Goal: Transaction & Acquisition: Book appointment/travel/reservation

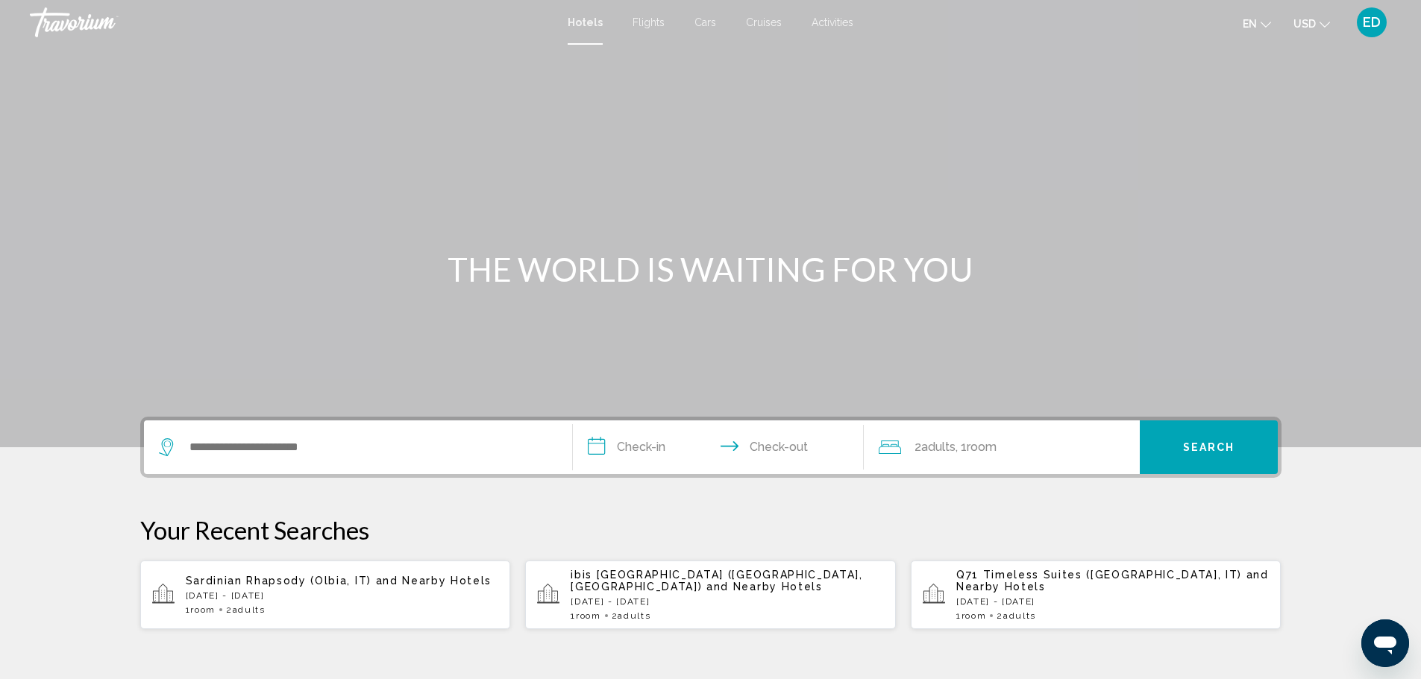
click at [278, 462] on div "Search widget" at bounding box center [358, 448] width 398 height 54
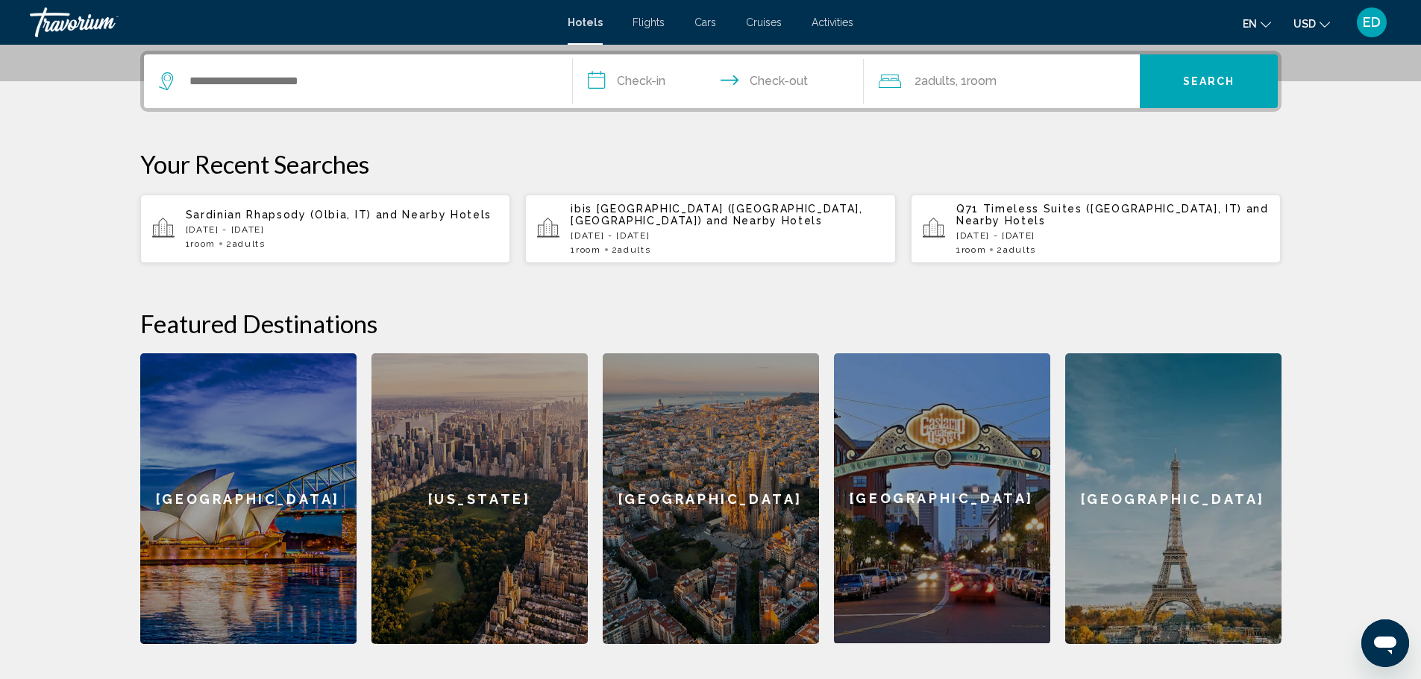
scroll to position [368, 0]
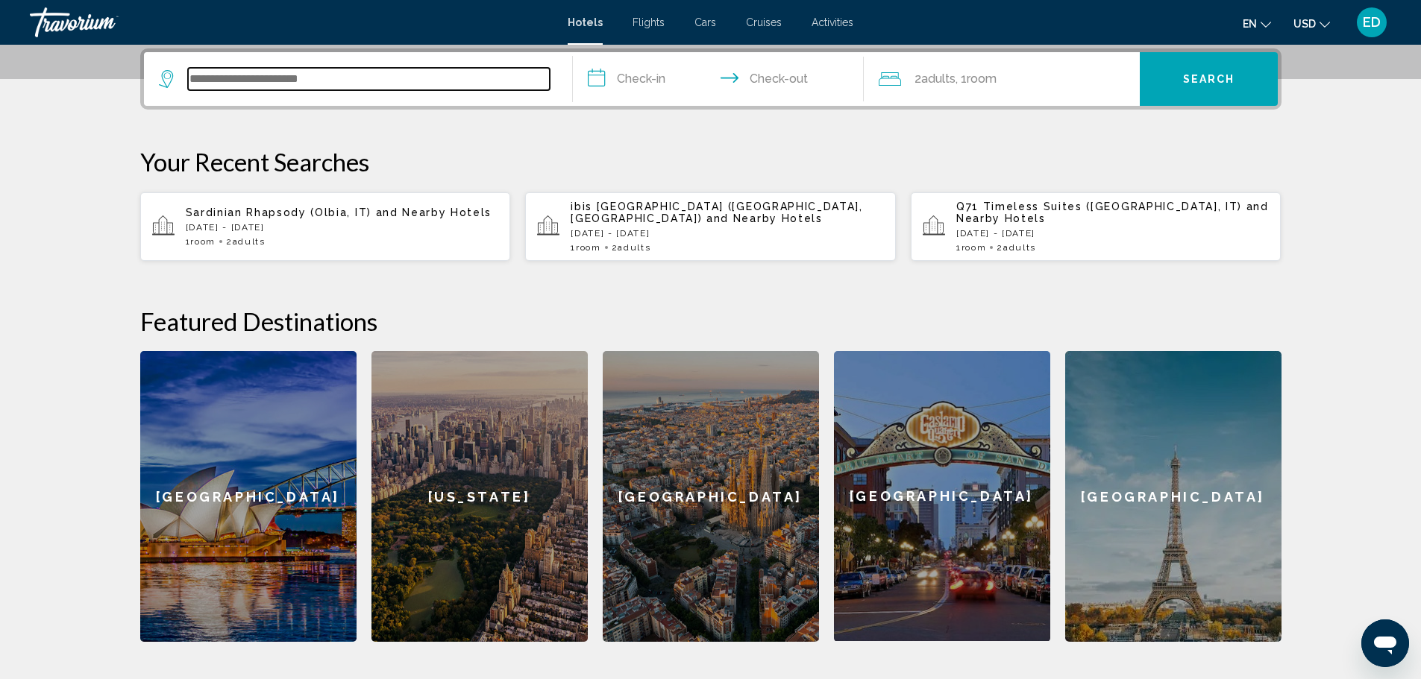
click at [282, 81] on input "Search widget" at bounding box center [369, 79] width 362 height 22
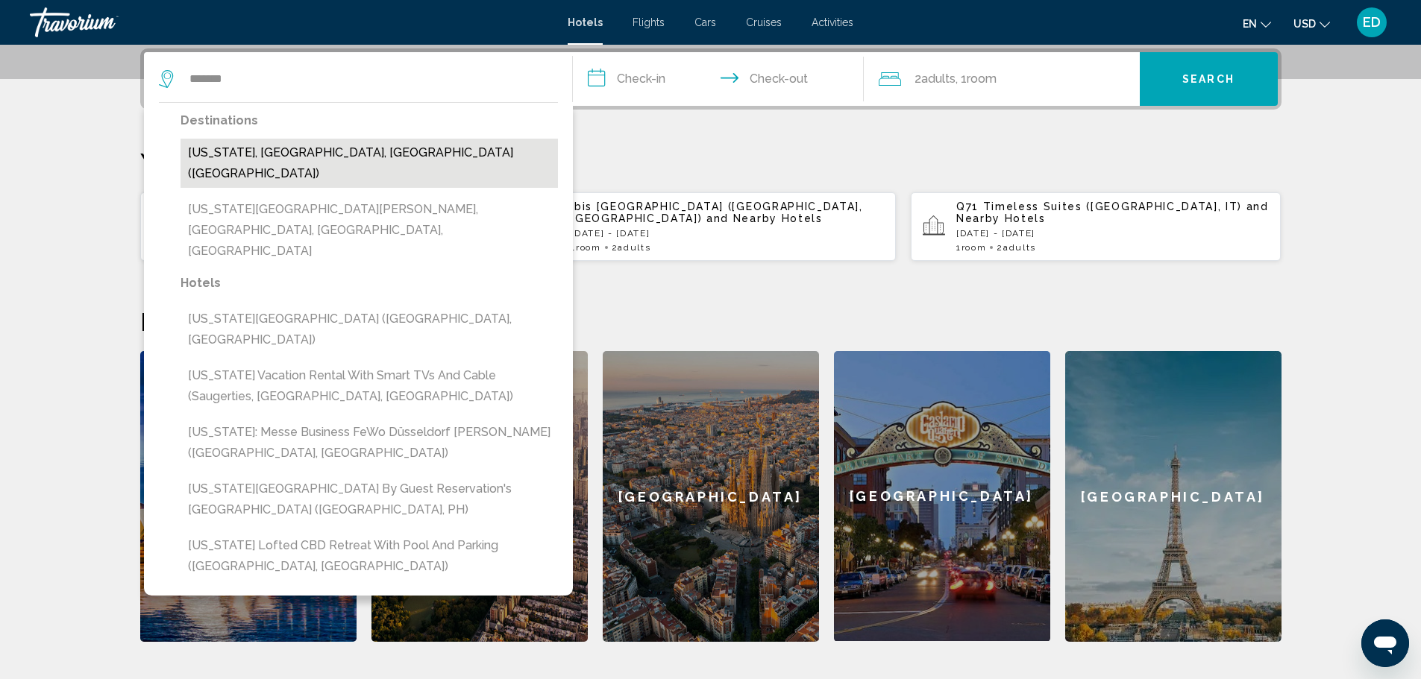
click at [259, 150] on button "[US_STATE], [GEOGRAPHIC_DATA], [GEOGRAPHIC_DATA] ([GEOGRAPHIC_DATA])" at bounding box center [368, 163] width 377 height 49
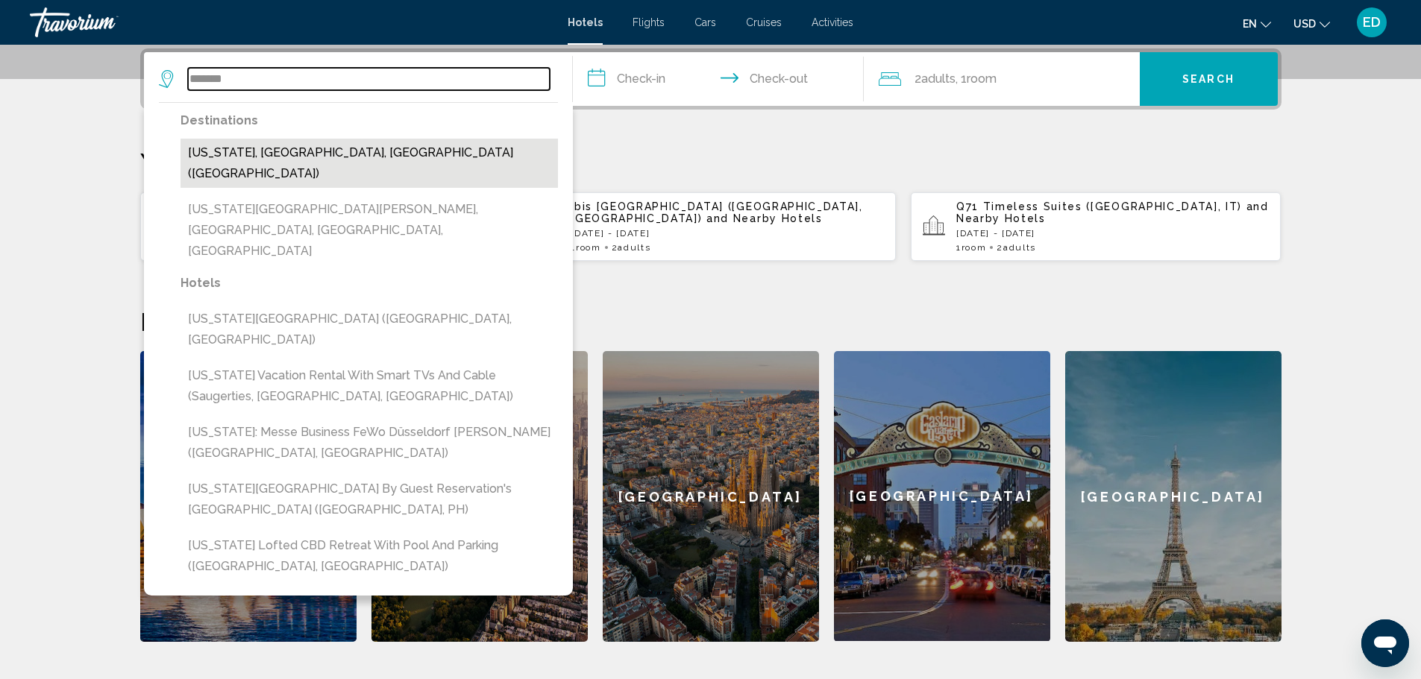
type input "**********"
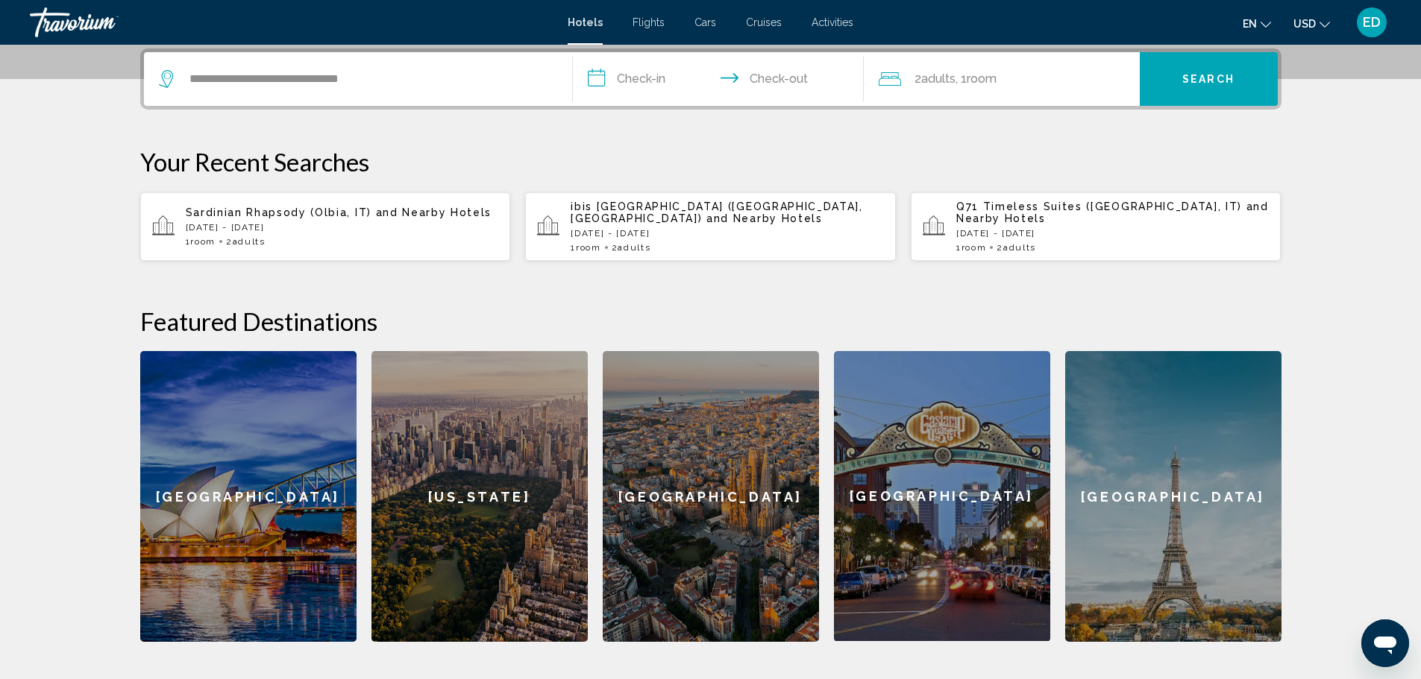
click at [674, 76] on input "**********" at bounding box center [721, 81] width 297 height 58
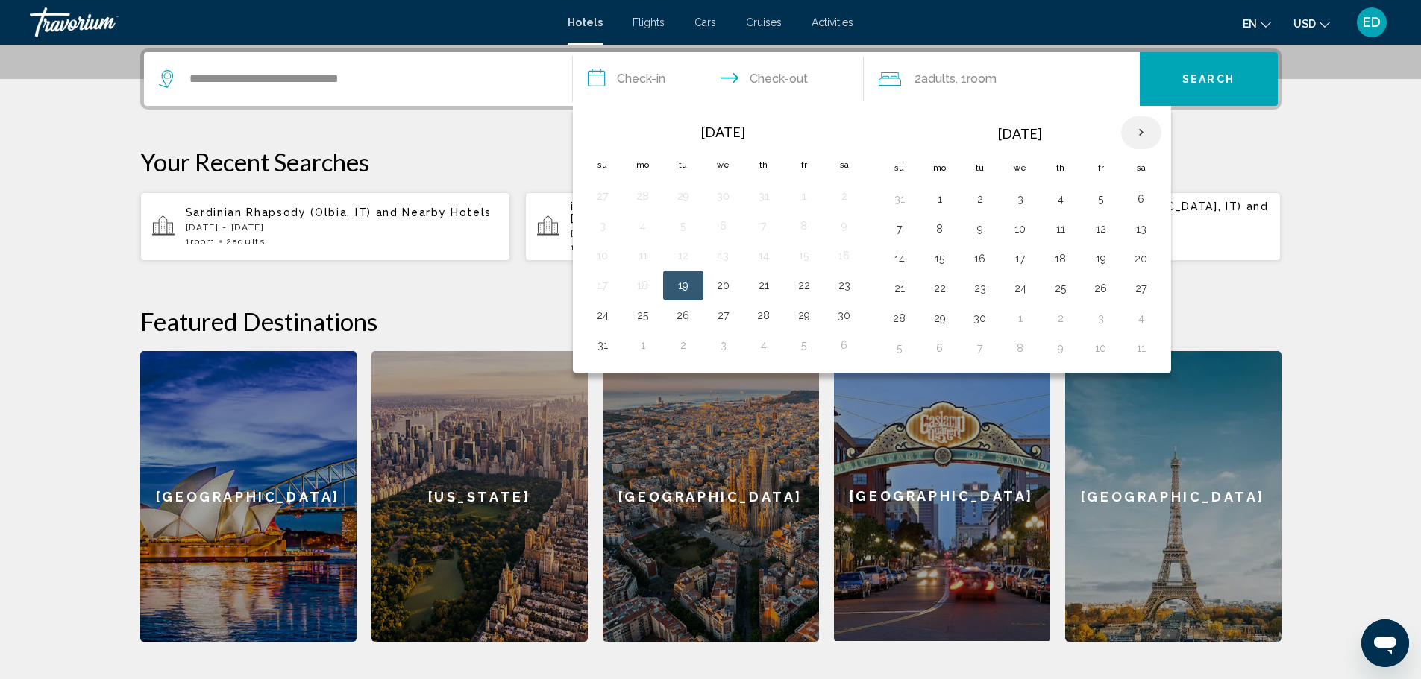
click at [1137, 128] on th "Next month" at bounding box center [1141, 132] width 40 height 33
click at [1136, 137] on th "Next month" at bounding box center [1141, 132] width 40 height 33
click at [726, 321] on button "26" at bounding box center [724, 318] width 24 height 21
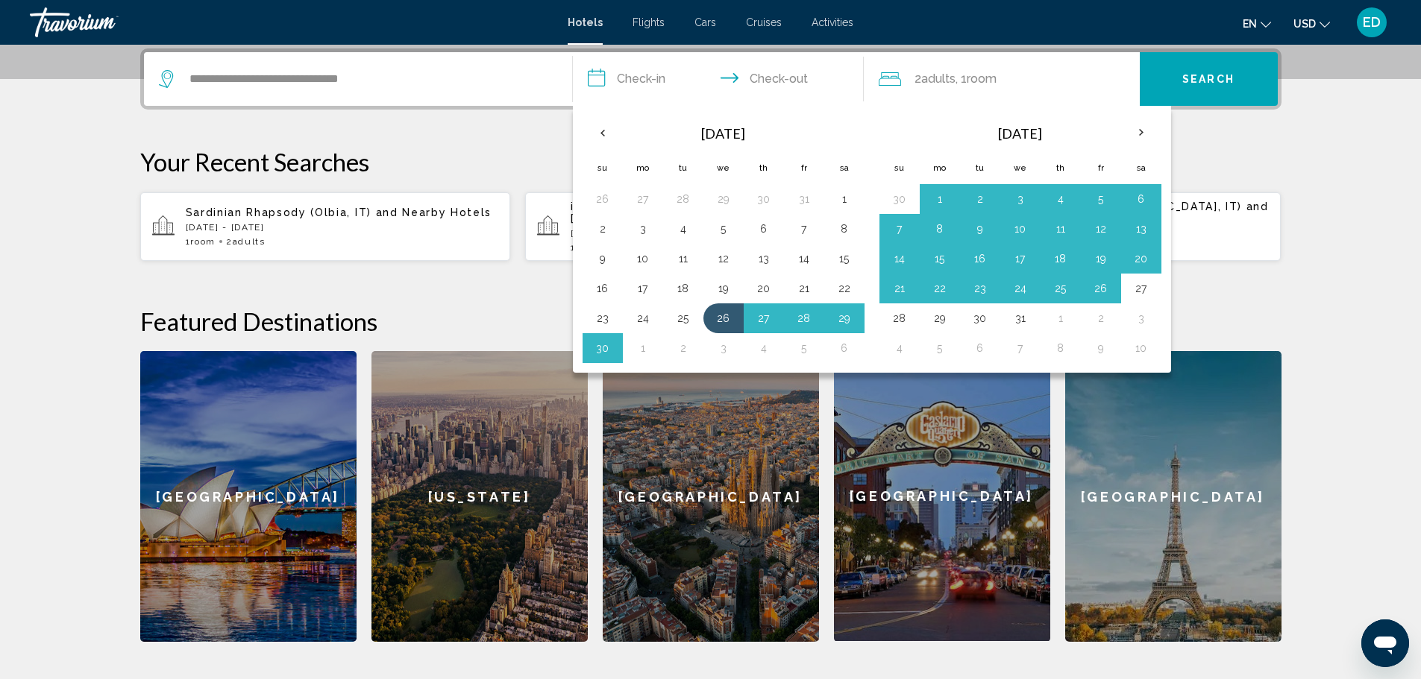
click at [658, 72] on input "**********" at bounding box center [721, 81] width 297 height 58
click at [1105, 297] on button "26" at bounding box center [1101, 288] width 24 height 21
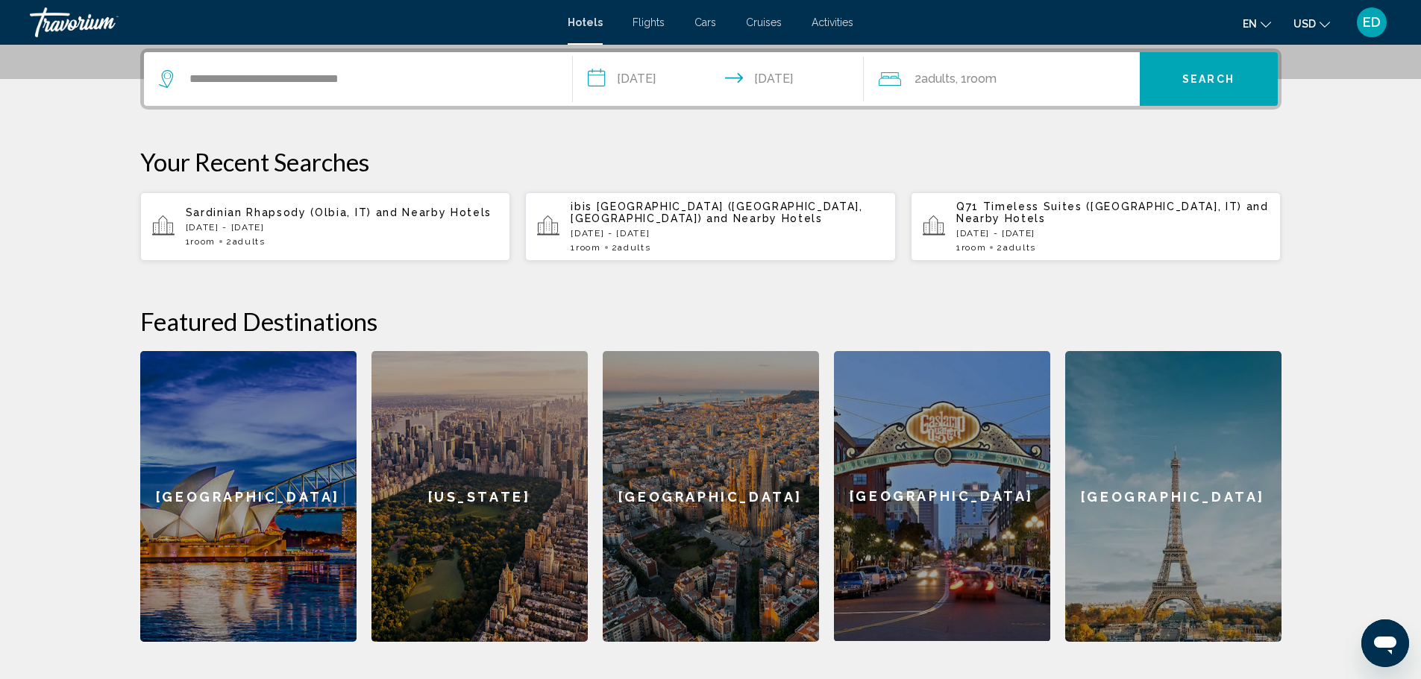
click at [686, 81] on input "**********" at bounding box center [721, 81] width 297 height 58
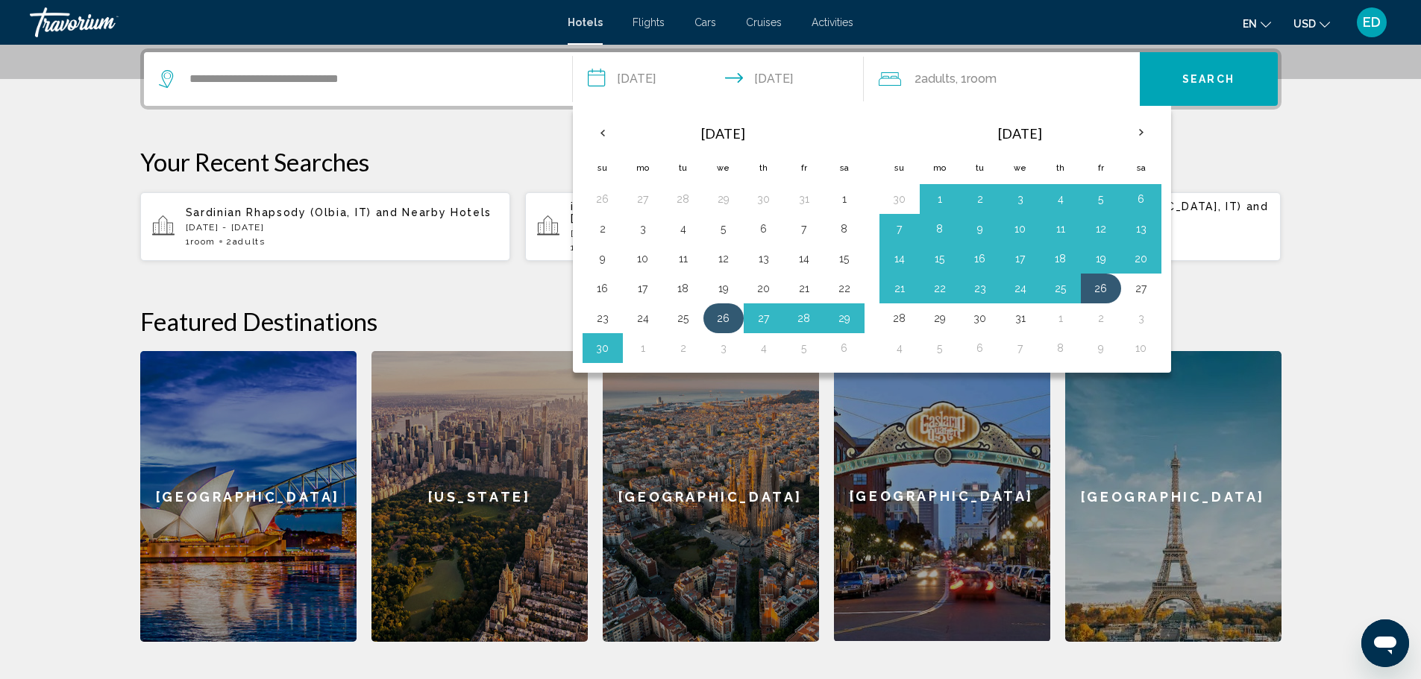
click at [718, 319] on button "26" at bounding box center [724, 318] width 24 height 21
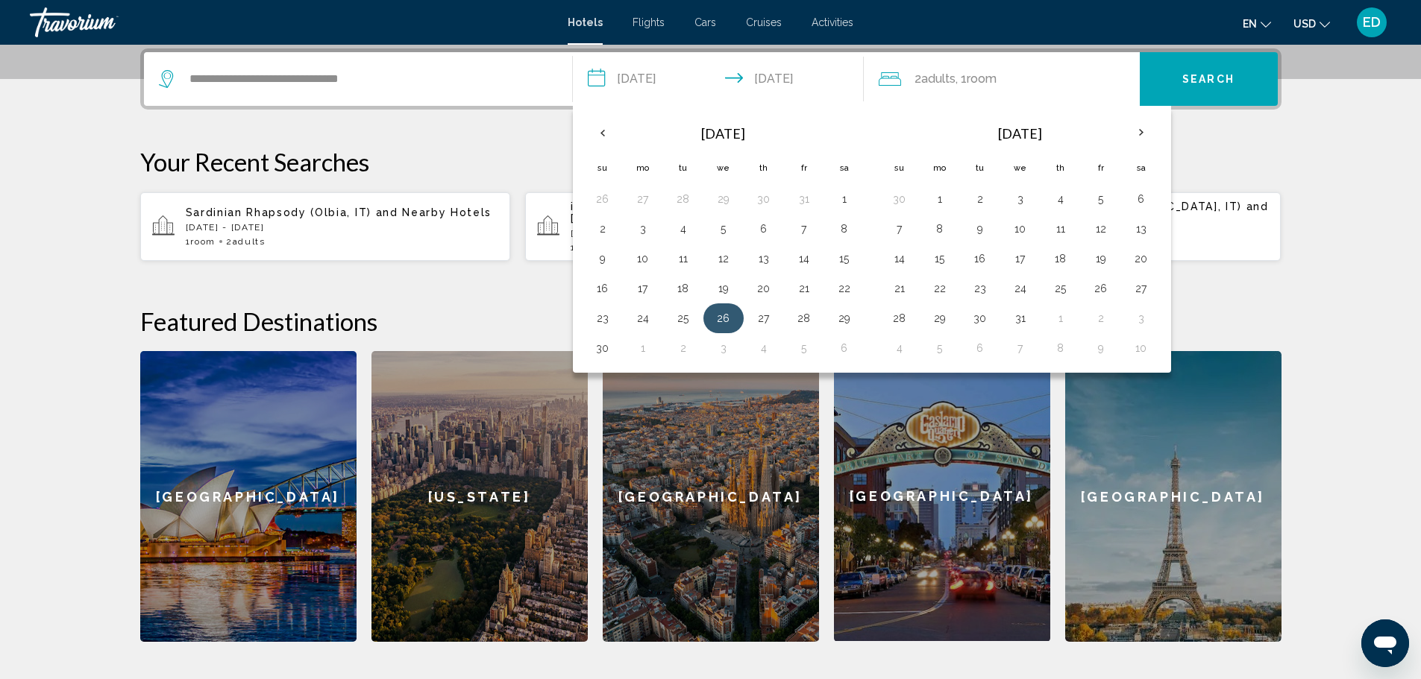
click at [715, 319] on button "26" at bounding box center [724, 318] width 24 height 21
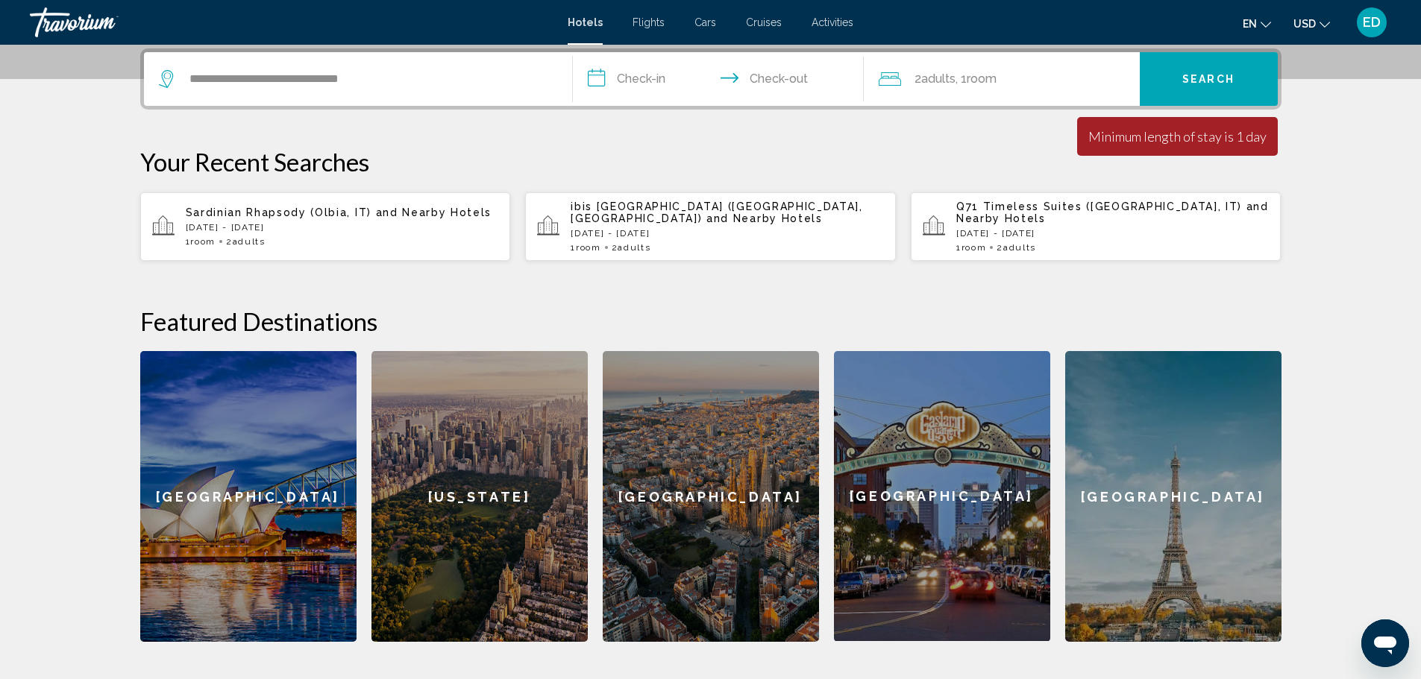
click at [681, 87] on input "**********" at bounding box center [721, 81] width 297 height 58
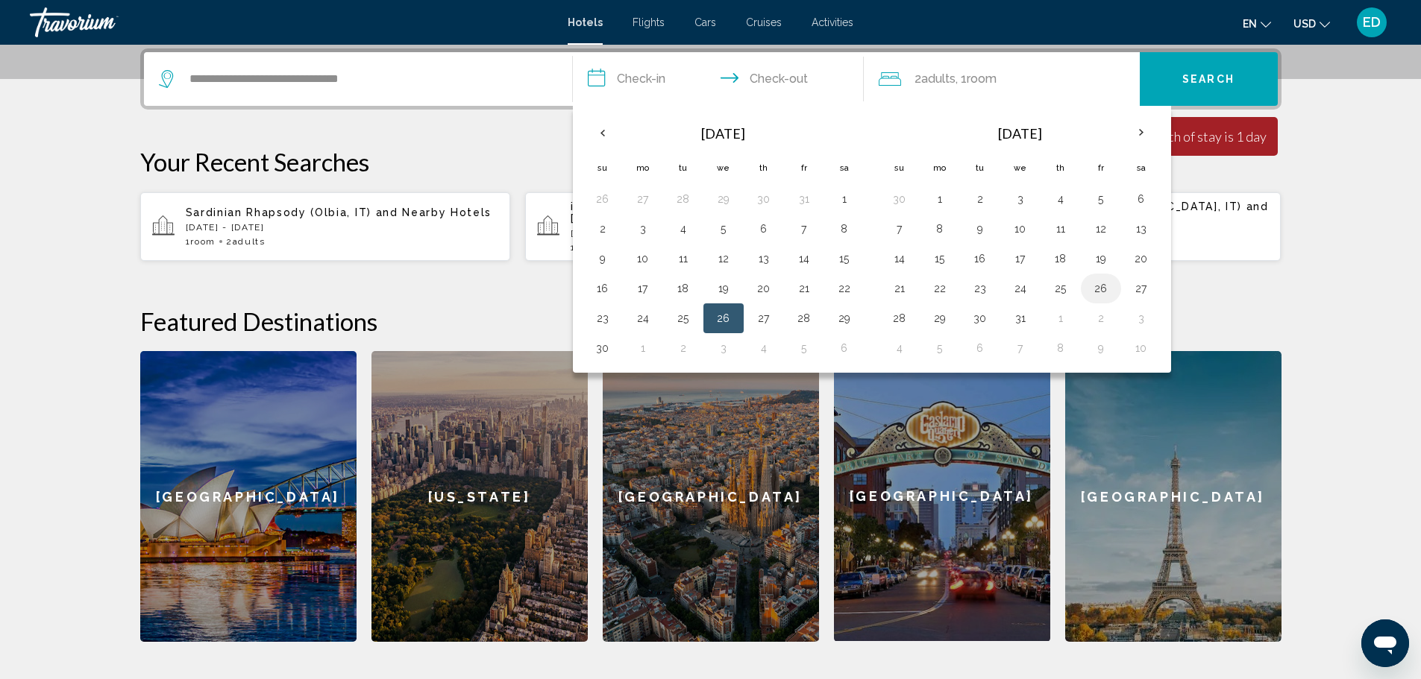
click at [1108, 290] on button "26" at bounding box center [1101, 288] width 24 height 21
click at [1139, 135] on th "Next month" at bounding box center [1141, 132] width 40 height 33
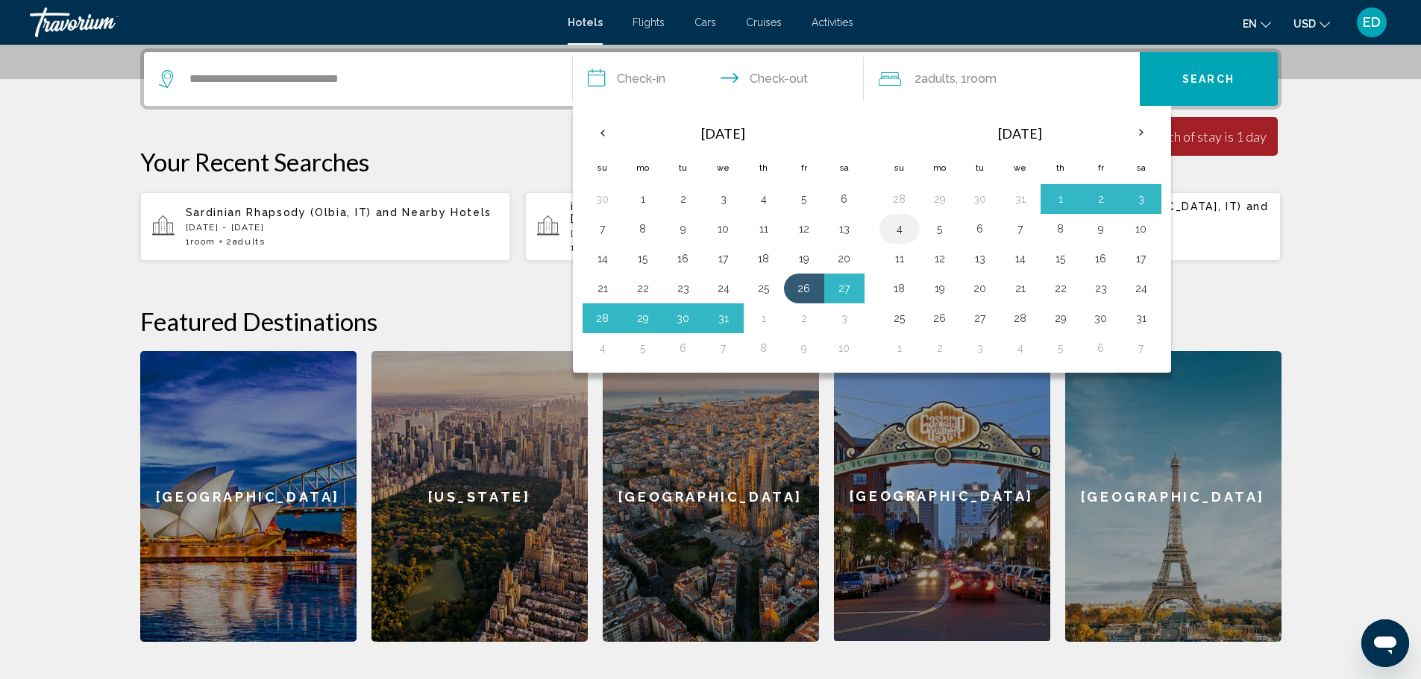
click at [902, 228] on button "4" at bounding box center [900, 229] width 24 height 21
type input "**********"
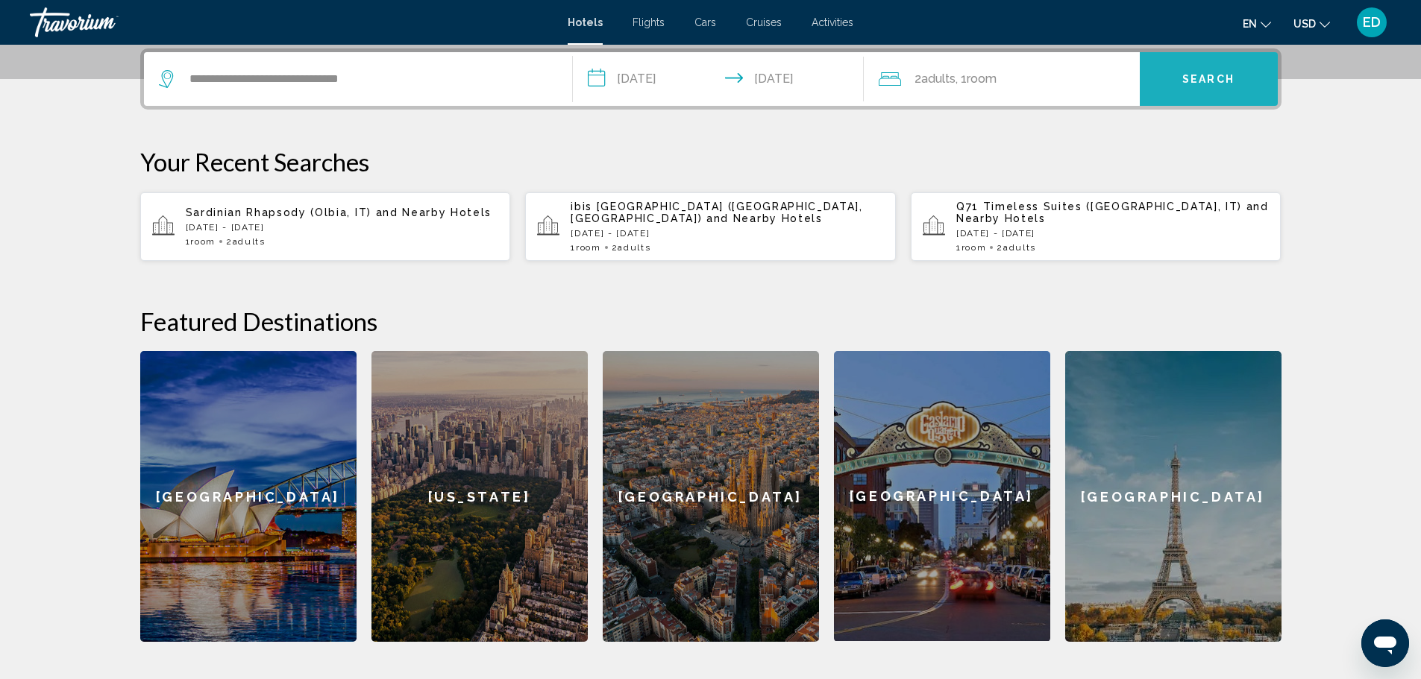
click at [1234, 79] on span "Search" at bounding box center [1208, 80] width 52 height 12
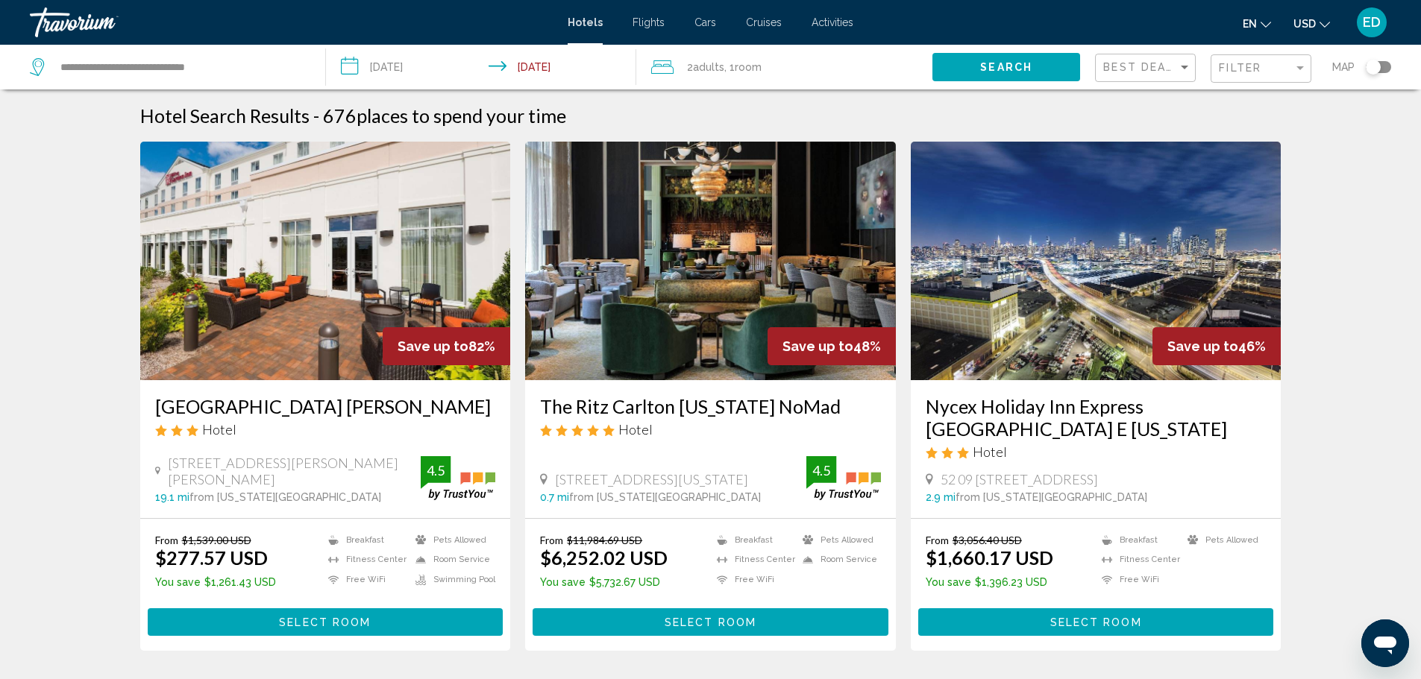
click at [1384, 69] on div "Toggle map" at bounding box center [1378, 67] width 25 height 12
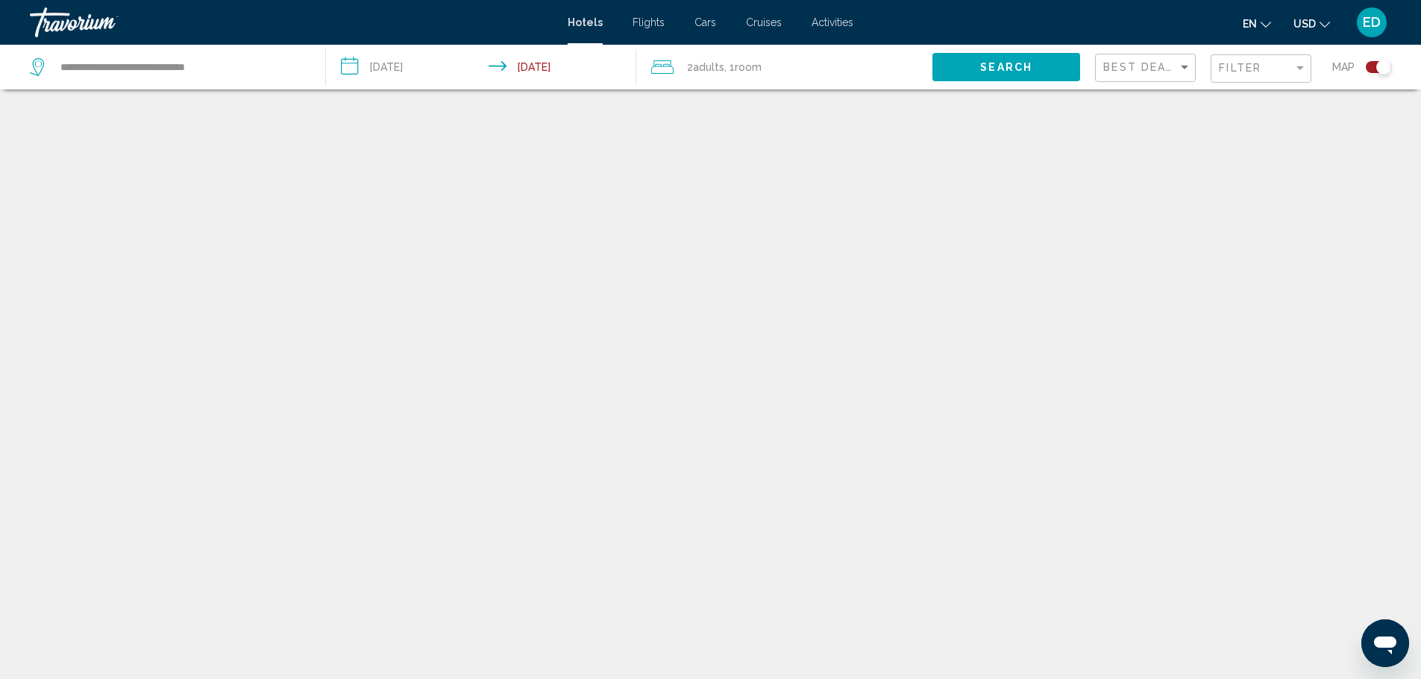
scroll to position [90, 0]
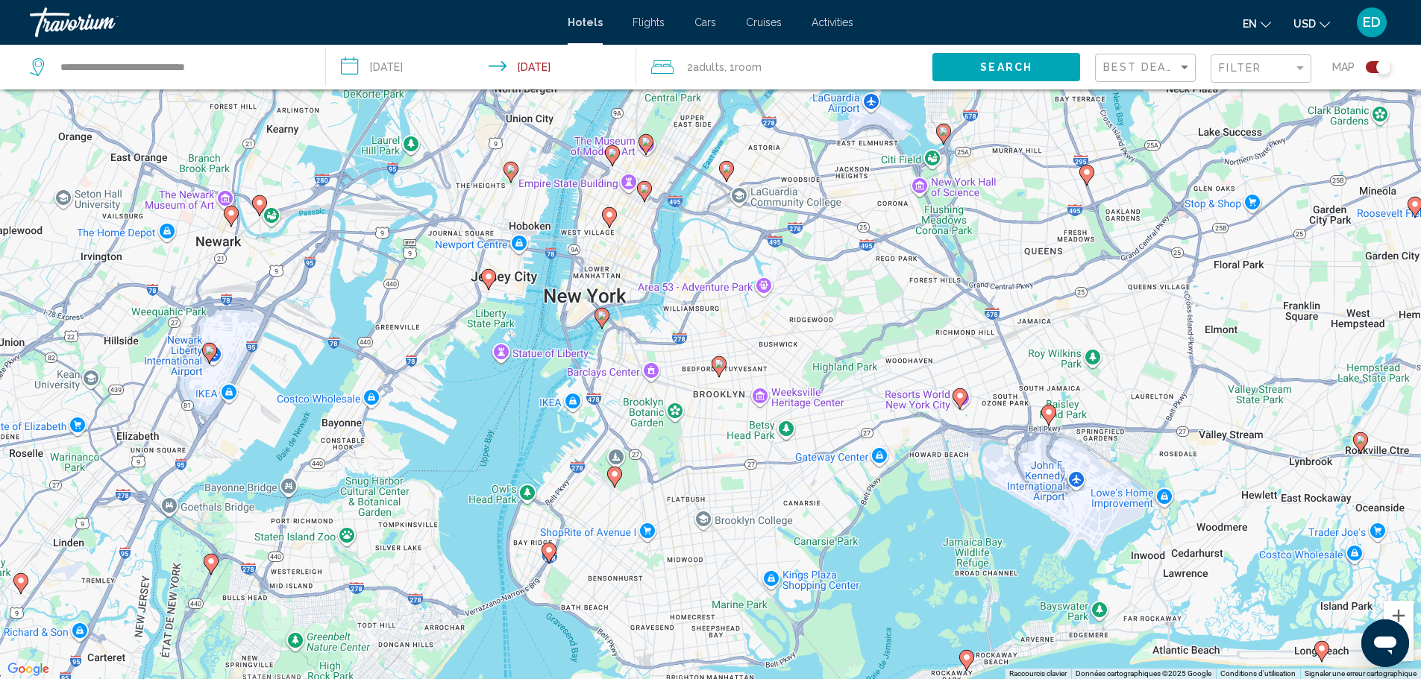
click at [606, 317] on image "Main content" at bounding box center [601, 315] width 9 height 9
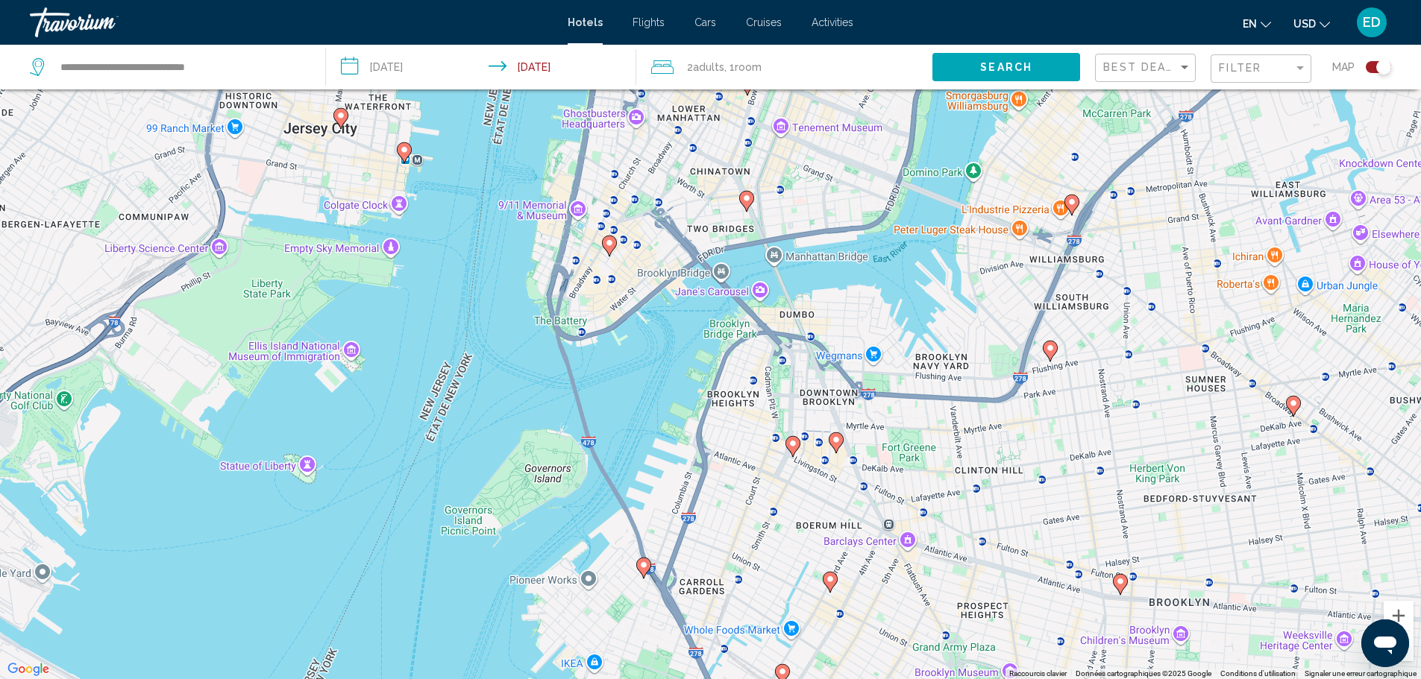
click at [609, 247] on image "Main content" at bounding box center [609, 243] width 9 height 9
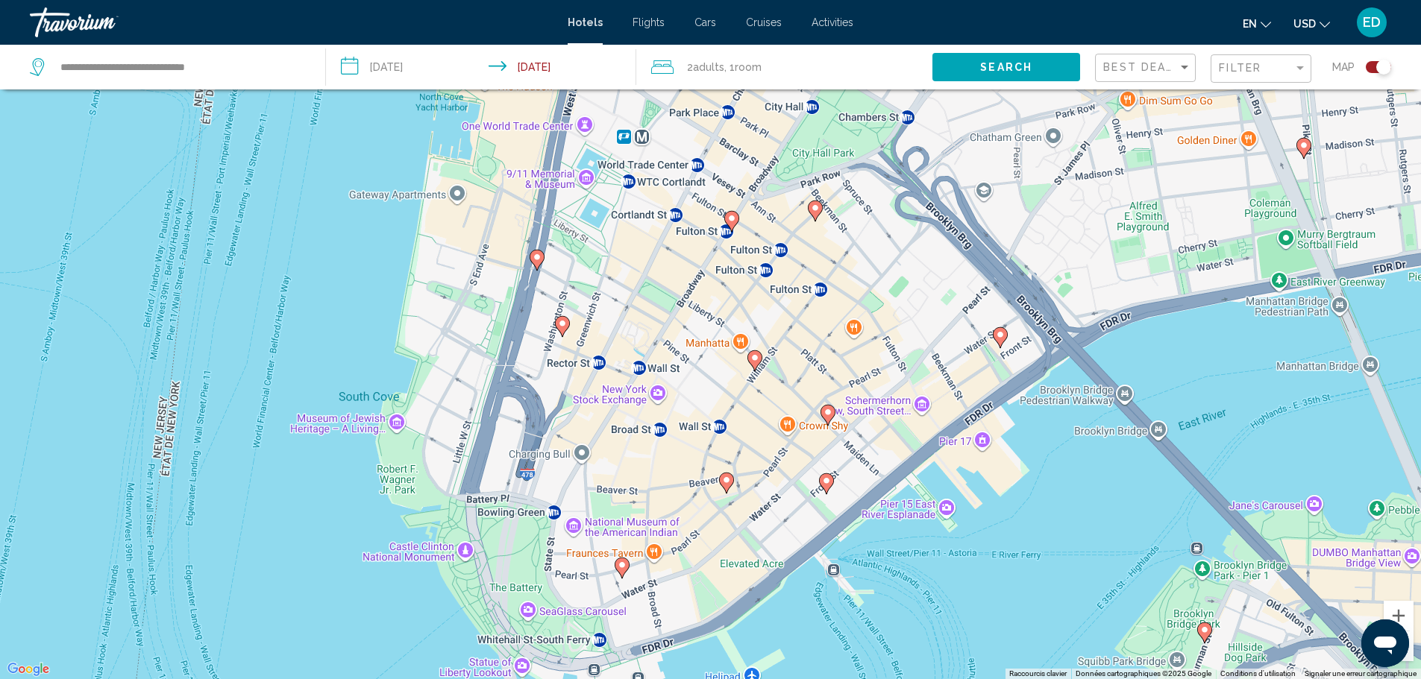
click at [753, 361] on image "Main content" at bounding box center [754, 358] width 9 height 9
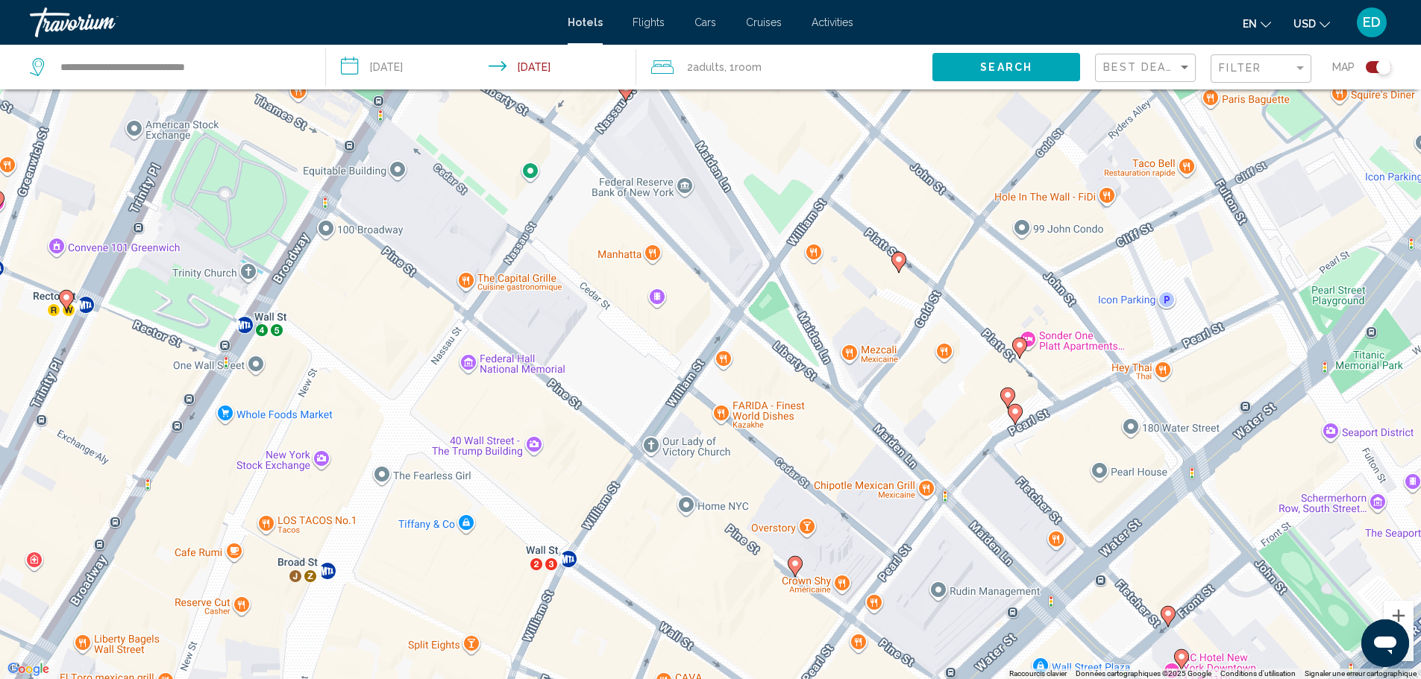
click at [1008, 396] on image "Main content" at bounding box center [1007, 395] width 9 height 9
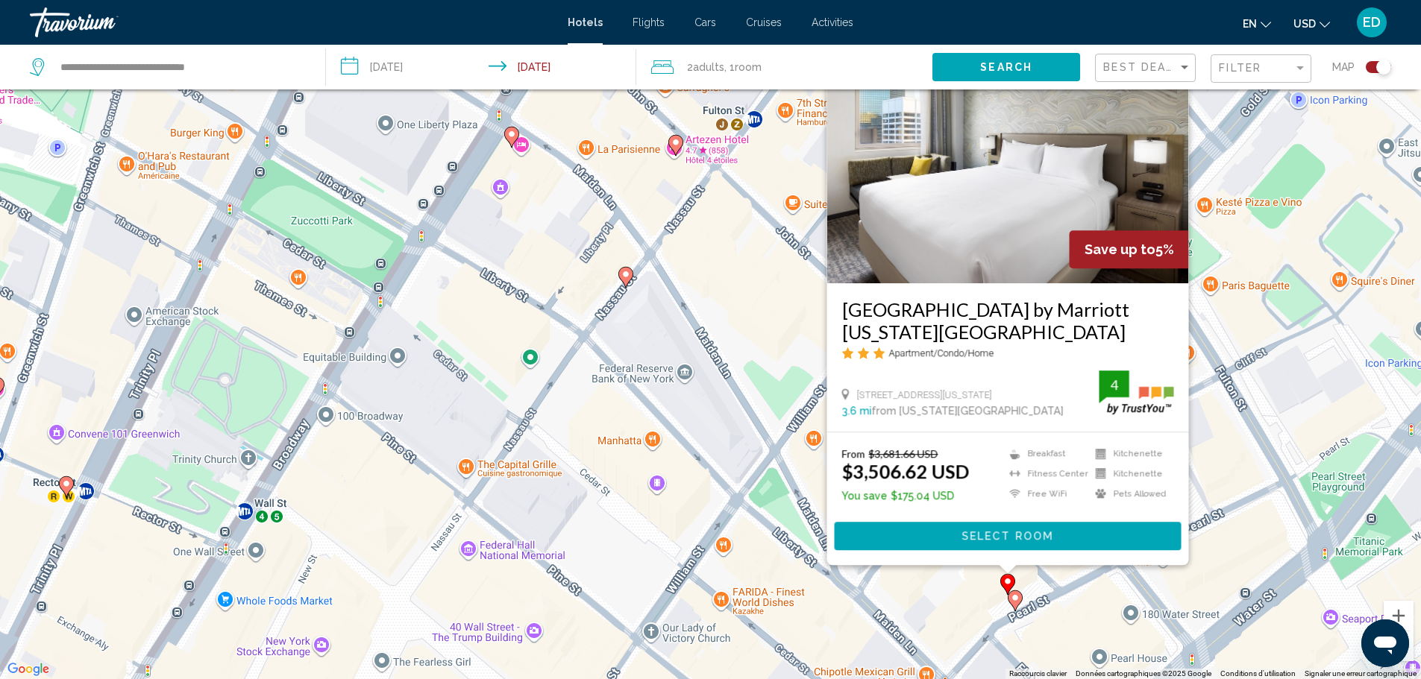
click at [744, 409] on div "Pour activer le glissement avec le clavier, appuyez sur Alt+Entrée. Une fois ce…" at bounding box center [710, 339] width 1421 height 679
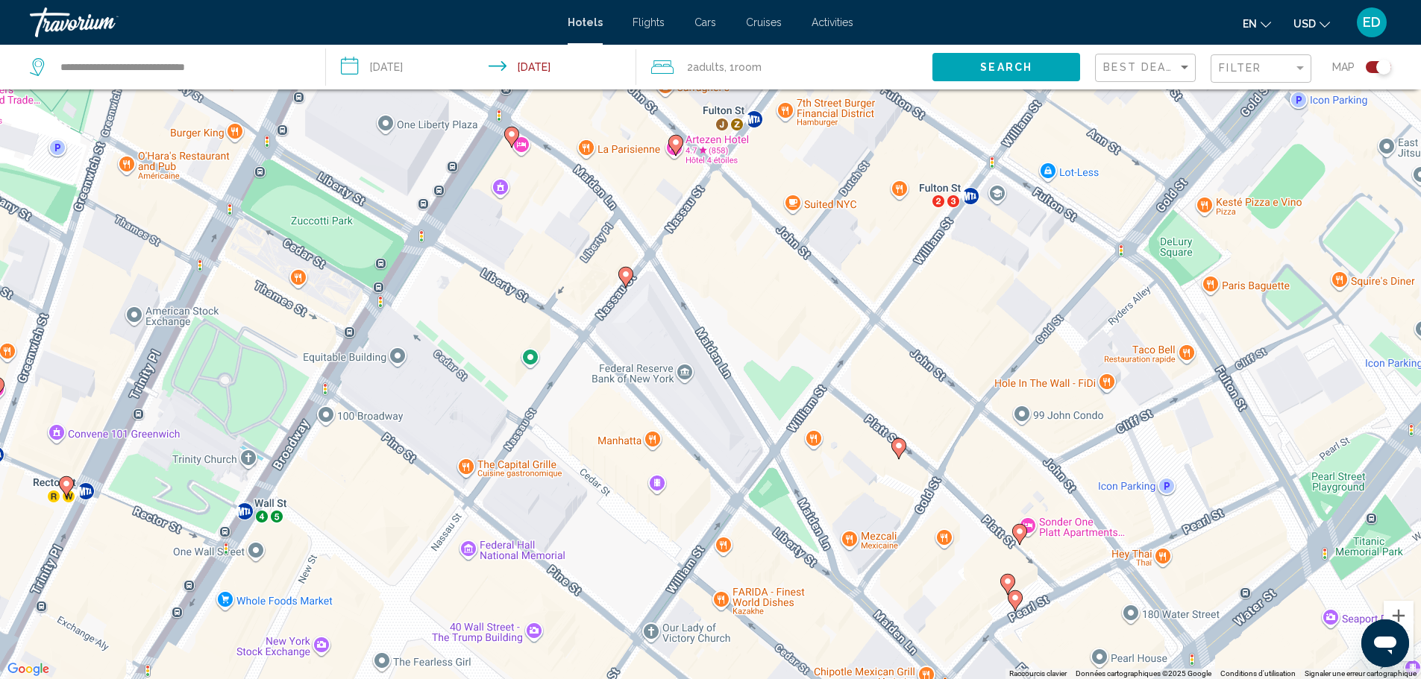
click at [897, 453] on icon "Main content" at bounding box center [897, 448] width 13 height 19
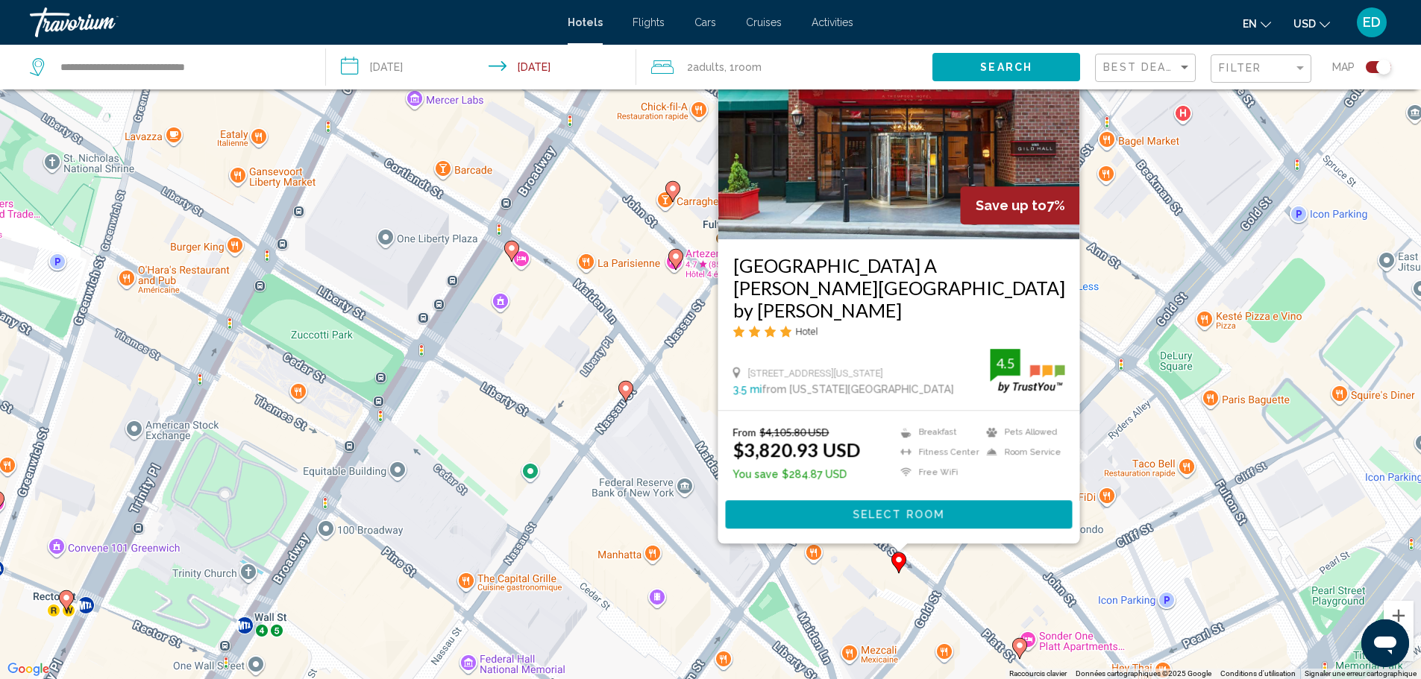
click at [1194, 477] on div "Pour activer le glissement avec le clavier, appuyez sur Alt+Entrée. Une fois ce…" at bounding box center [710, 339] width 1421 height 679
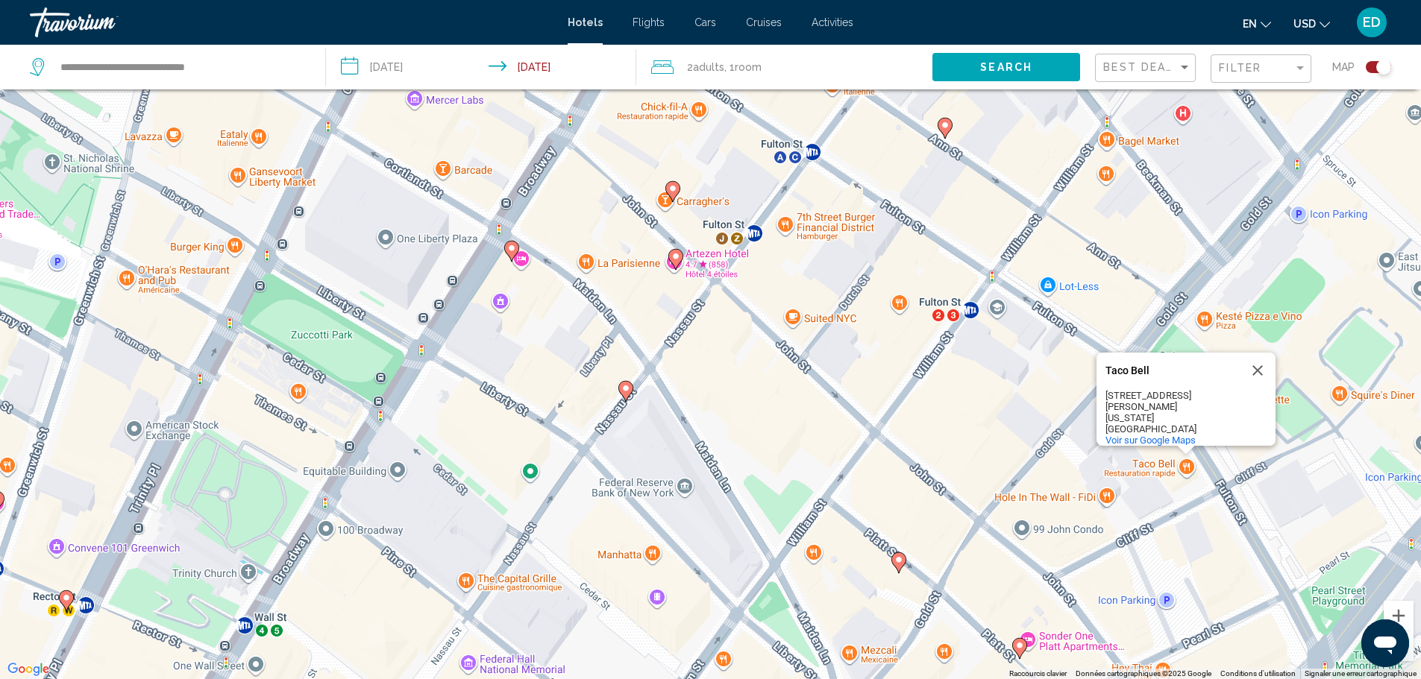
click at [1365, 69] on button "Toggle map" at bounding box center [1372, 66] width 37 height 13
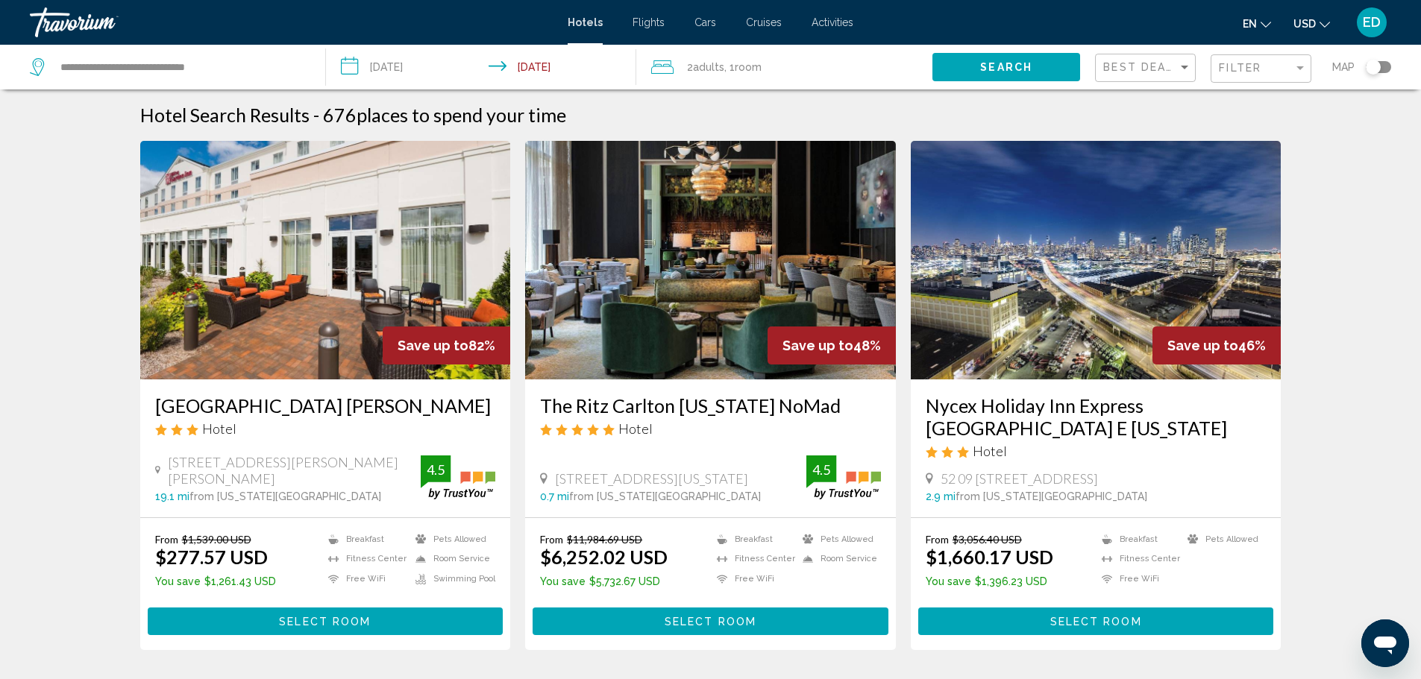
scroll to position [0, 0]
click at [941, 310] on img "Main content" at bounding box center [1096, 261] width 371 height 239
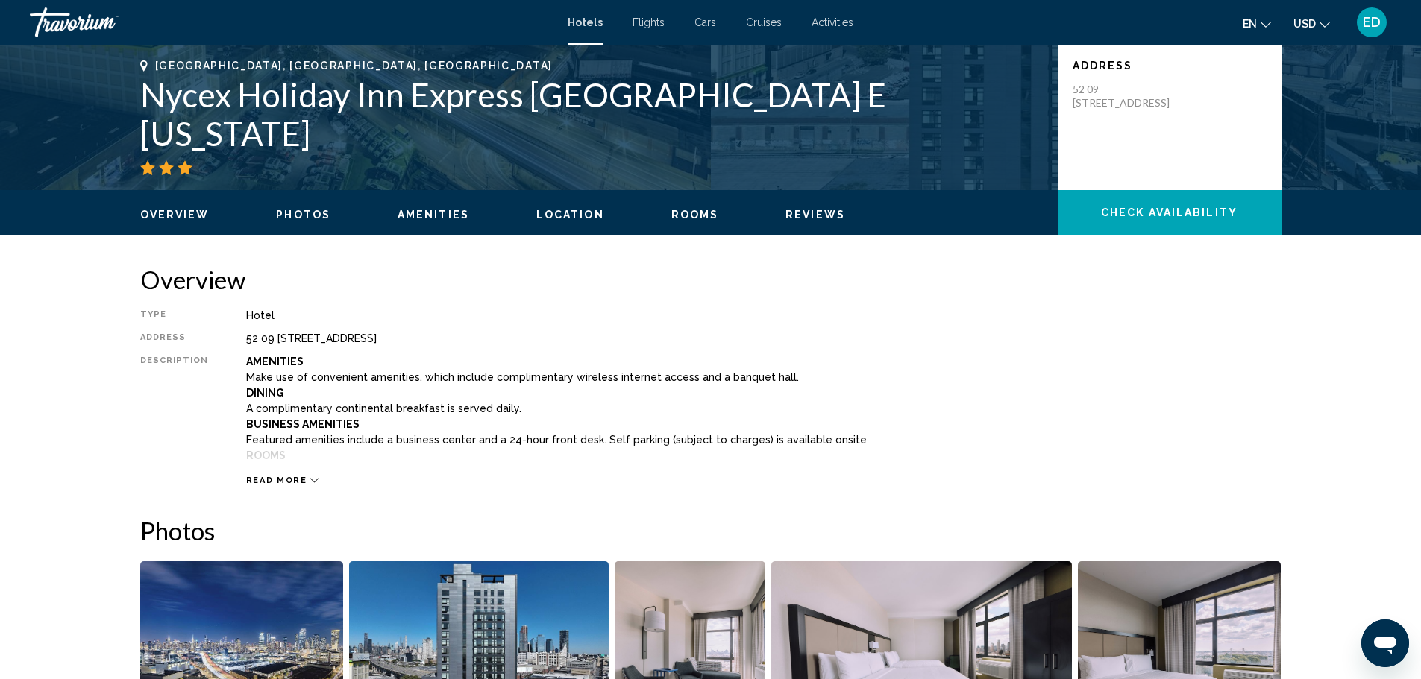
scroll to position [298, 0]
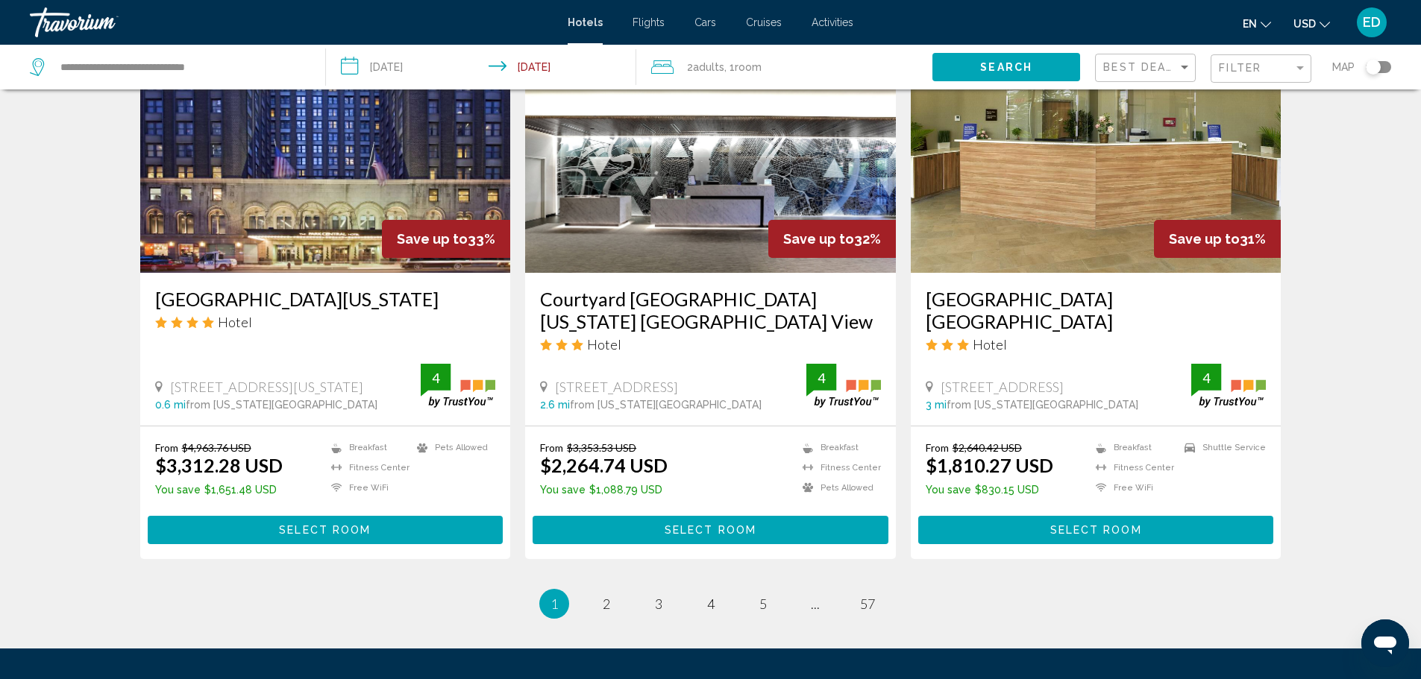
scroll to position [1865, 0]
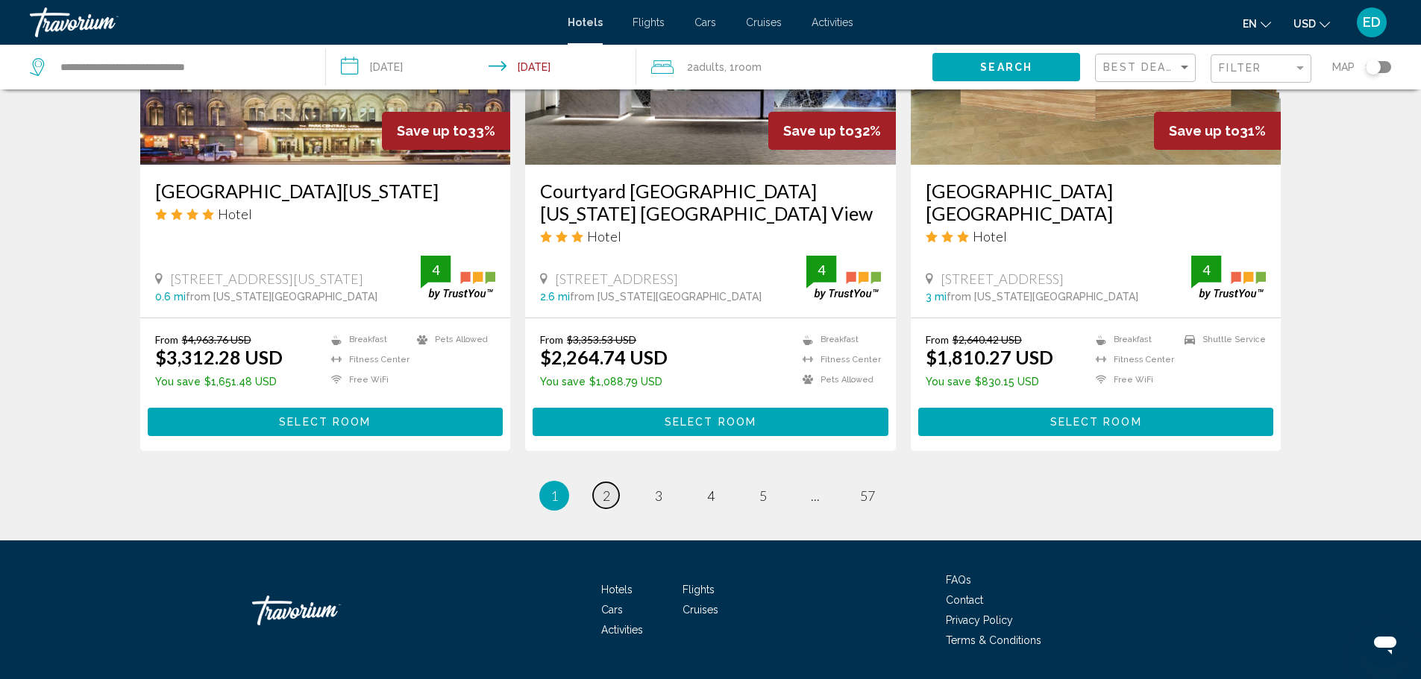
click at [600, 492] on link "page 2" at bounding box center [606, 496] width 26 height 26
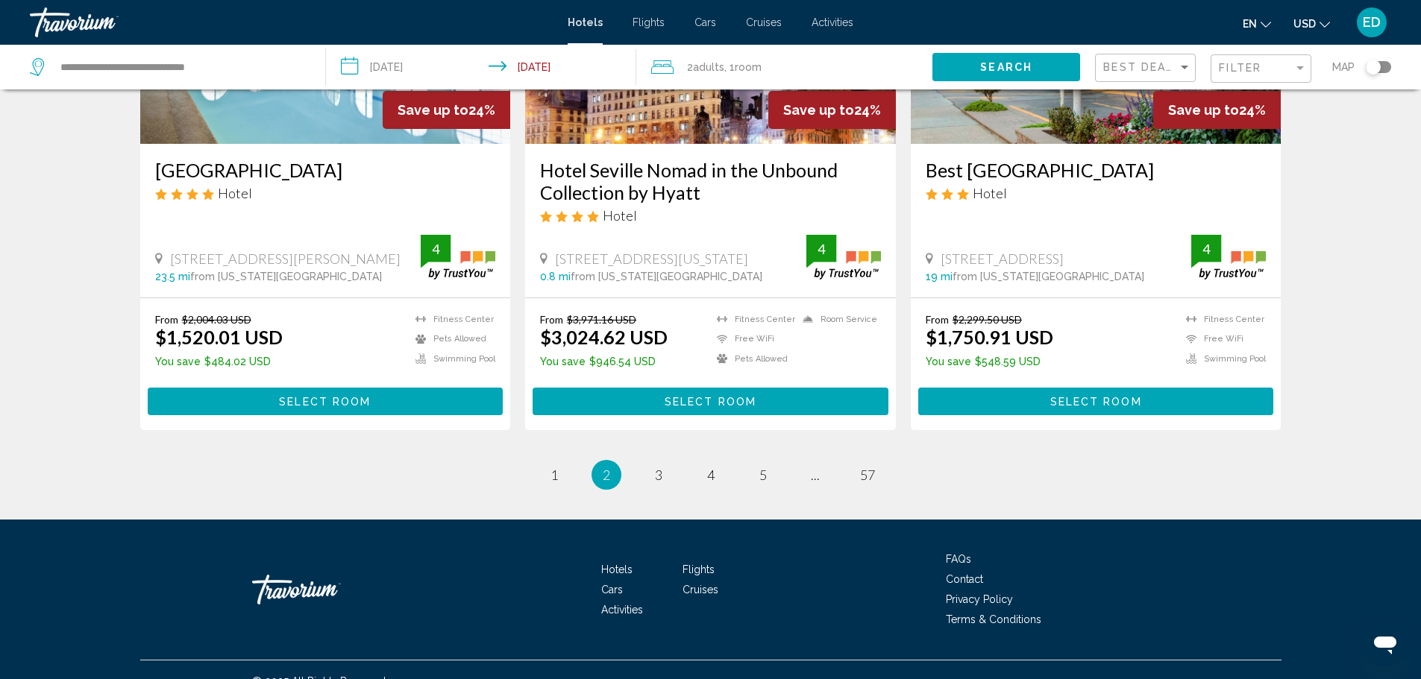
scroll to position [1901, 0]
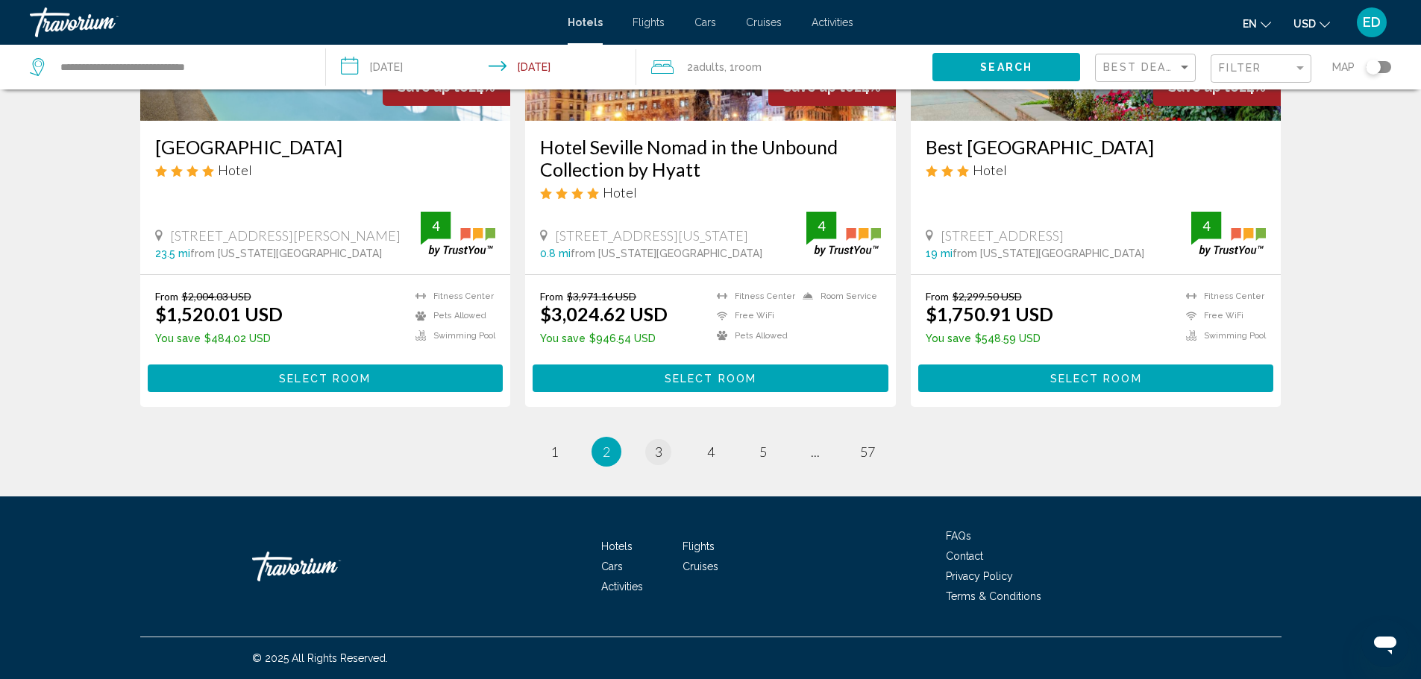
click at [667, 450] on ul "2 / 57 page 1 You're on page 2 page 3 page 4 page 5 page ... page 57" at bounding box center [710, 452] width 1141 height 30
click at [1234, 73] on span "Filter" at bounding box center [1240, 68] width 43 height 12
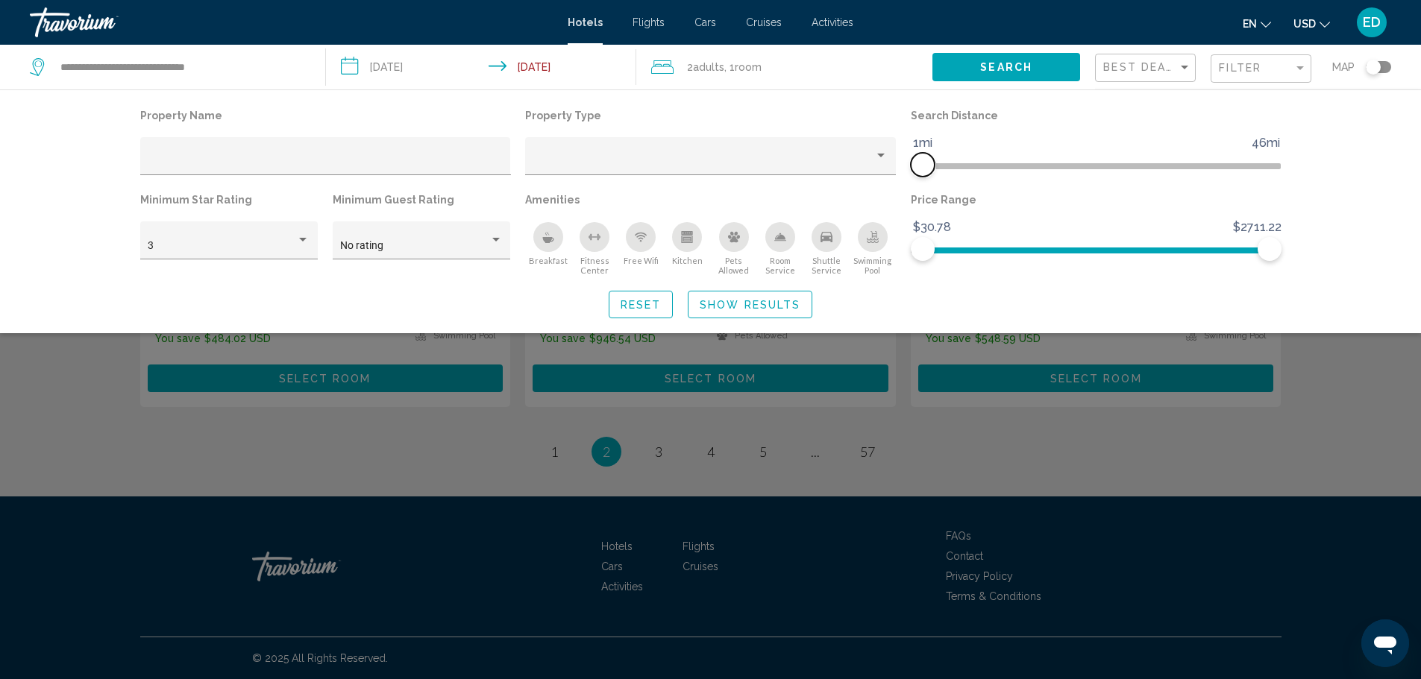
drag, startPoint x: 1149, startPoint y: 169, endPoint x: 925, endPoint y: 175, distance: 223.9
click at [925, 175] on span "Hotel Filters" at bounding box center [923, 165] width 24 height 24
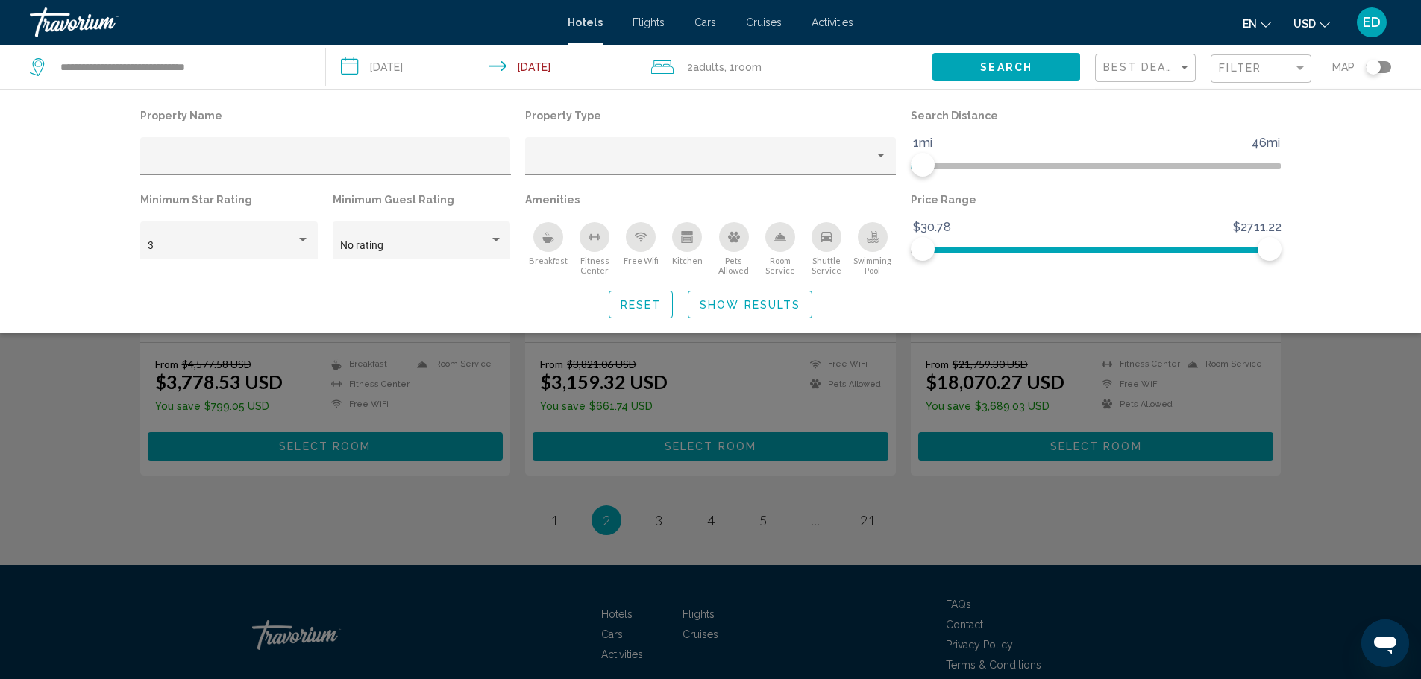
click at [733, 305] on span "Show Results" at bounding box center [750, 305] width 101 height 12
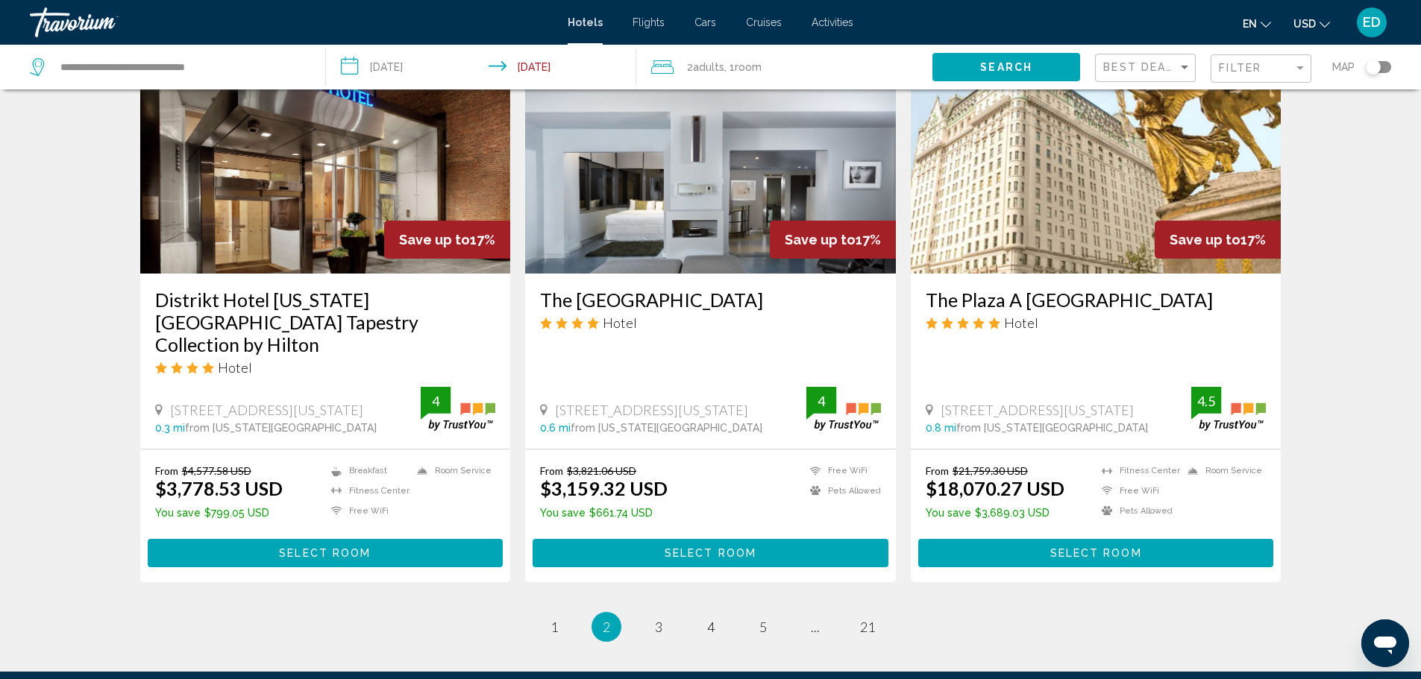
scroll to position [1903, 0]
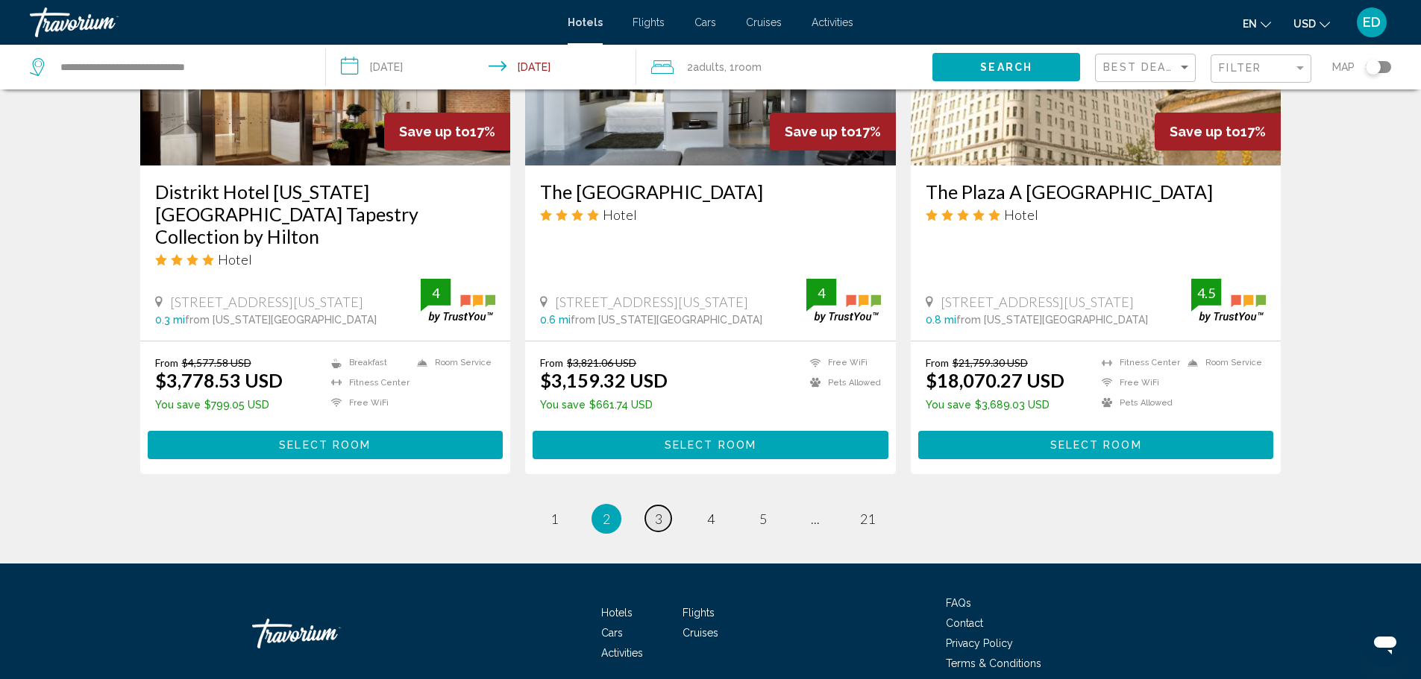
click at [663, 506] on link "page 3" at bounding box center [658, 519] width 26 height 26
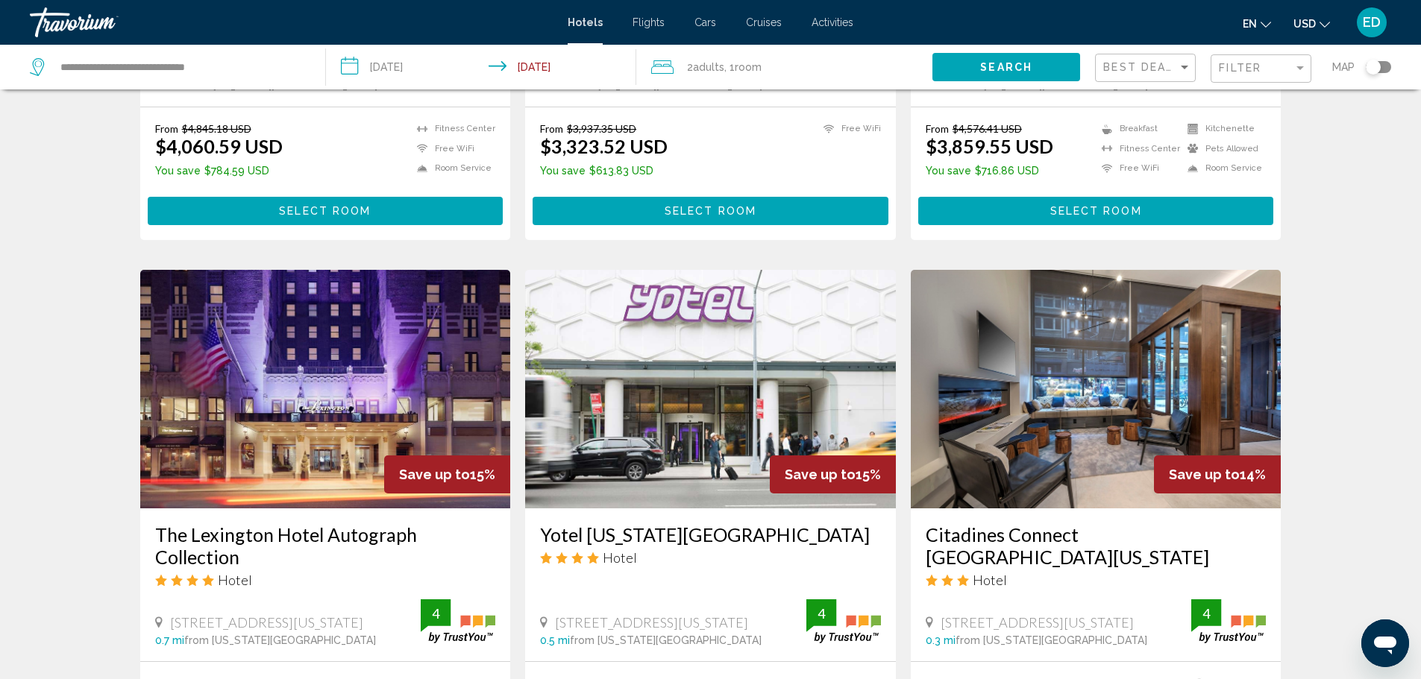
scroll to position [1881, 0]
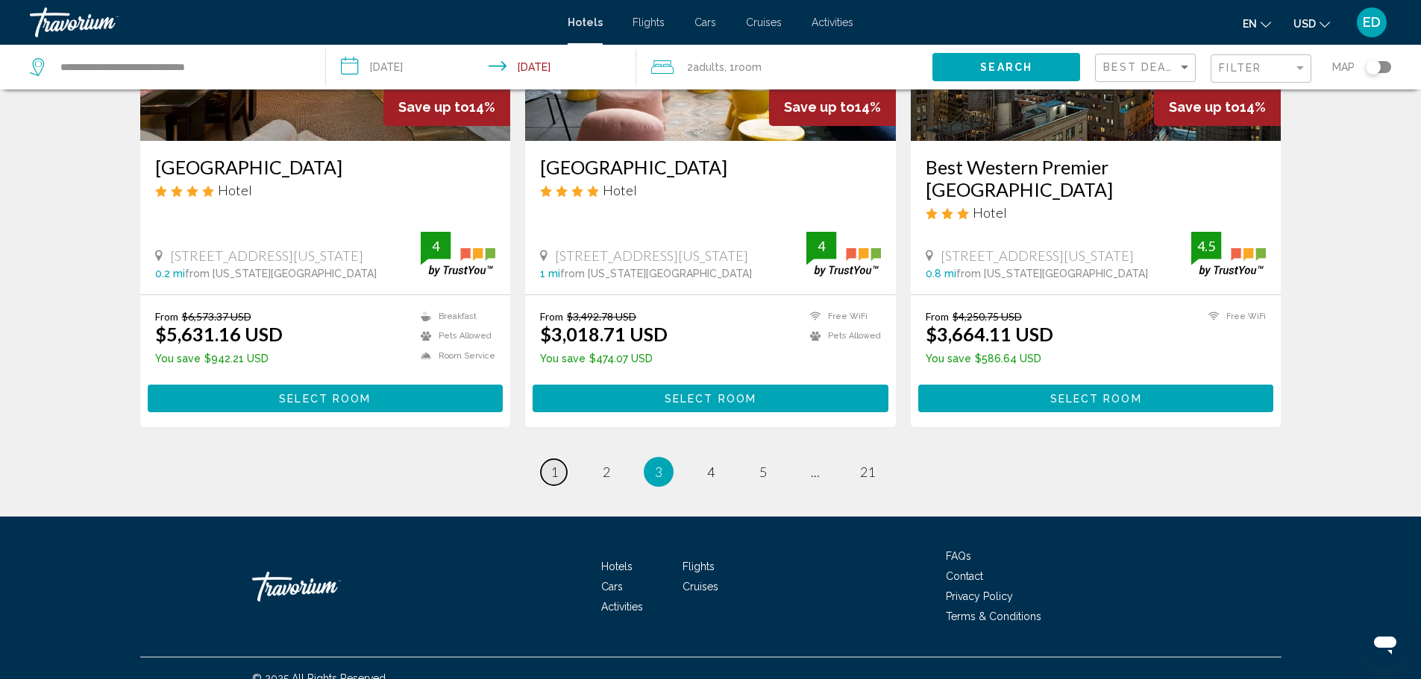
click at [556, 464] on span "1" at bounding box center [553, 472] width 7 height 16
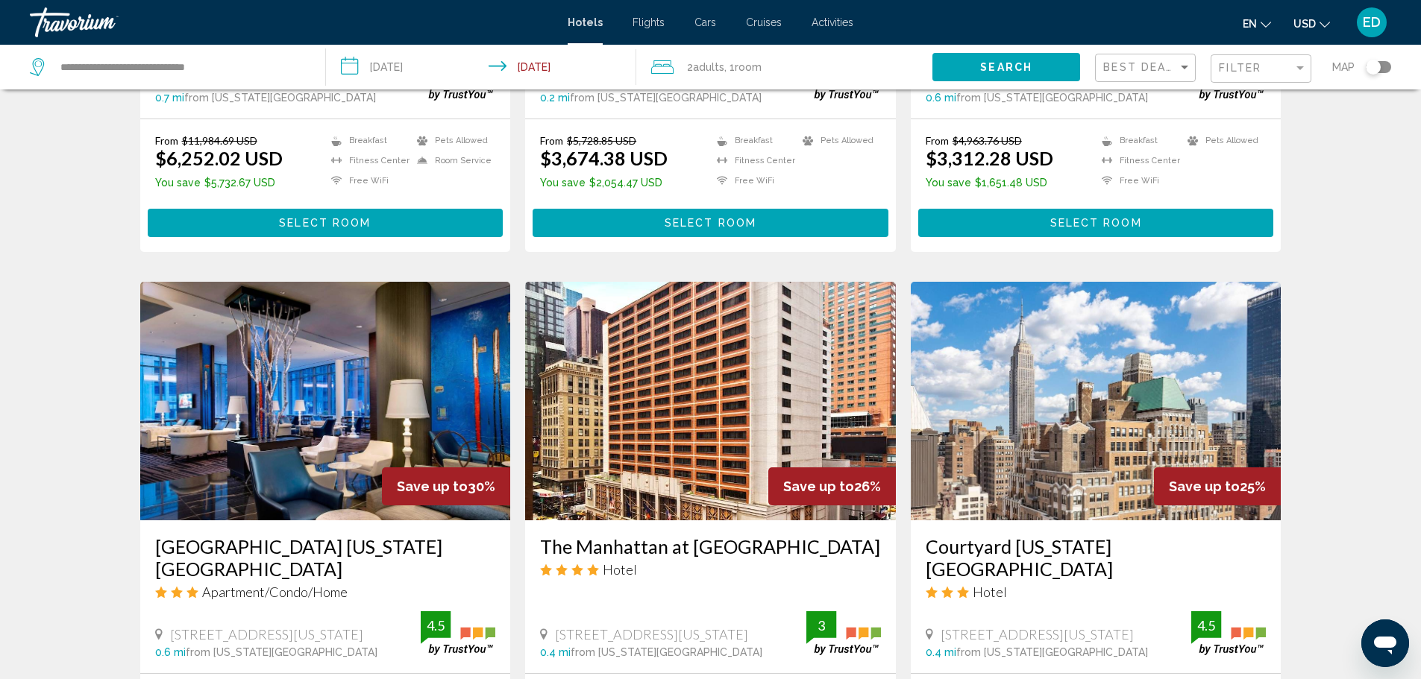
scroll to position [522, 0]
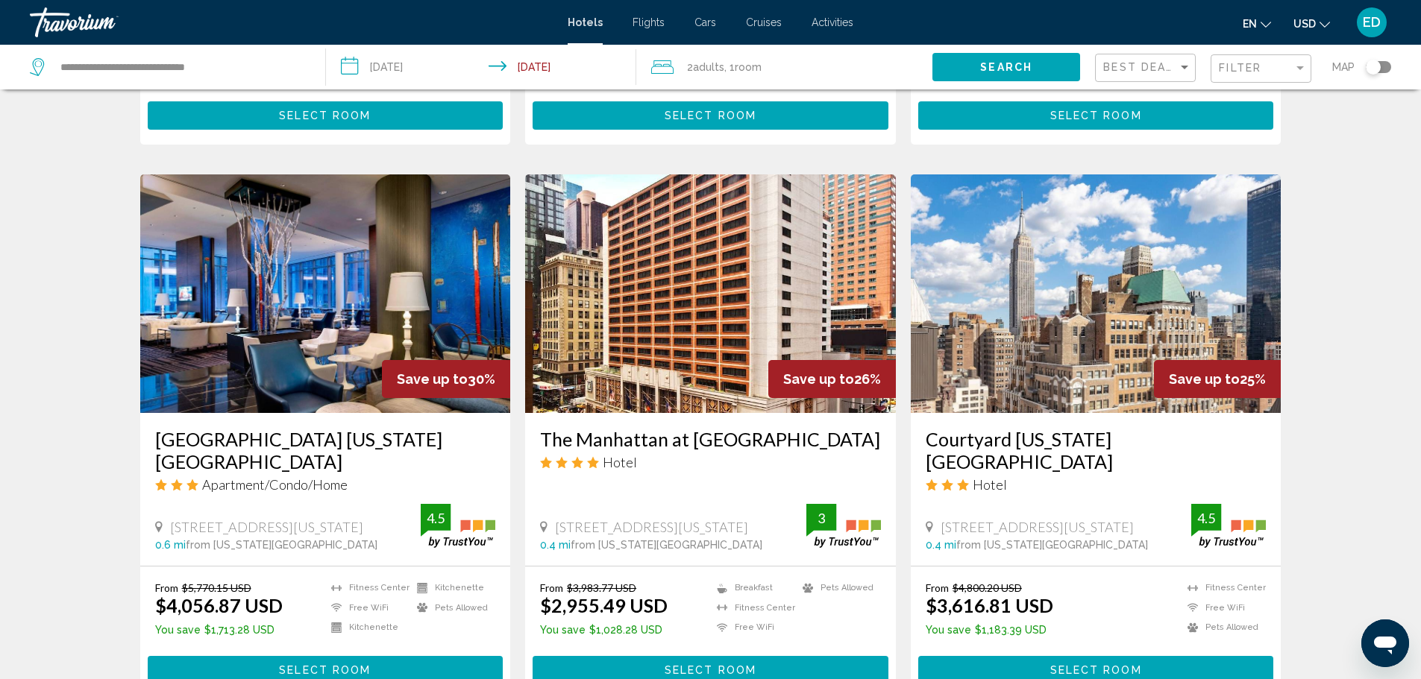
click at [612, 263] on img "Main content" at bounding box center [710, 294] width 371 height 239
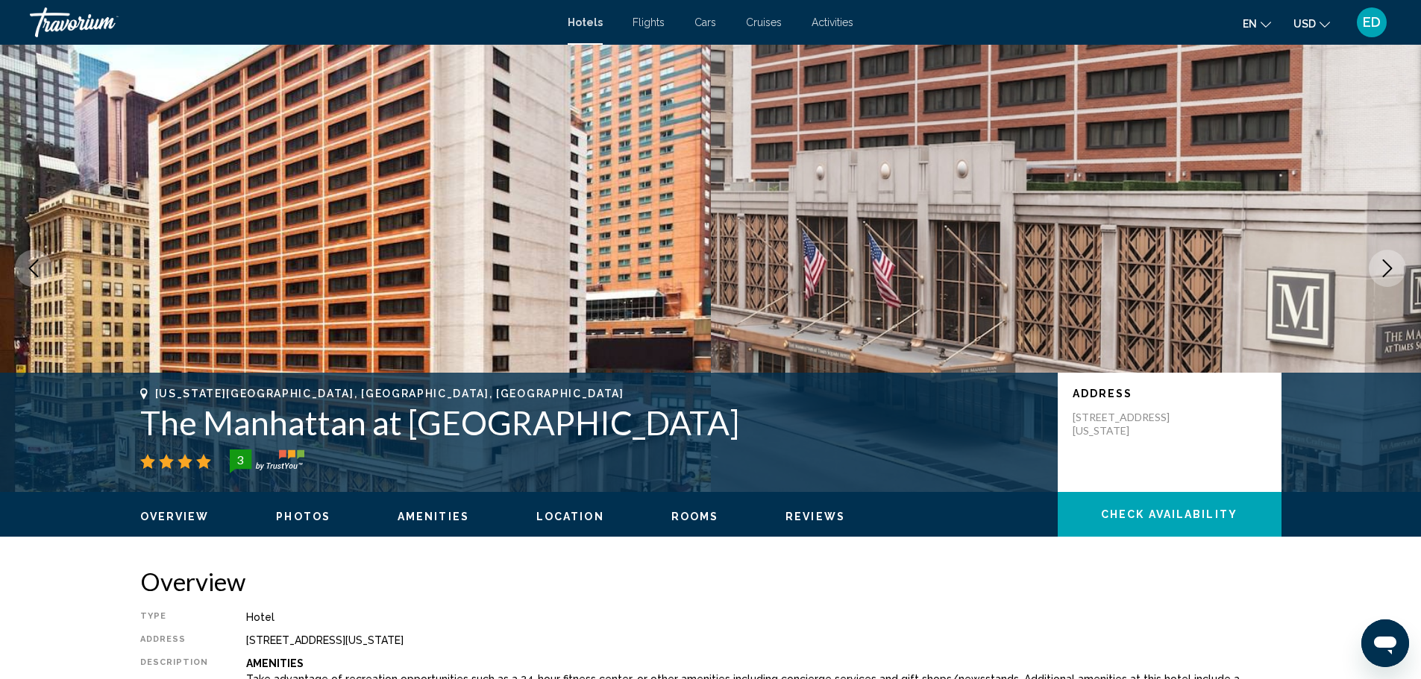
click at [1378, 266] on icon "Next image" at bounding box center [1387, 269] width 18 height 18
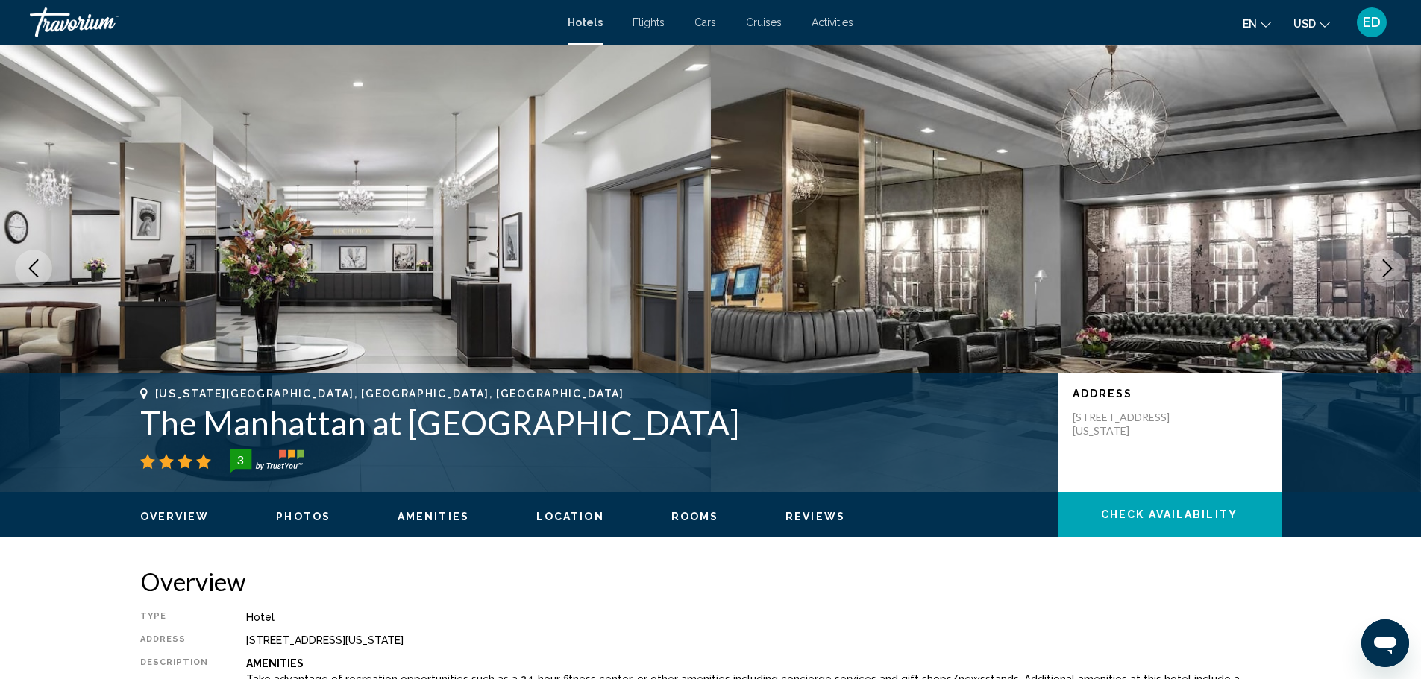
click at [1378, 266] on icon "Next image" at bounding box center [1387, 269] width 18 height 18
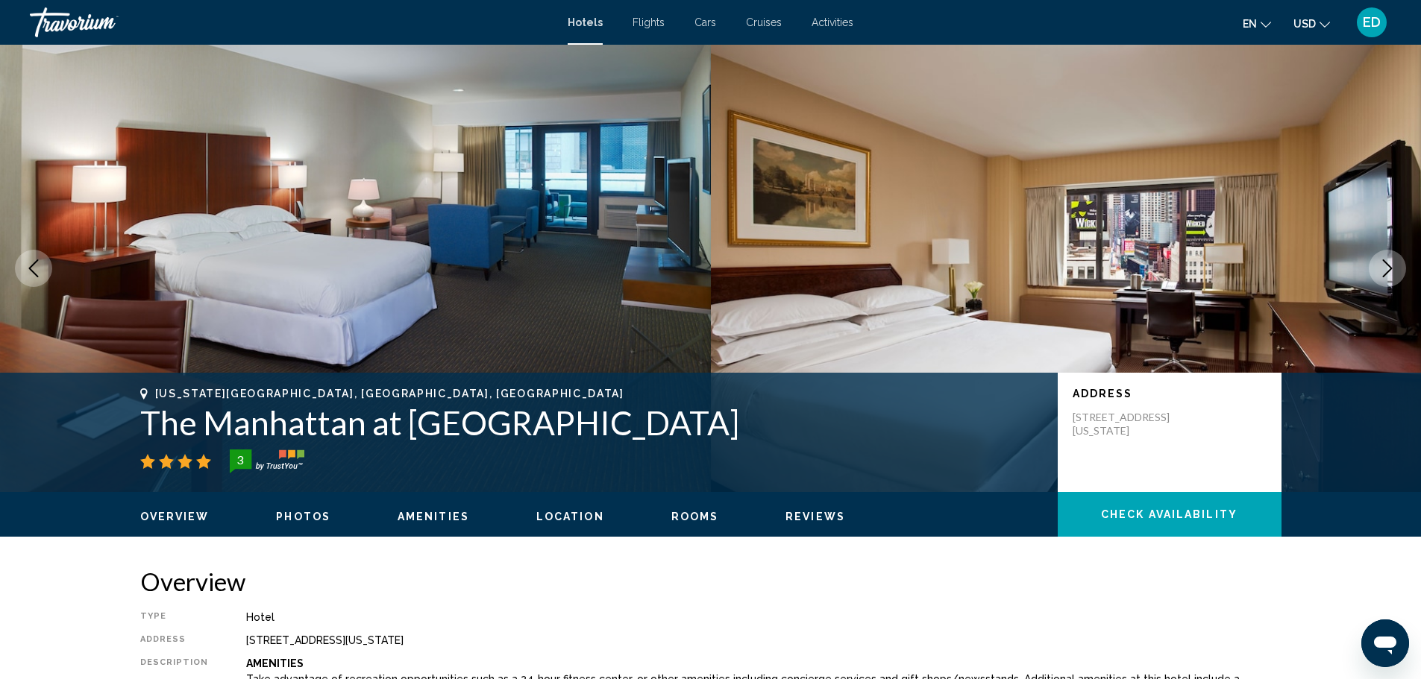
click at [1378, 266] on icon "Next image" at bounding box center [1387, 269] width 18 height 18
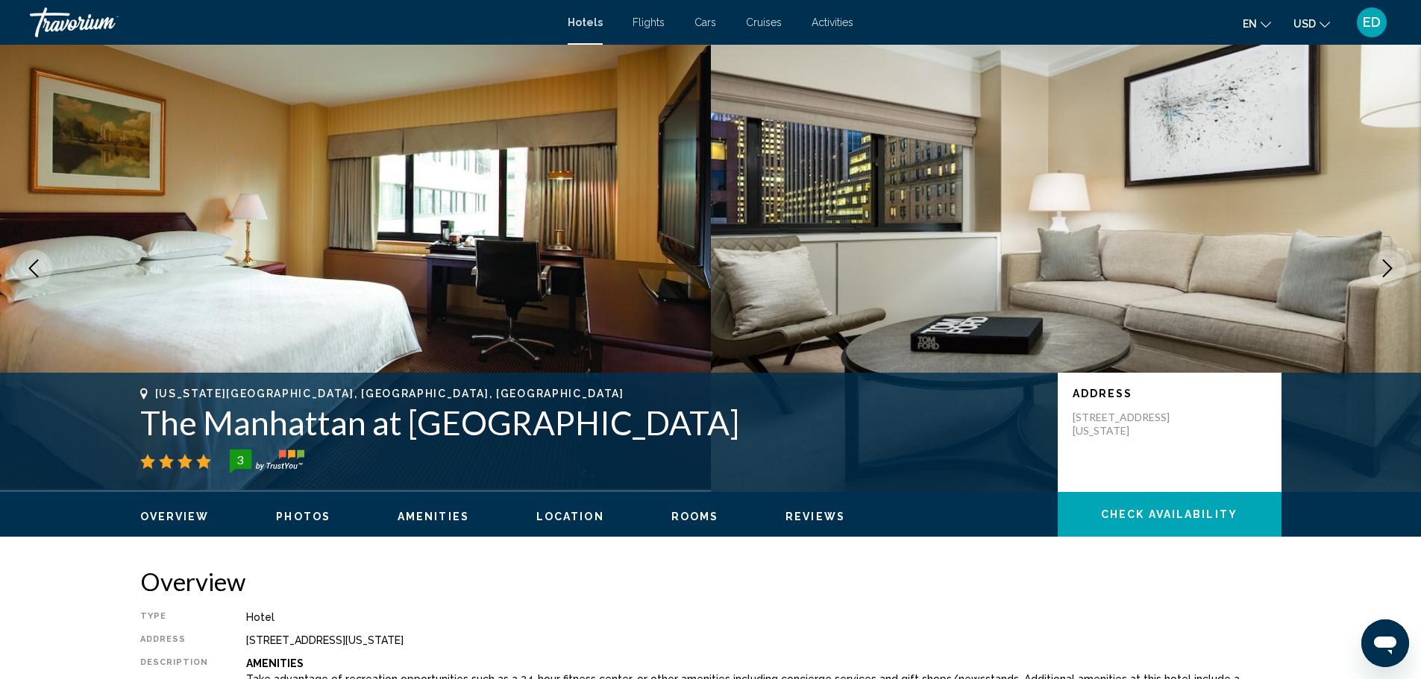
click at [1379, 266] on icon "Next image" at bounding box center [1387, 269] width 18 height 18
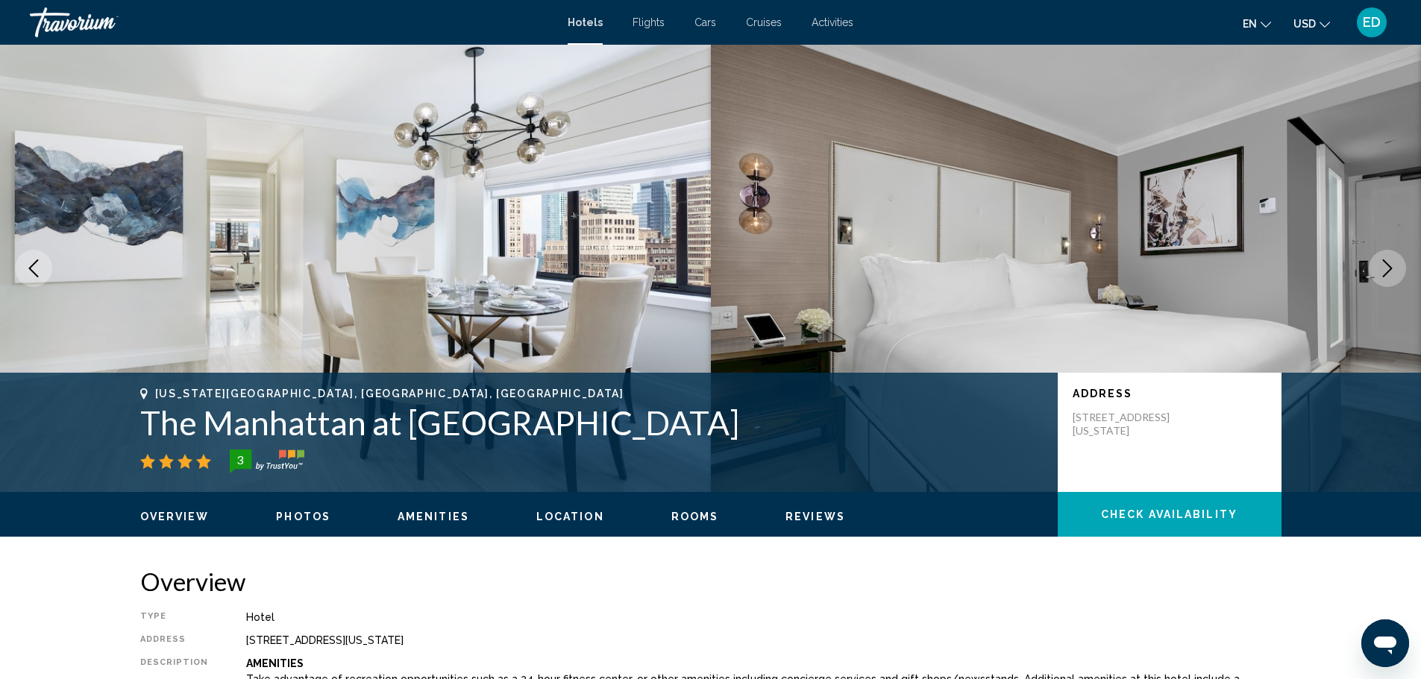
click at [1379, 266] on icon "Next image" at bounding box center [1387, 269] width 18 height 18
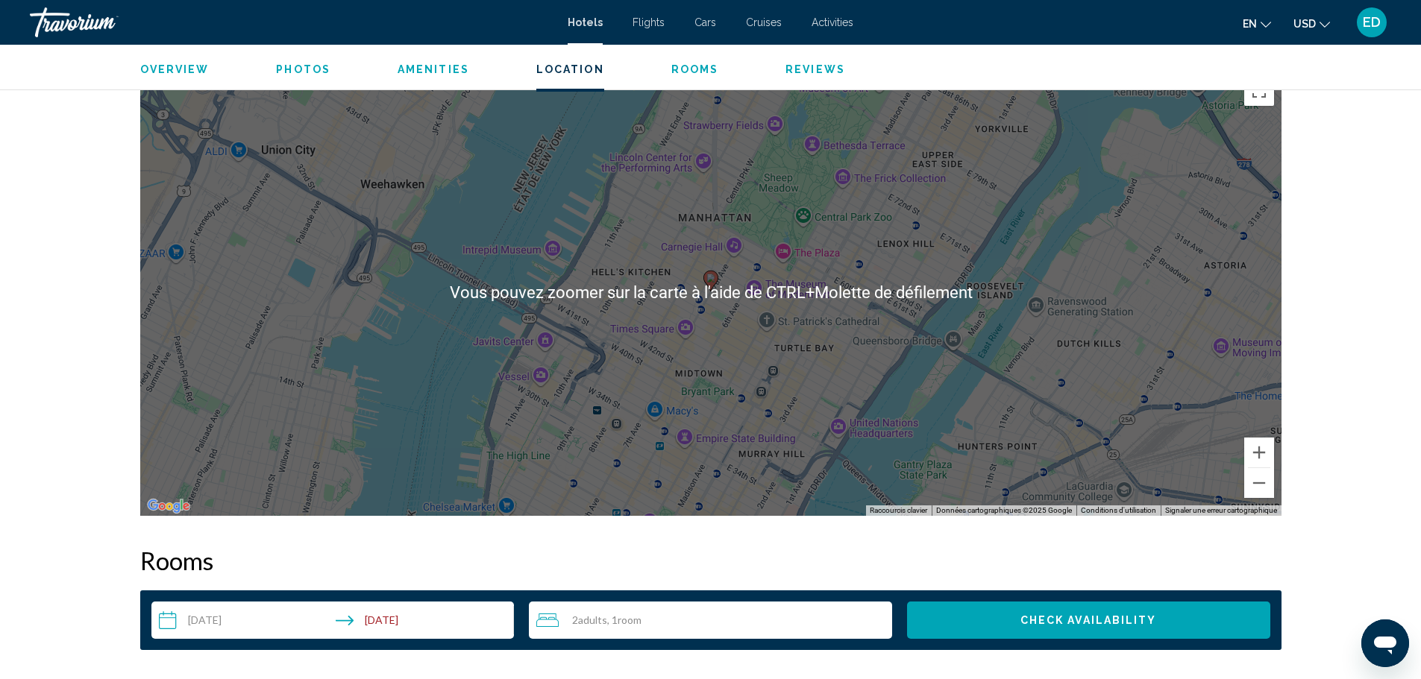
scroll to position [1416, 0]
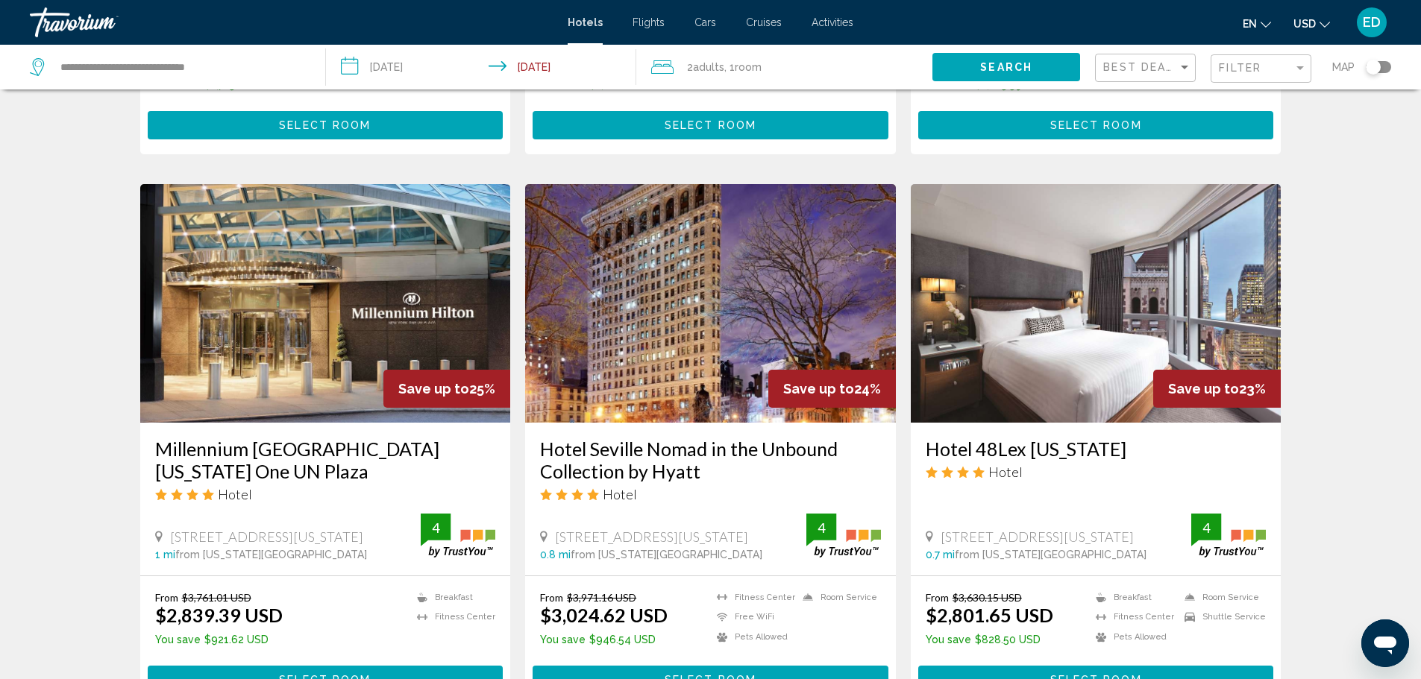
scroll to position [1073, 0]
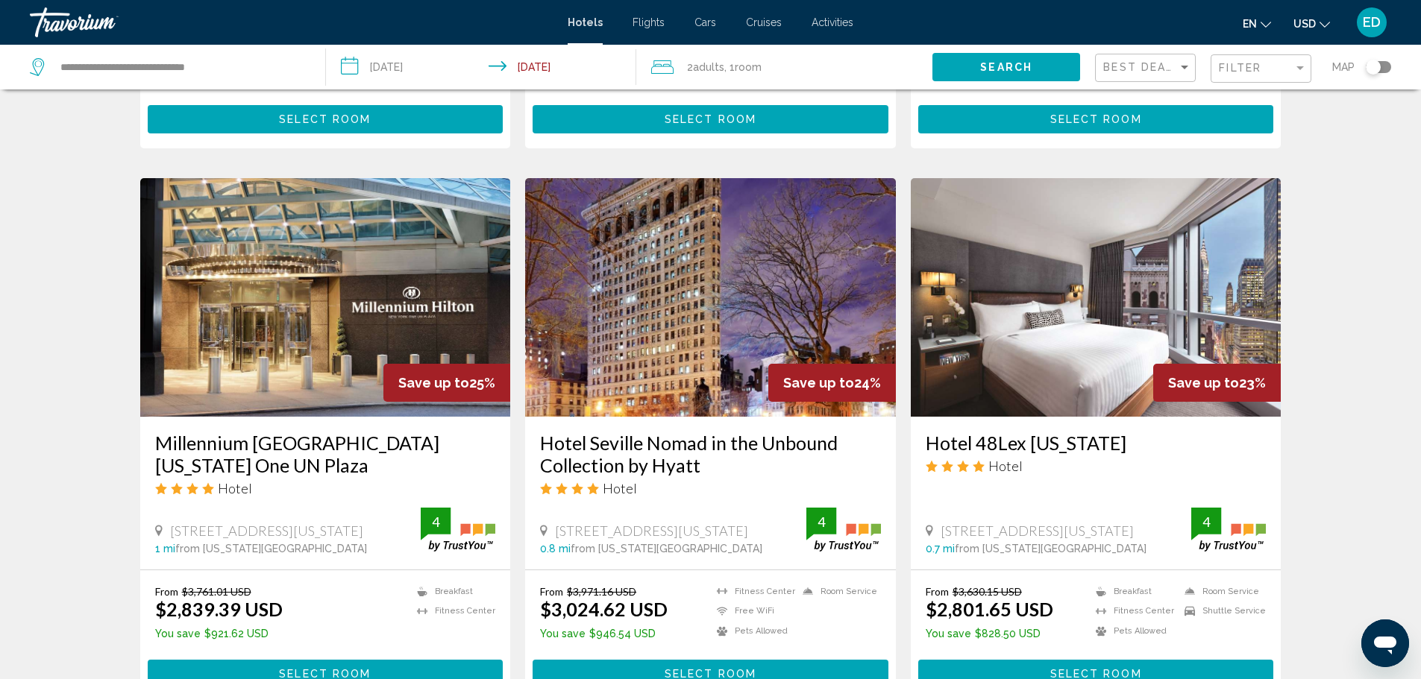
click at [1138, 291] on img "Main content" at bounding box center [1096, 297] width 371 height 239
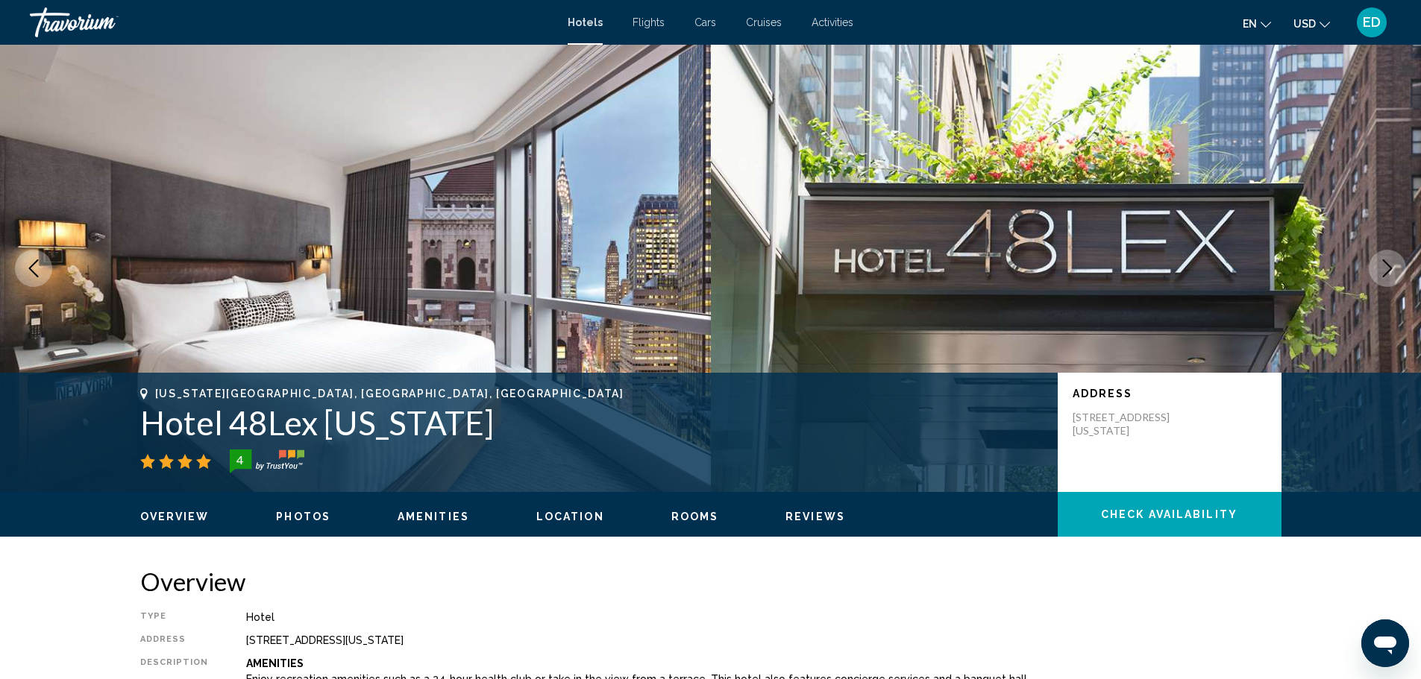
click at [1372, 263] on button "Next image" at bounding box center [1387, 268] width 37 height 37
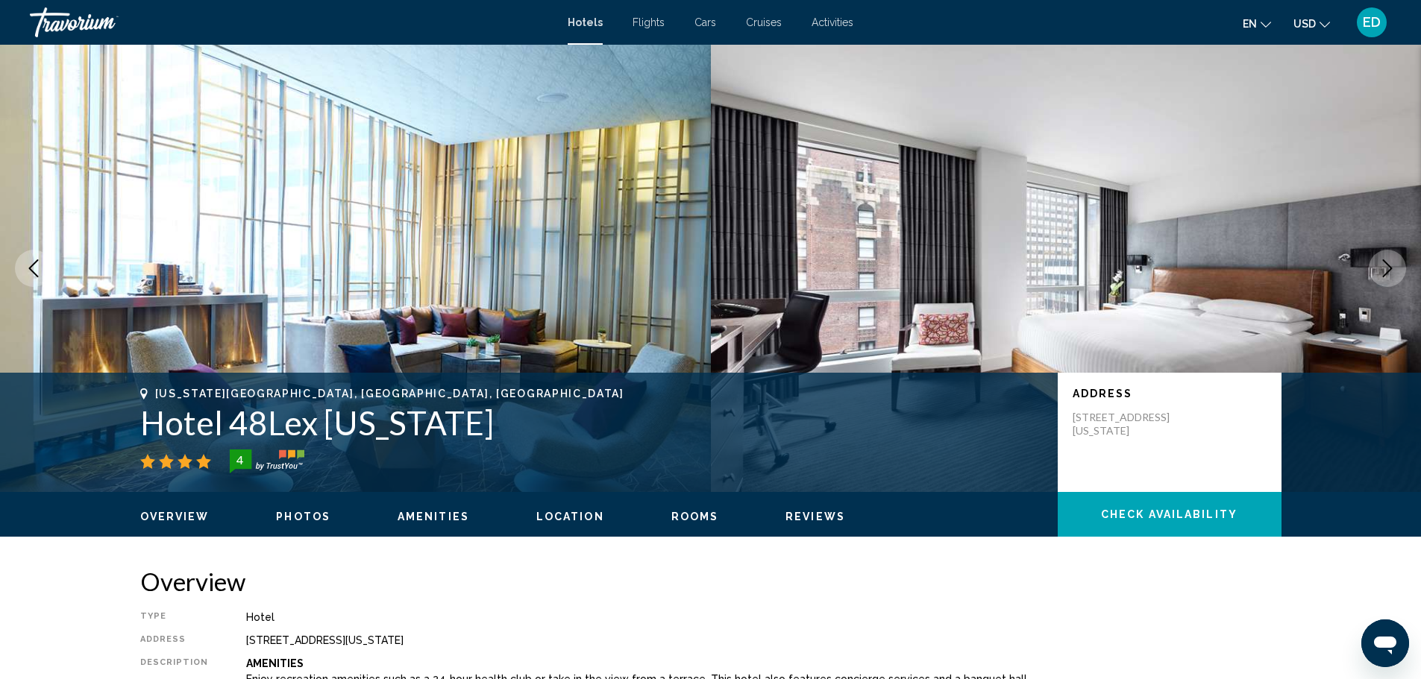
click at [1375, 263] on button "Next image" at bounding box center [1387, 268] width 37 height 37
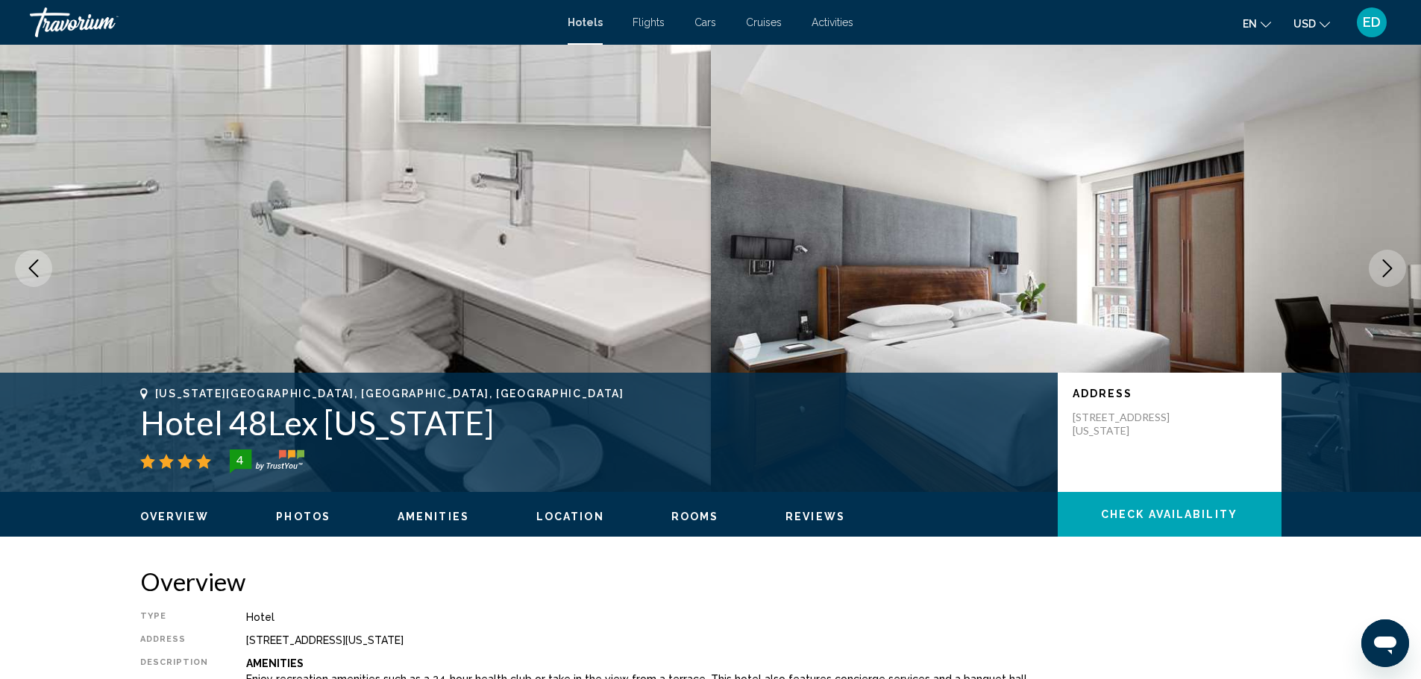
click at [1375, 264] on button "Next image" at bounding box center [1387, 268] width 37 height 37
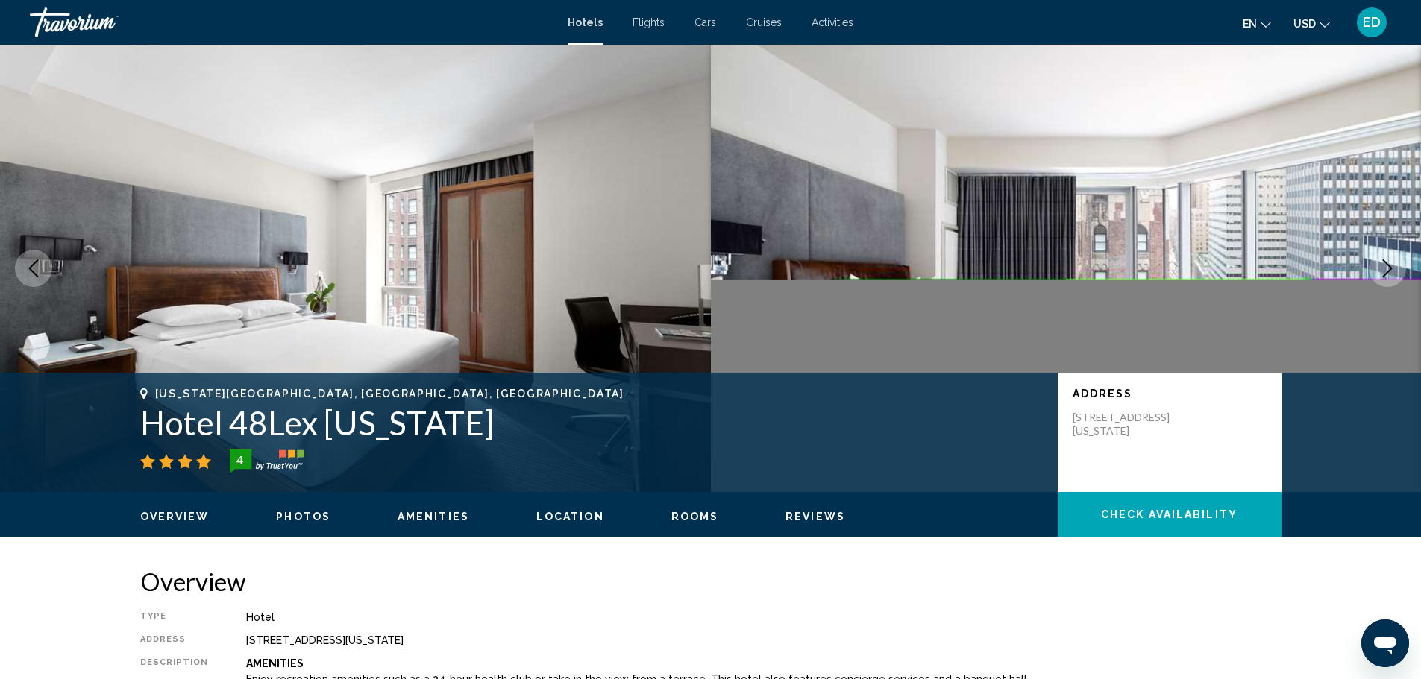
click at [1375, 264] on button "Next image" at bounding box center [1387, 268] width 37 height 37
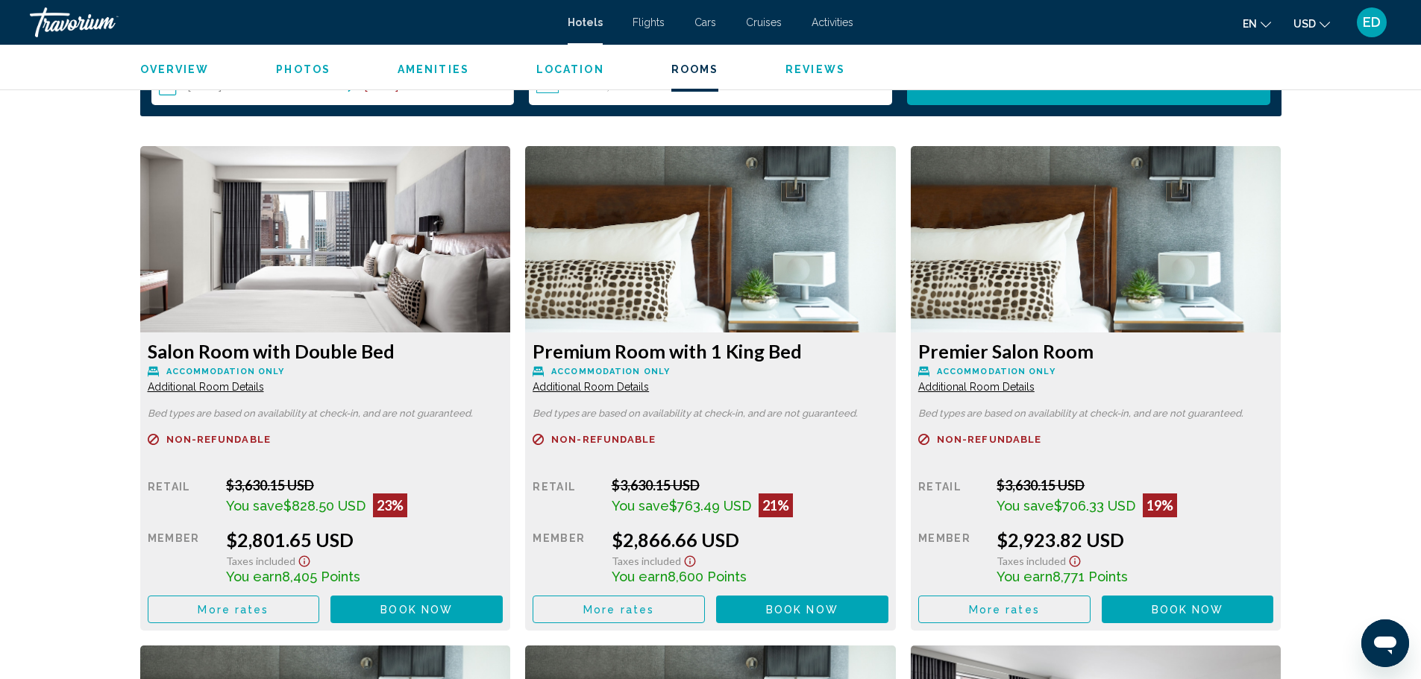
scroll to position [2088, 0]
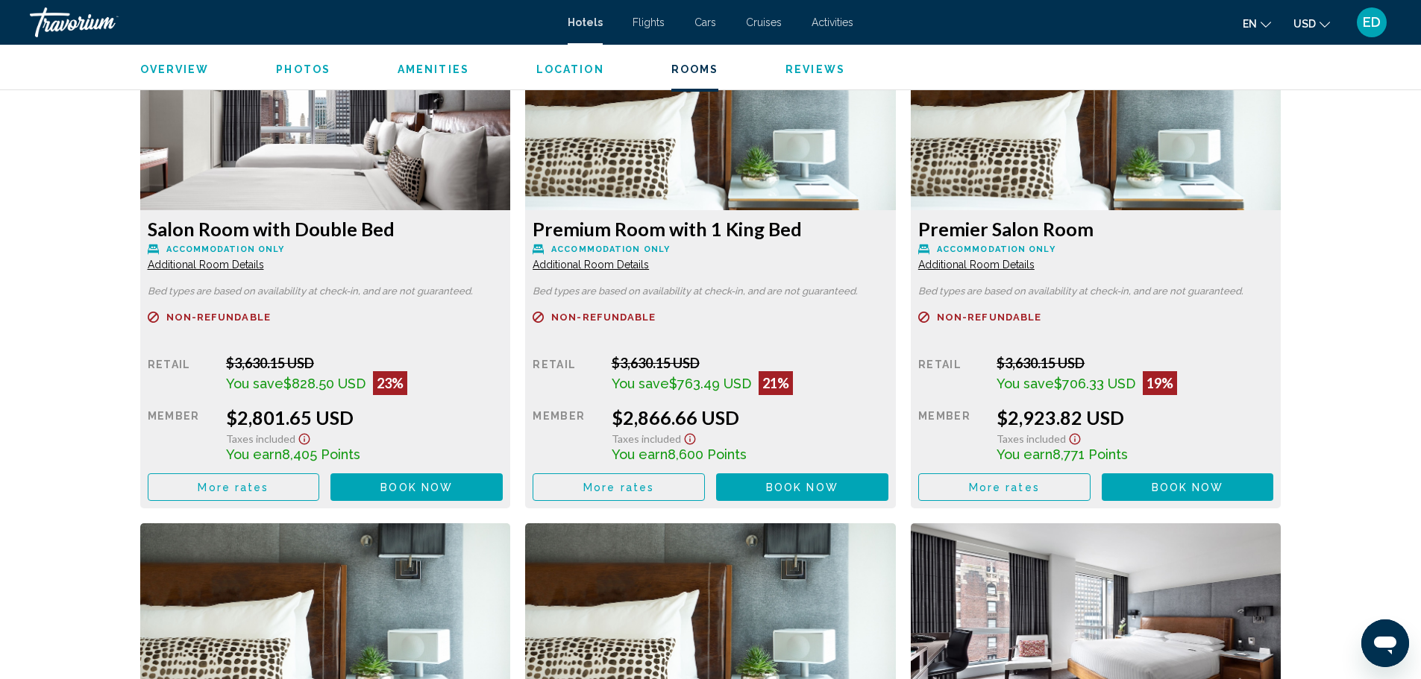
click at [418, 490] on span "Book now" at bounding box center [416, 488] width 72 height 12
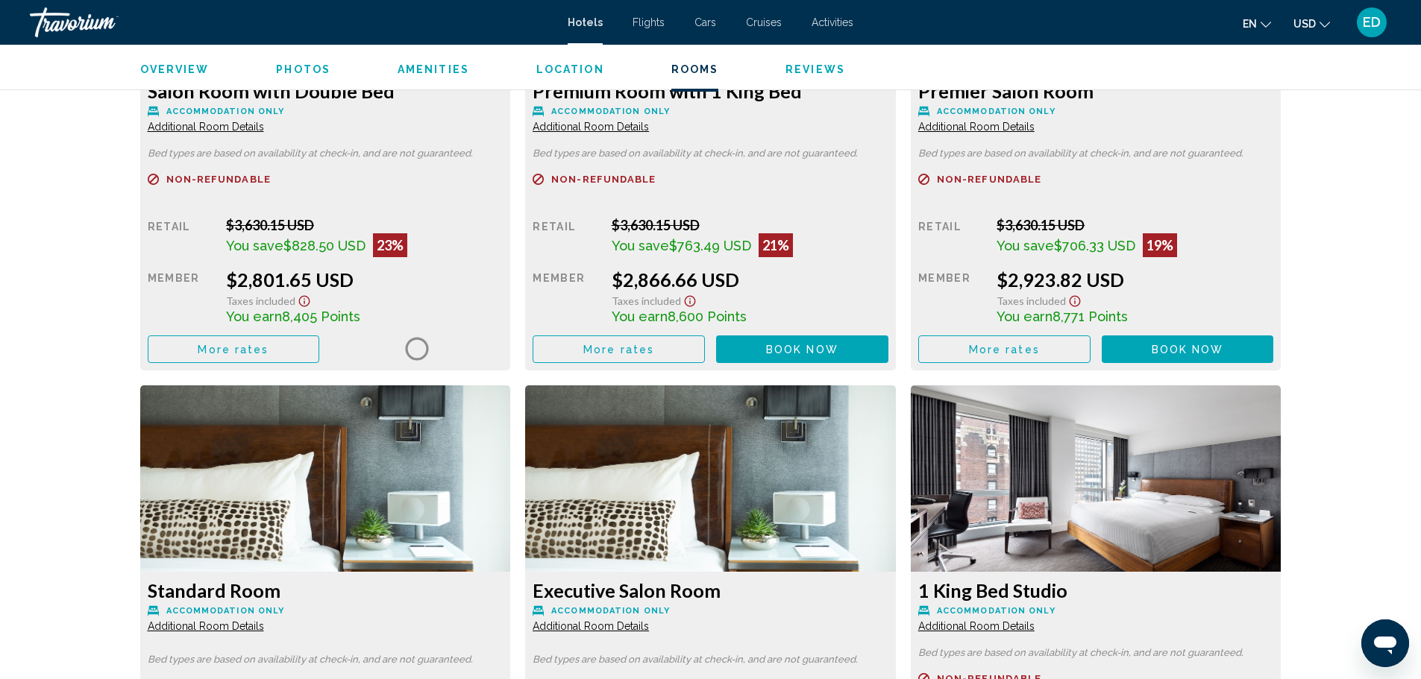
scroll to position [2387, 0]
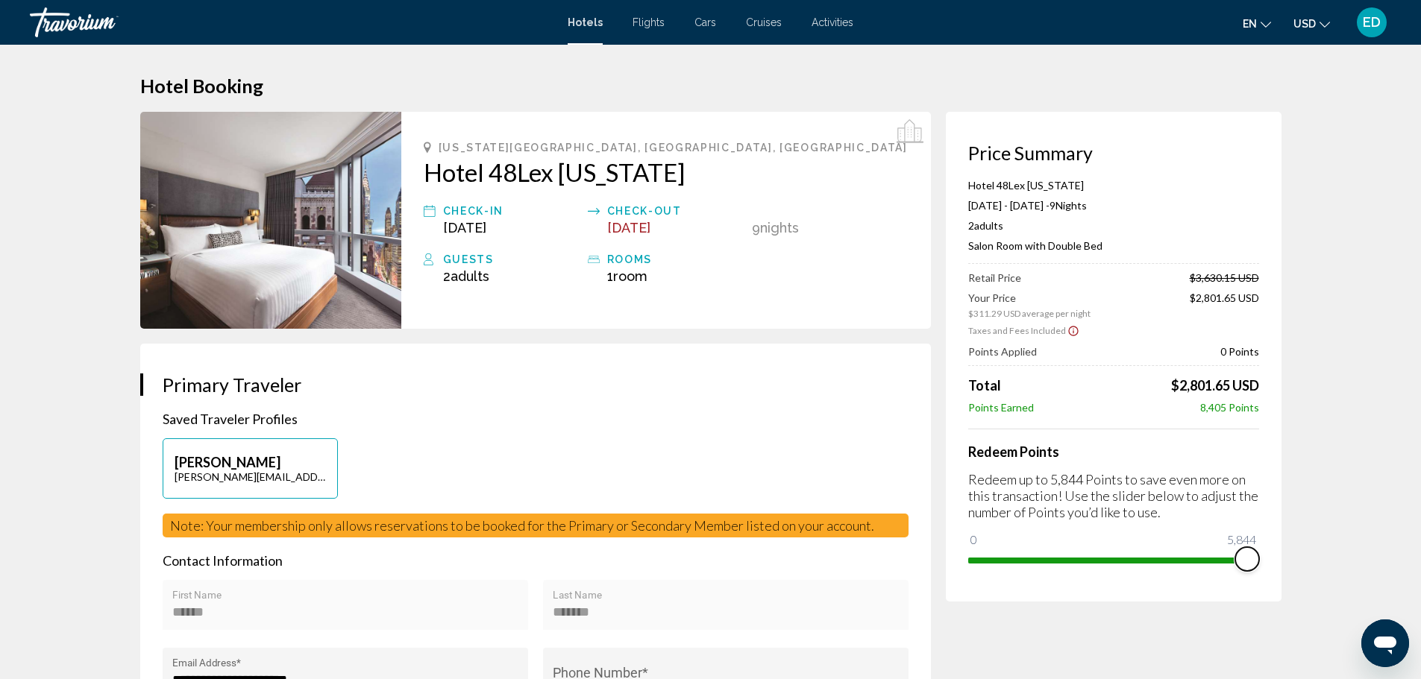
drag, startPoint x: 976, startPoint y: 542, endPoint x: 1262, endPoint y: 556, distance: 286.0
click at [1262, 556] on div "Price Summary Hotel 48Lex [US_STATE] [DATE] - [DATE] - 9 Night Nights 2 Adult A…" at bounding box center [1114, 357] width 336 height 490
click at [578, 31] on div "Hotels Flights Cars Cruises Activities Hotels Flights Cars Cruises Activities e…" at bounding box center [710, 22] width 1421 height 31
click at [1363, 25] on span "ED" at bounding box center [1372, 22] width 18 height 15
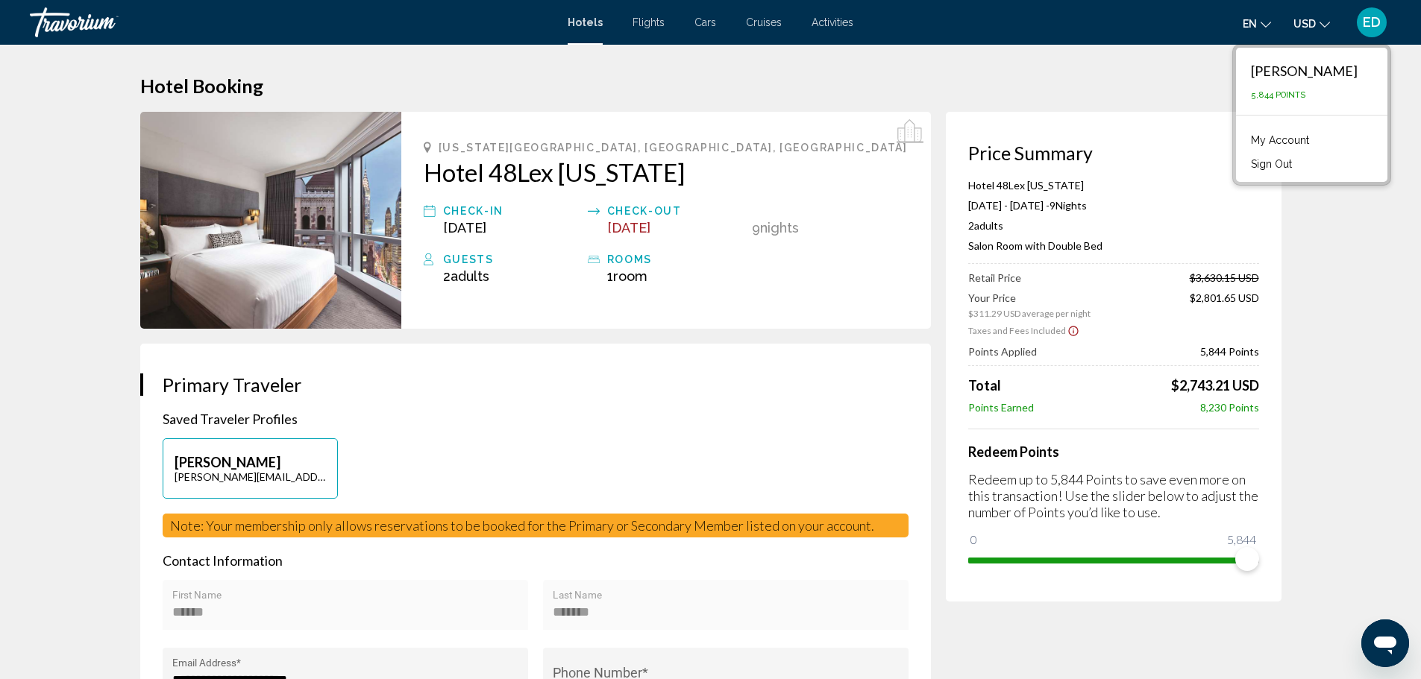
click at [924, 28] on div "en English Español Français Italiano Português русский USD USD ($) MXN (Mex$) C…" at bounding box center [1129, 22] width 523 height 31
click at [81, 11] on div "Travorium" at bounding box center [104, 22] width 149 height 30
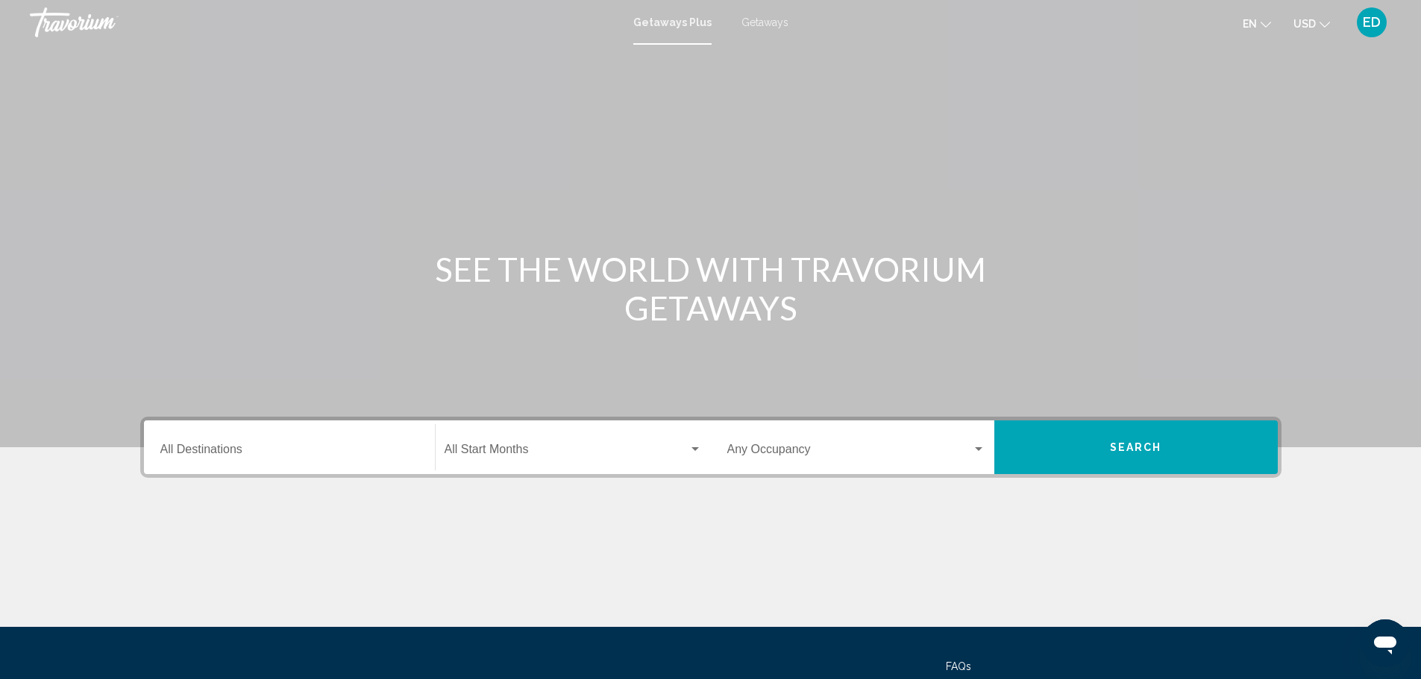
click at [351, 433] on div "Destination All Destinations" at bounding box center [289, 447] width 258 height 47
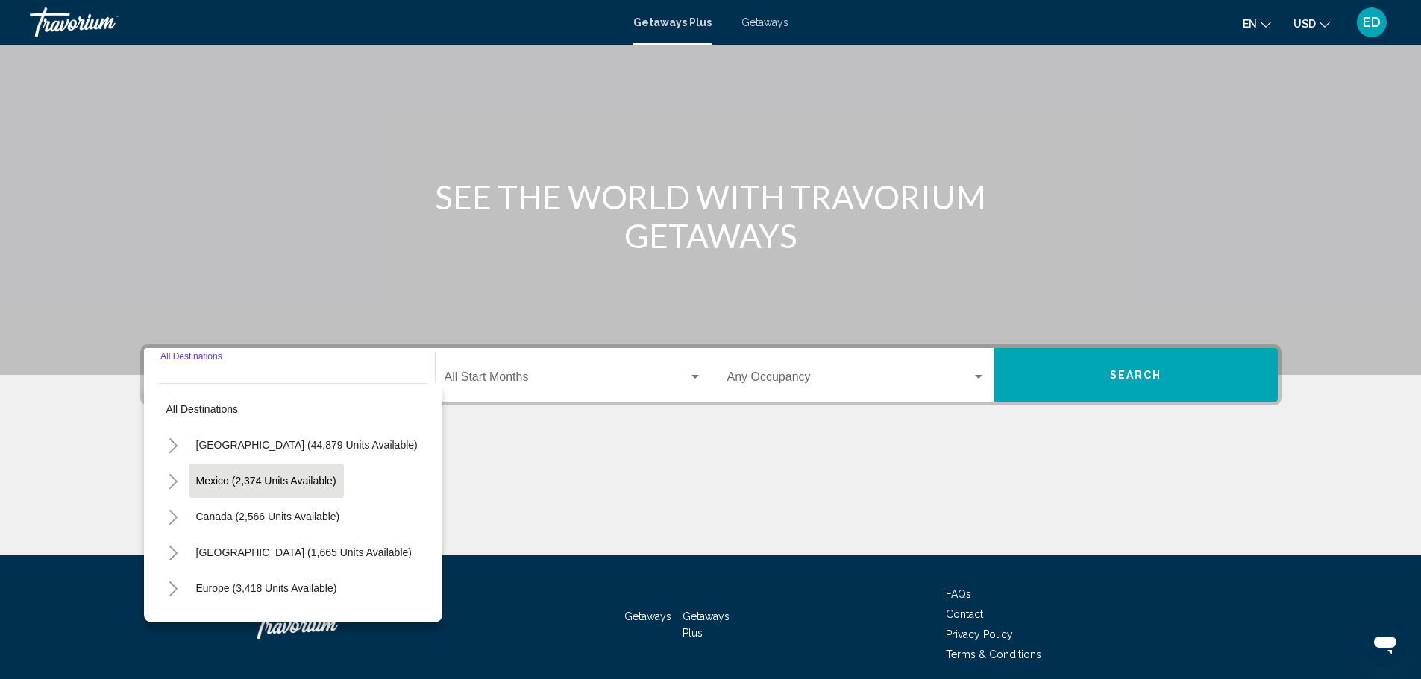
scroll to position [131, 0]
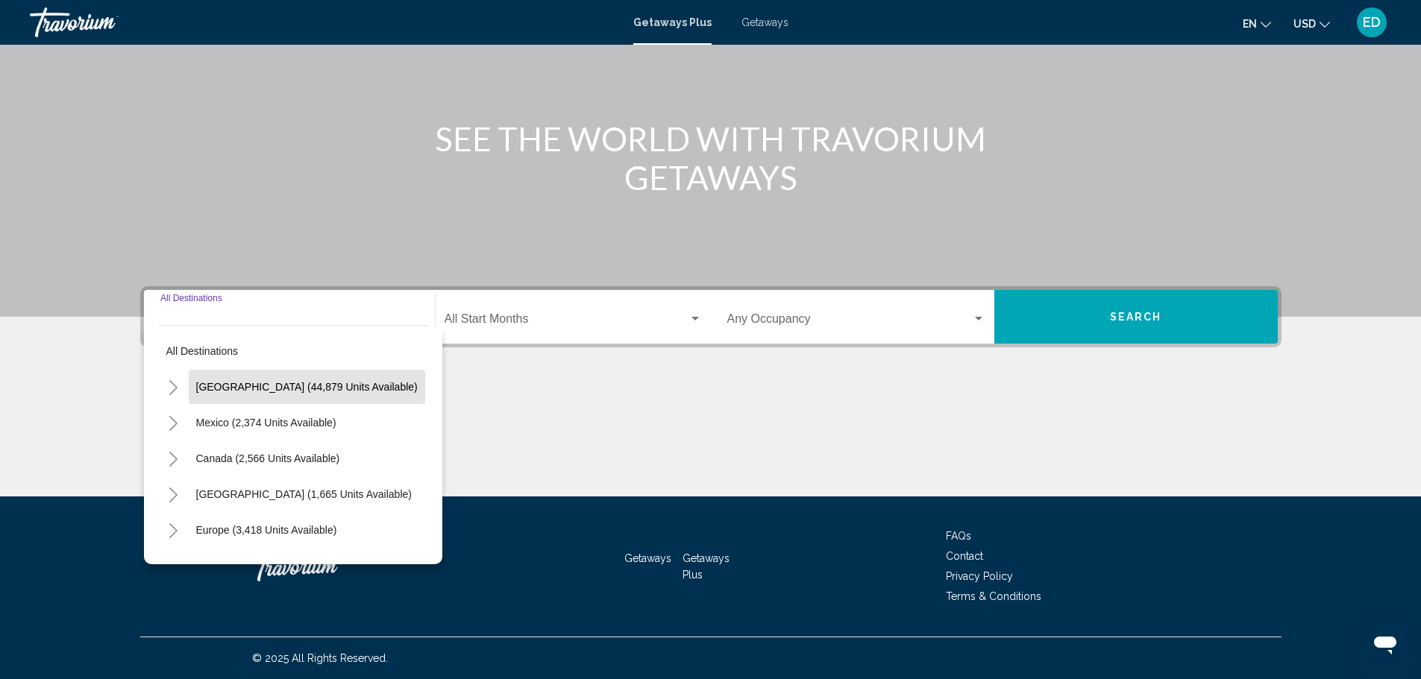
click at [306, 394] on button "[GEOGRAPHIC_DATA] (44,879 units available)" at bounding box center [307, 387] width 236 height 34
type input "**********"
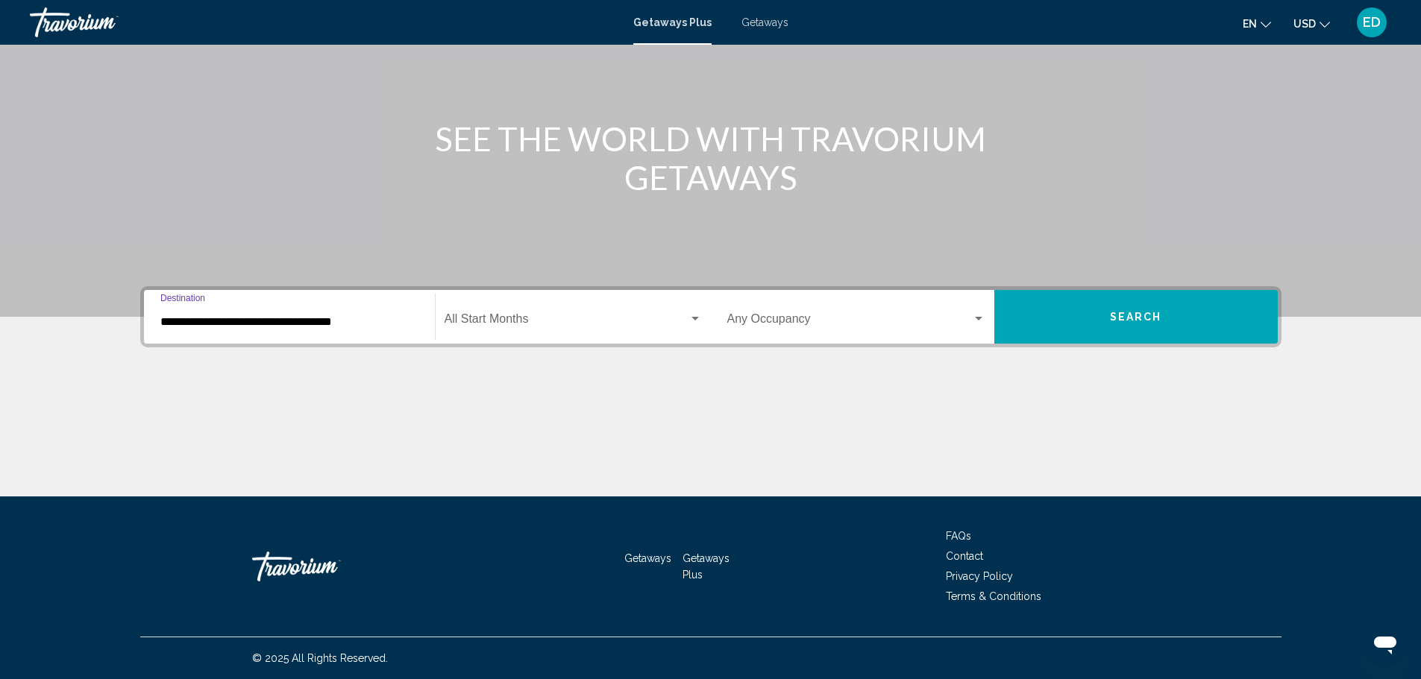
click at [483, 317] on span "Search widget" at bounding box center [567, 321] width 244 height 13
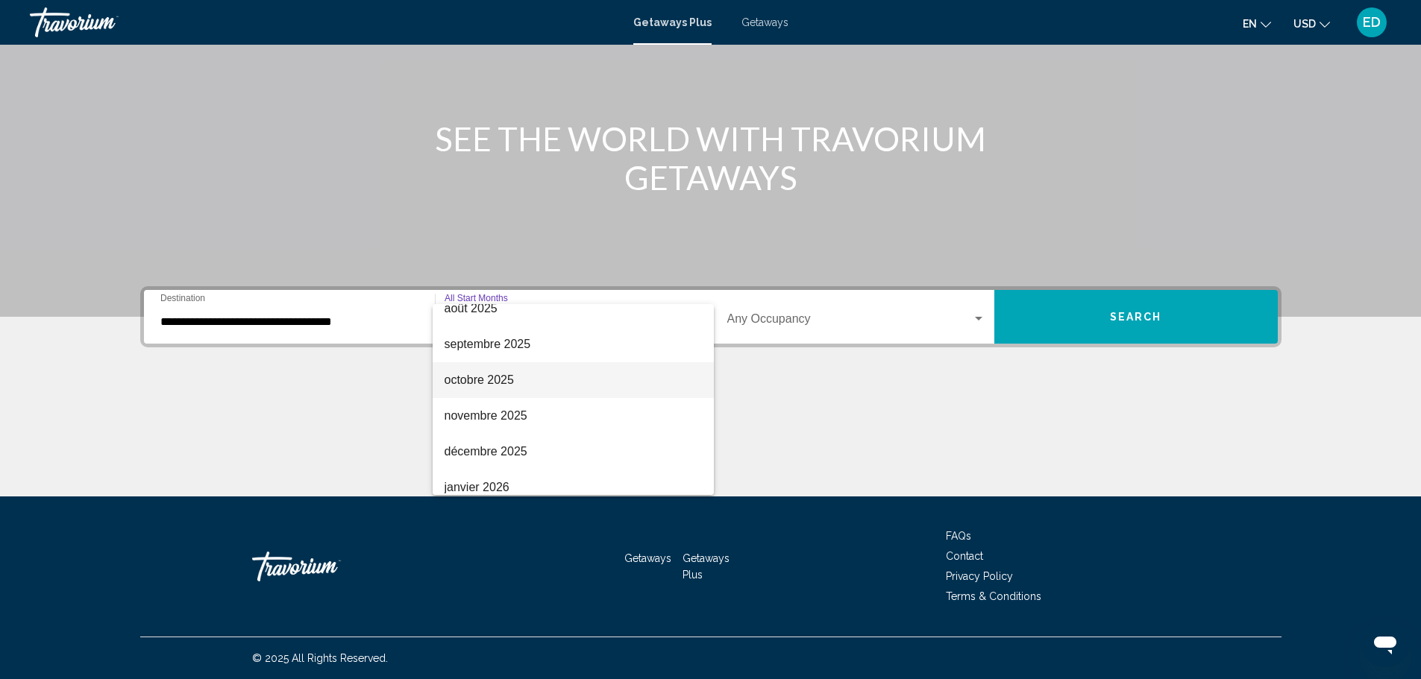
scroll to position [75, 0]
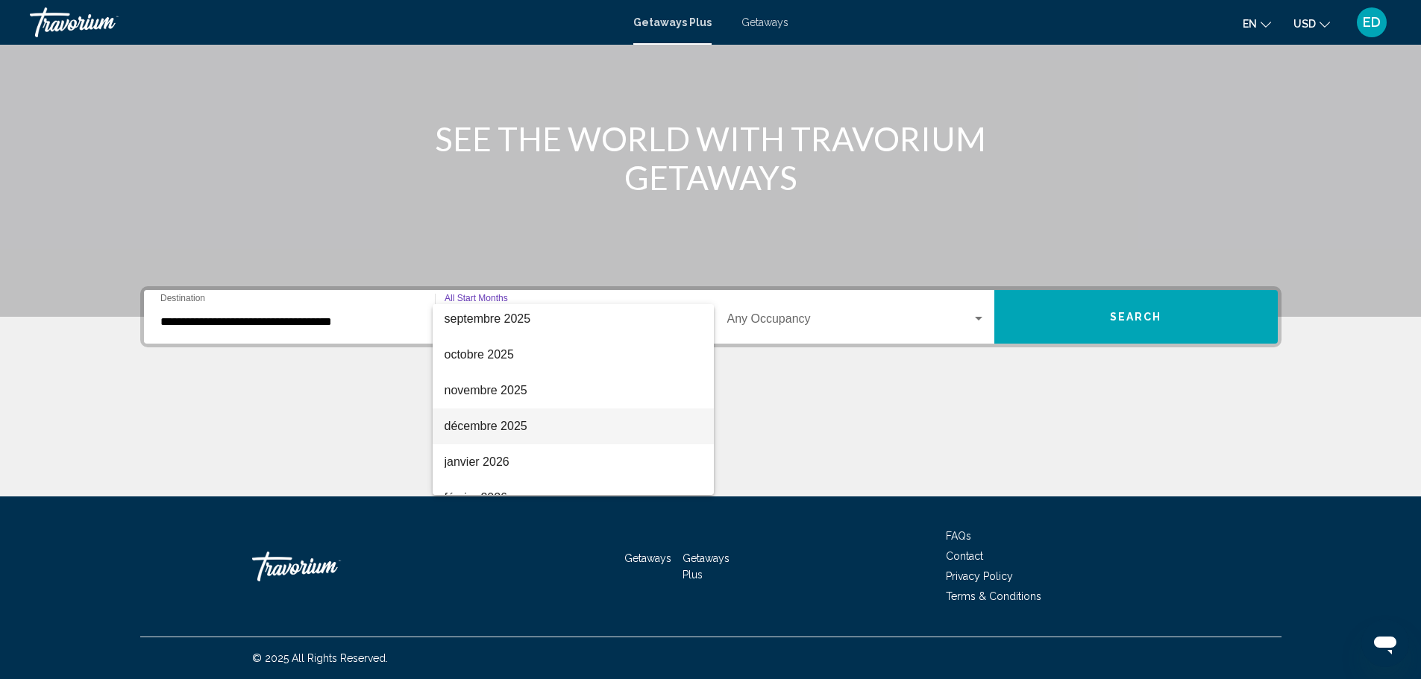
click at [506, 421] on span "décembre 2025" at bounding box center [573, 427] width 257 height 36
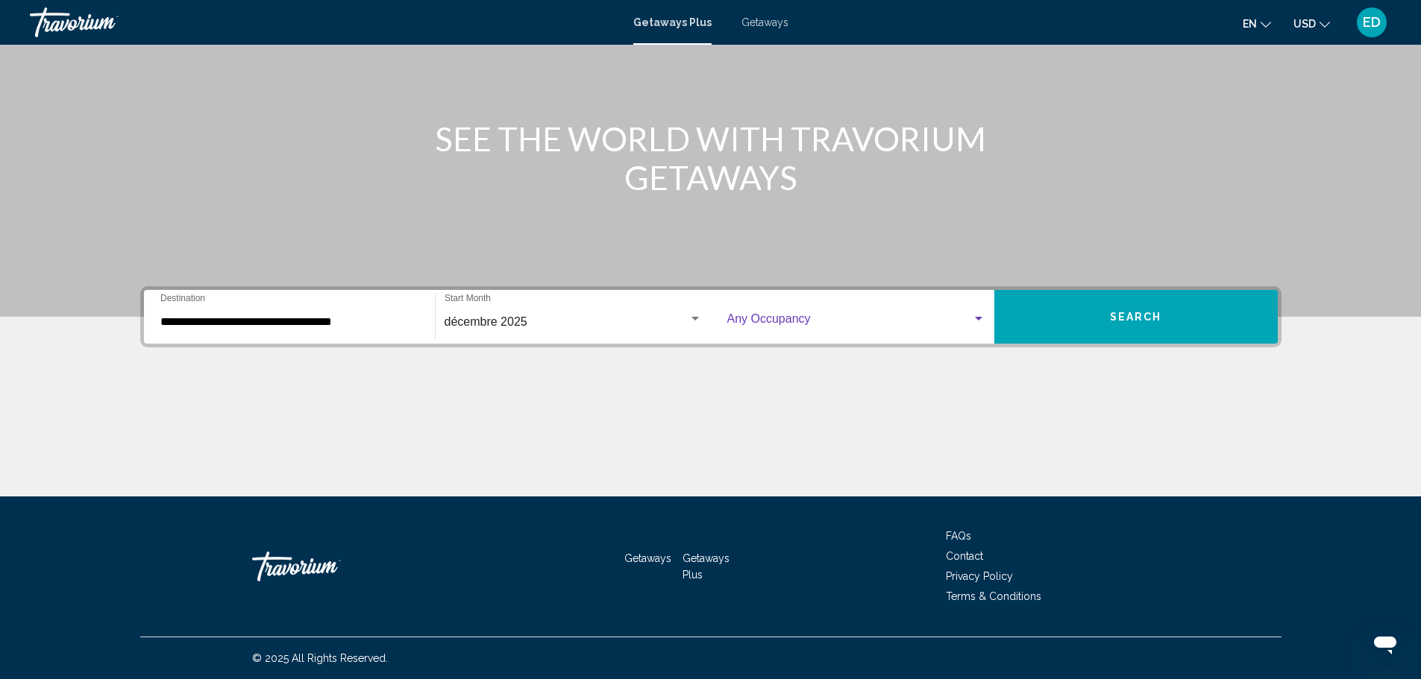
click at [770, 323] on span "Search widget" at bounding box center [849, 321] width 245 height 13
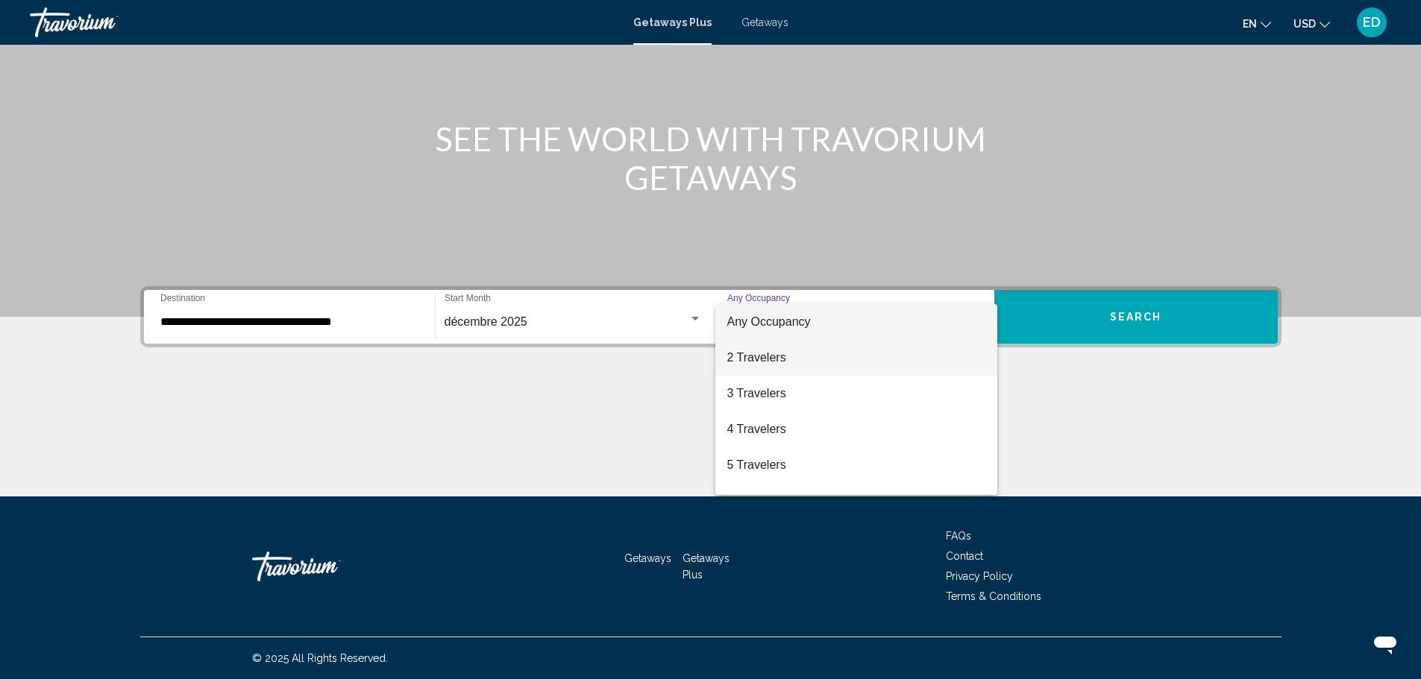
click at [797, 362] on span "2 Travelers" at bounding box center [856, 358] width 258 height 36
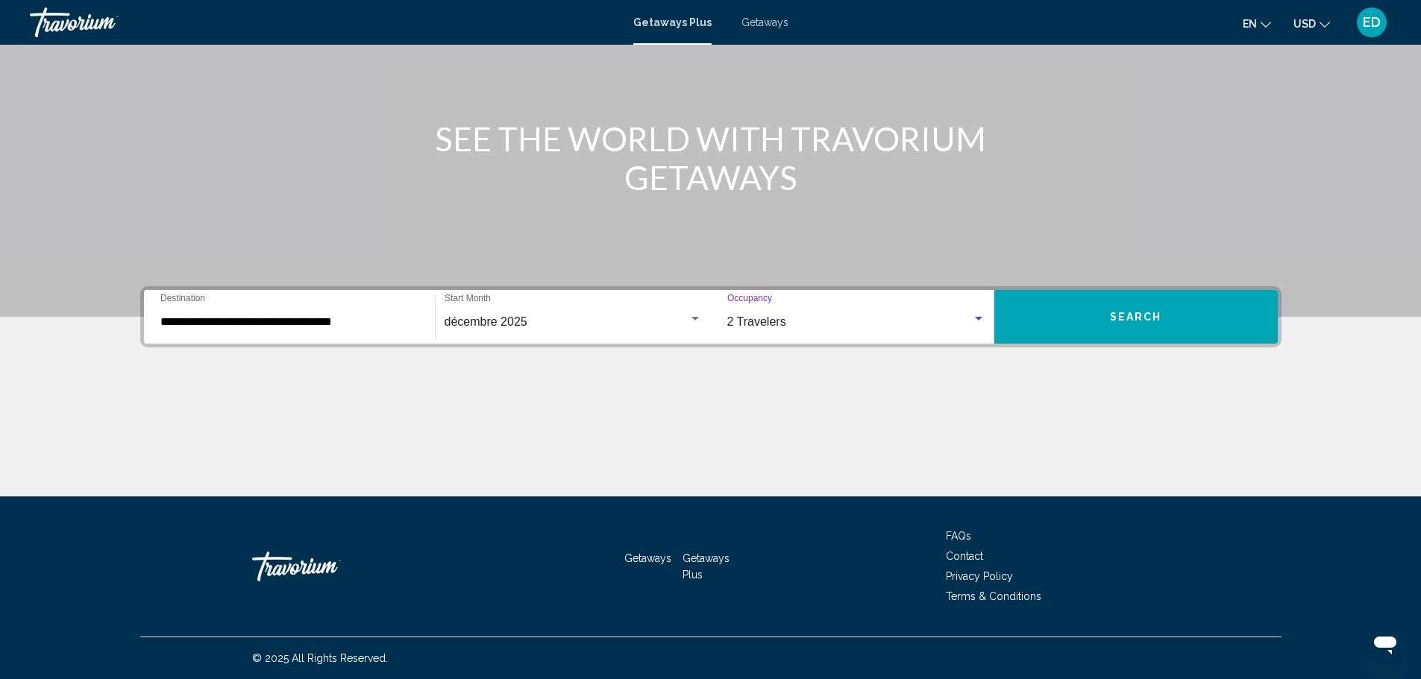
click at [1089, 318] on button "Search" at bounding box center [1135, 317] width 283 height 54
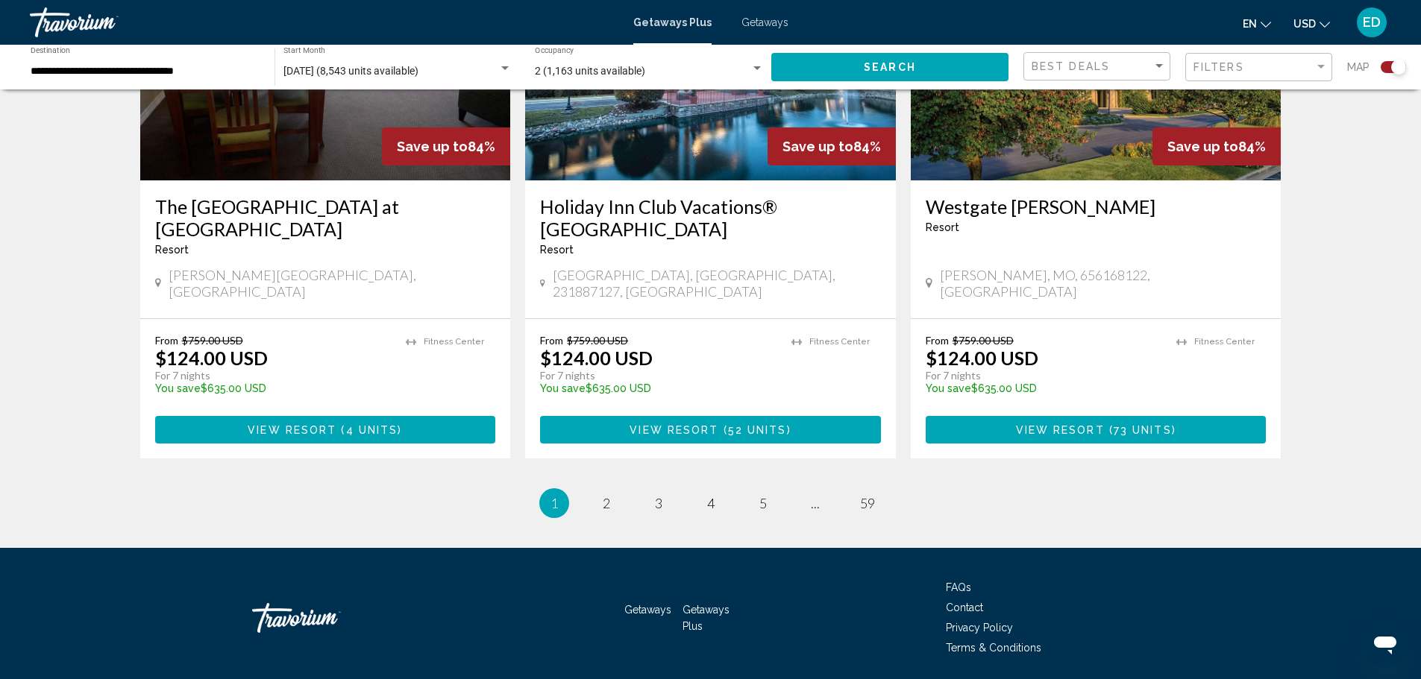
scroll to position [2259, 0]
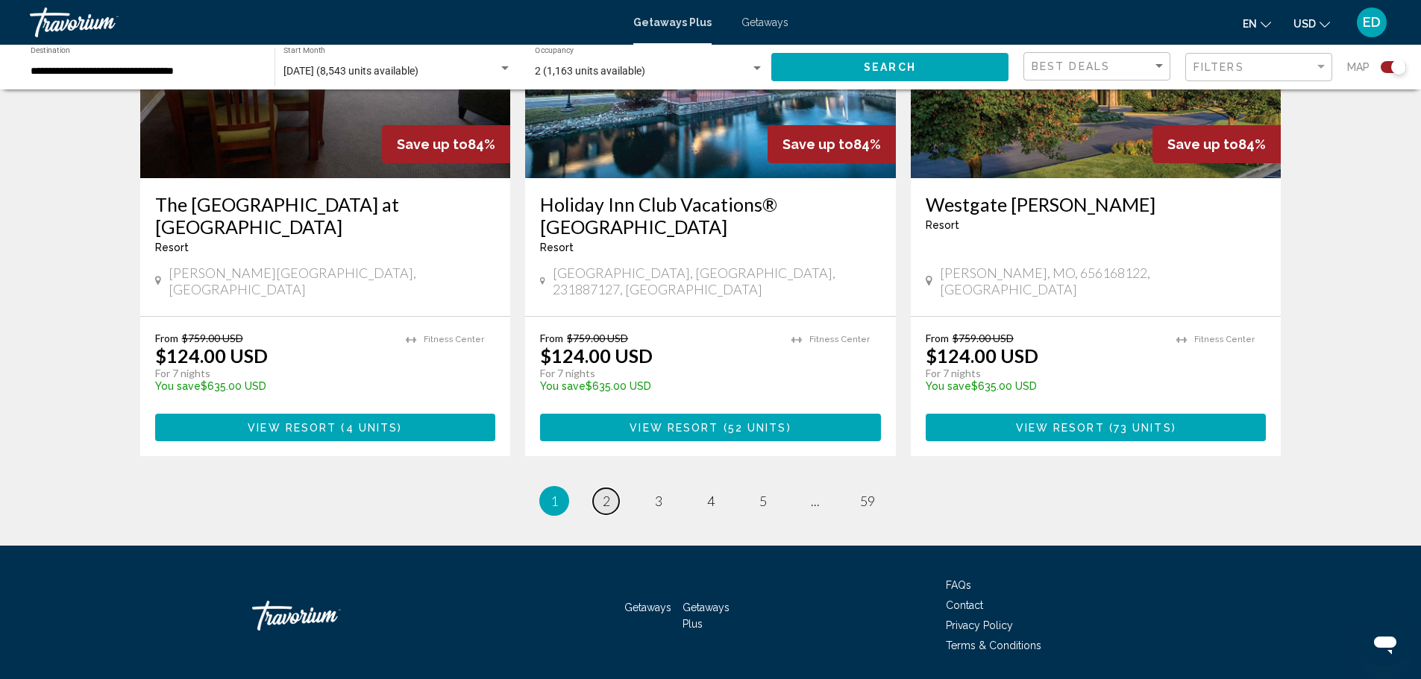
click at [607, 493] on span "2" at bounding box center [606, 501] width 7 height 16
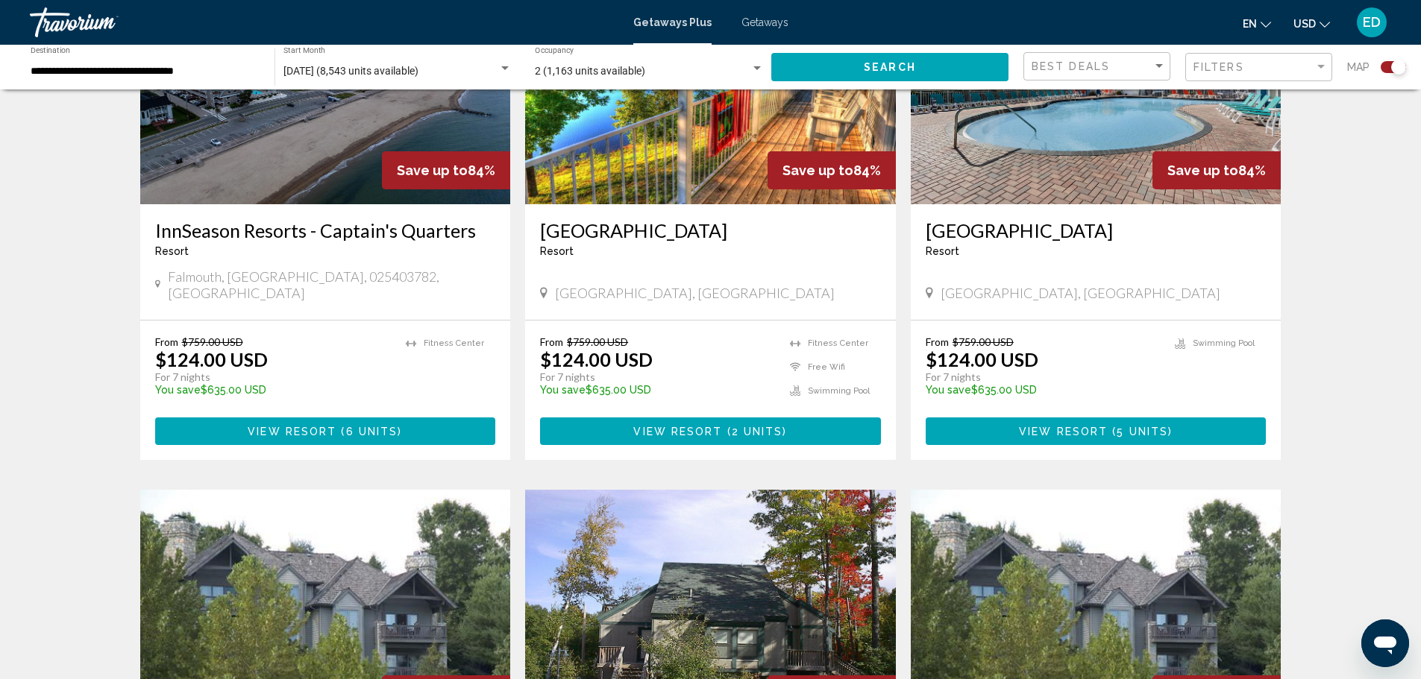
scroll to position [895, 0]
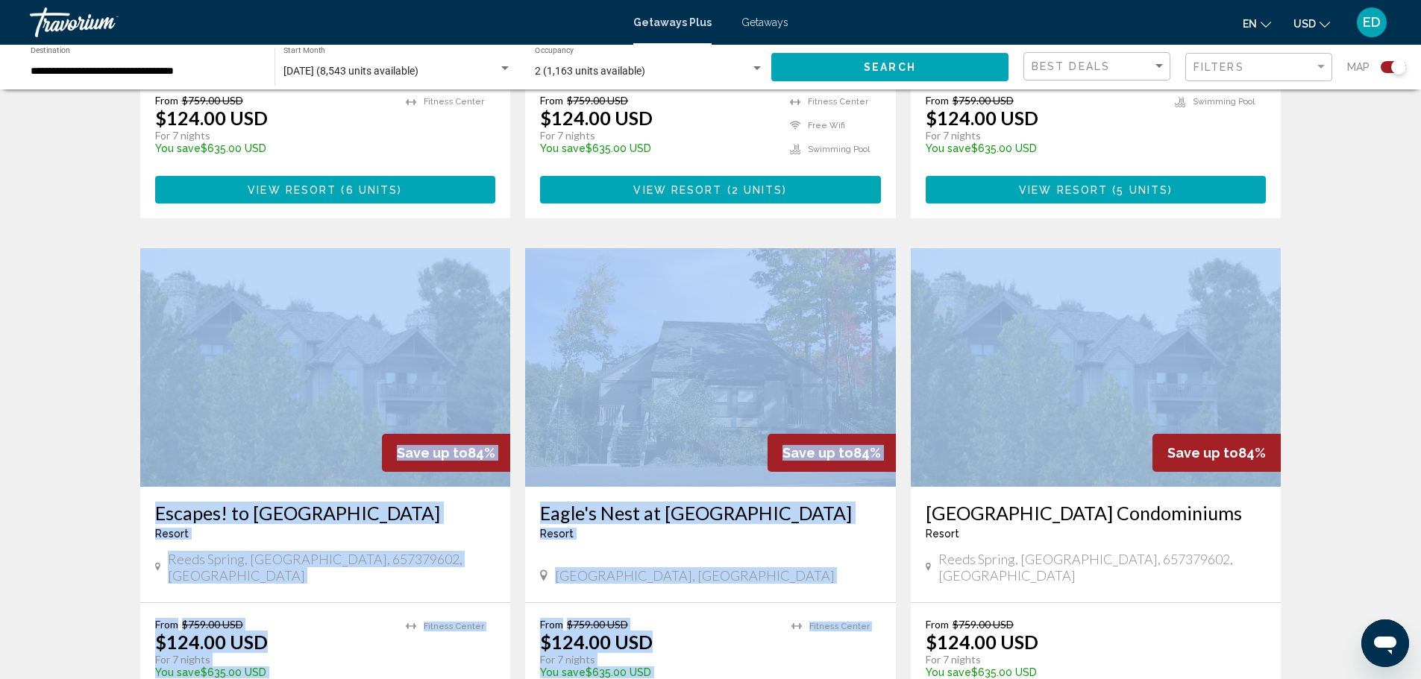
drag, startPoint x: 1420, startPoint y: 333, endPoint x: 1428, endPoint y: 174, distance: 159.1
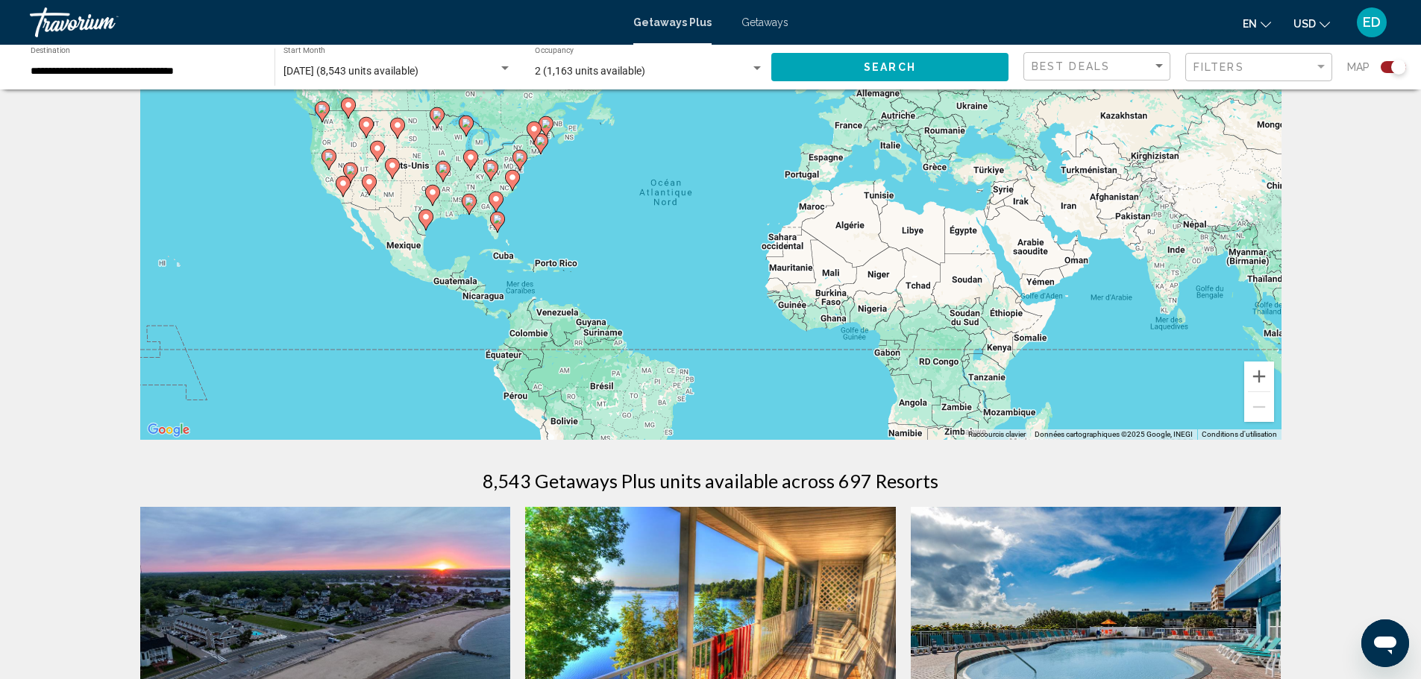
scroll to position [105, 0]
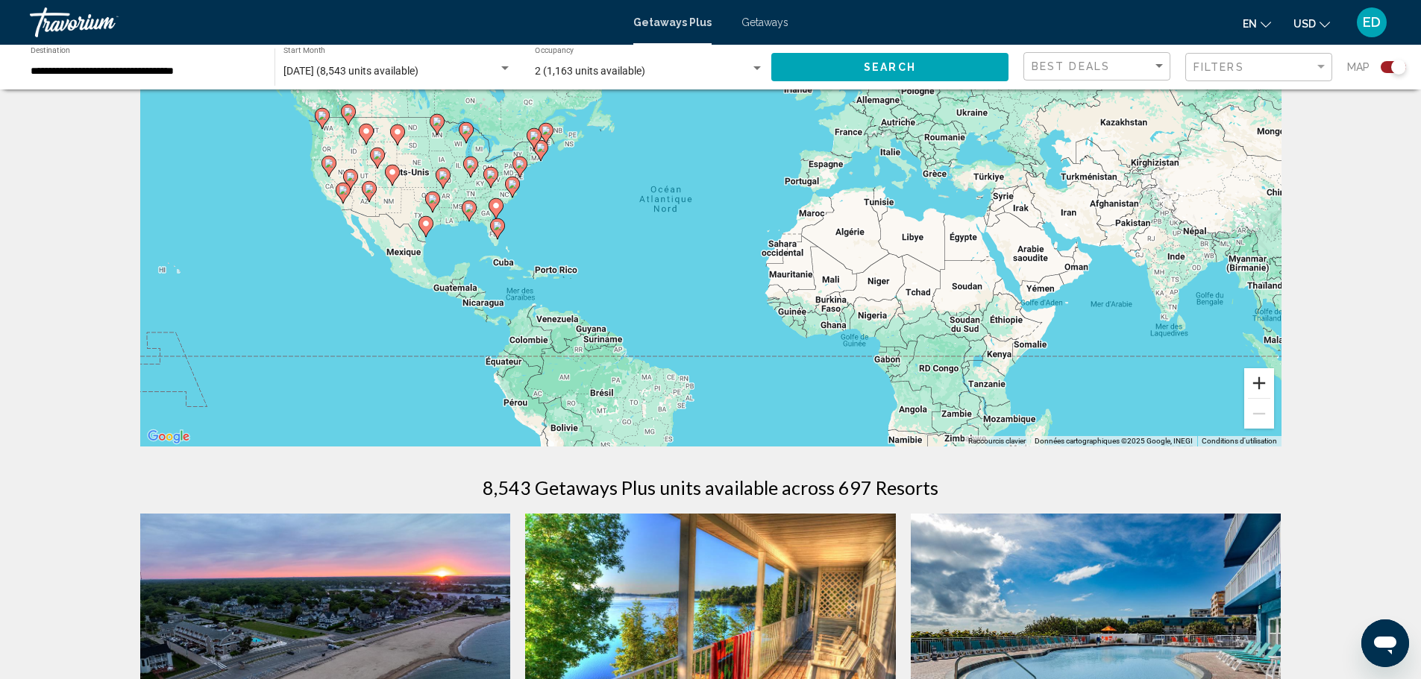
click at [1255, 387] on button "Zoom avant" at bounding box center [1259, 383] width 30 height 30
click at [1256, 385] on button "Zoom avant" at bounding box center [1259, 383] width 30 height 30
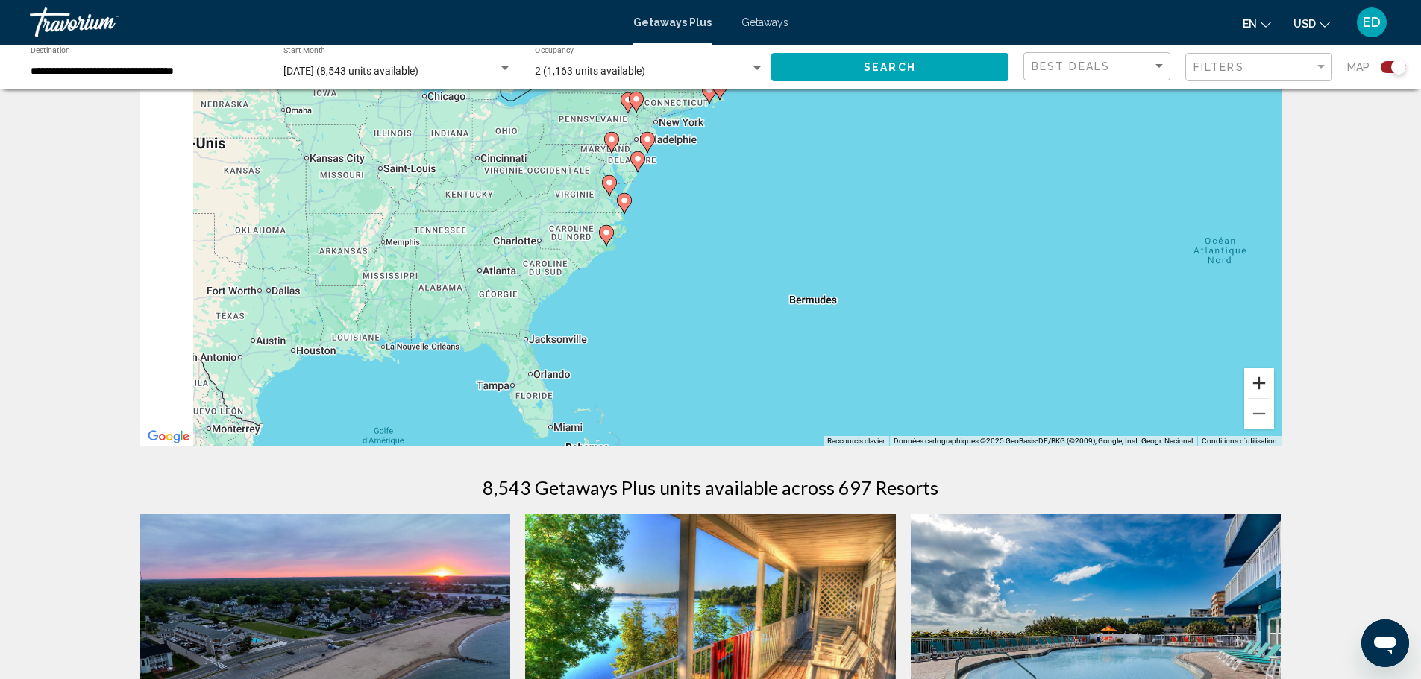
drag, startPoint x: 585, startPoint y: 271, endPoint x: 1264, endPoint y: 391, distance: 689.9
click at [1264, 391] on div "Pour activer le glissement avec le clavier, appuyez sur Alt+Entrée. Une fois ce…" at bounding box center [710, 223] width 1141 height 448
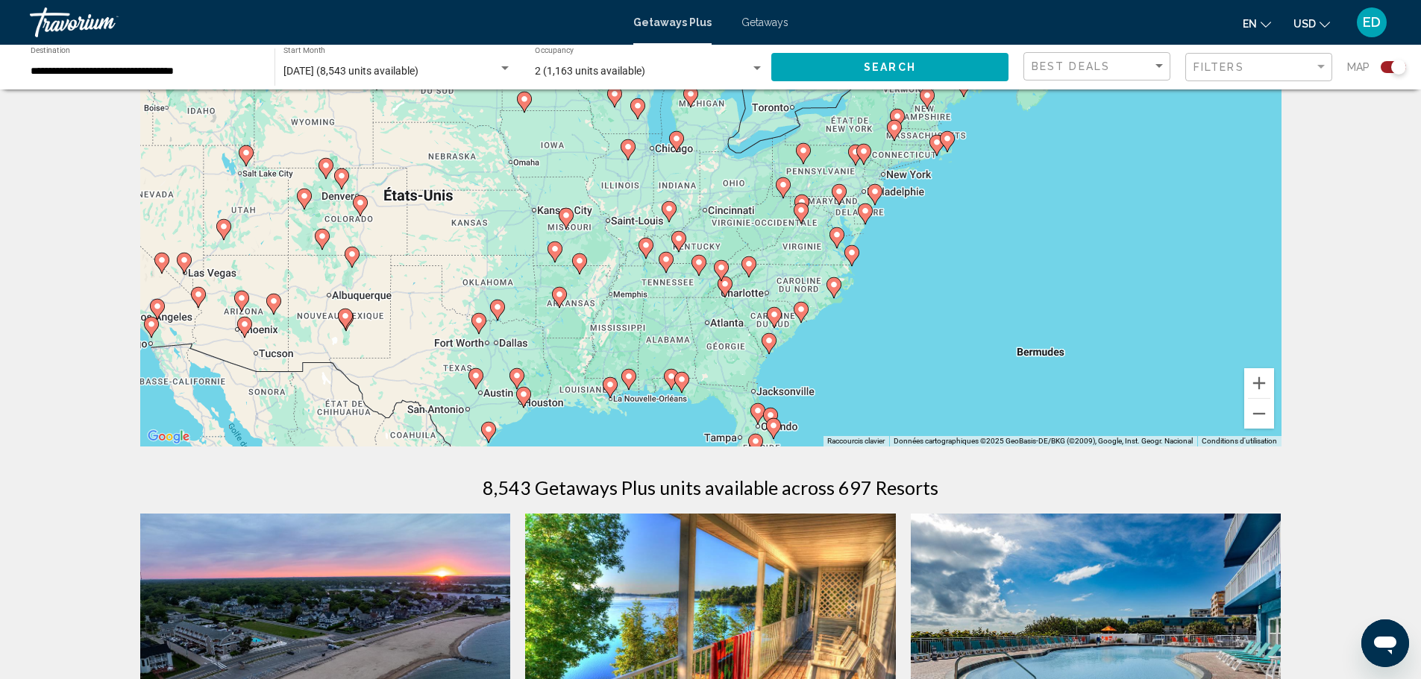
drag, startPoint x: 820, startPoint y: 315, endPoint x: 1050, endPoint y: 367, distance: 235.6
click at [1050, 367] on div "Pour activer le glissement avec le clavier, appuyez sur Alt+Entrée. Une fois ce…" at bounding box center [710, 223] width 1141 height 448
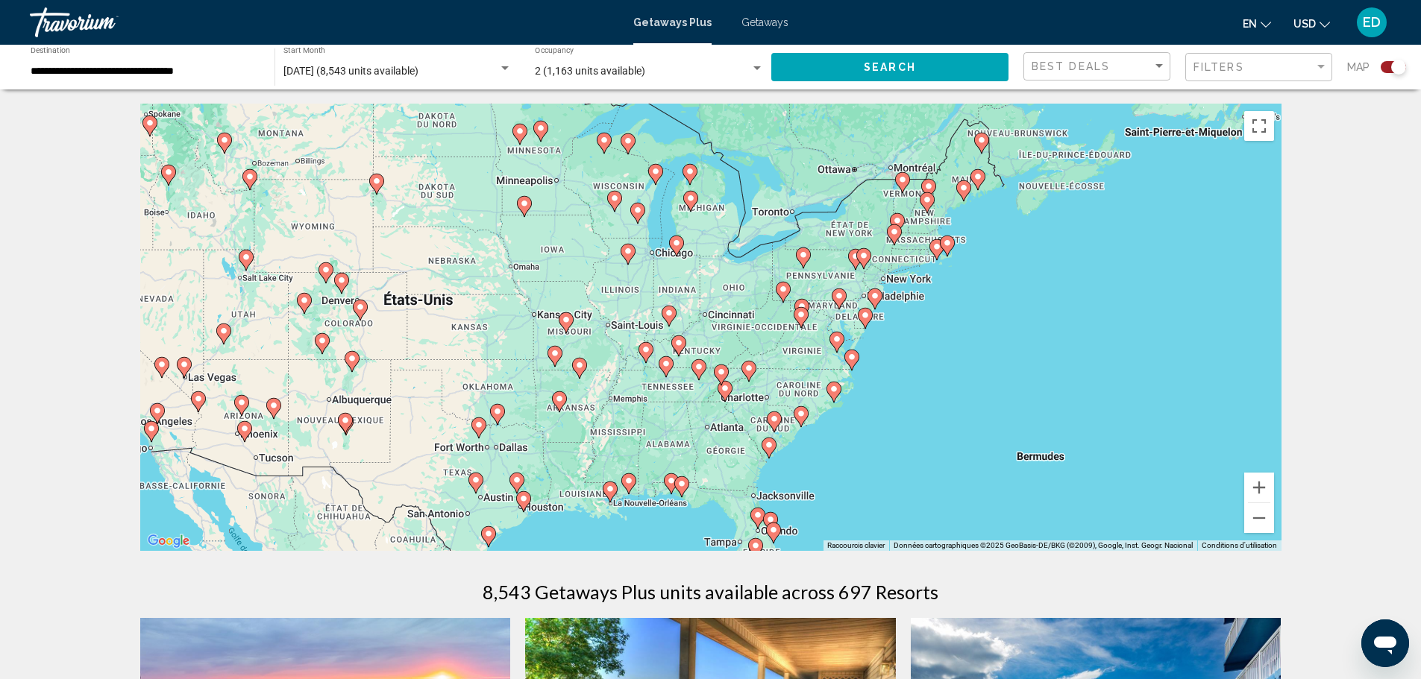
scroll to position [0, 0]
click at [1260, 494] on button "Zoom avant" at bounding box center [1259, 489] width 30 height 30
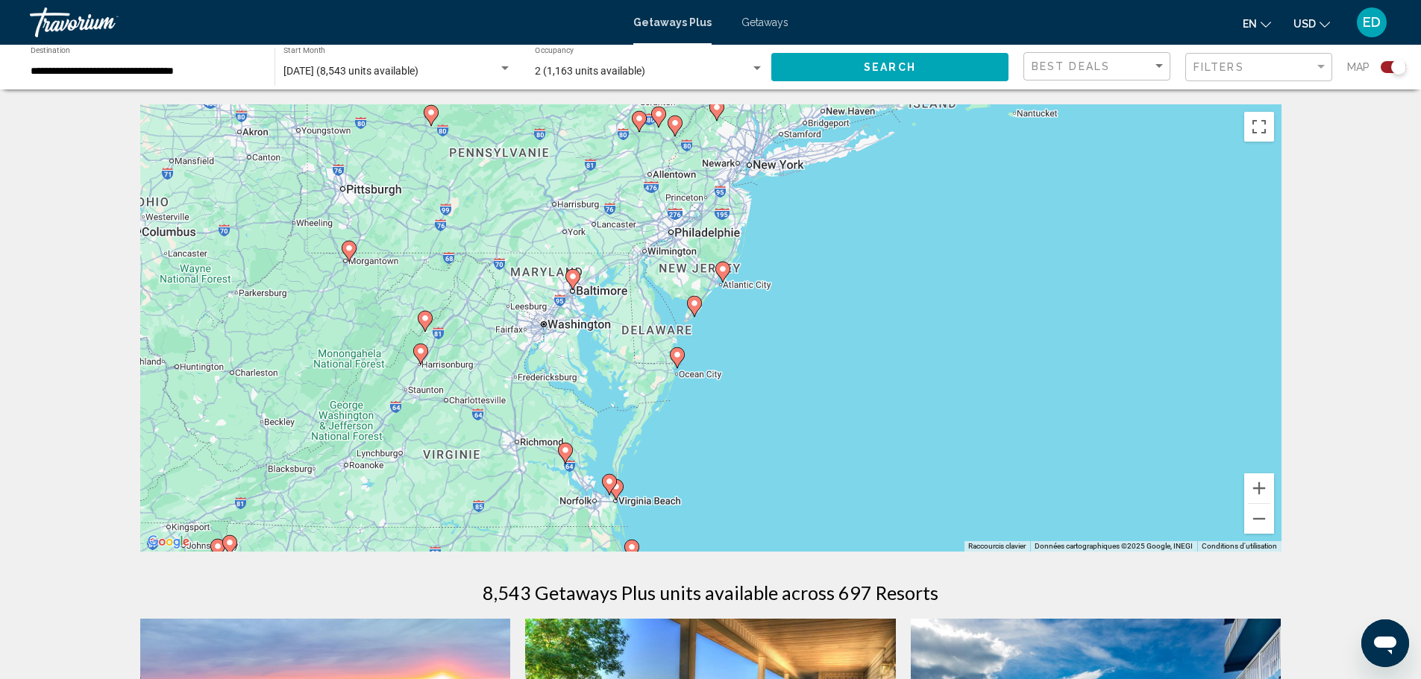
drag, startPoint x: 1123, startPoint y: 371, endPoint x: 467, endPoint y: 402, distance: 657.1
click at [467, 402] on div "Pour activer le glissement avec le clavier, appuyez sur Alt+Entrée. Une fois ce…" at bounding box center [710, 328] width 1141 height 448
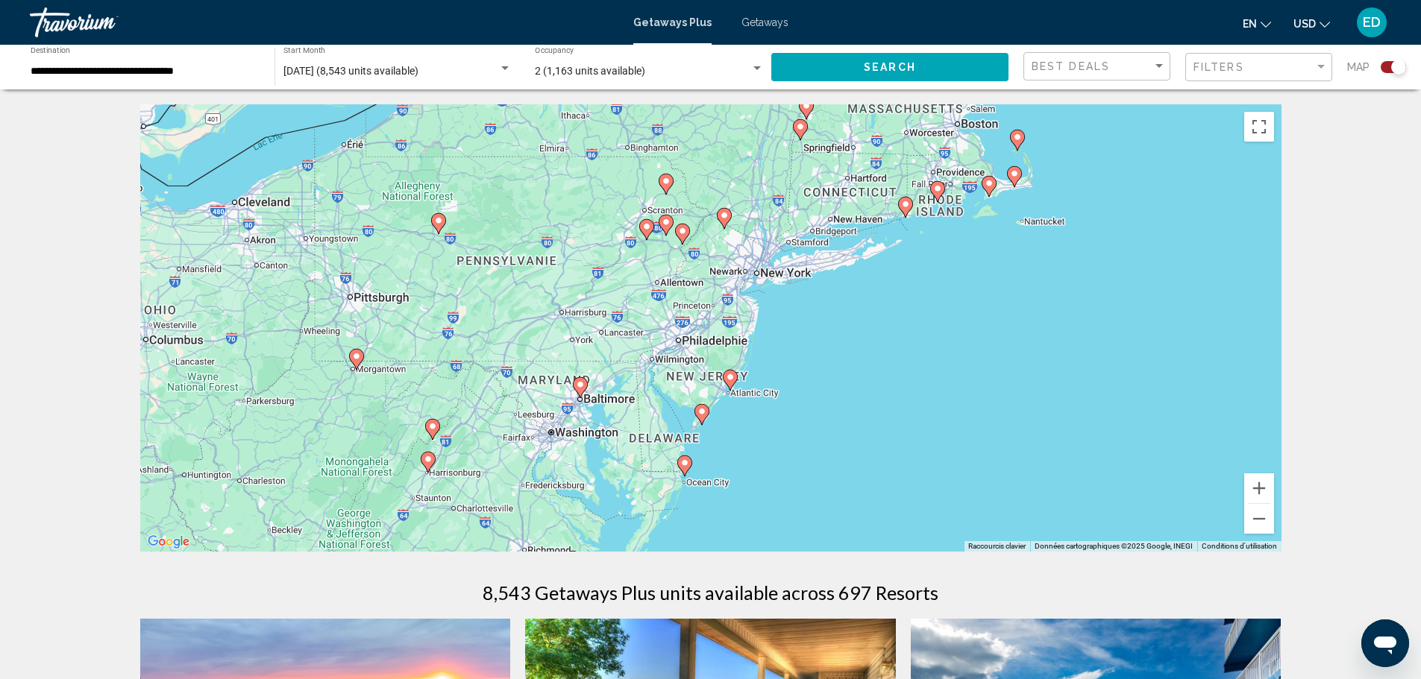
drag, startPoint x: 732, startPoint y: 425, endPoint x: 741, endPoint y: 521, distance: 95.8
click at [741, 521] on div "Pour activer le glissement avec le clavier, appuyez sur Alt+Entrée. Une fois ce…" at bounding box center [710, 328] width 1141 height 448
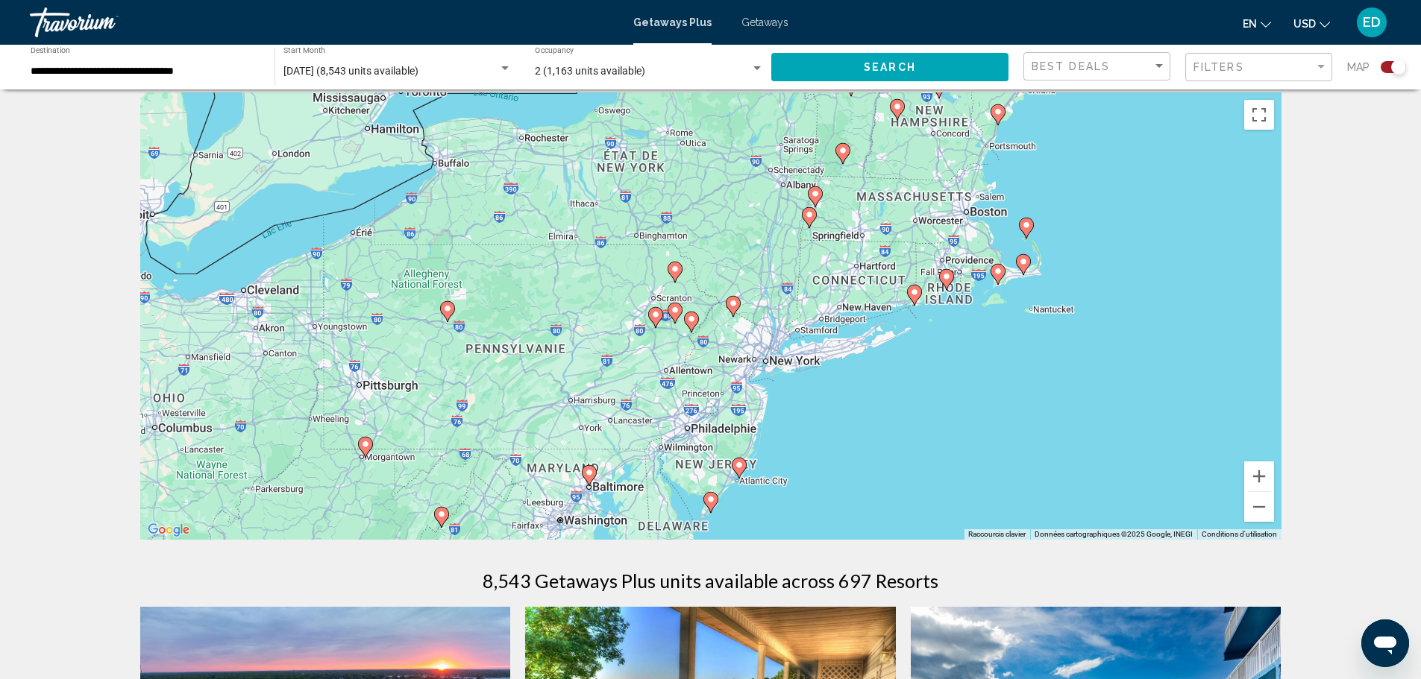
scroll to position [149, 0]
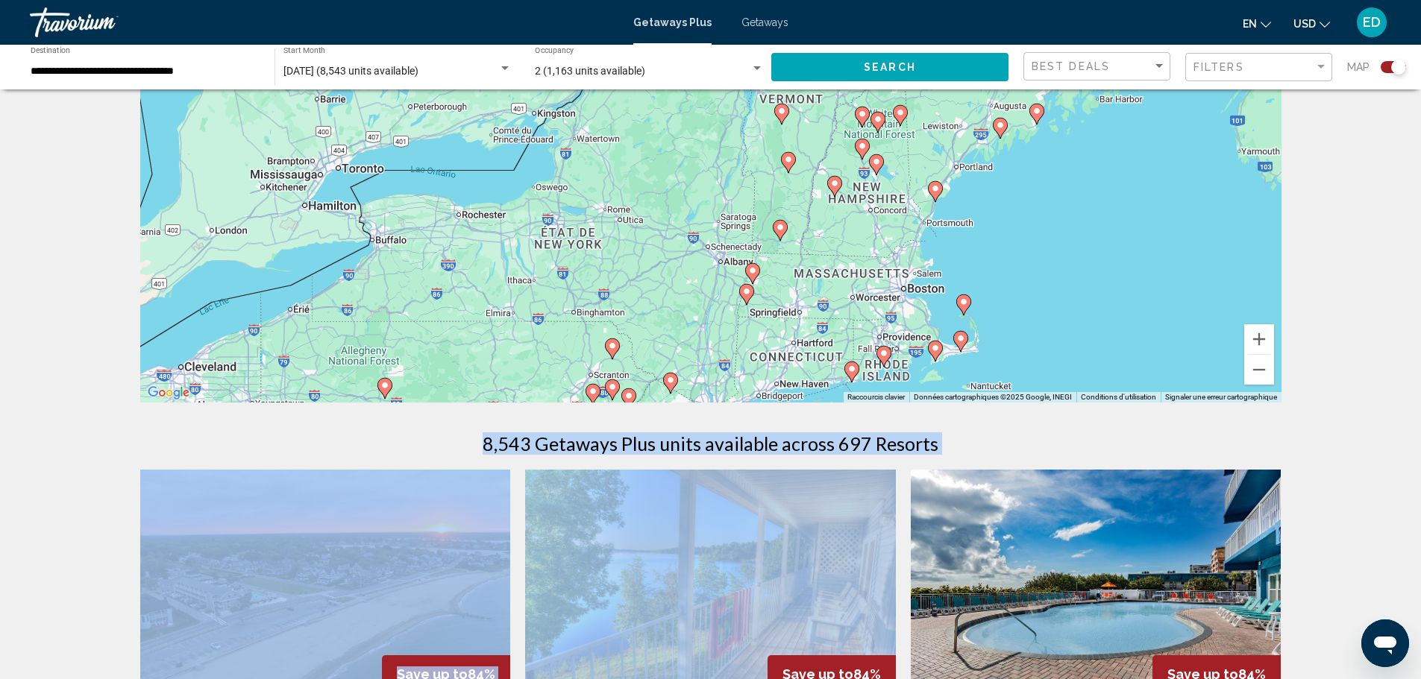
drag, startPoint x: 961, startPoint y: 258, endPoint x: 900, endPoint y: 465, distance: 216.4
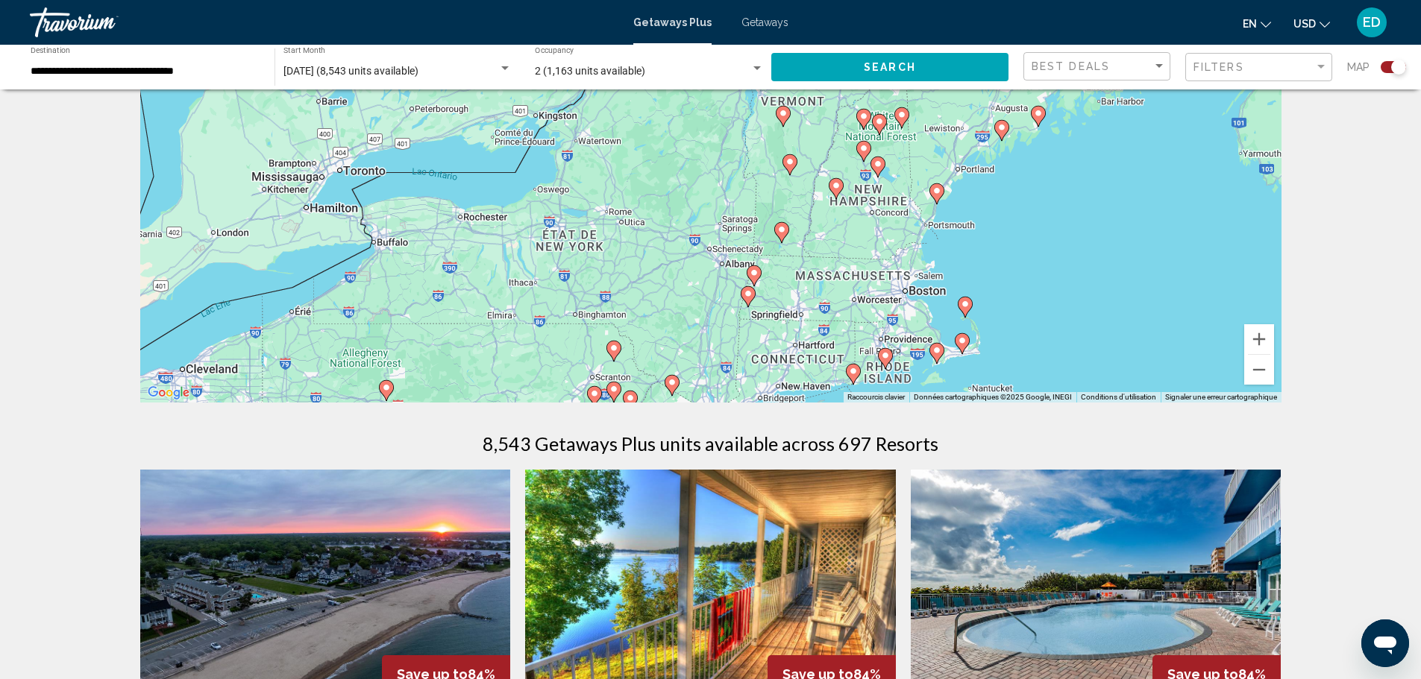
click at [169, 81] on div "**********" at bounding box center [145, 67] width 229 height 41
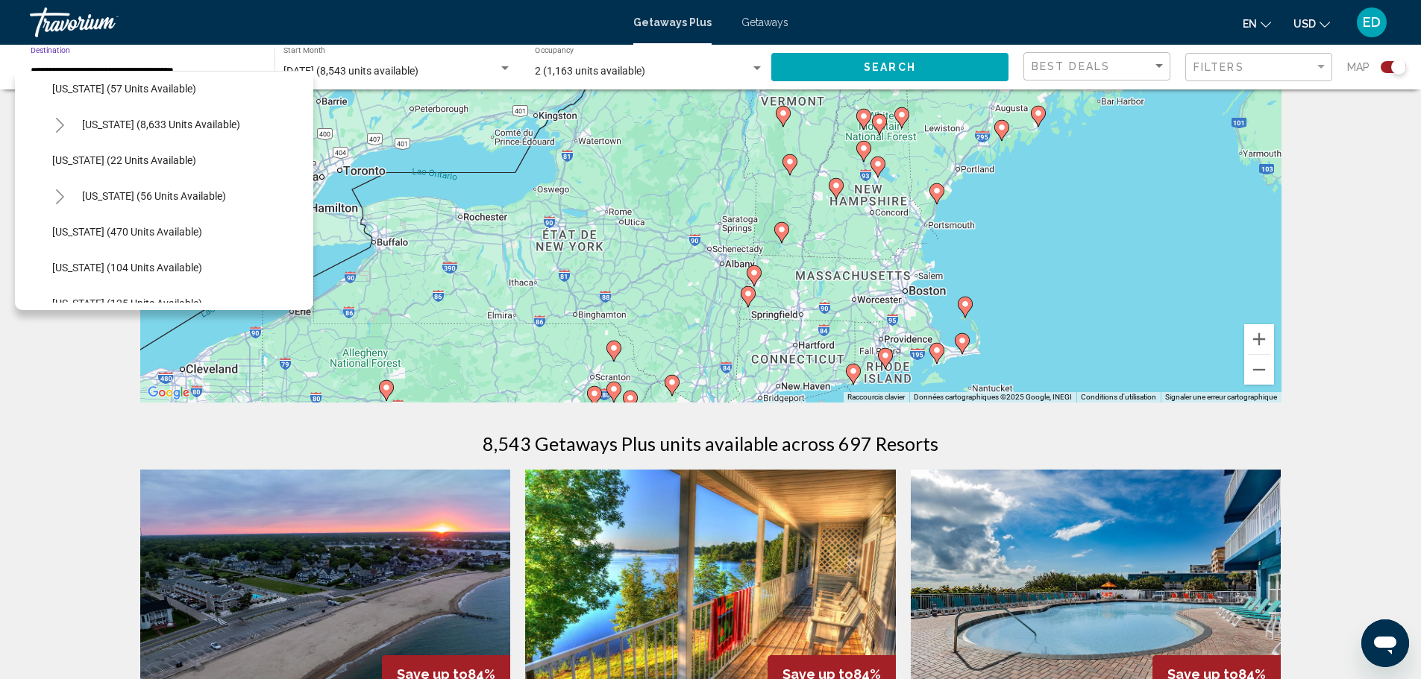
scroll to position [224, 0]
click at [188, 193] on span "Hawaii (56 units available)" at bounding box center [154, 195] width 144 height 12
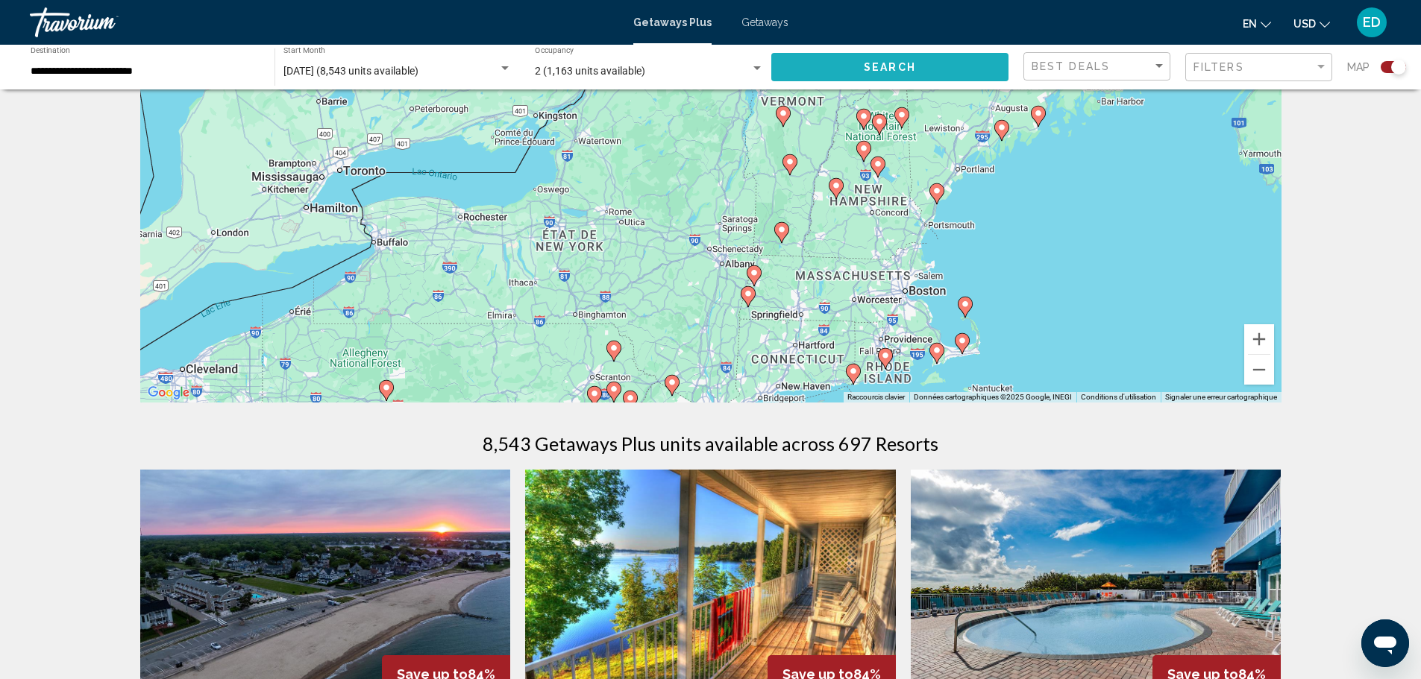
click at [901, 75] on button "Search" at bounding box center [889, 67] width 237 height 28
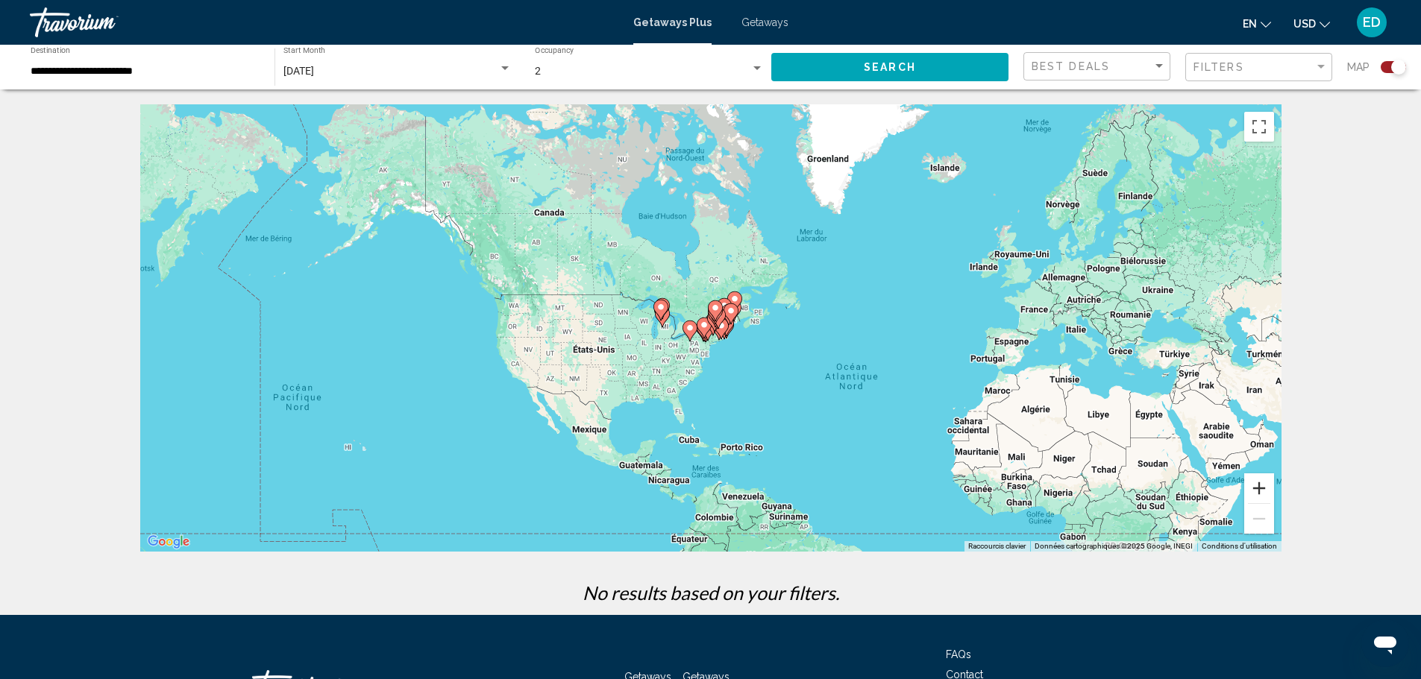
click at [1248, 480] on button "Zoom avant" at bounding box center [1259, 489] width 30 height 30
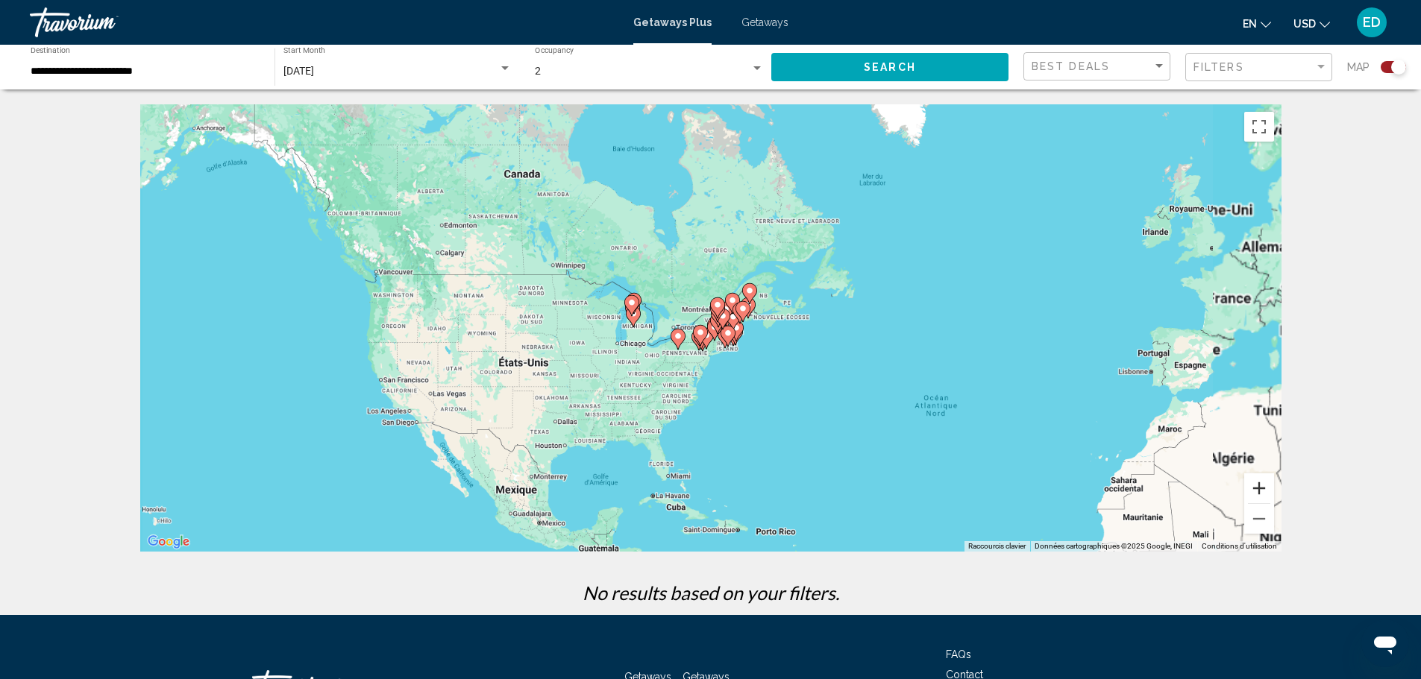
click at [1255, 483] on button "Zoom avant" at bounding box center [1259, 489] width 30 height 30
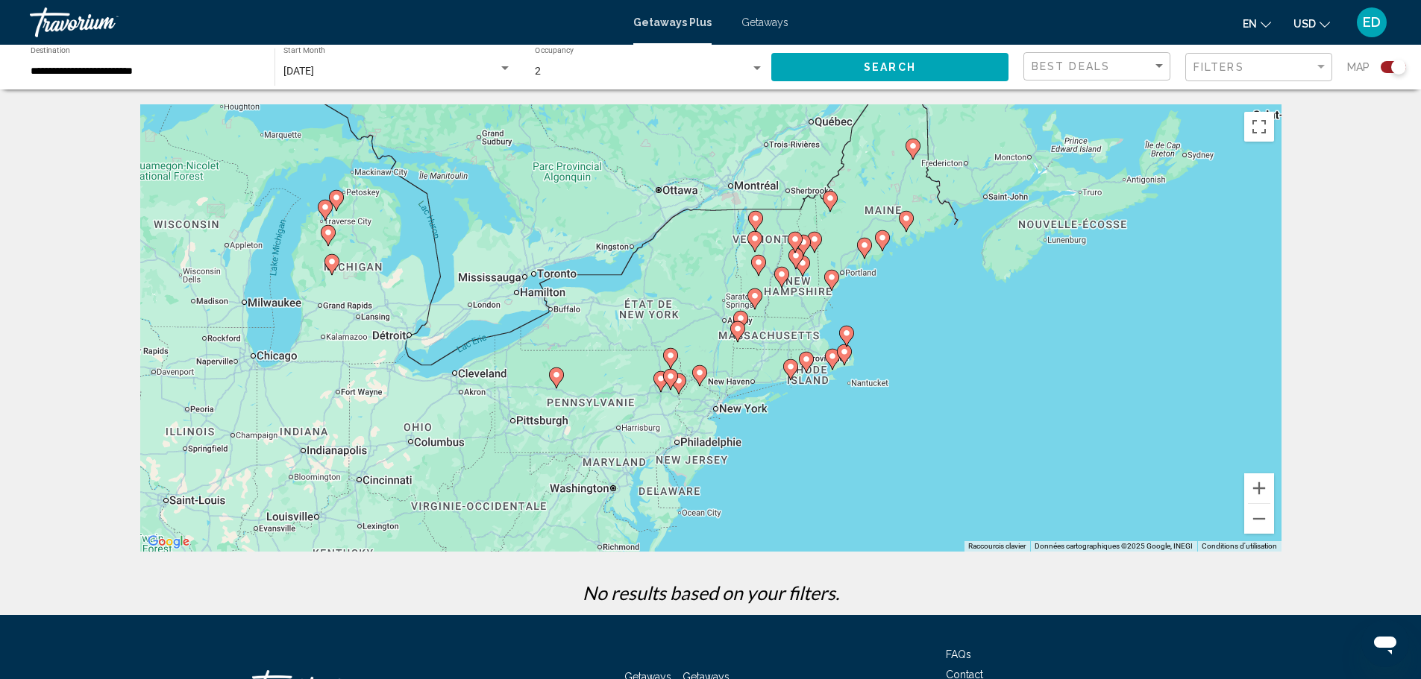
drag, startPoint x: 891, startPoint y: 411, endPoint x: 899, endPoint y: 357, distance: 54.2
click at [899, 357] on div "Pour activer le glissement avec le clavier, appuyez sur Alt+Entrée. Une fois ce…" at bounding box center [710, 328] width 1141 height 448
click at [1258, 483] on button "Zoom avant" at bounding box center [1259, 489] width 30 height 30
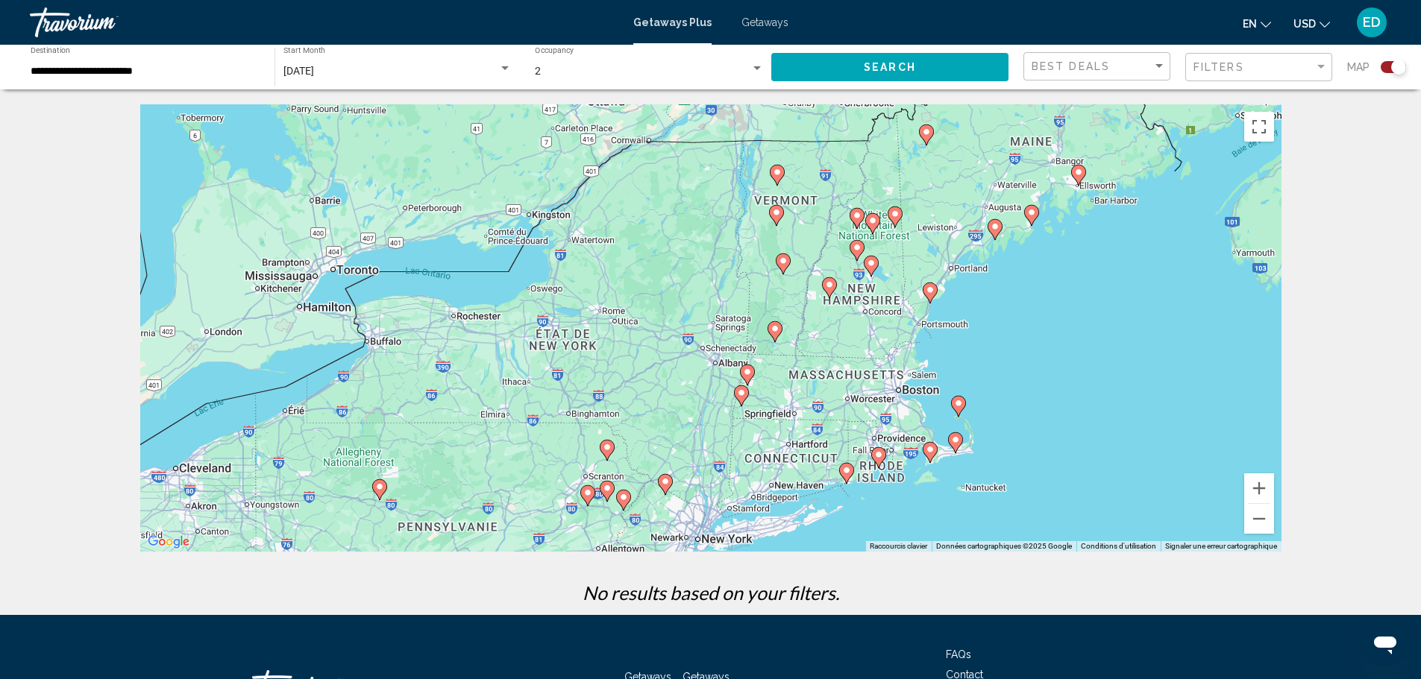
drag, startPoint x: 995, startPoint y: 375, endPoint x: 973, endPoint y: 427, distance: 56.8
click at [973, 427] on div "Pour activer le glissement avec le clavier, appuyez sur Alt+Entrée. Une fois ce…" at bounding box center [710, 328] width 1141 height 448
click at [1034, 217] on icon "Main content" at bounding box center [1030, 215] width 13 height 19
type input "**********"
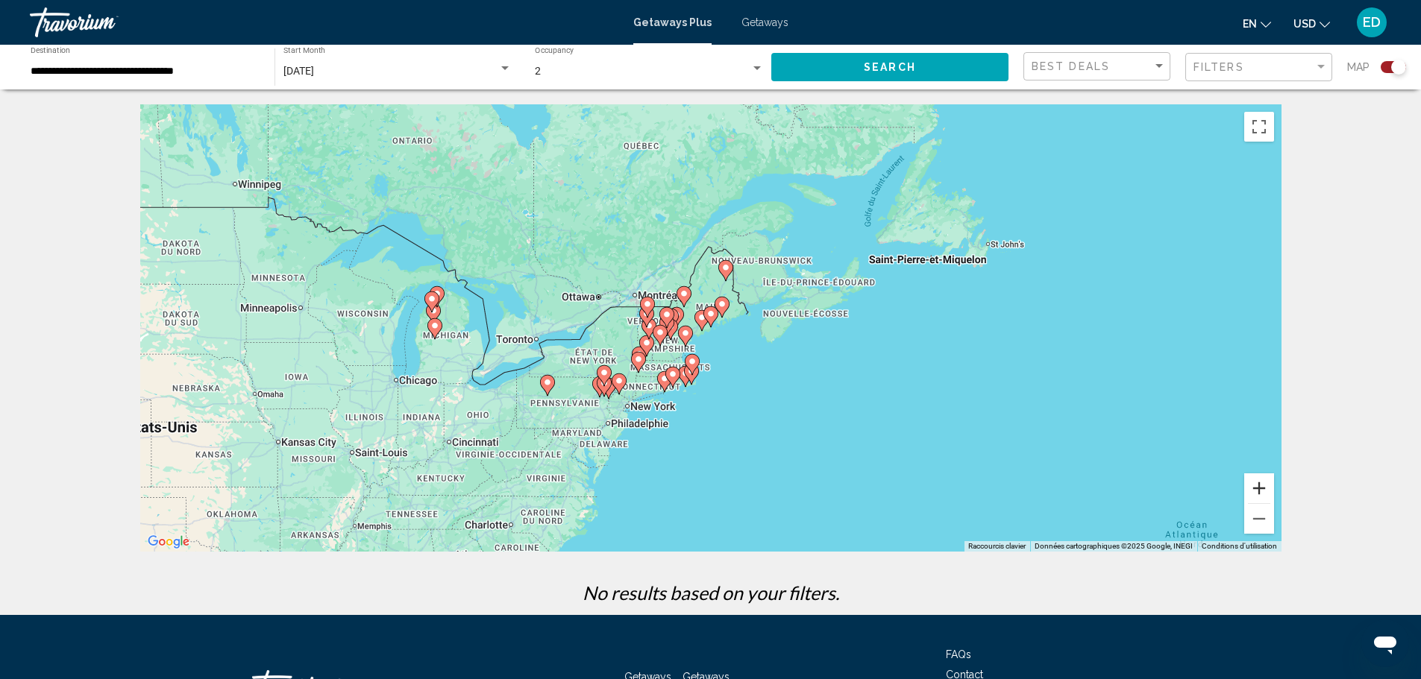
click at [1252, 494] on button "Zoom avant" at bounding box center [1259, 489] width 30 height 30
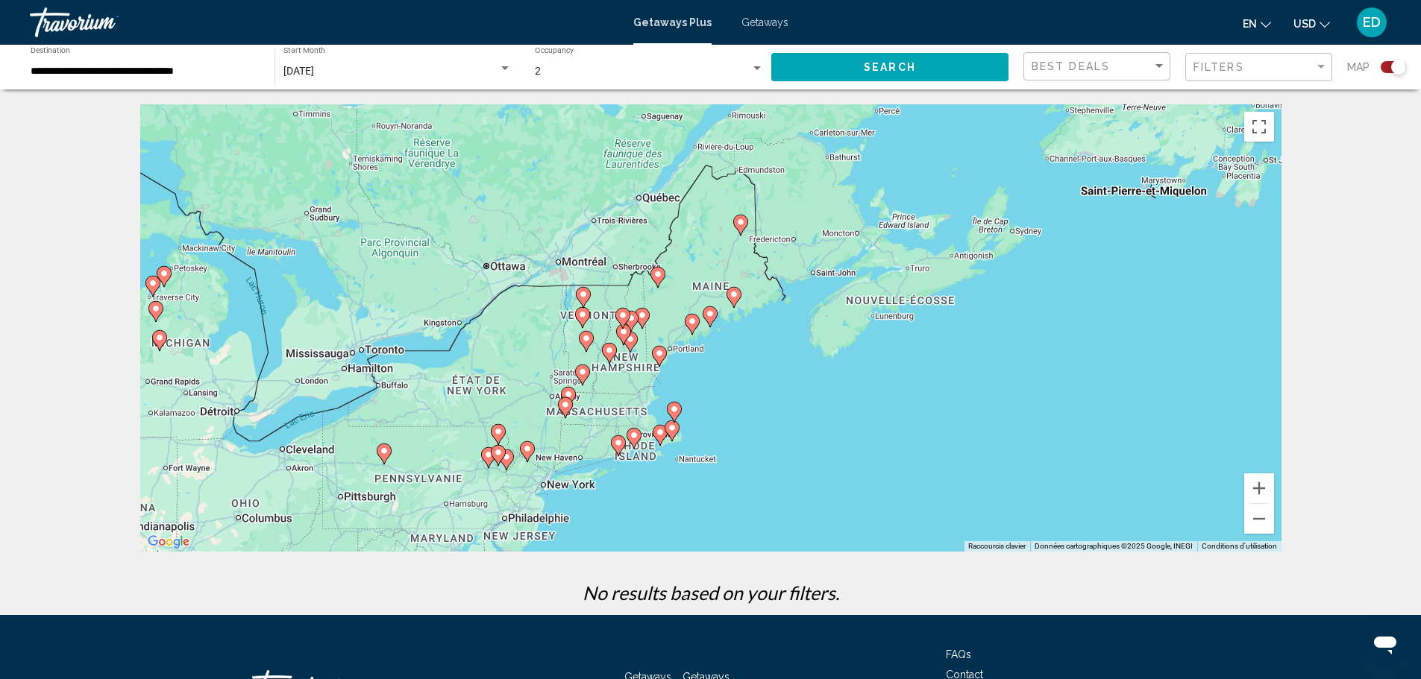
click at [186, 63] on div "**********" at bounding box center [145, 67] width 229 height 41
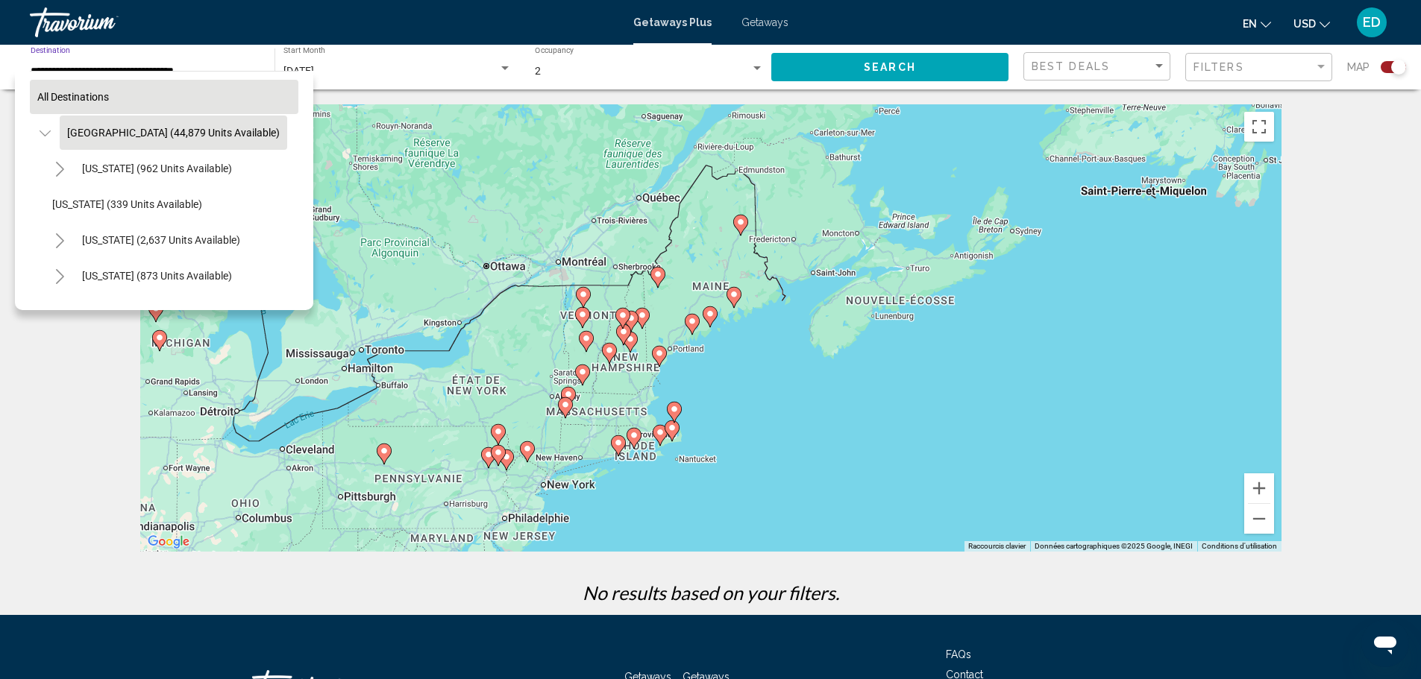
click at [83, 99] on span "All destinations" at bounding box center [73, 97] width 72 height 12
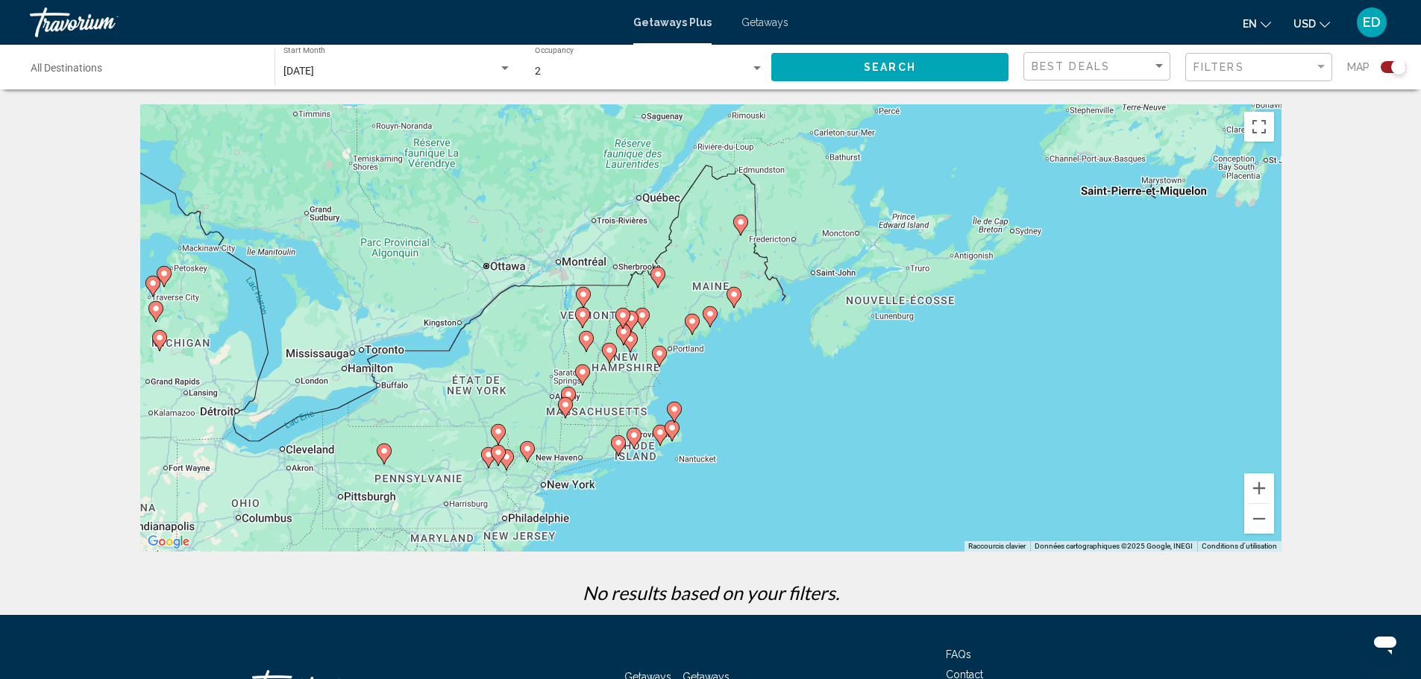
click at [110, 66] on input "Destination All Destinations" at bounding box center [145, 72] width 229 height 12
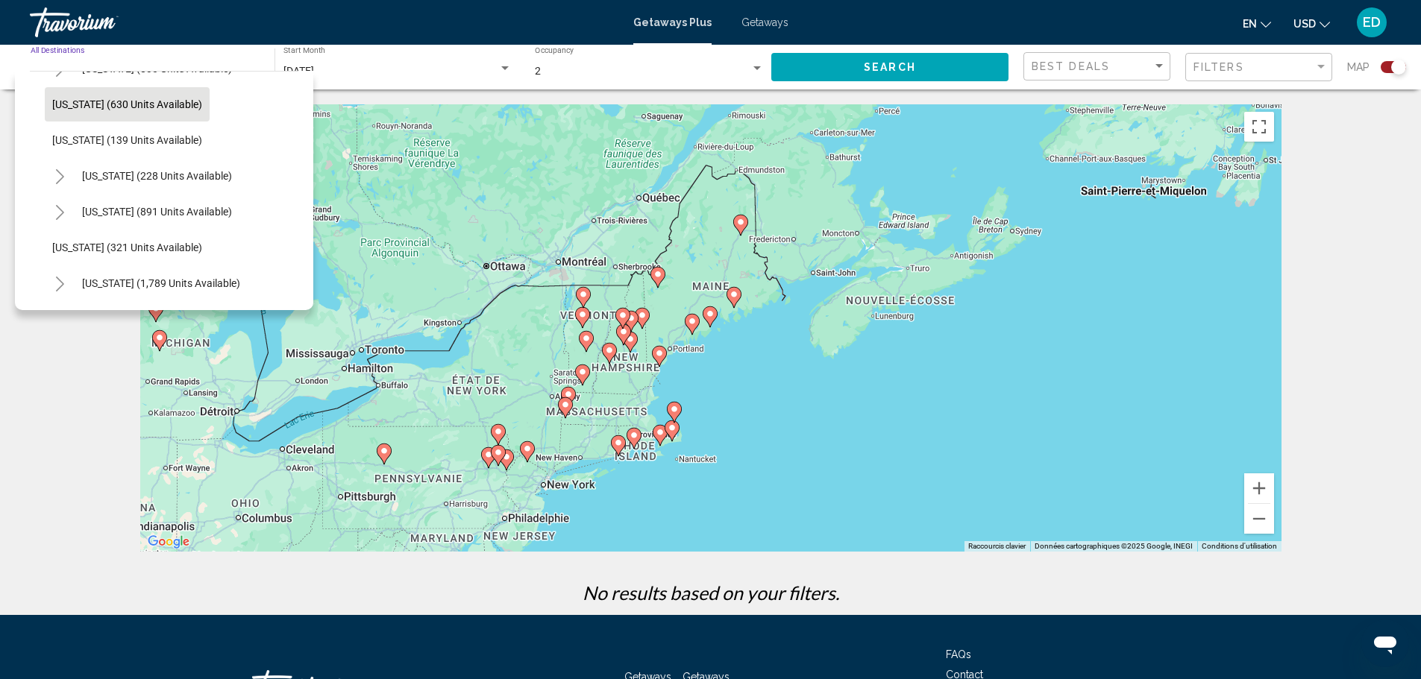
scroll to position [1044, 0]
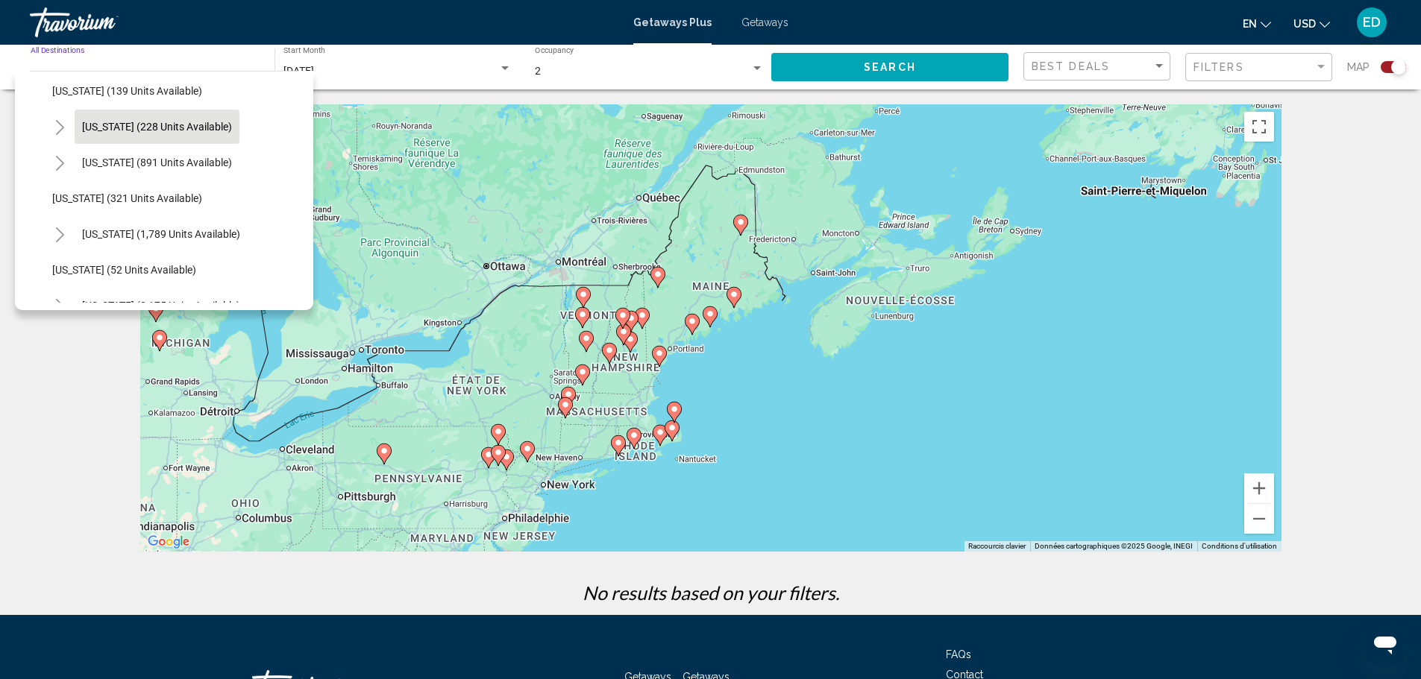
click at [164, 126] on span "New York (228 units available)" at bounding box center [157, 127] width 150 height 12
type input "**********"
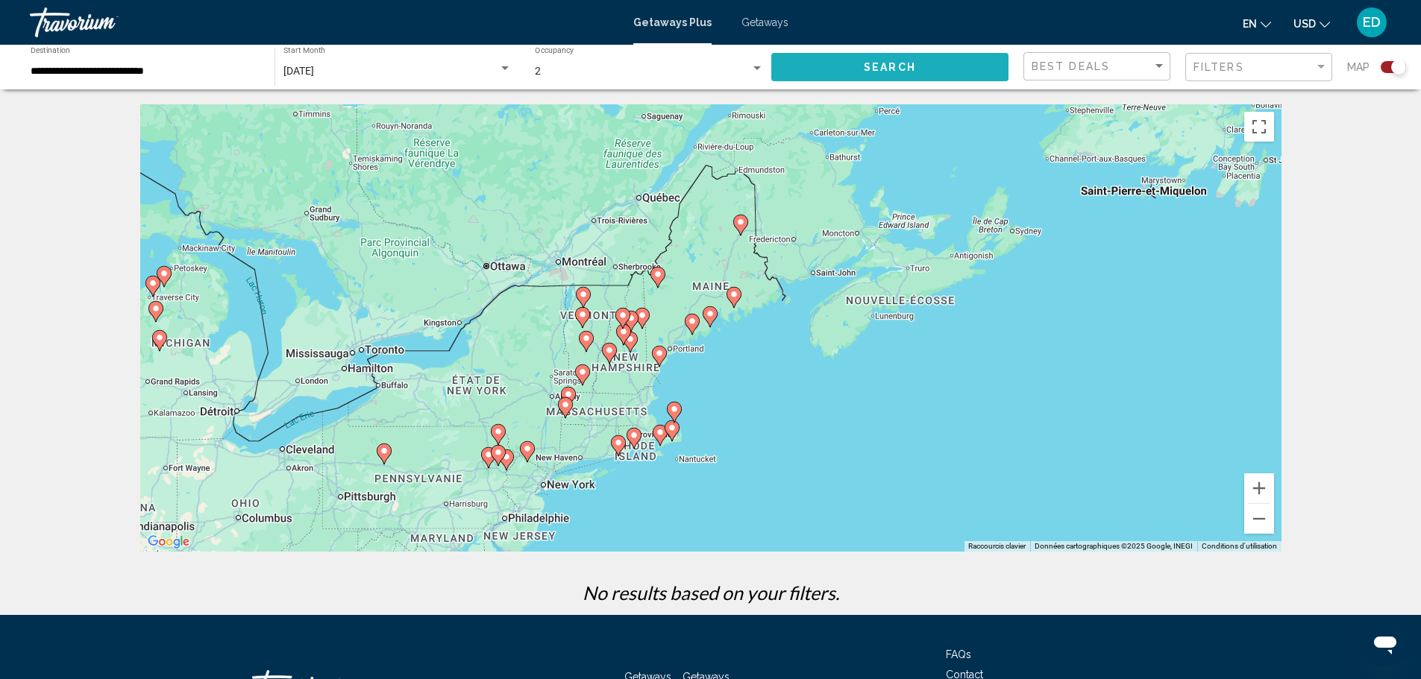
drag, startPoint x: 893, startPoint y: 66, endPoint x: 888, endPoint y: 91, distance: 25.9
click at [892, 66] on span "Search" at bounding box center [890, 68] width 52 height 12
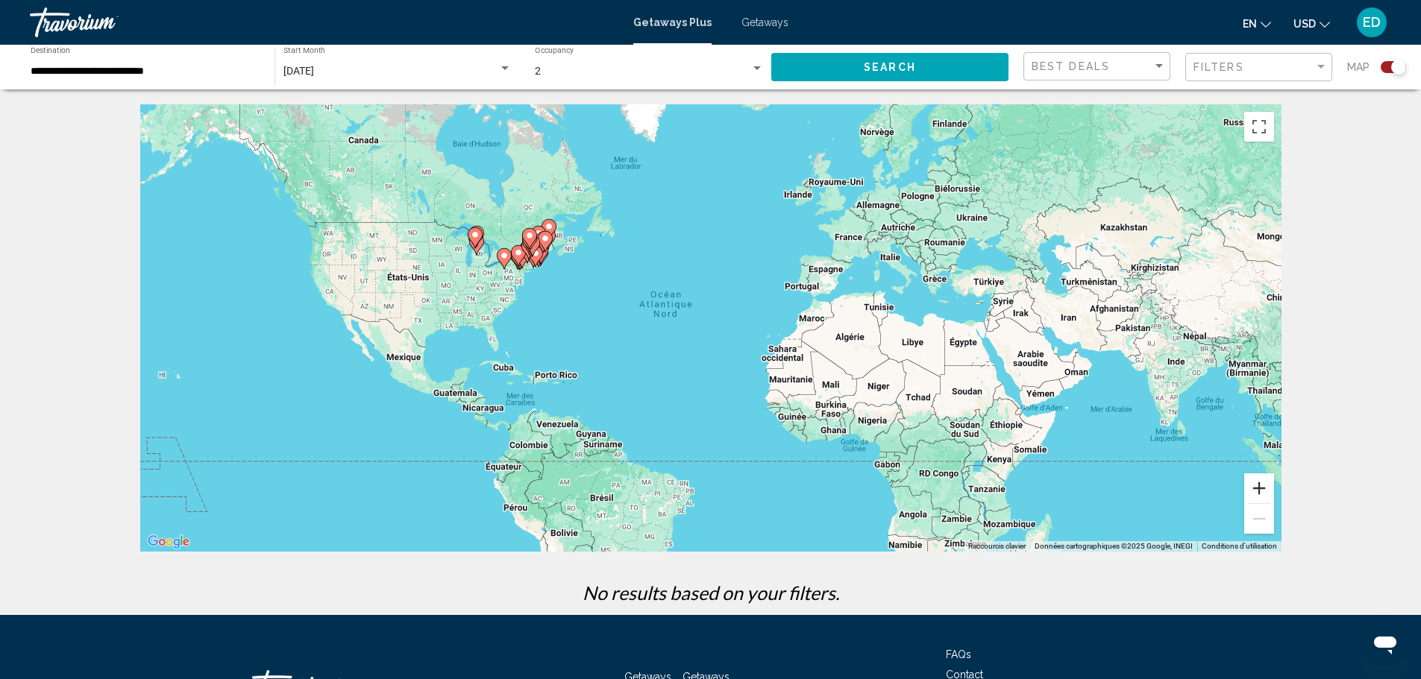
click at [1249, 481] on button "Zoom avant" at bounding box center [1259, 489] width 30 height 30
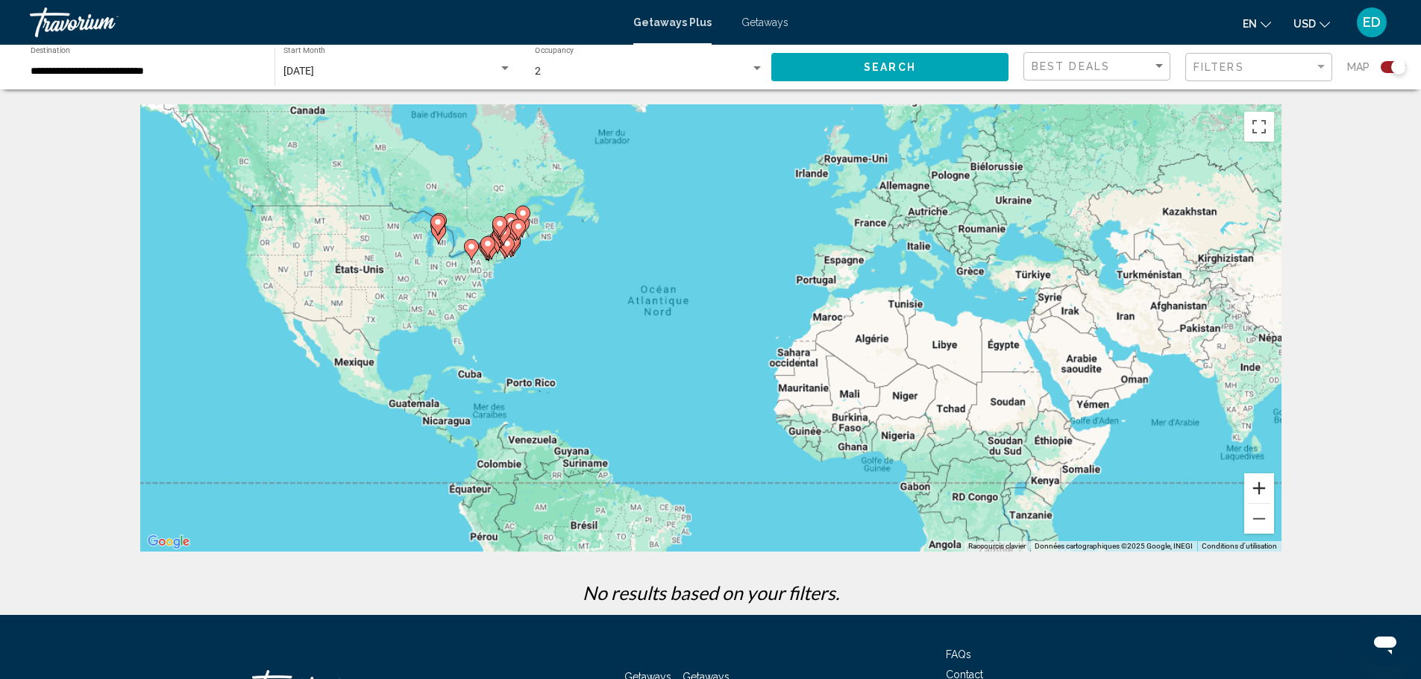
click at [1249, 481] on button "Zoom avant" at bounding box center [1259, 489] width 30 height 30
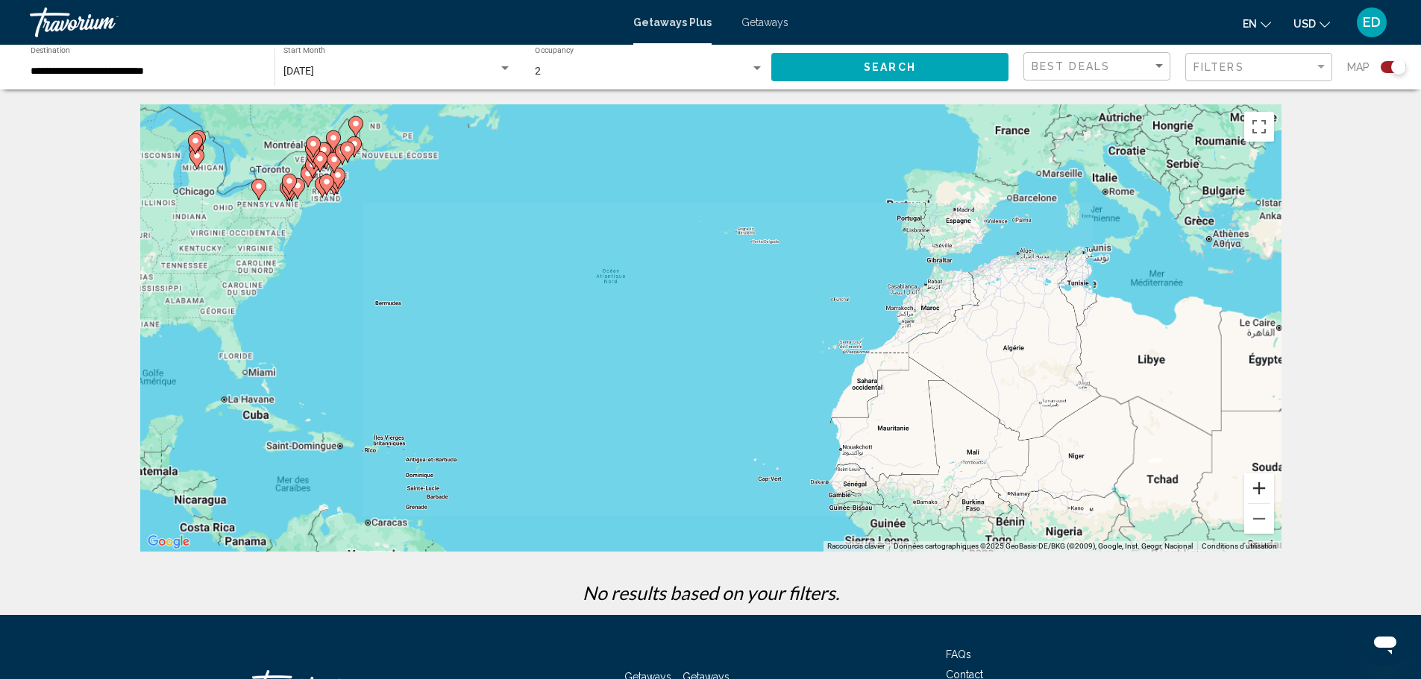
click at [1249, 481] on button "Zoom avant" at bounding box center [1259, 489] width 30 height 30
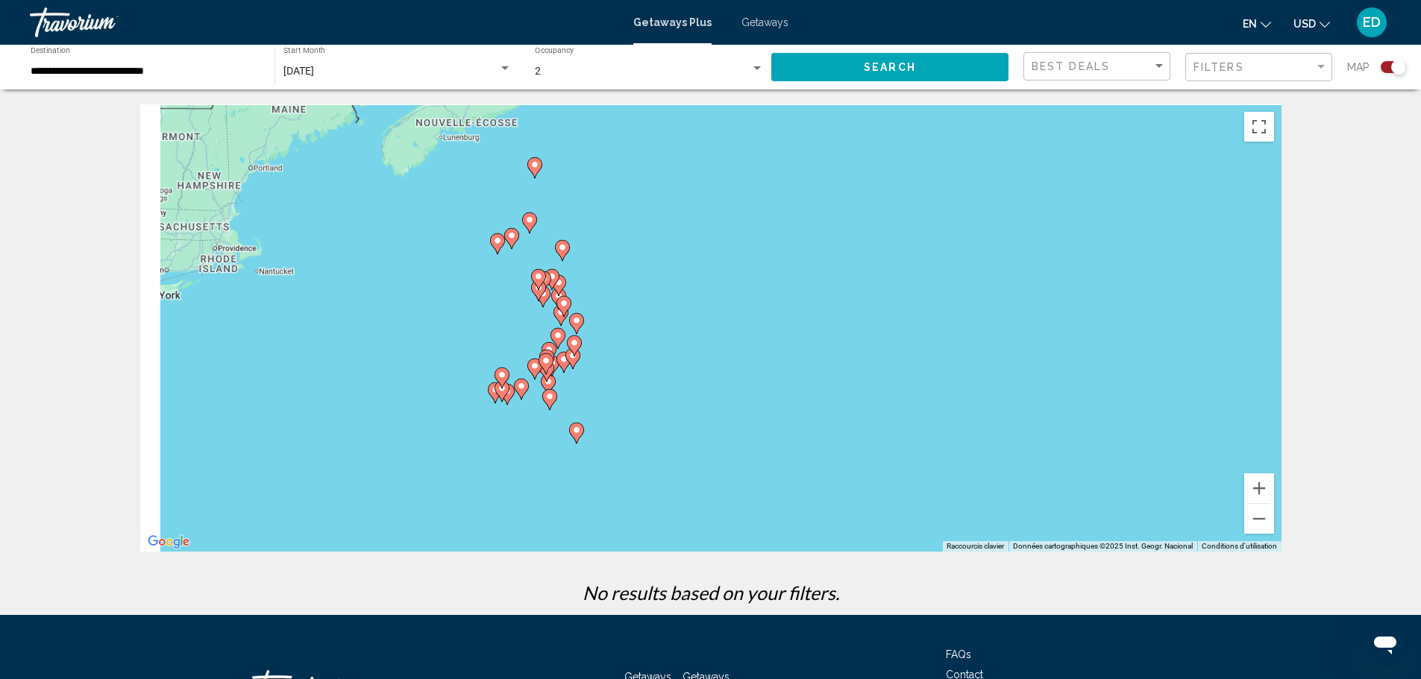
drag, startPoint x: 1911, startPoint y: 904, endPoint x: 1371, endPoint y: 646, distance: 598.5
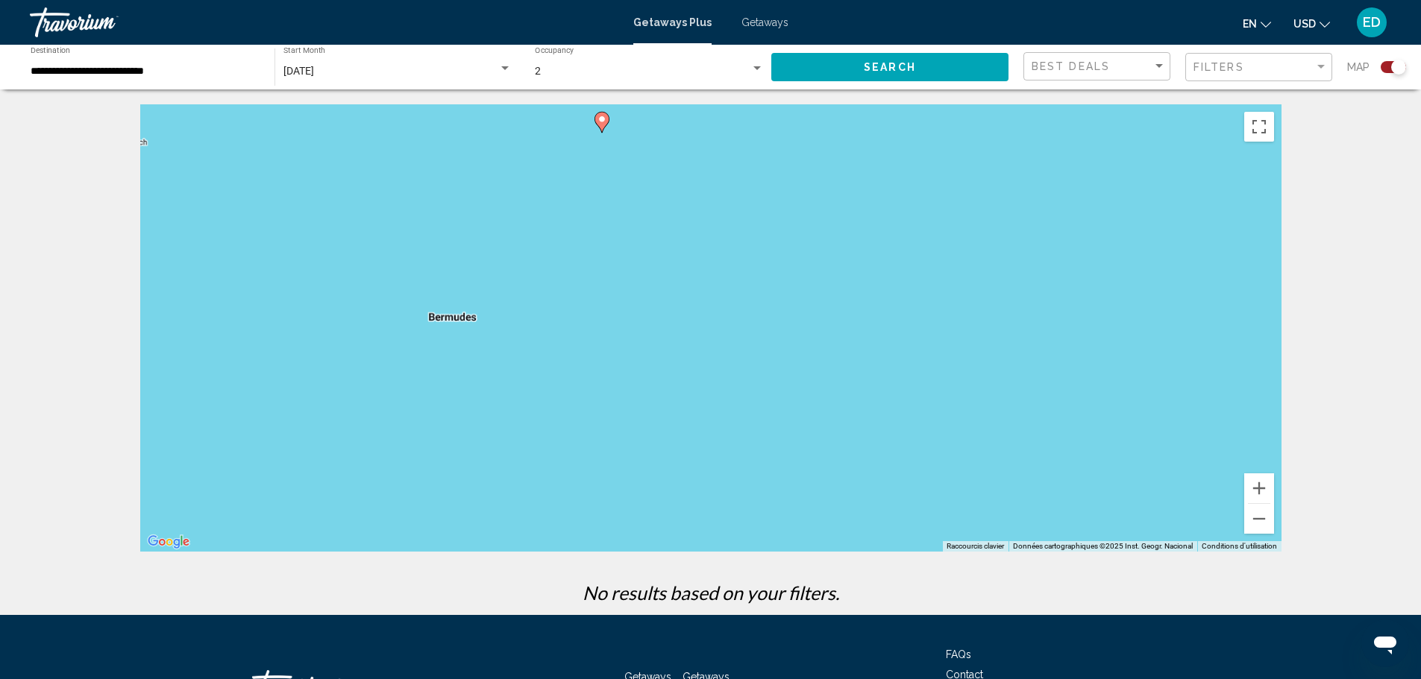
click at [1390, 354] on div "← Déplacement vers la gauche → Déplacement vers la droite ↑ Déplacement vers le…" at bounding box center [710, 359] width 1421 height 511
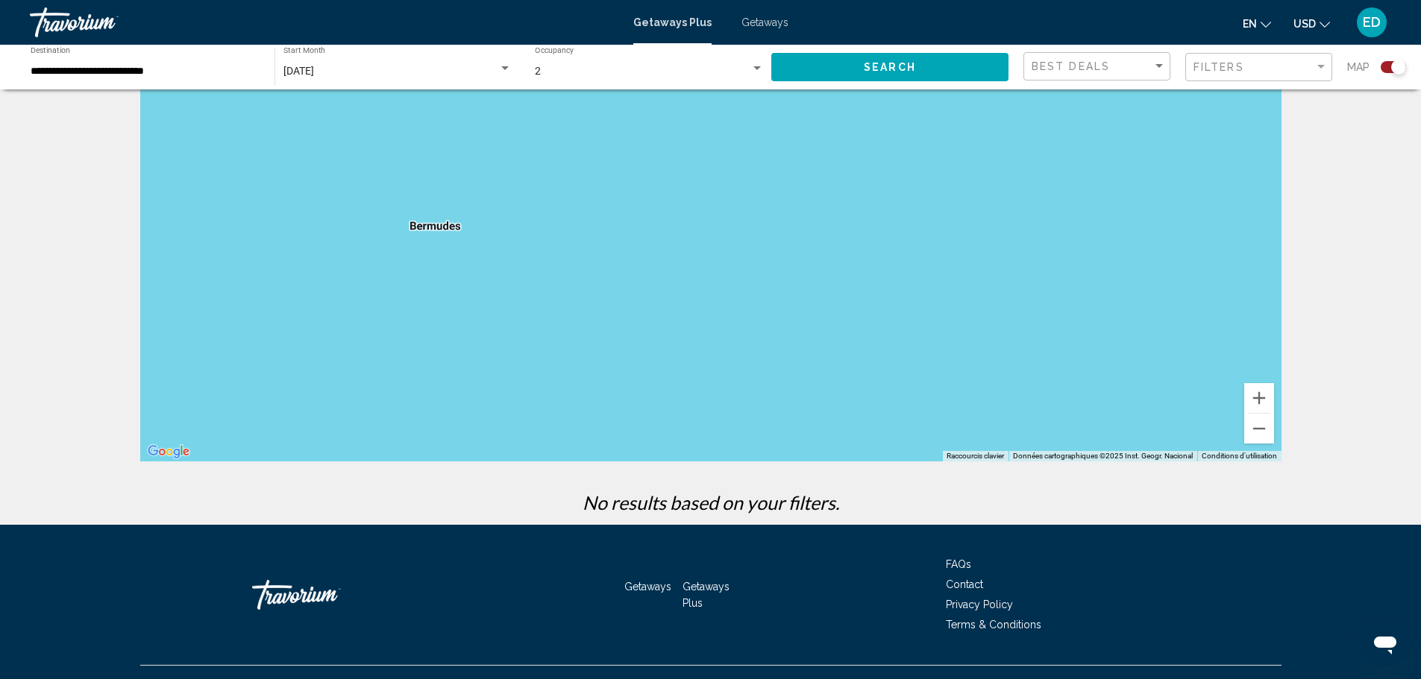
scroll to position [119, 0]
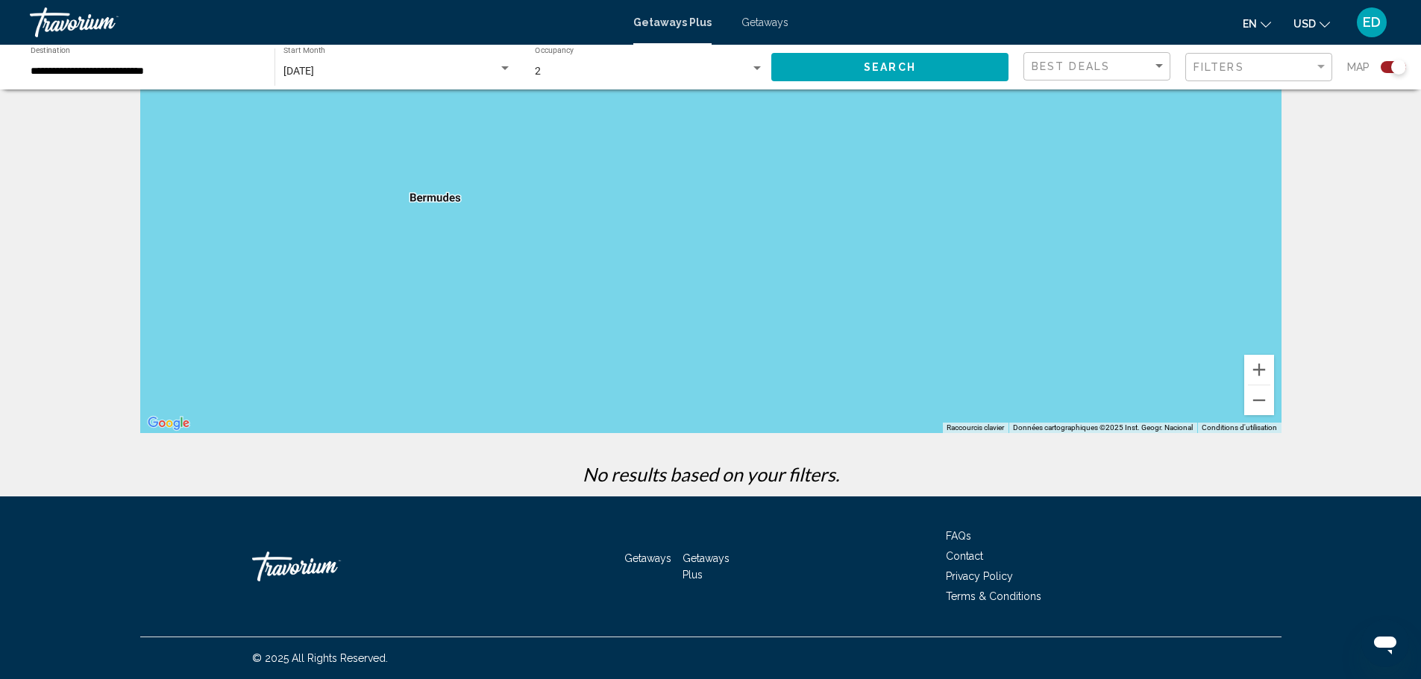
click at [116, 72] on input "**********" at bounding box center [145, 72] width 229 height 12
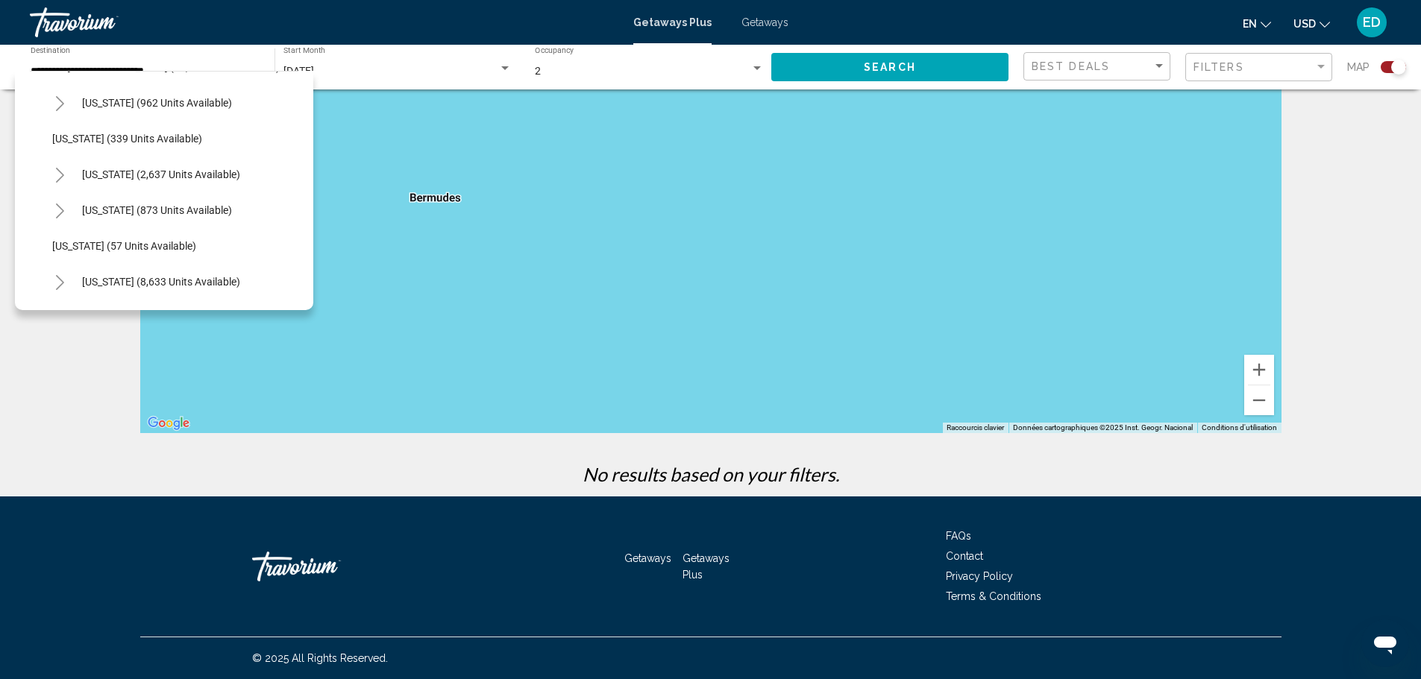
scroll to position [0, 0]
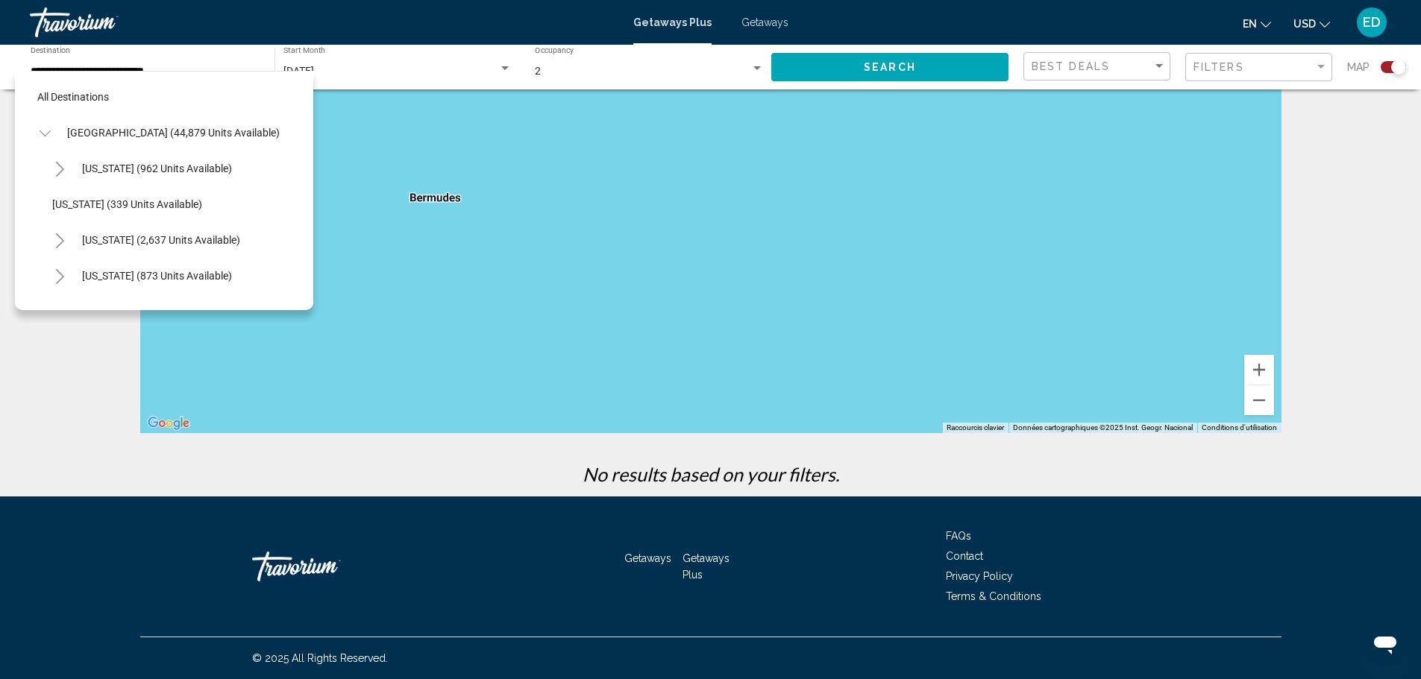
click at [409, 62] on div "December 2025 Start Month All Start Months" at bounding box center [397, 67] width 228 height 41
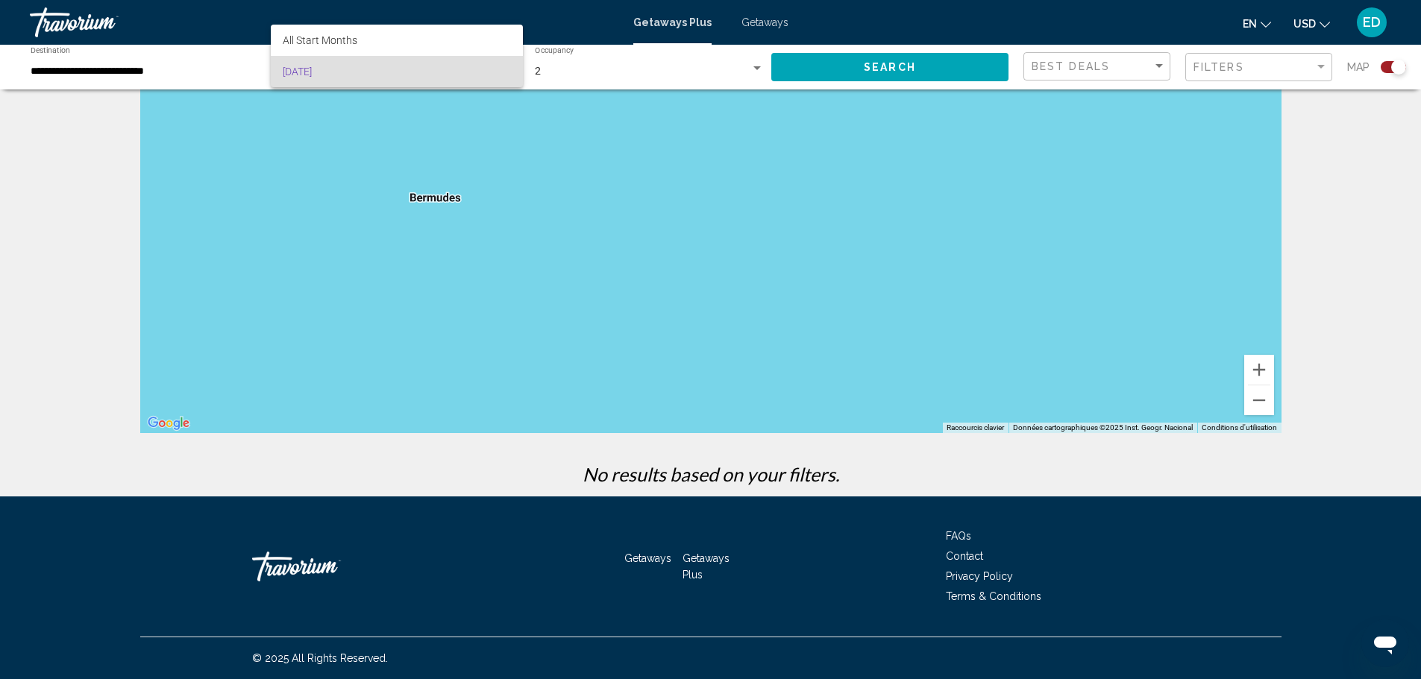
click at [186, 71] on div at bounding box center [710, 339] width 1421 height 679
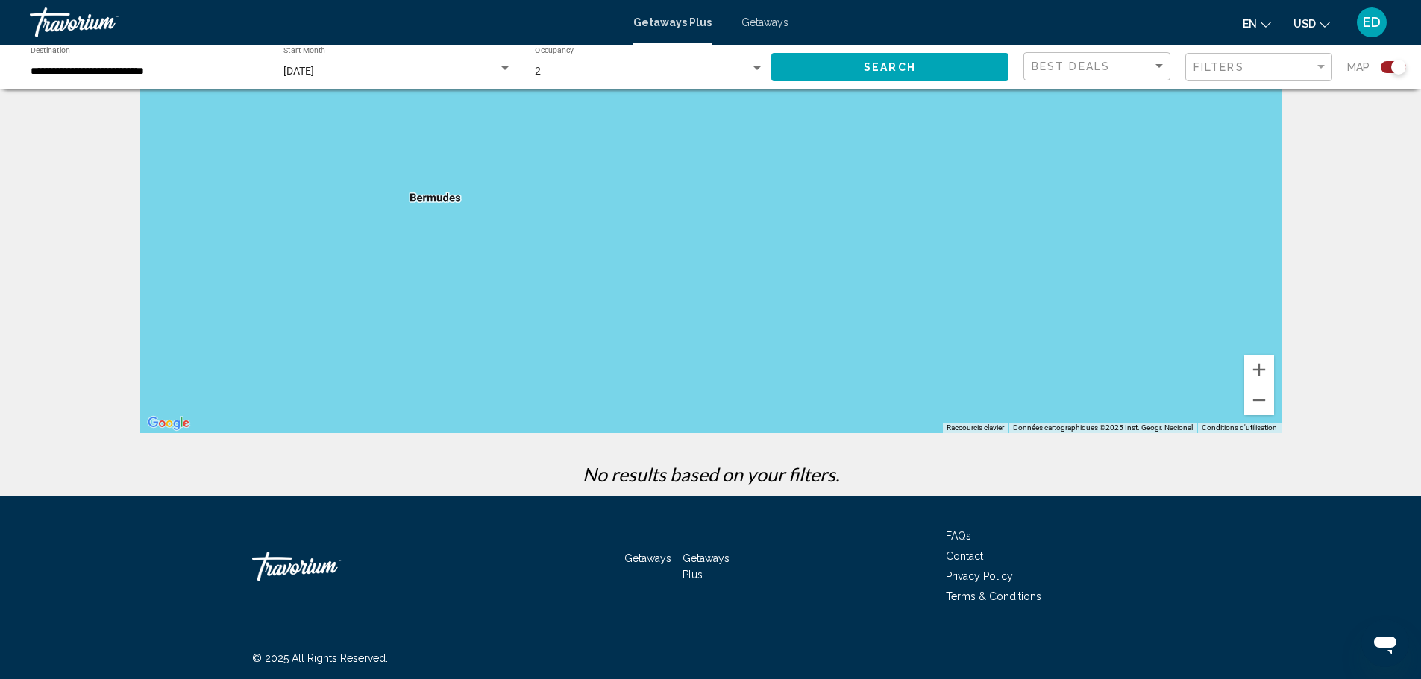
click at [163, 74] on input "**********" at bounding box center [145, 72] width 229 height 12
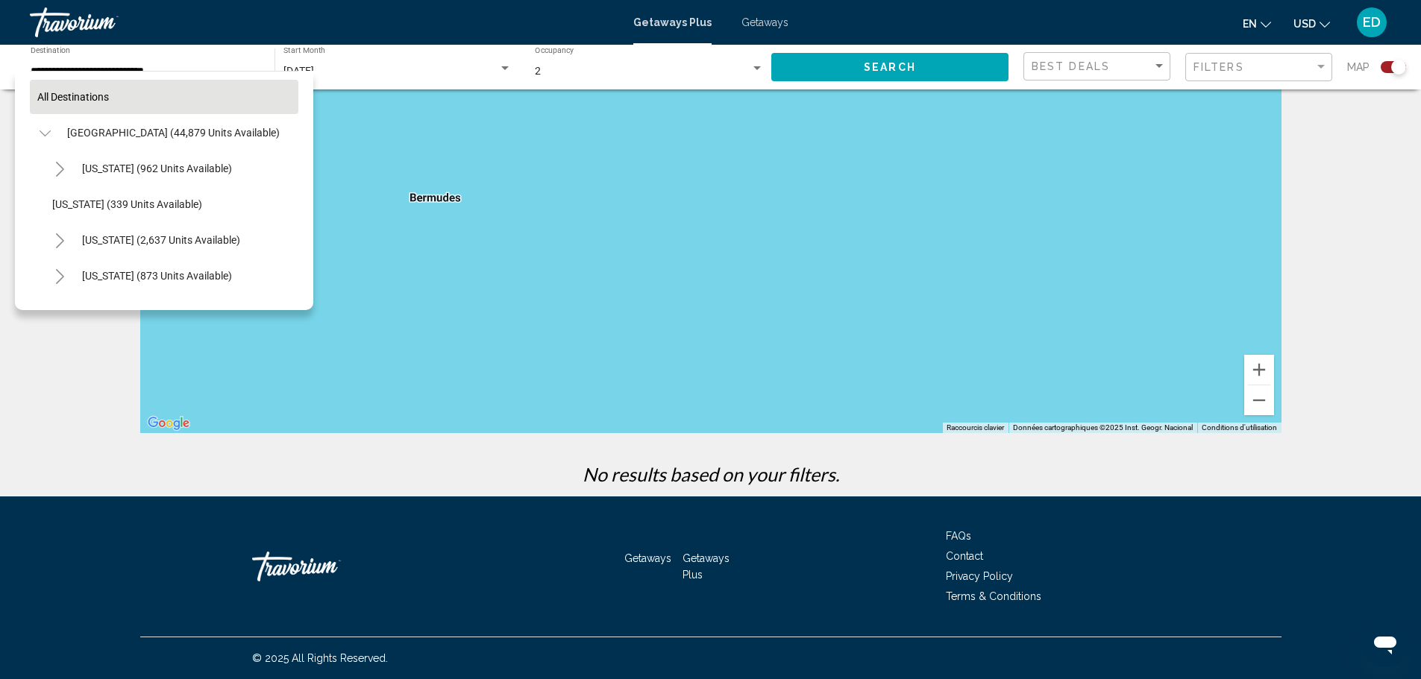
click at [107, 107] on button "All destinations" at bounding box center [164, 97] width 269 height 34
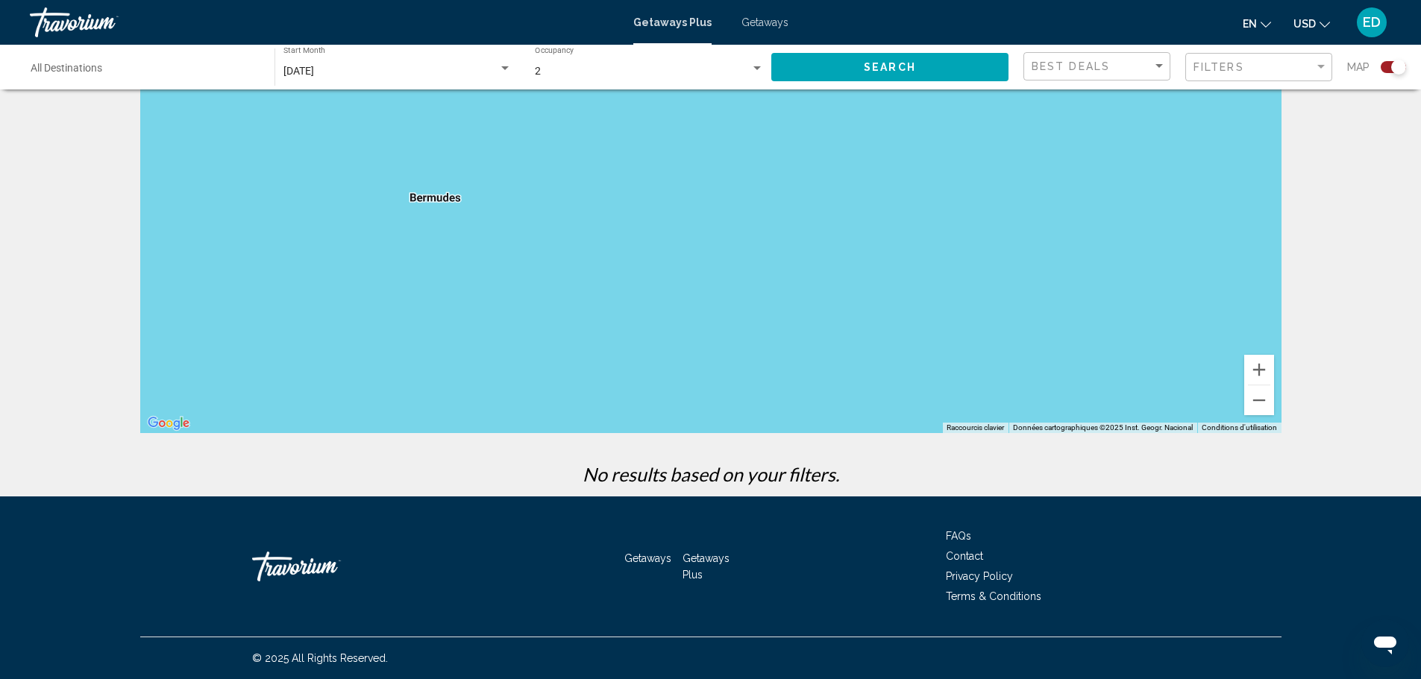
click at [878, 71] on span "Search" at bounding box center [890, 68] width 52 height 12
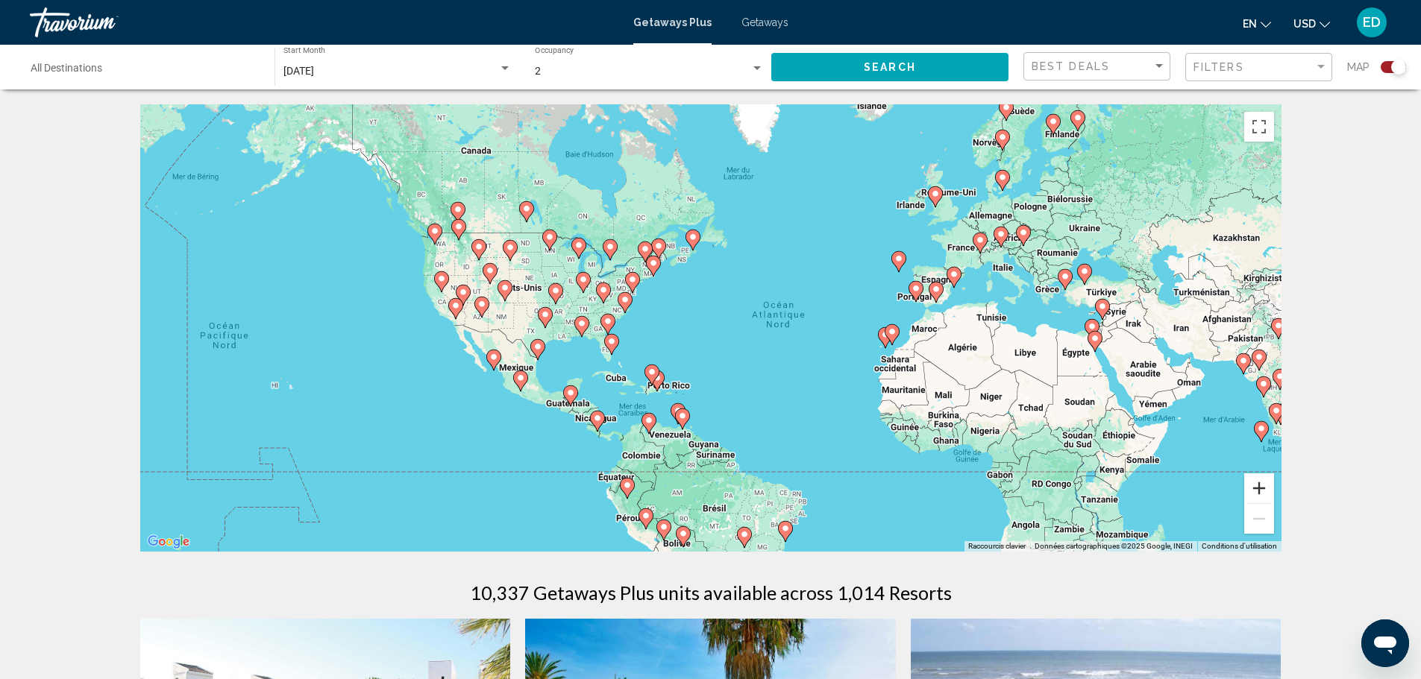
click at [1258, 490] on button "Zoom avant" at bounding box center [1259, 489] width 30 height 30
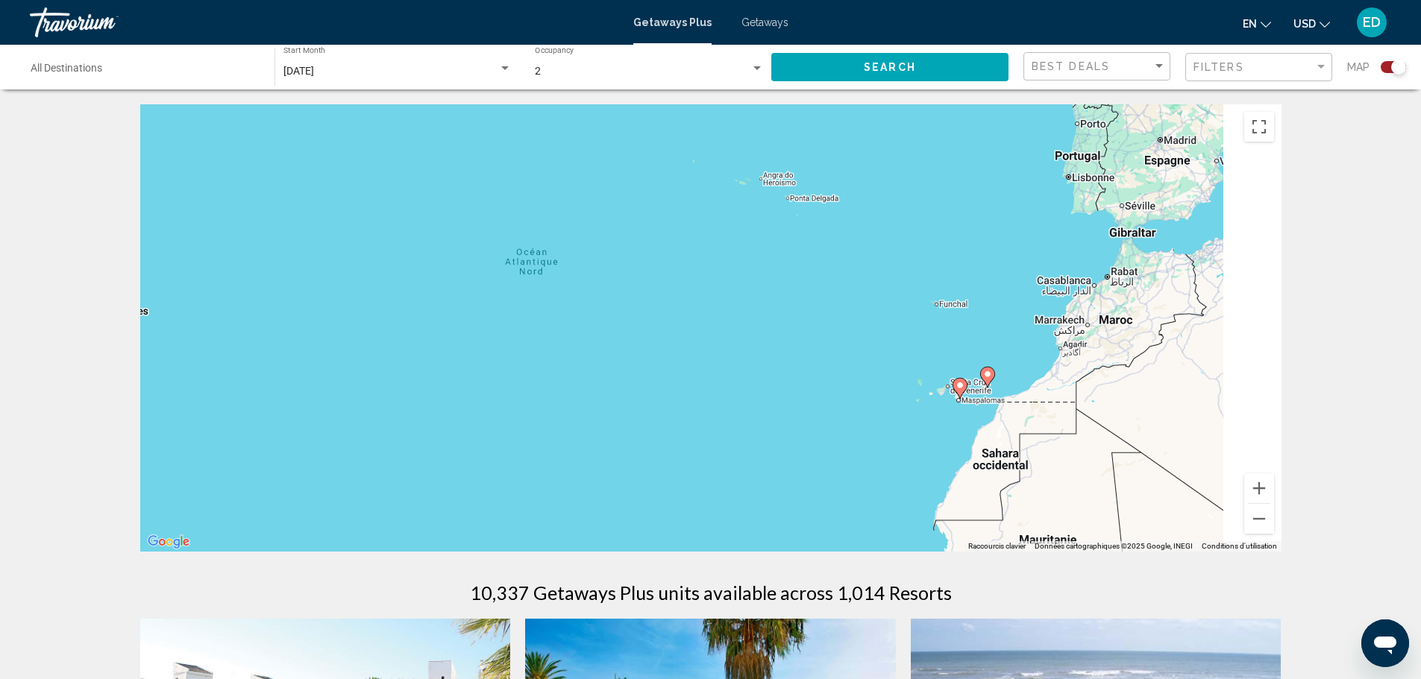
drag, startPoint x: 1009, startPoint y: 375, endPoint x: 468, endPoint y: 365, distance: 541.6
click at [468, 365] on div "Pour activer le glissement avec le clavier, appuyez sur Alt+Entrée. Une fois ce…" at bounding box center [710, 328] width 1141 height 448
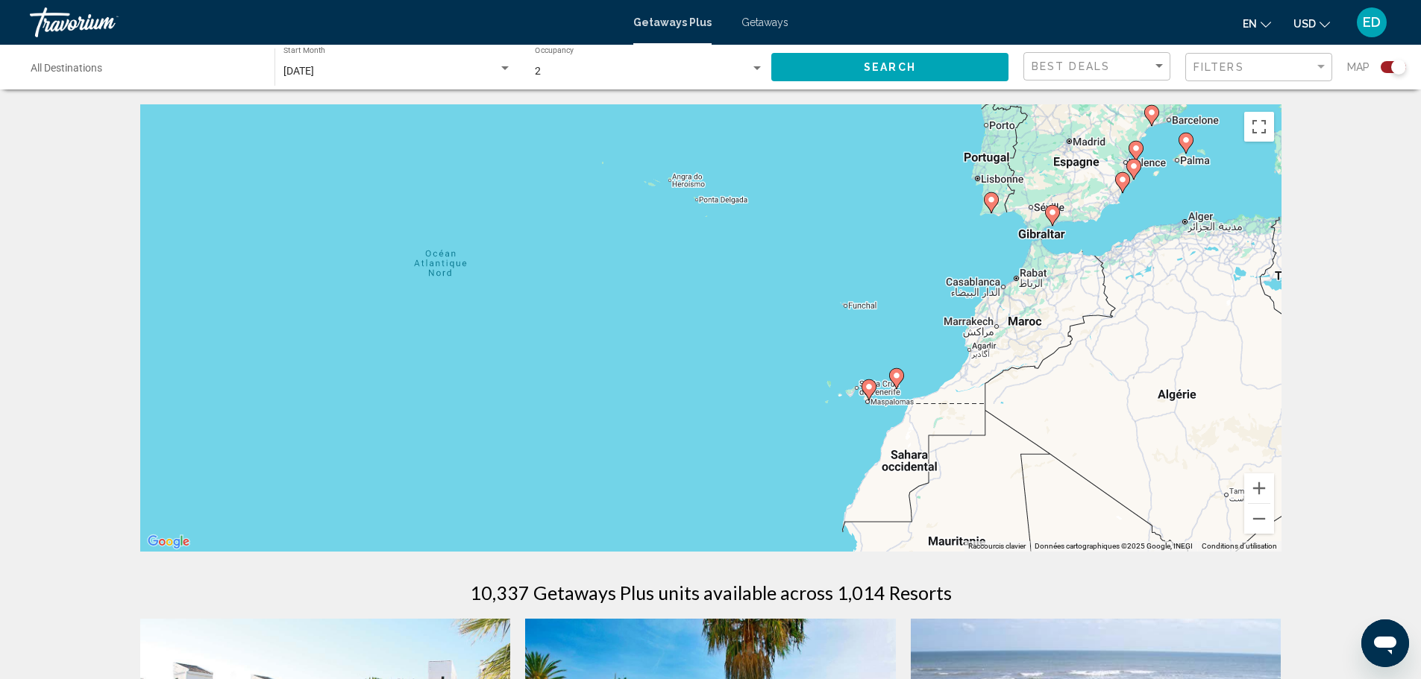
click at [314, 76] on span "December 2025" at bounding box center [298, 71] width 31 height 12
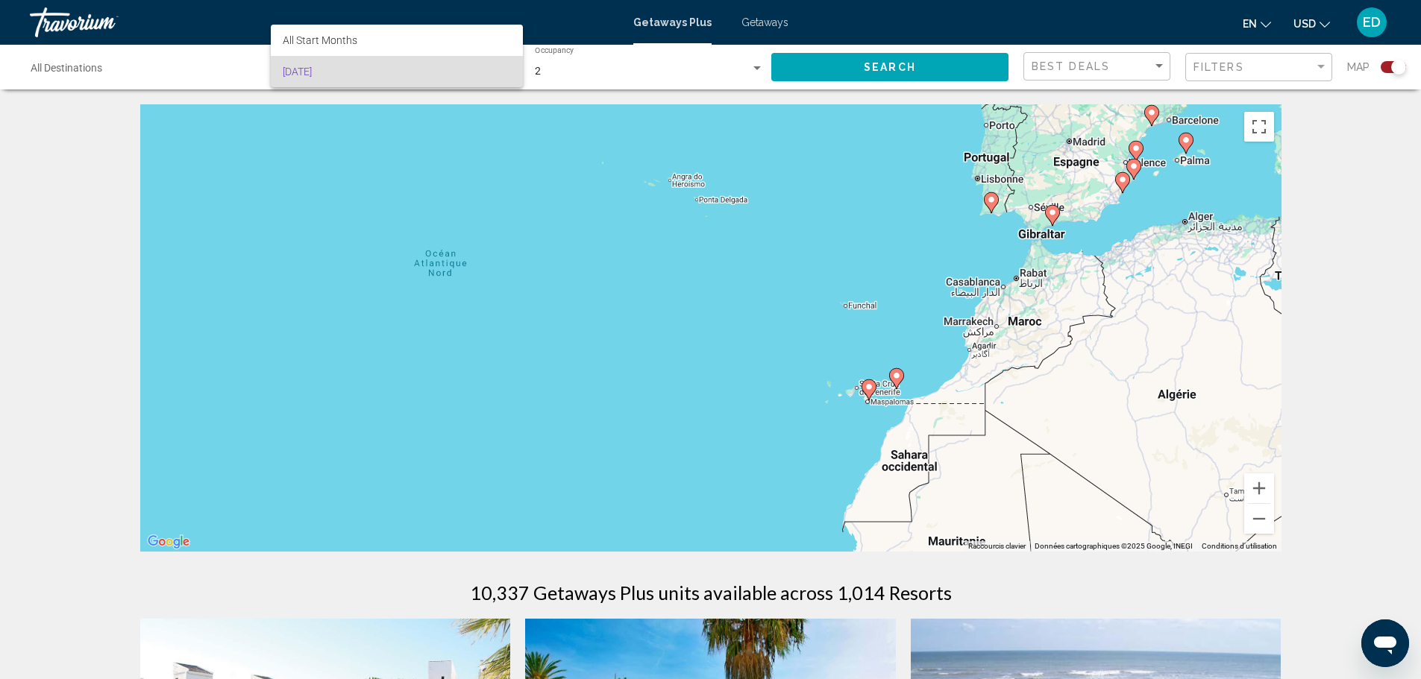
click at [659, 351] on div at bounding box center [710, 339] width 1421 height 679
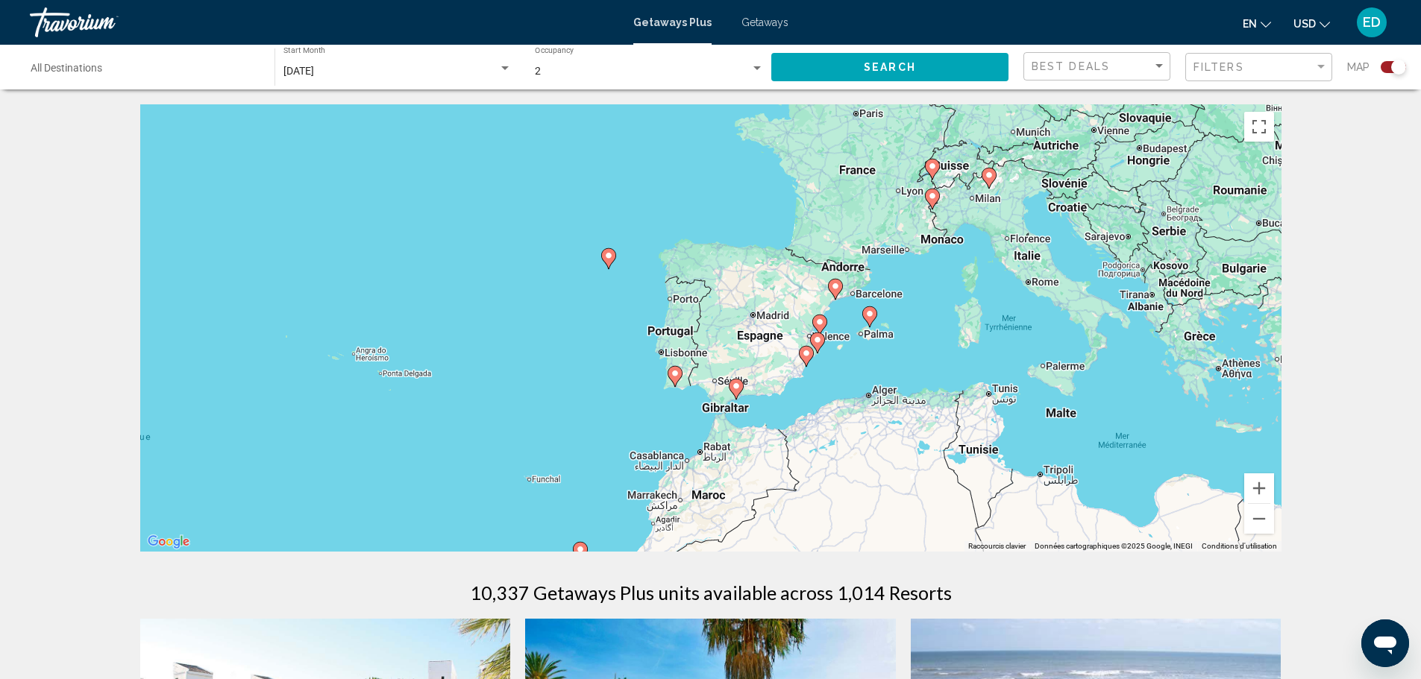
drag, startPoint x: 946, startPoint y: 315, endPoint x: 638, endPoint y: 475, distance: 346.9
click at [639, 475] on div "Pour activer le glissement avec le clavier, appuyez sur Alt+Entrée. Une fois ce…" at bounding box center [710, 328] width 1141 height 448
click at [734, 389] on icon "Main content" at bounding box center [734, 387] width 13 height 19
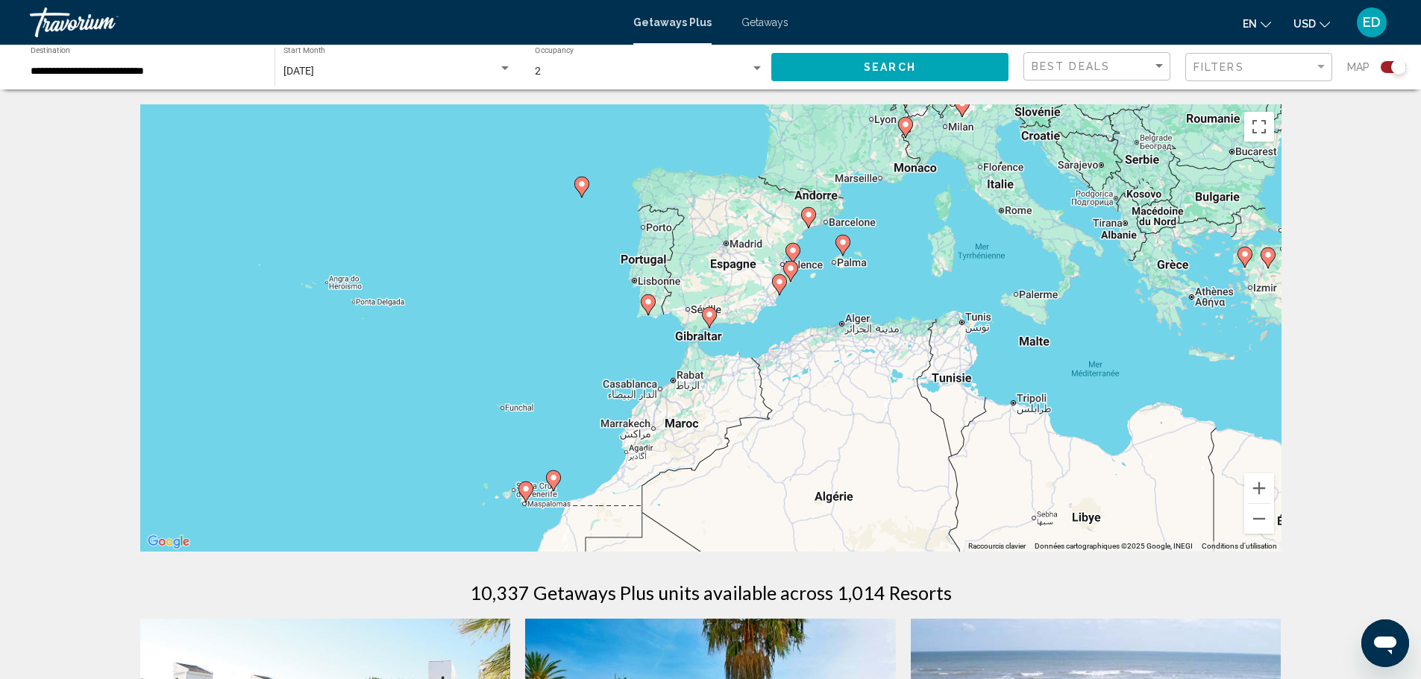
click at [706, 319] on gmp-advanced-marker "Main content" at bounding box center [709, 318] width 15 height 22
click at [710, 314] on image "Main content" at bounding box center [709, 314] width 9 height 9
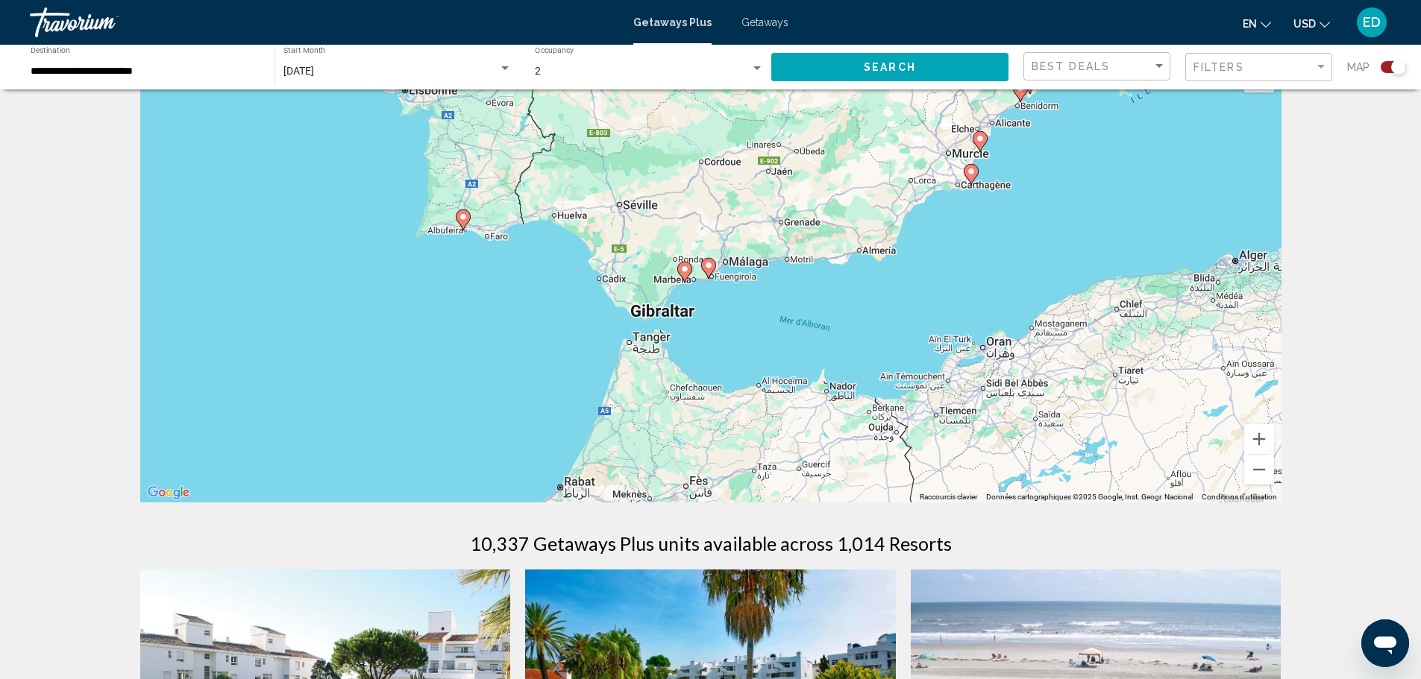
scroll to position [75, 0]
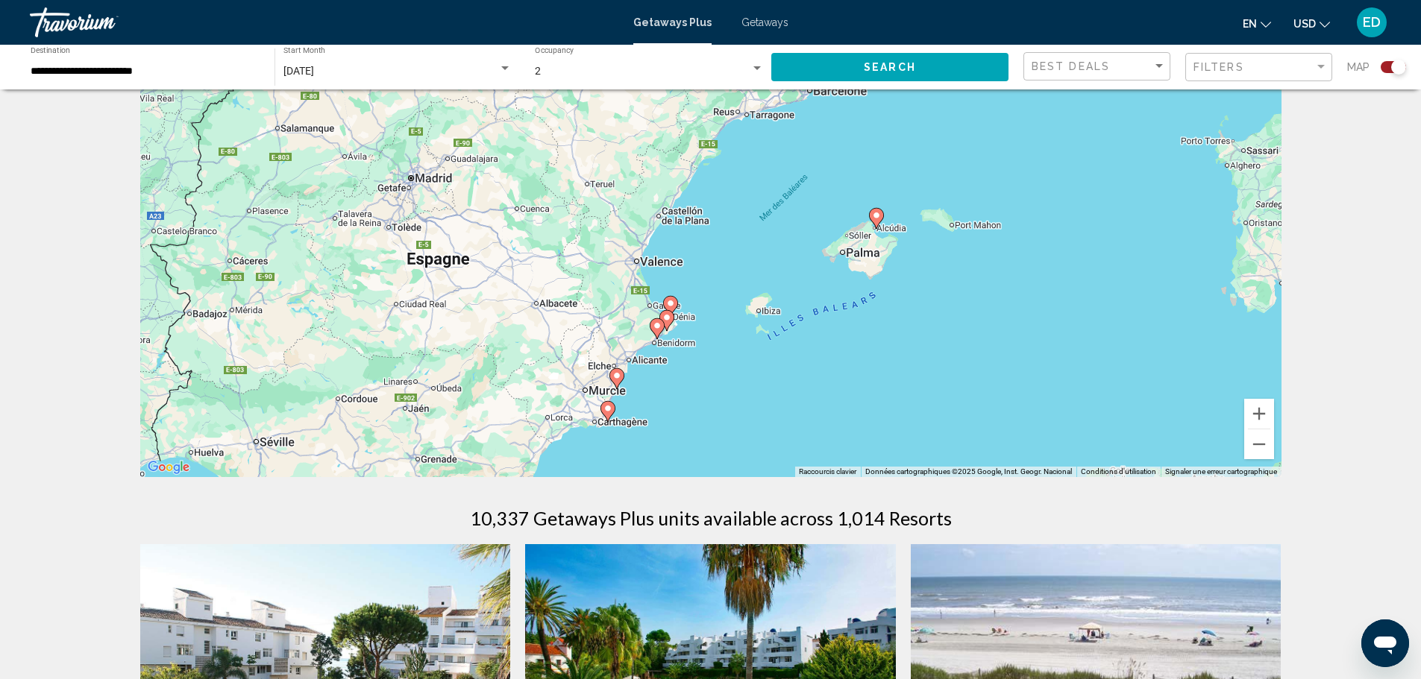
drag, startPoint x: 986, startPoint y: 291, endPoint x: 624, endPoint y: 554, distance: 447.4
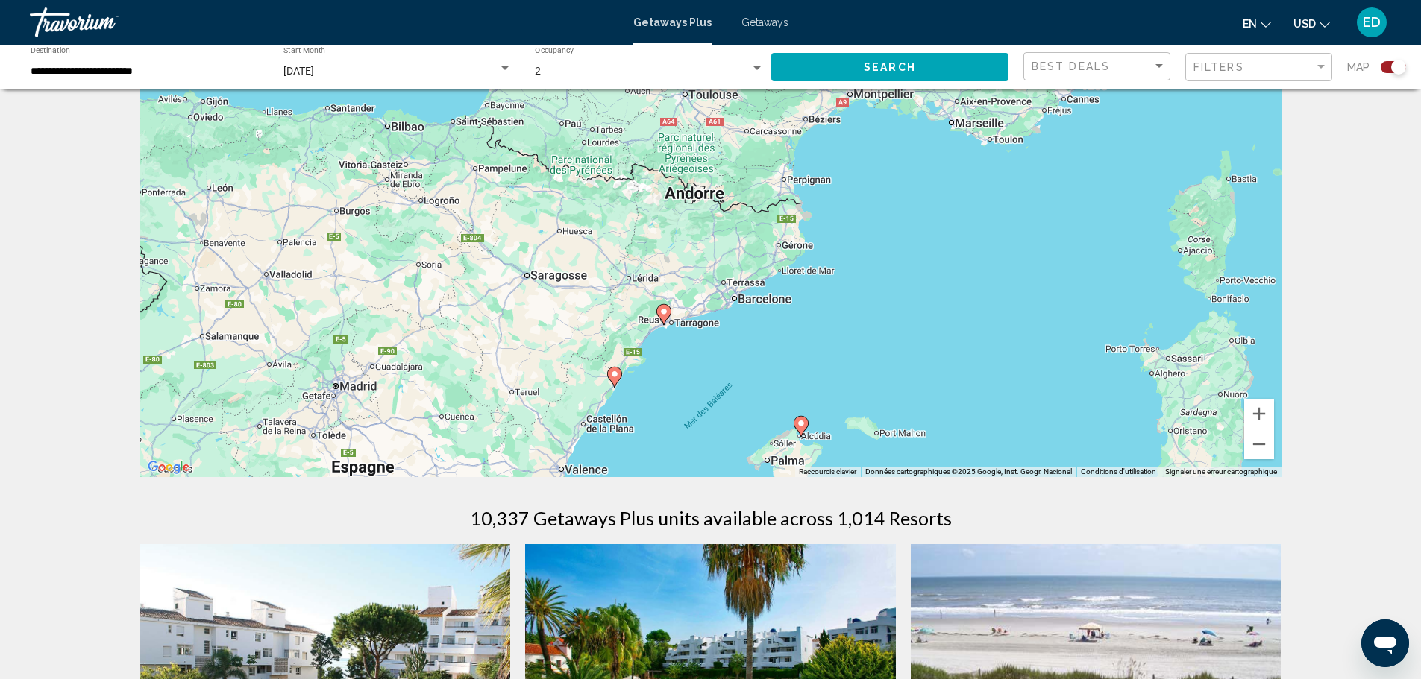
drag, startPoint x: 813, startPoint y: 280, endPoint x: 728, endPoint y: 449, distance: 188.8
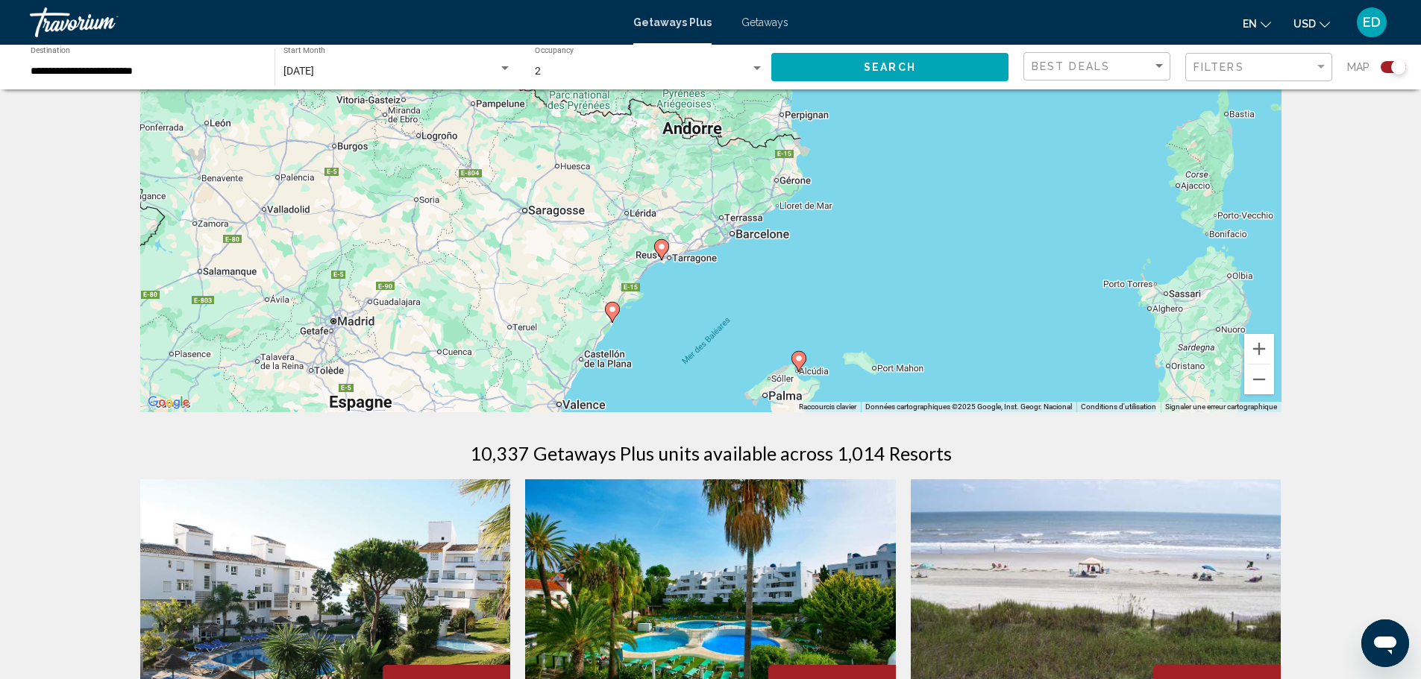
scroll to position [224, 0]
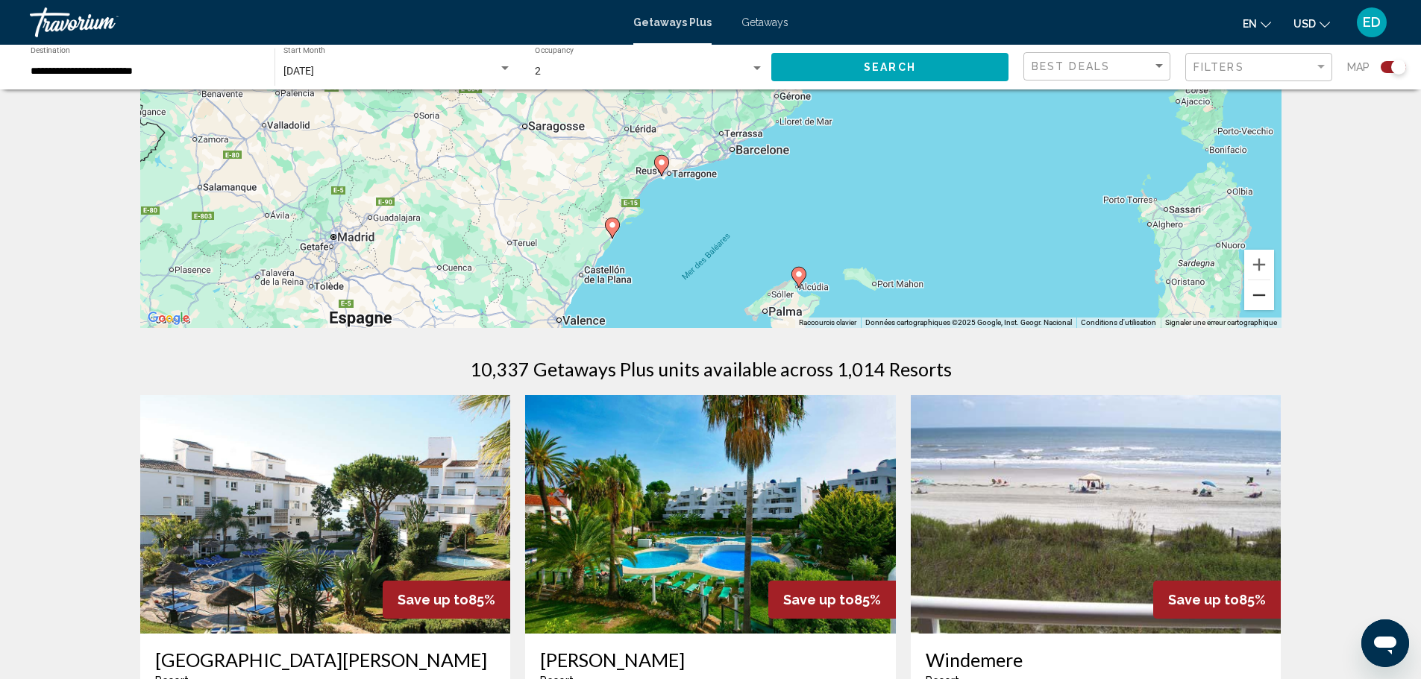
click at [1255, 292] on button "Zoom arrière" at bounding box center [1259, 295] width 30 height 30
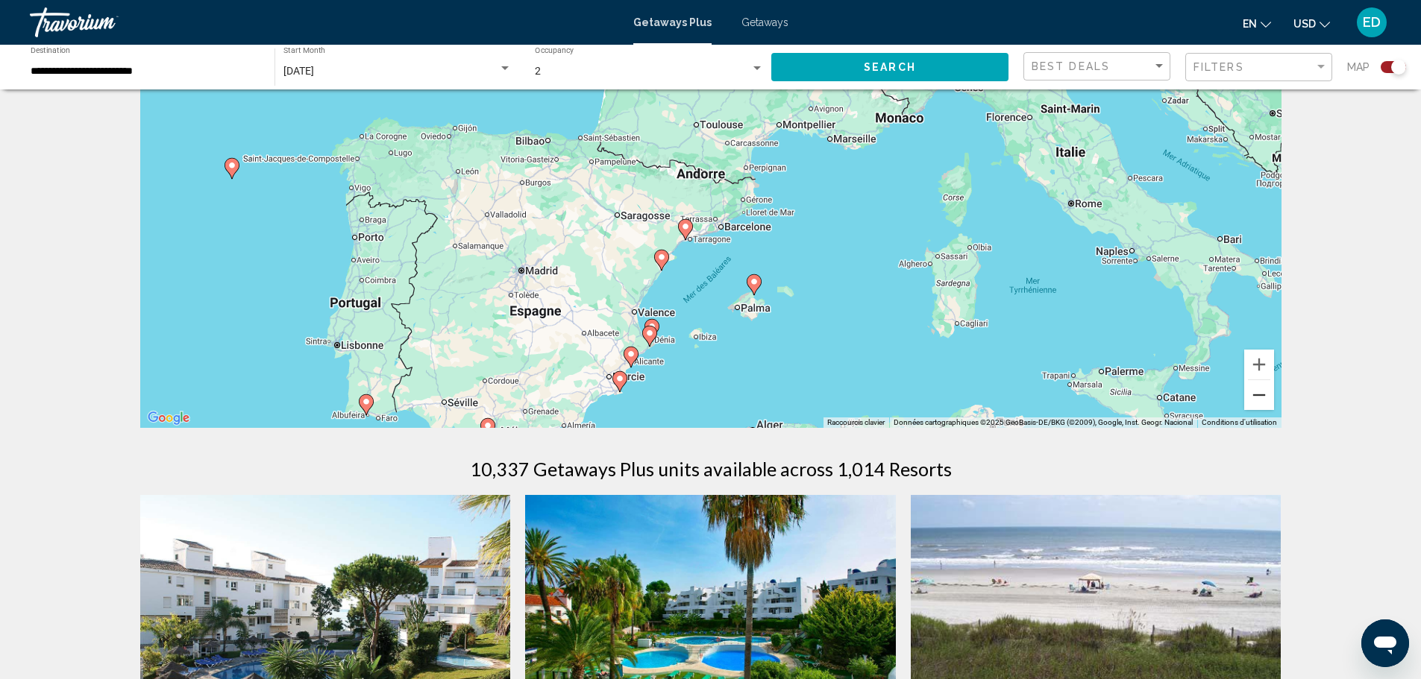
scroll to position [104, 0]
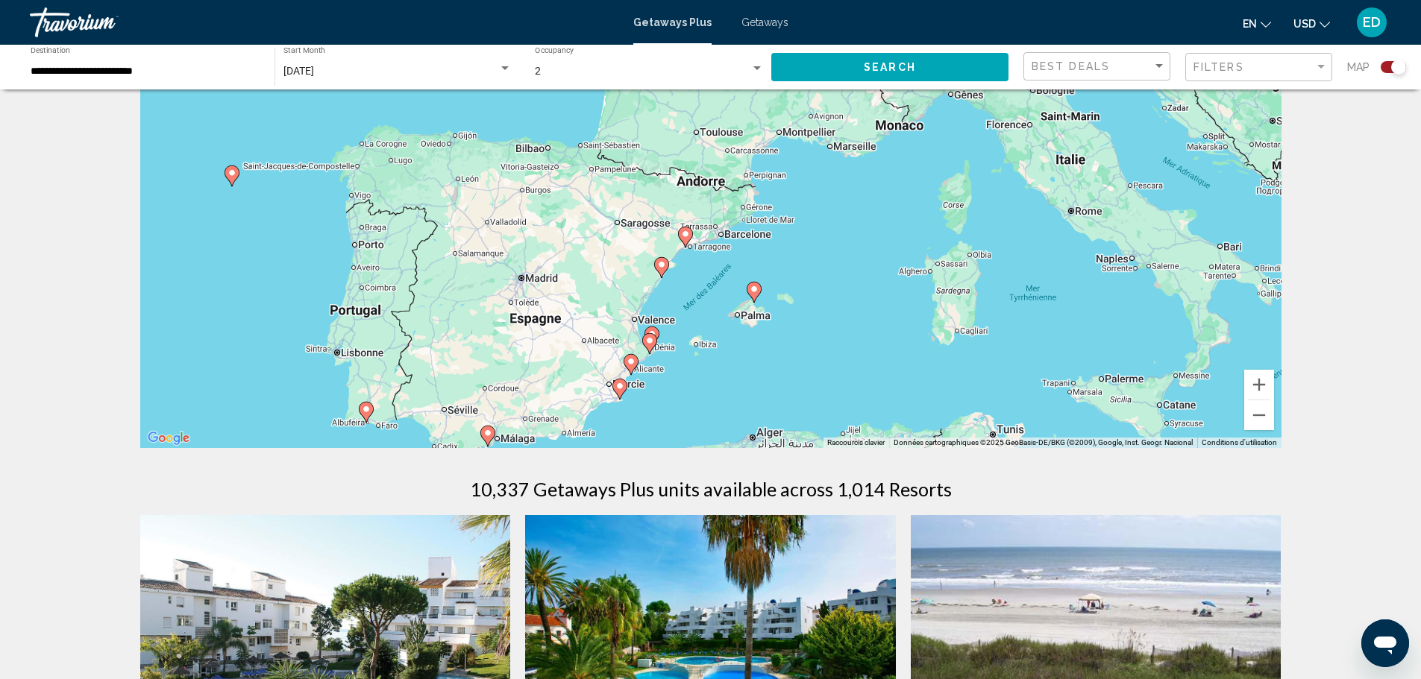
drag, startPoint x: 434, startPoint y: 357, endPoint x: 434, endPoint y: 342, distance: 14.2
click at [434, 342] on div "Pour naviguer, appuyez sur les touches fléchées. Pour activer le glissement ave…" at bounding box center [710, 225] width 1141 height 448
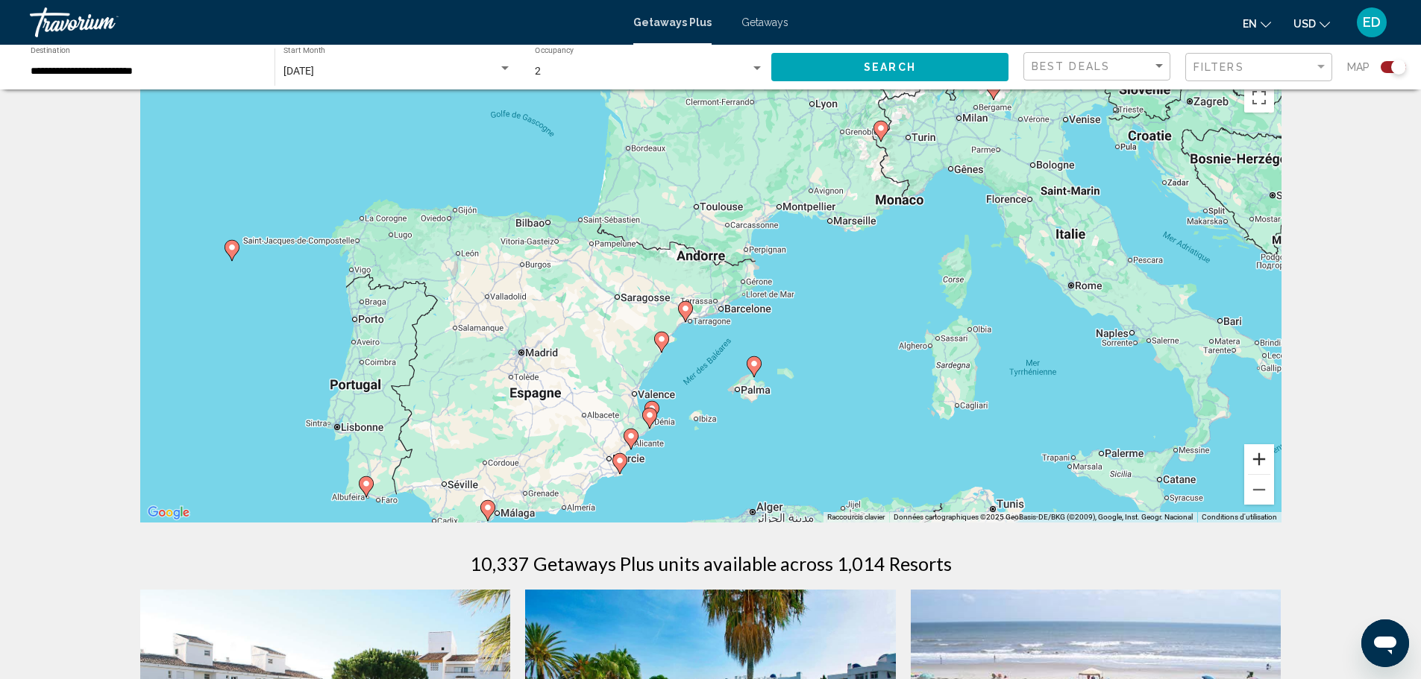
click at [1264, 462] on button "Zoom avant" at bounding box center [1259, 460] width 30 height 30
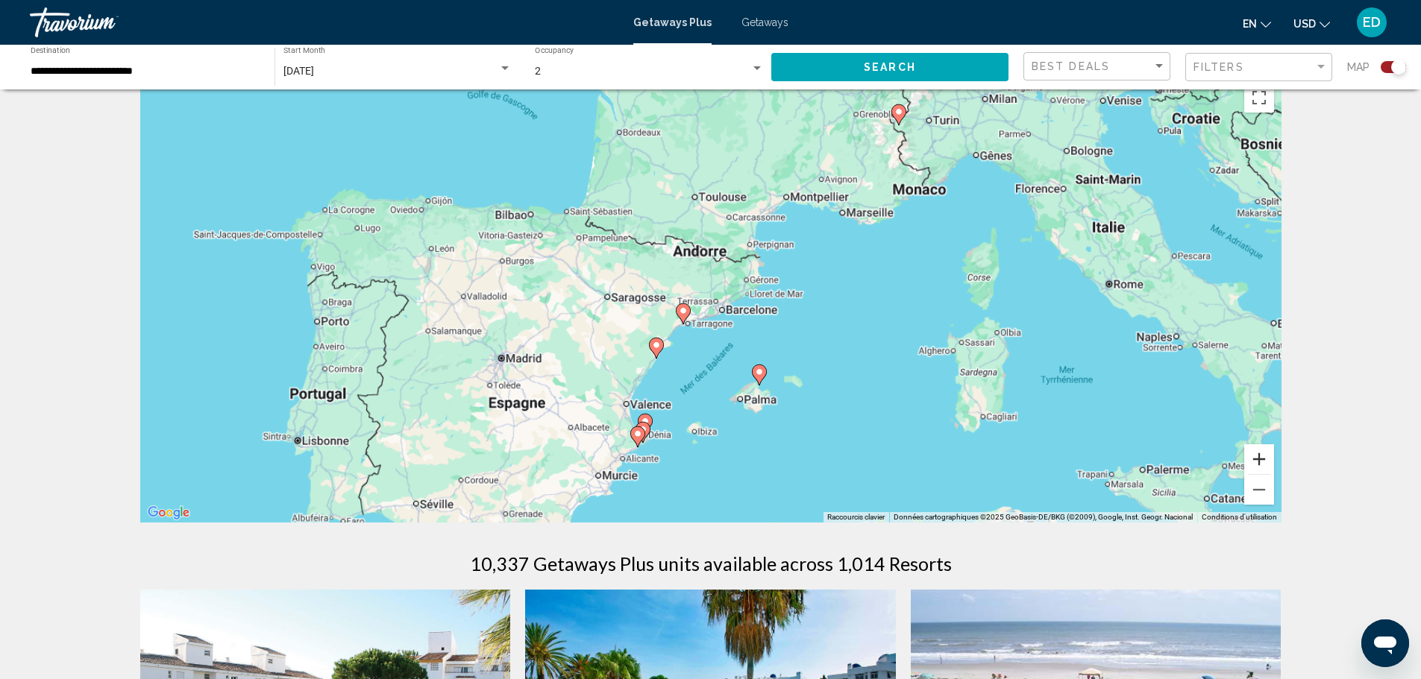
click at [1264, 462] on button "Zoom avant" at bounding box center [1259, 460] width 30 height 30
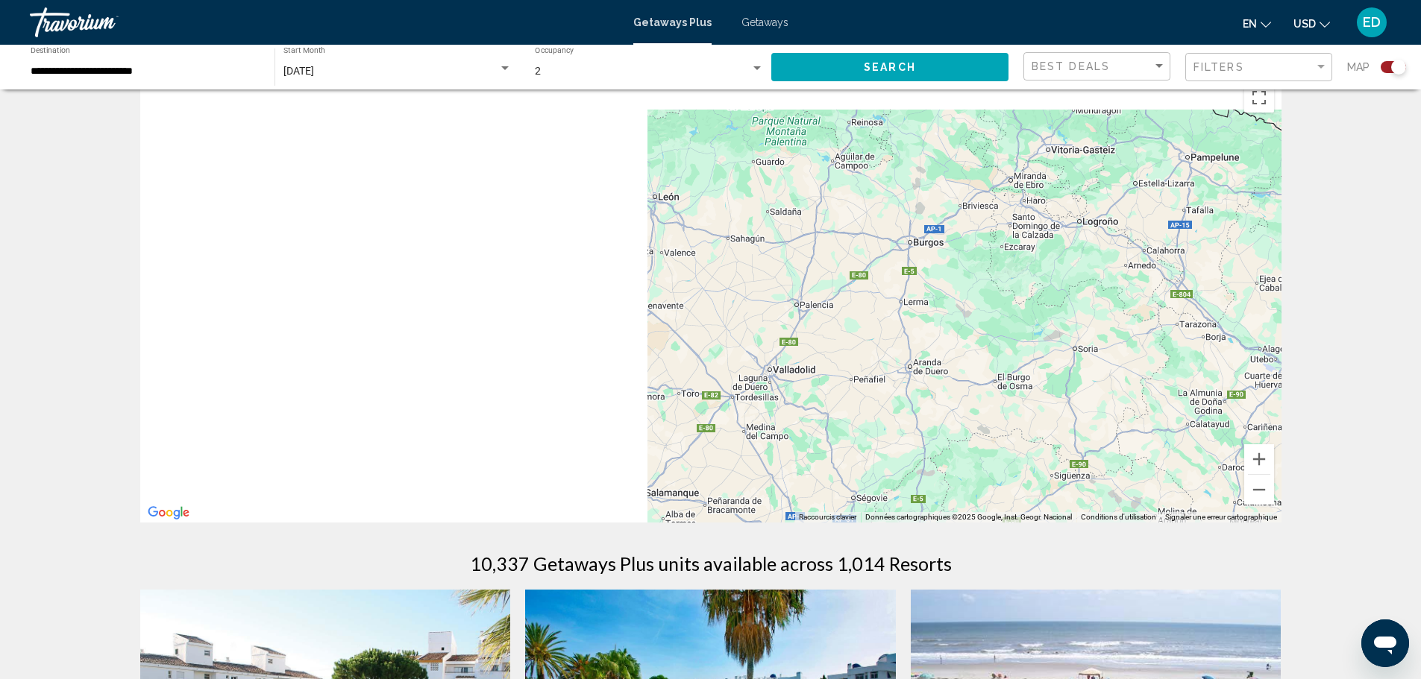
drag, startPoint x: 218, startPoint y: 247, endPoint x: 1173, endPoint y: 333, distance: 959.3
click at [1234, 333] on div "Pour naviguer, appuyez sur les touches fléchées. Pour activer le glissement ave…" at bounding box center [710, 299] width 1141 height 448
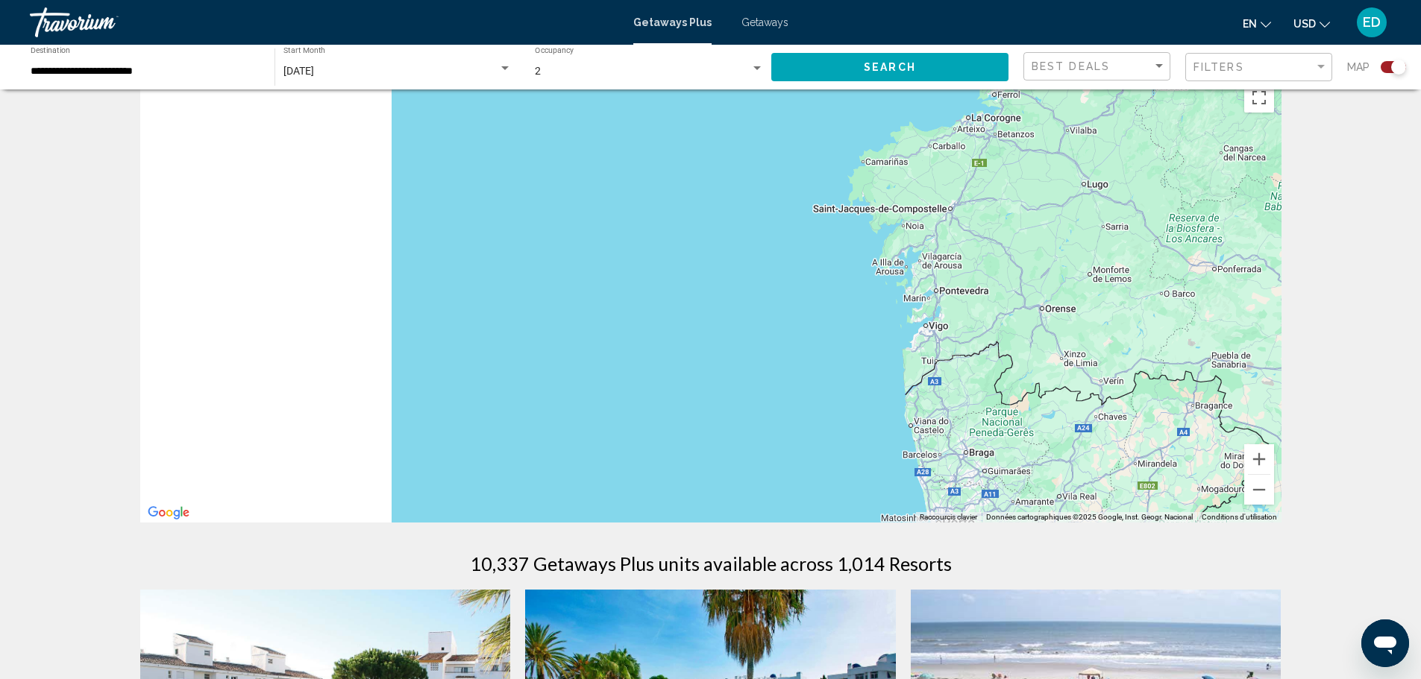
drag, startPoint x: 600, startPoint y: 288, endPoint x: 1257, endPoint y: 347, distance: 659.0
click at [1260, 347] on div "Pour naviguer, appuyez sur les touches fléchées." at bounding box center [710, 299] width 1141 height 448
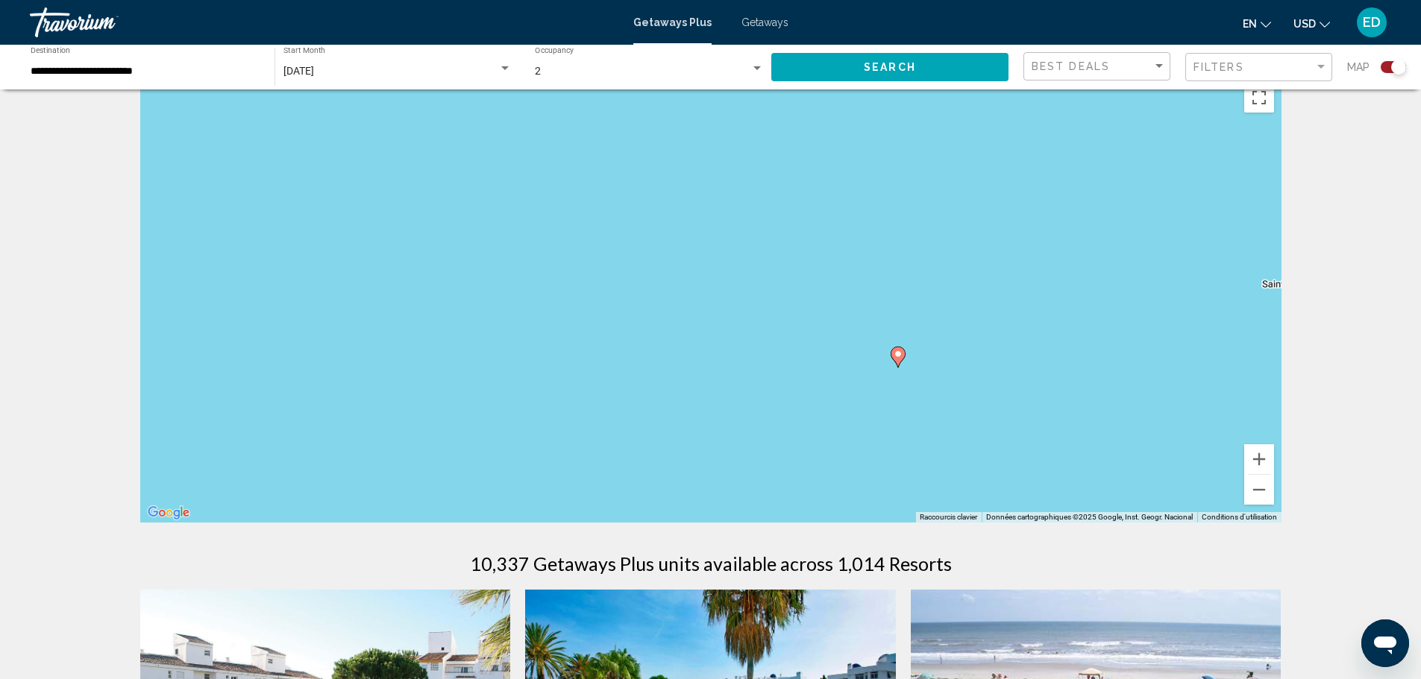
drag, startPoint x: 559, startPoint y: 240, endPoint x: 979, endPoint y: 320, distance: 426.7
click at [988, 317] on div "Pour naviguer, appuyez sur les touches fléchées. Pour activer le glissement ave…" at bounding box center [710, 299] width 1141 height 448
click at [897, 356] on image "Main content" at bounding box center [898, 355] width 9 height 9
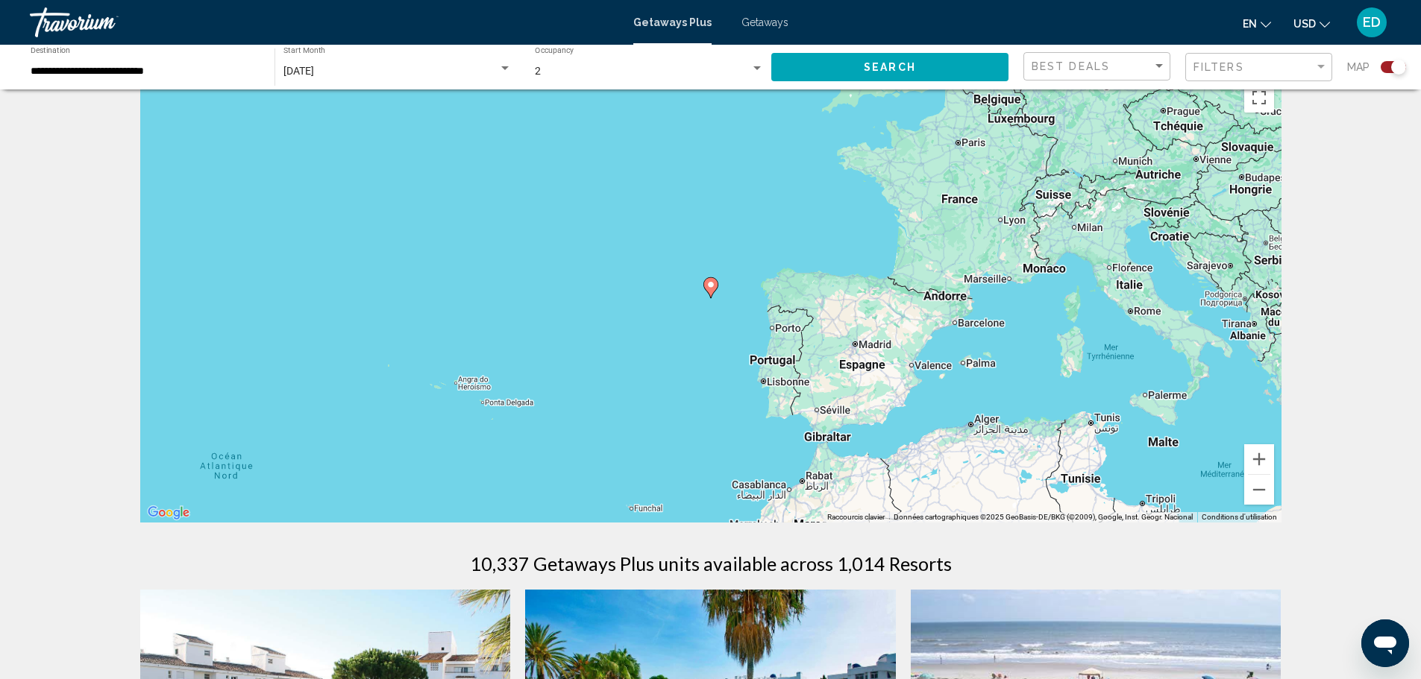
click at [712, 289] on gmp-advanced-marker "Main content" at bounding box center [710, 288] width 15 height 22
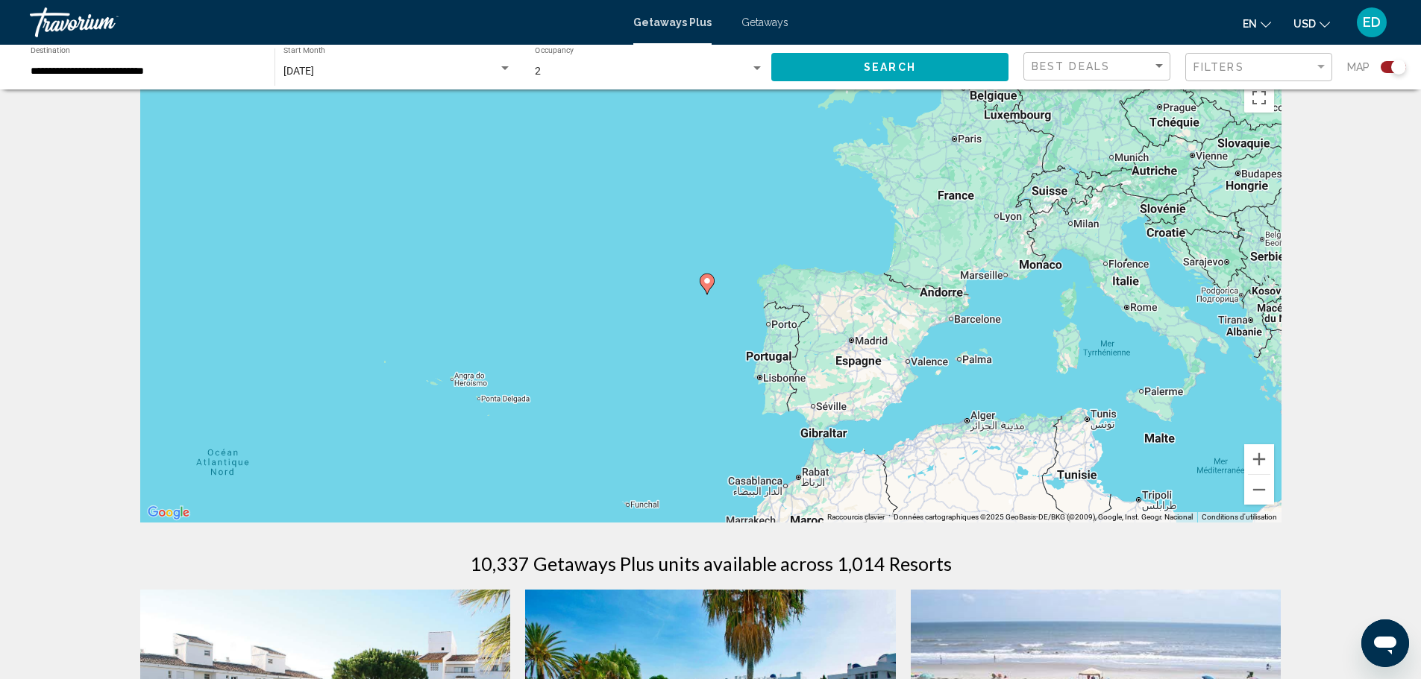
click at [708, 284] on image "Main content" at bounding box center [707, 281] width 9 height 9
type input "**********"
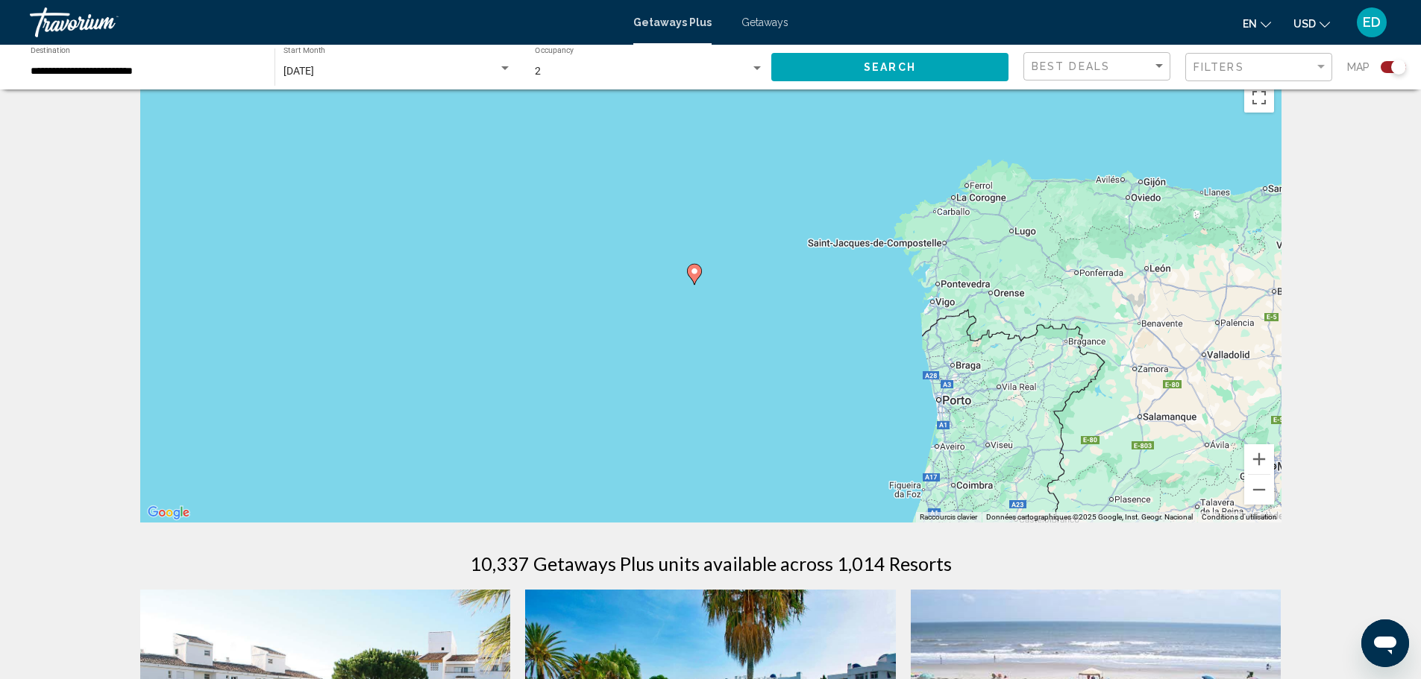
click at [688, 284] on gmp-advanced-marker "Main content" at bounding box center [694, 274] width 15 height 22
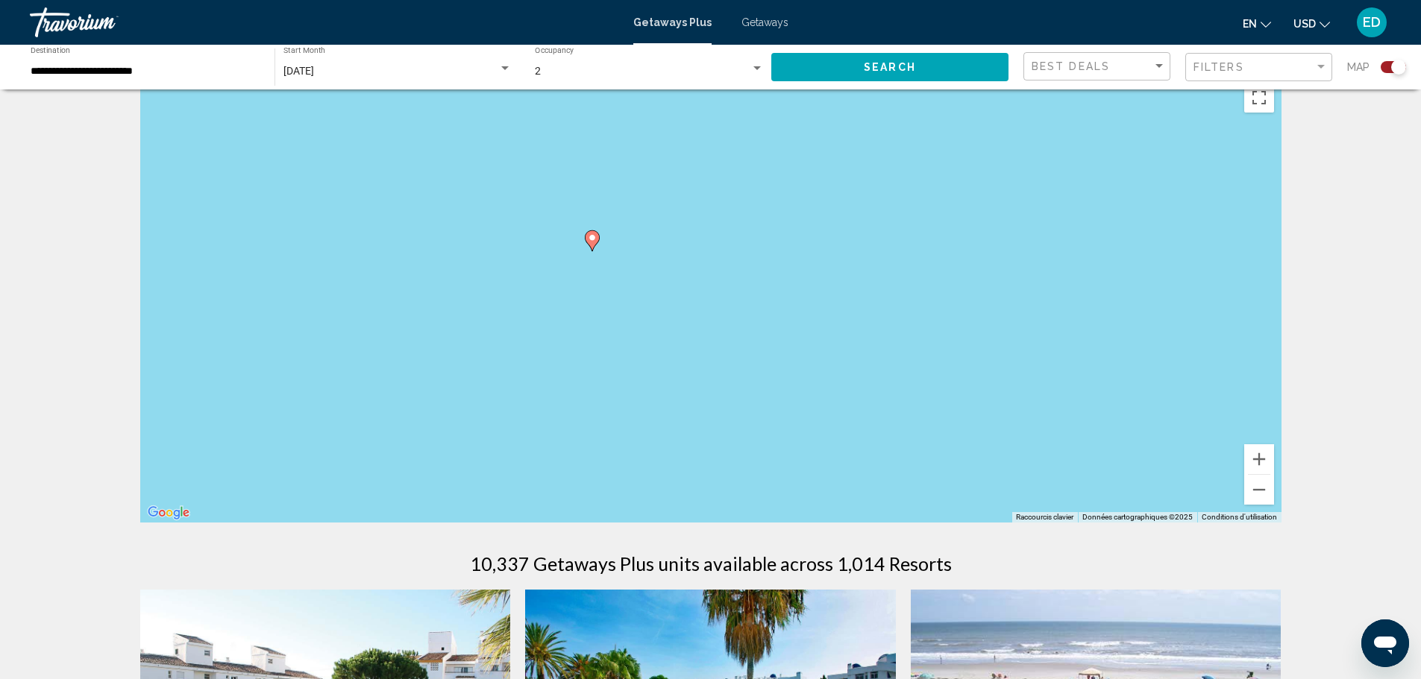
drag, startPoint x: 588, startPoint y: 204, endPoint x: 607, endPoint y: 274, distance: 72.0
click at [607, 274] on div "Pour activer le glissement avec le clavier, appuyez sur Alt+Entrée. Une fois ce…" at bounding box center [710, 299] width 1141 height 448
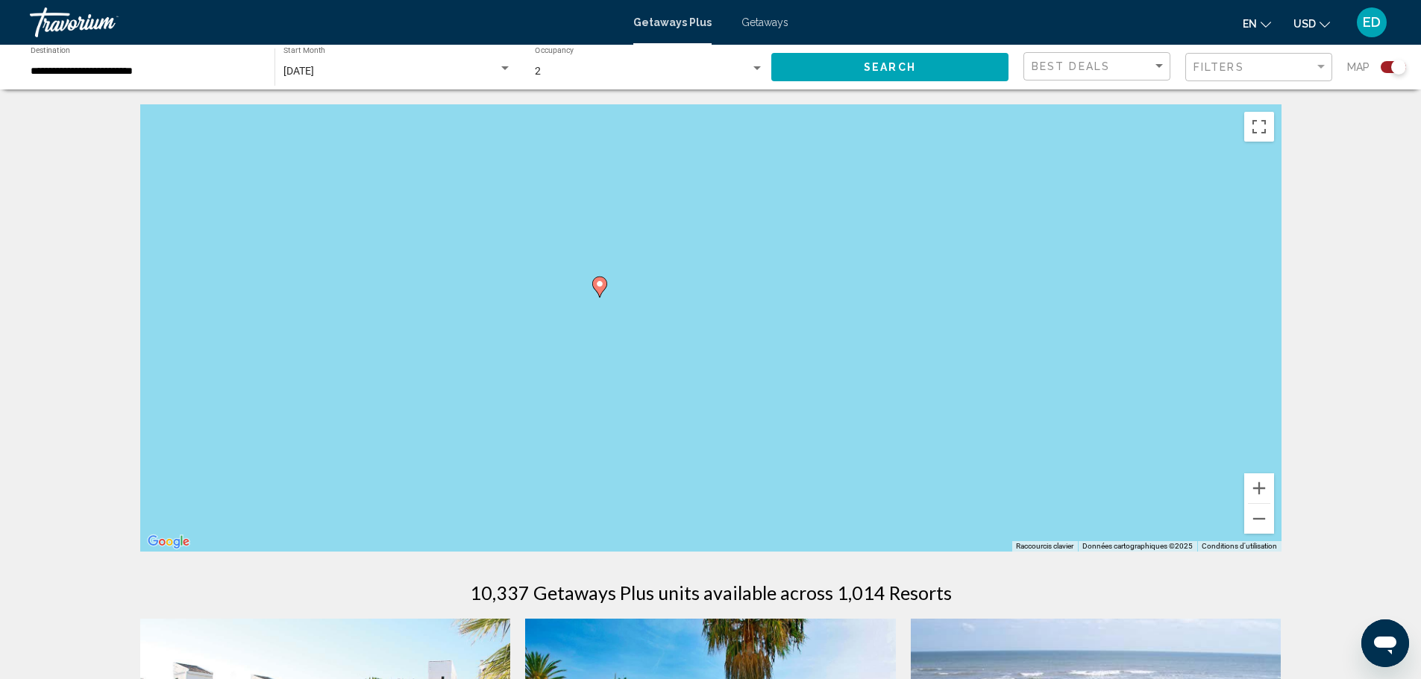
click at [598, 285] on image "Main content" at bounding box center [599, 284] width 9 height 9
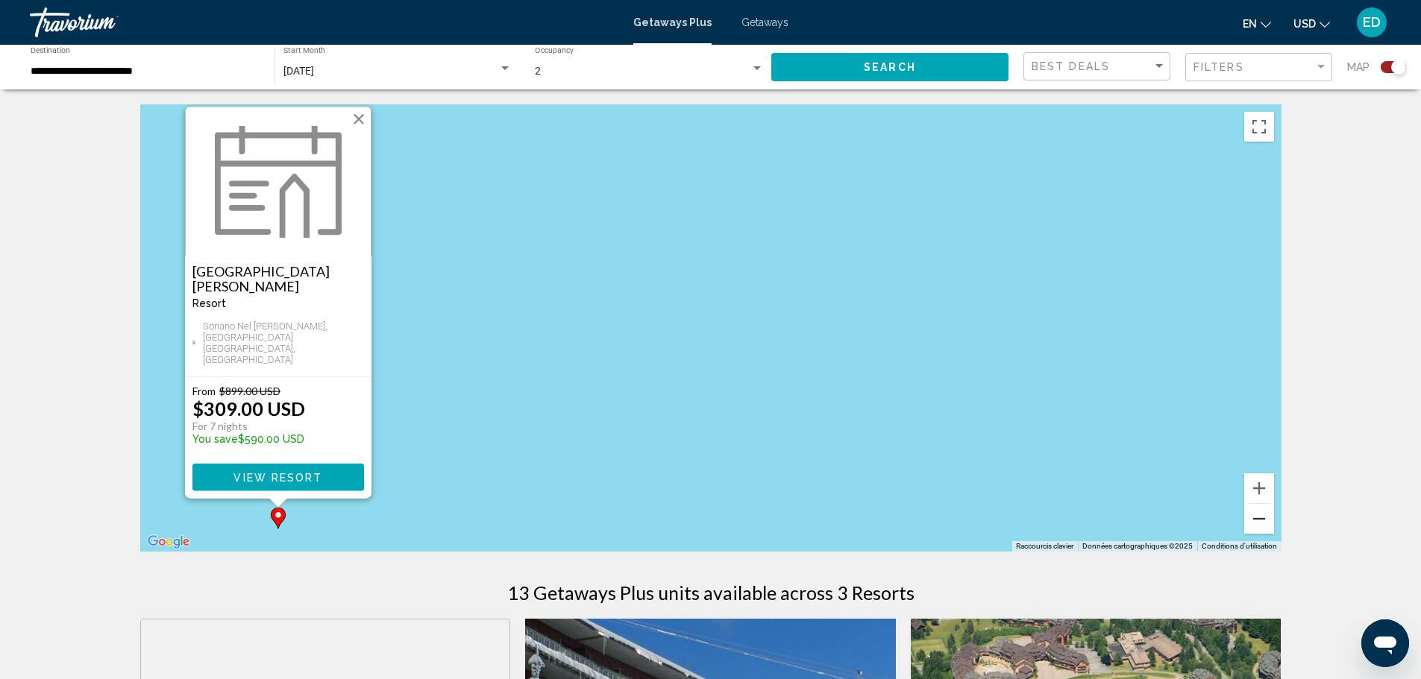
click at [1264, 524] on button "Zoom arrière" at bounding box center [1259, 519] width 30 height 30
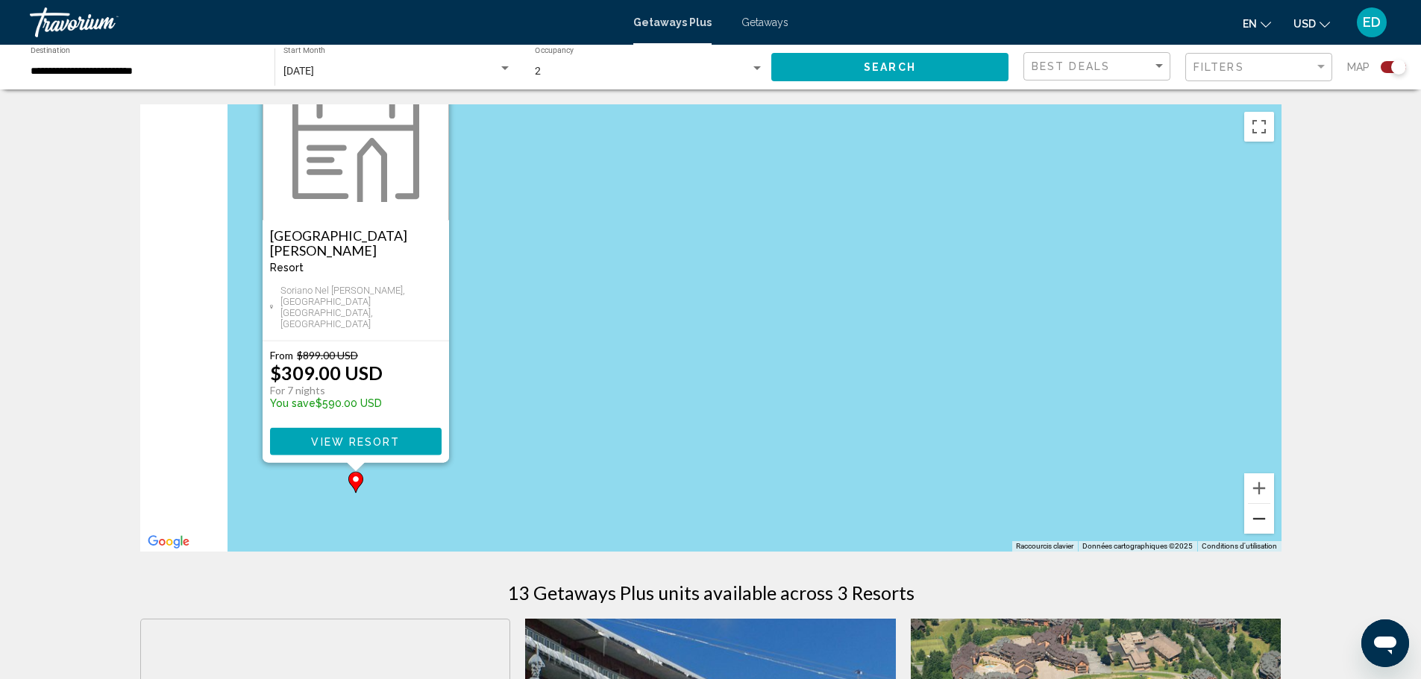
click at [1264, 524] on button "Zoom arrière" at bounding box center [1259, 519] width 30 height 30
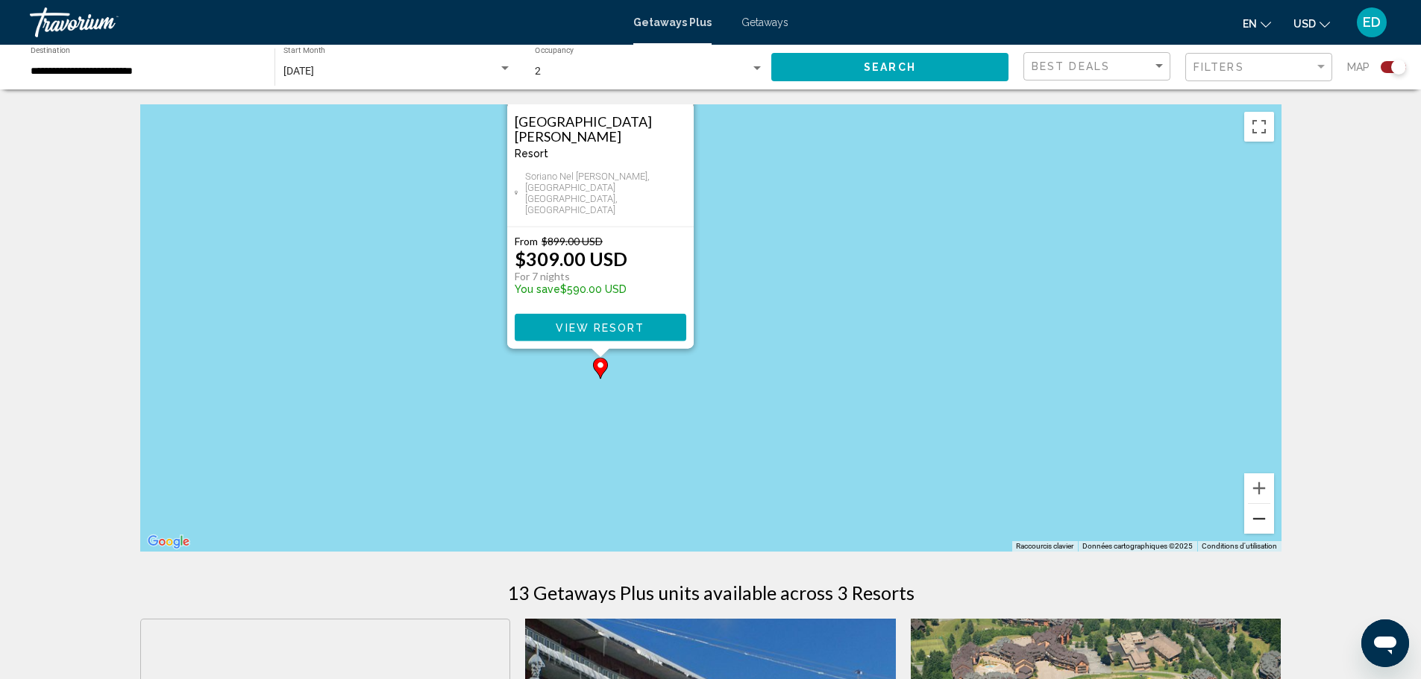
click at [1264, 524] on button "Zoom arrière" at bounding box center [1259, 519] width 30 height 30
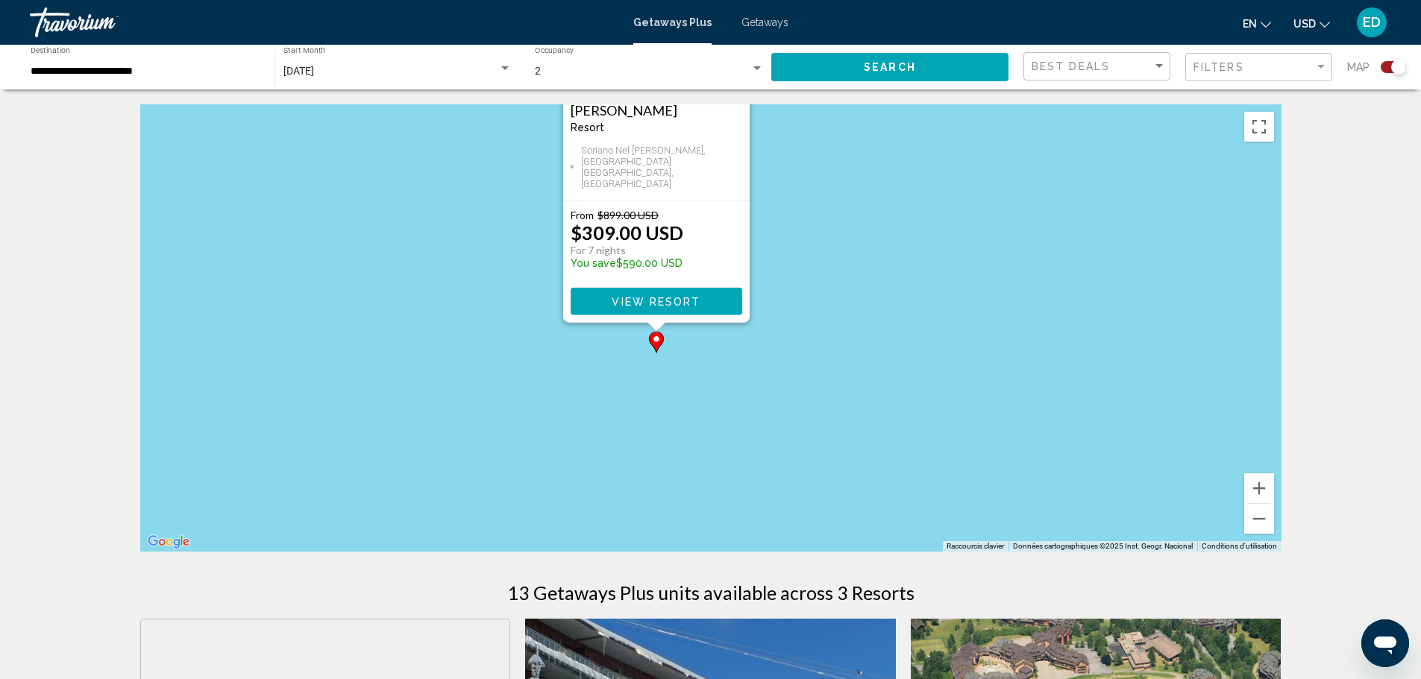
click at [176, 72] on input "**********" at bounding box center [145, 72] width 229 height 12
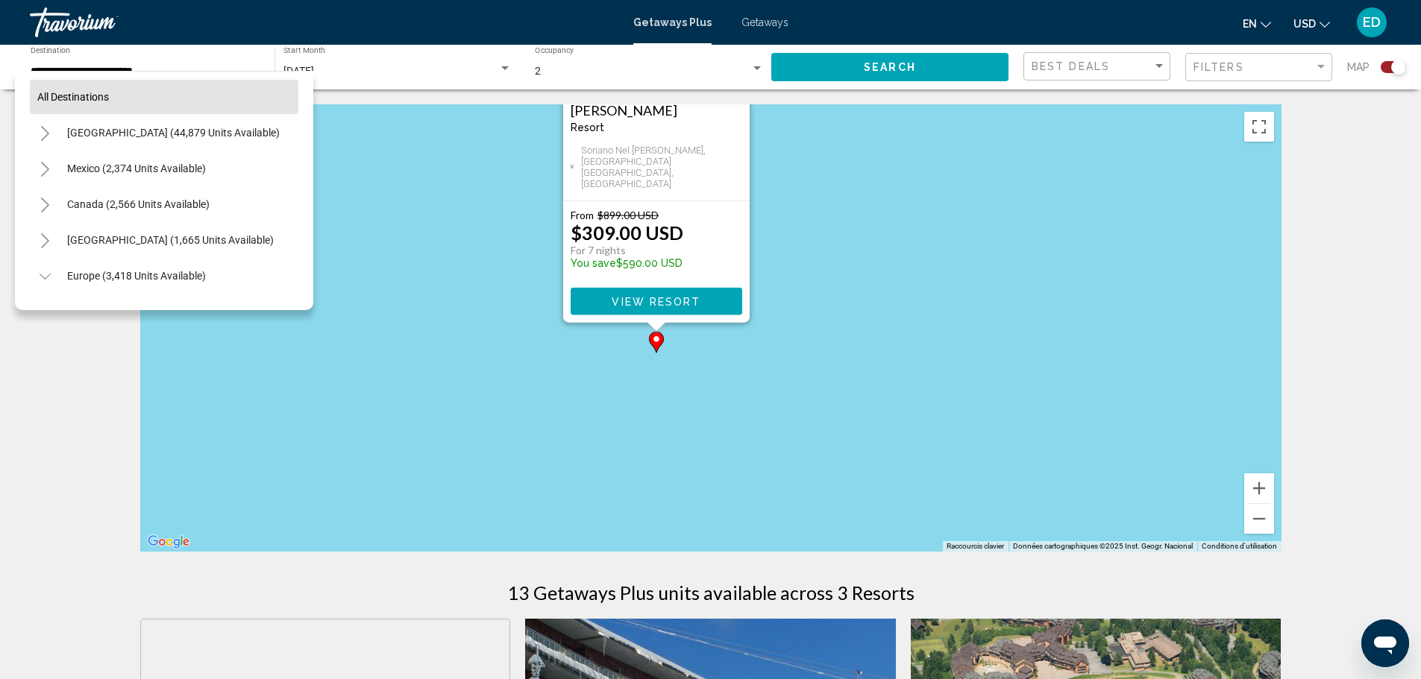
click at [159, 101] on button "All destinations" at bounding box center [164, 97] width 269 height 34
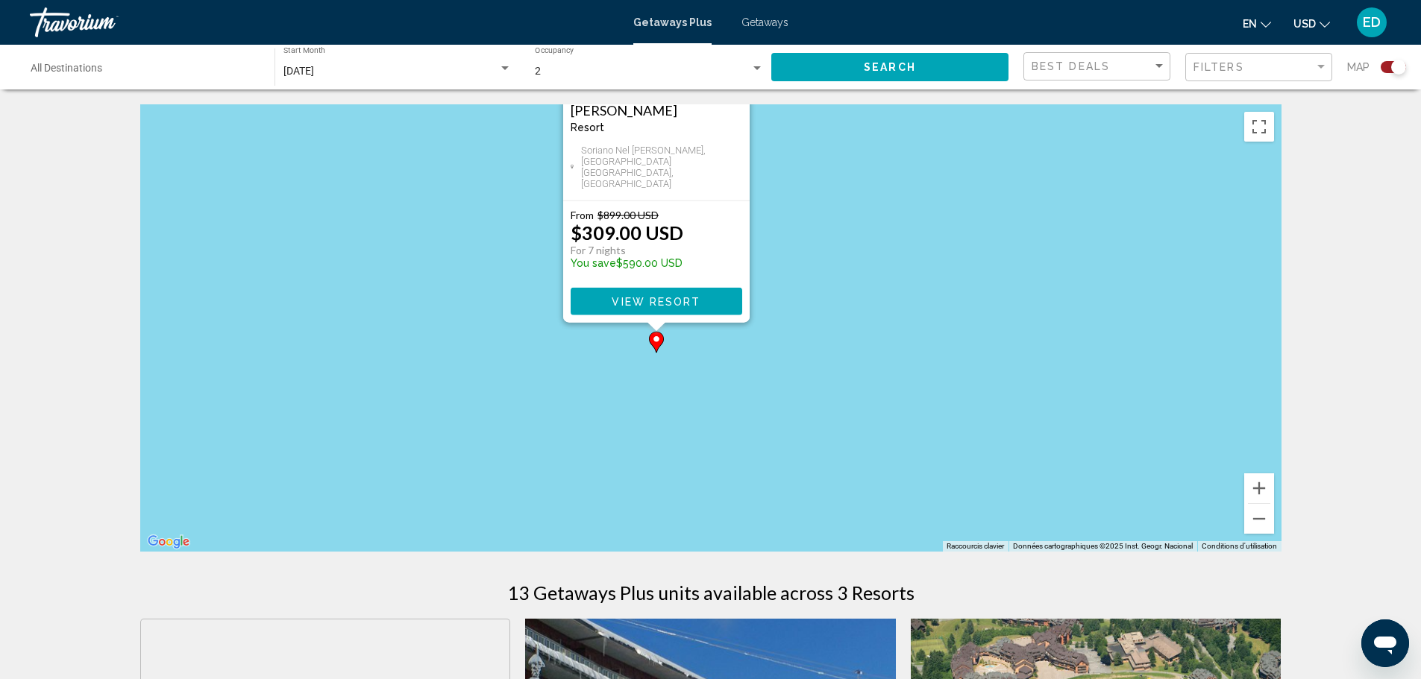
click at [885, 69] on span "Search" at bounding box center [890, 68] width 52 height 12
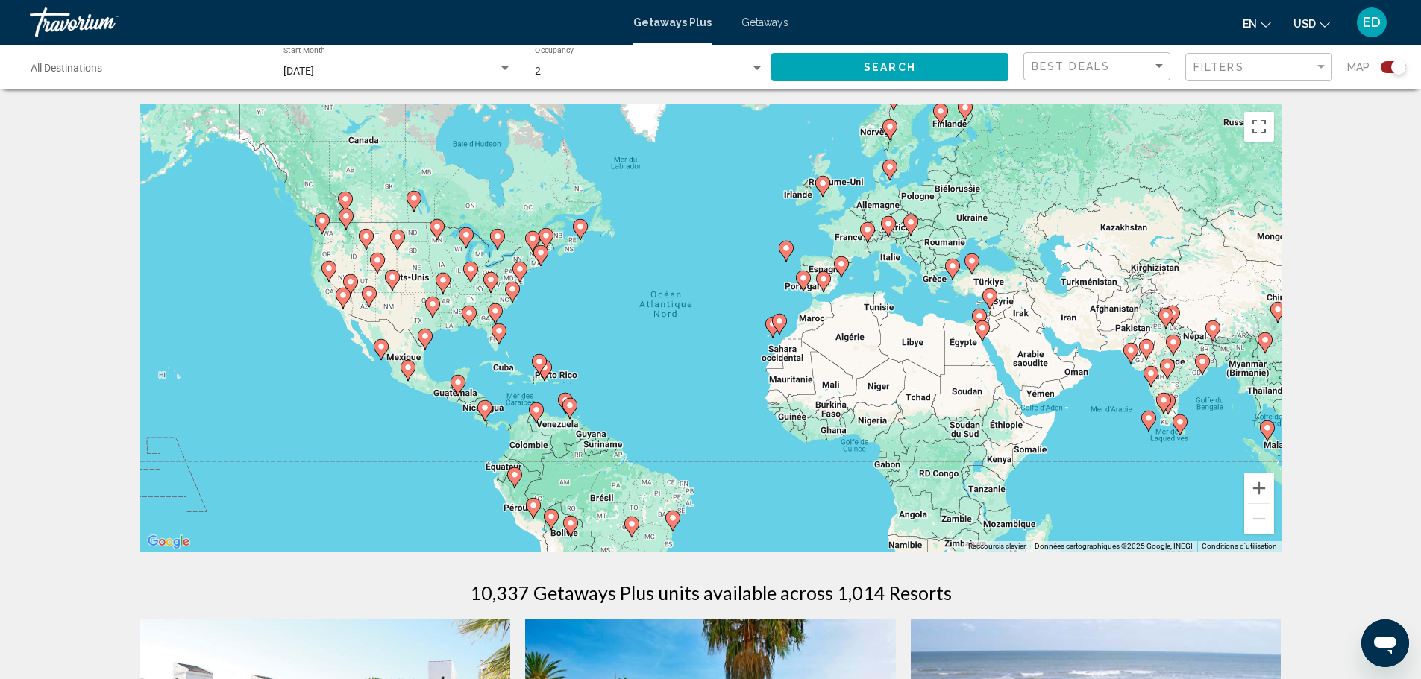
scroll to position [149, 0]
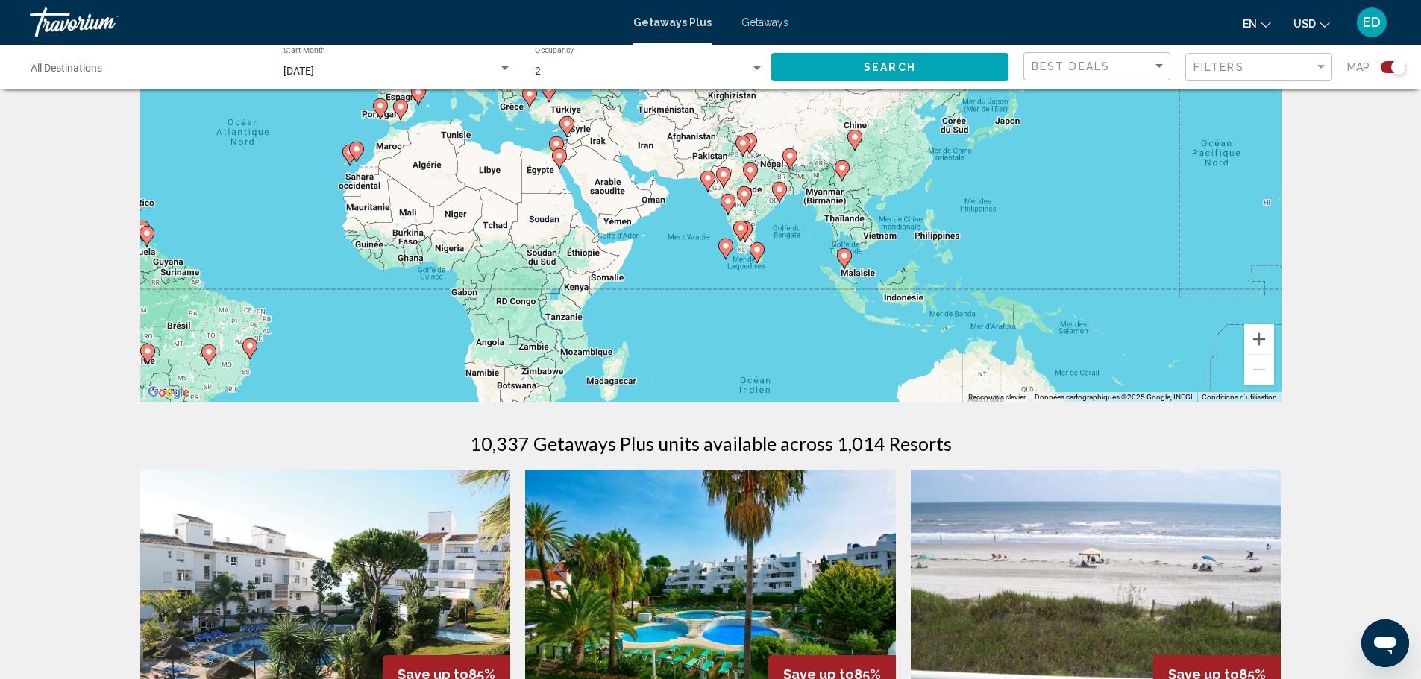
drag, startPoint x: 1137, startPoint y: 285, endPoint x: 713, endPoint y: 263, distance: 425.0
click at [713, 263] on div "Pour activer le glissement avec le clavier, appuyez sur Alt+Entrée. Une fois ce…" at bounding box center [710, 179] width 1141 height 448
click at [841, 257] on image "Main content" at bounding box center [844, 255] width 9 height 9
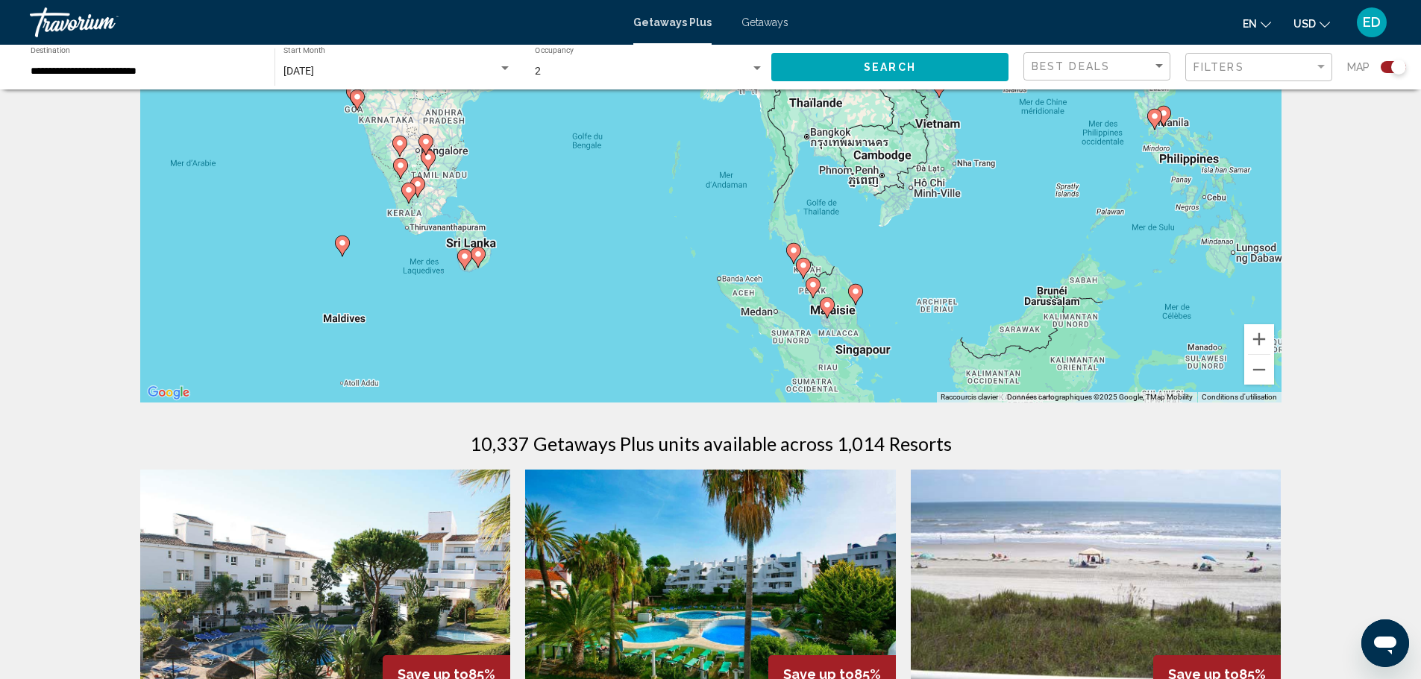
drag, startPoint x: 833, startPoint y: 269, endPoint x: 916, endPoint y: 423, distance: 174.5
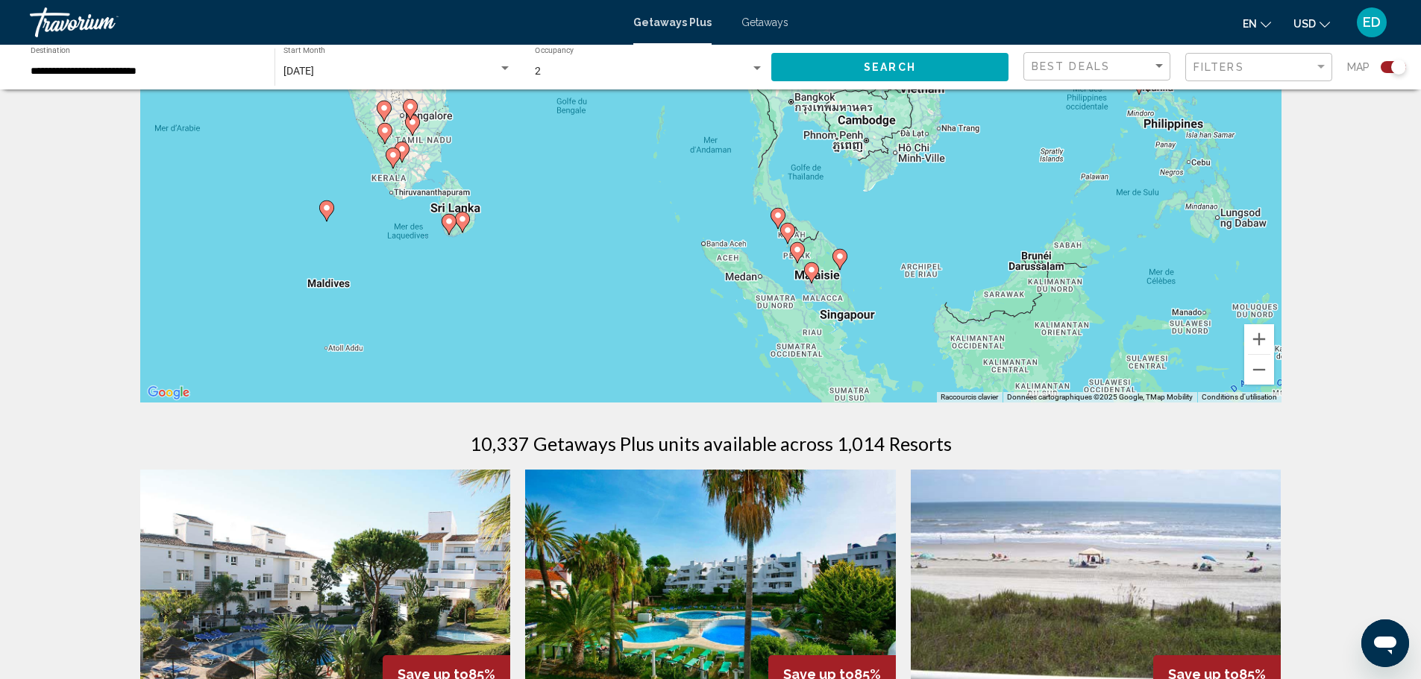
drag, startPoint x: 940, startPoint y: 253, endPoint x: 954, endPoint y: 163, distance: 90.6
click at [954, 163] on div "Pour naviguer, appuyez sur les touches fléchées. Pour activer le glissement ave…" at bounding box center [710, 179] width 1141 height 448
click at [841, 263] on icon "Main content" at bounding box center [838, 257] width 13 height 19
type input "**********"
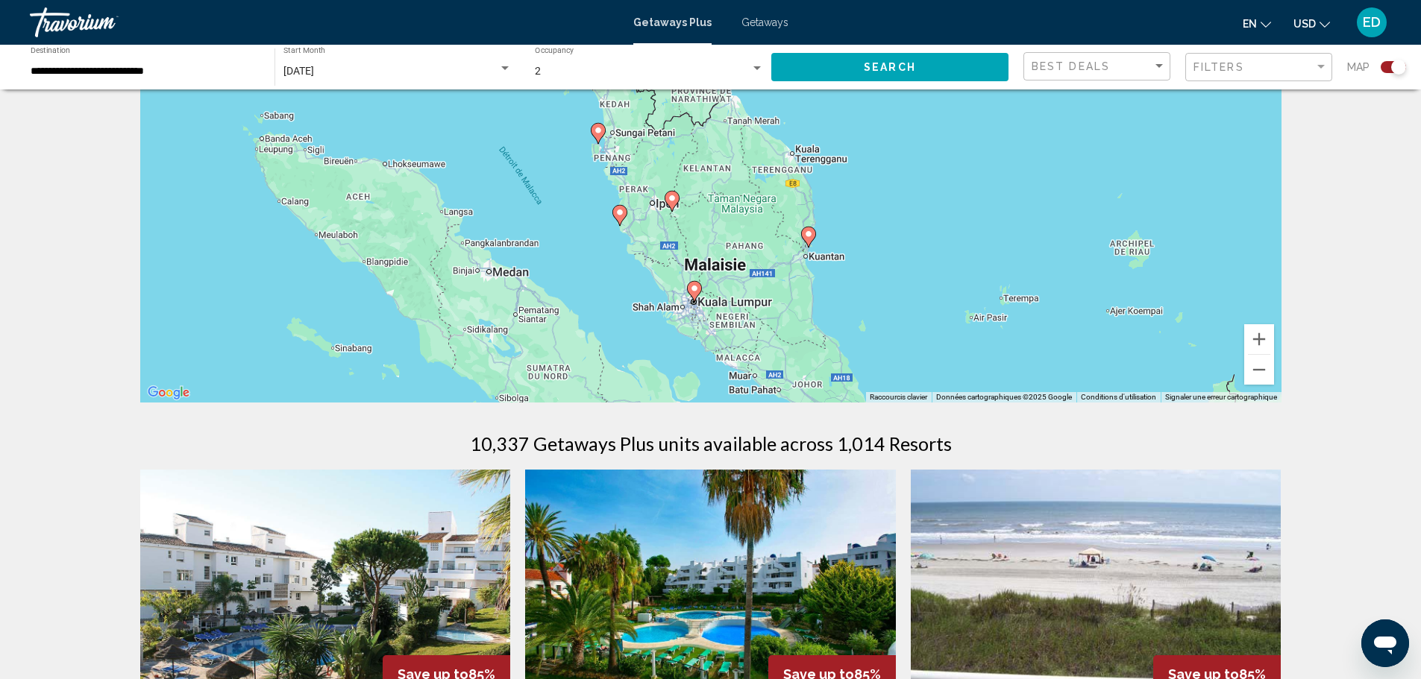
drag, startPoint x: 735, startPoint y: 253, endPoint x: 842, endPoint y: 326, distance: 129.3
click at [842, 326] on div "Pour naviguer, appuyez sur les touches fléchées. Pour activer le glissement ave…" at bounding box center [710, 179] width 1141 height 448
click at [810, 238] on image "Main content" at bounding box center [808, 234] width 9 height 9
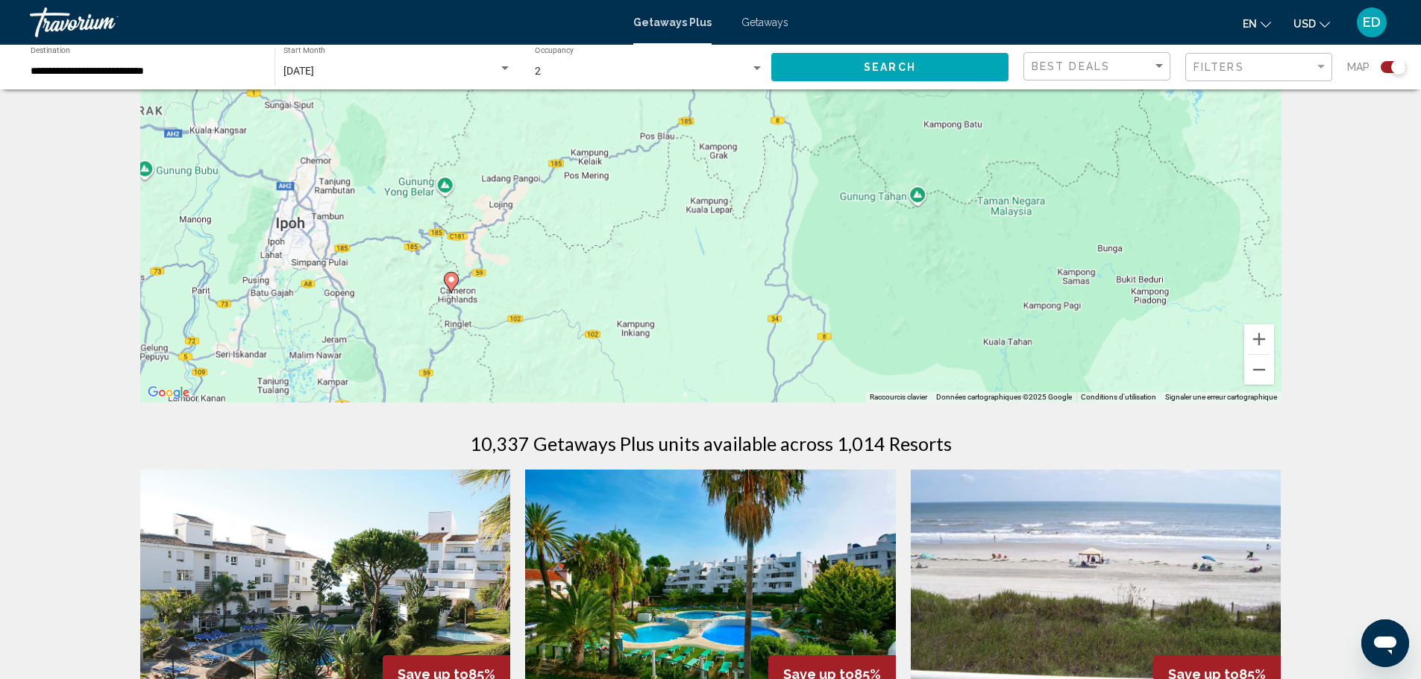
drag, startPoint x: 939, startPoint y: 313, endPoint x: 1040, endPoint y: 113, distance: 224.8
click at [1040, 113] on div "Pour activer le glissement avec le clavier, appuyez sur Alt+Entrée. Une fois ce…" at bounding box center [710, 179] width 1141 height 448
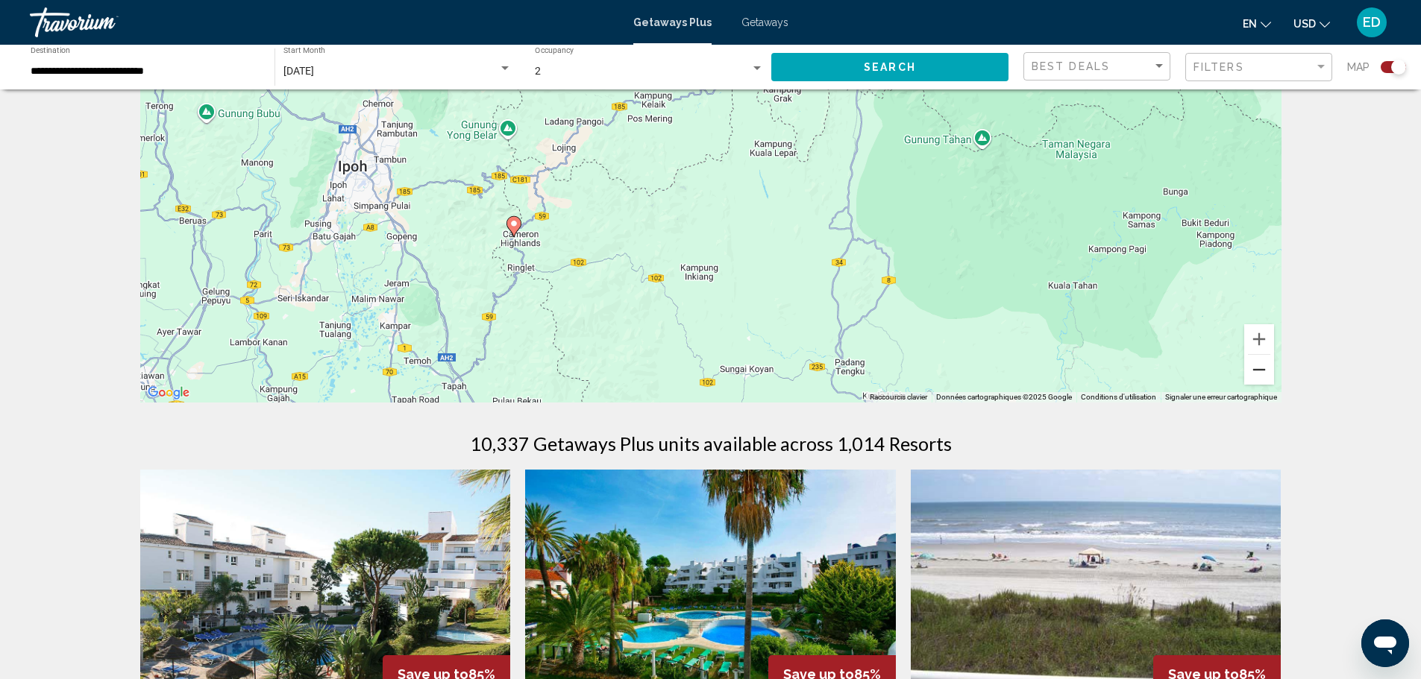
click at [1255, 369] on button "Zoom arrière" at bounding box center [1259, 370] width 30 height 30
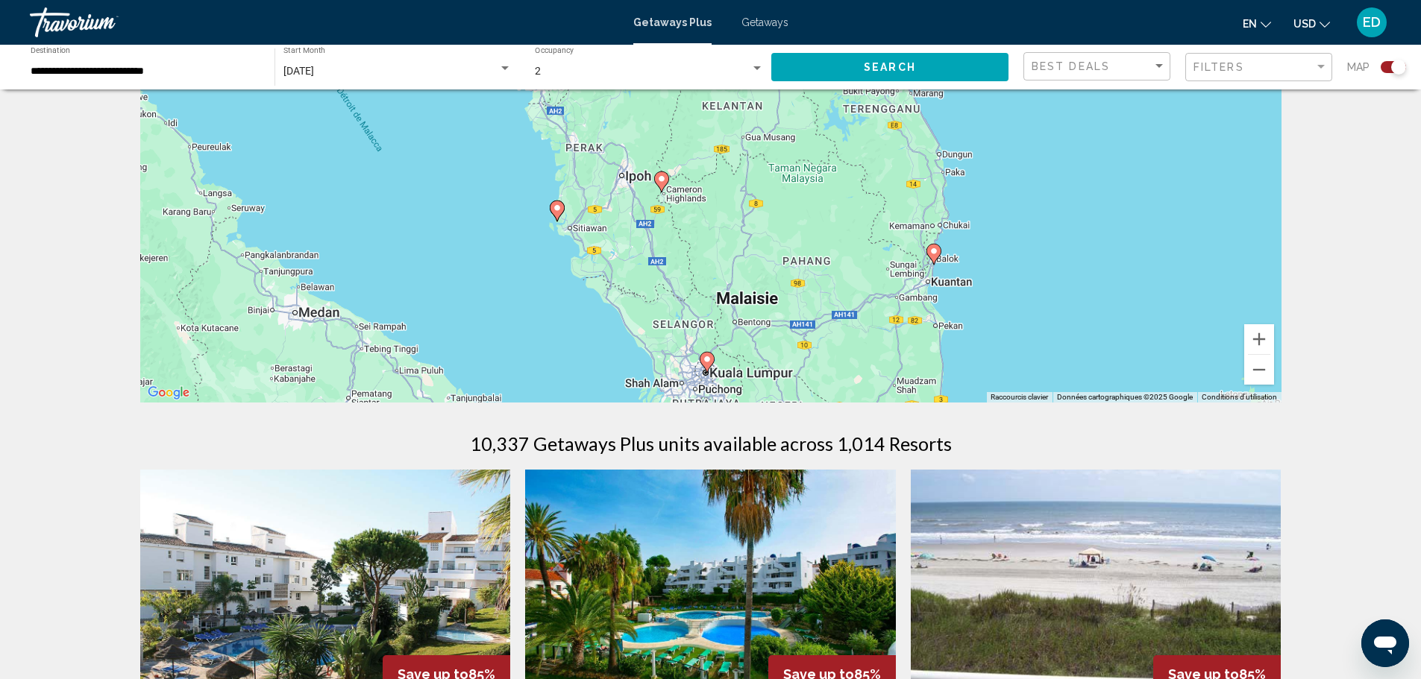
click at [811, 255] on div "Pour activer le glissement avec le clavier, appuyez sur Alt+Entrée. Une fois ce…" at bounding box center [710, 179] width 1141 height 448
click at [552, 214] on gmp-advanced-marker "Main content" at bounding box center [557, 211] width 15 height 22
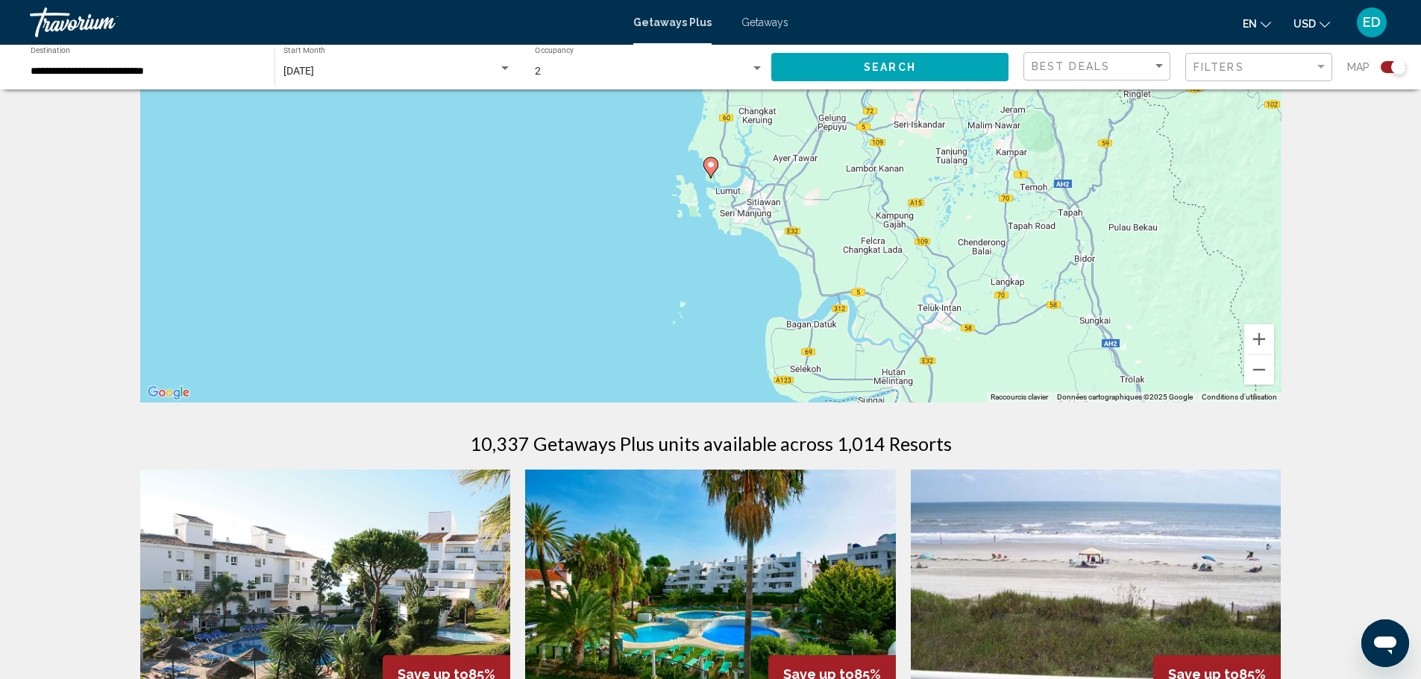
click at [713, 176] on gmp-advanced-marker "Main content" at bounding box center [710, 168] width 15 height 22
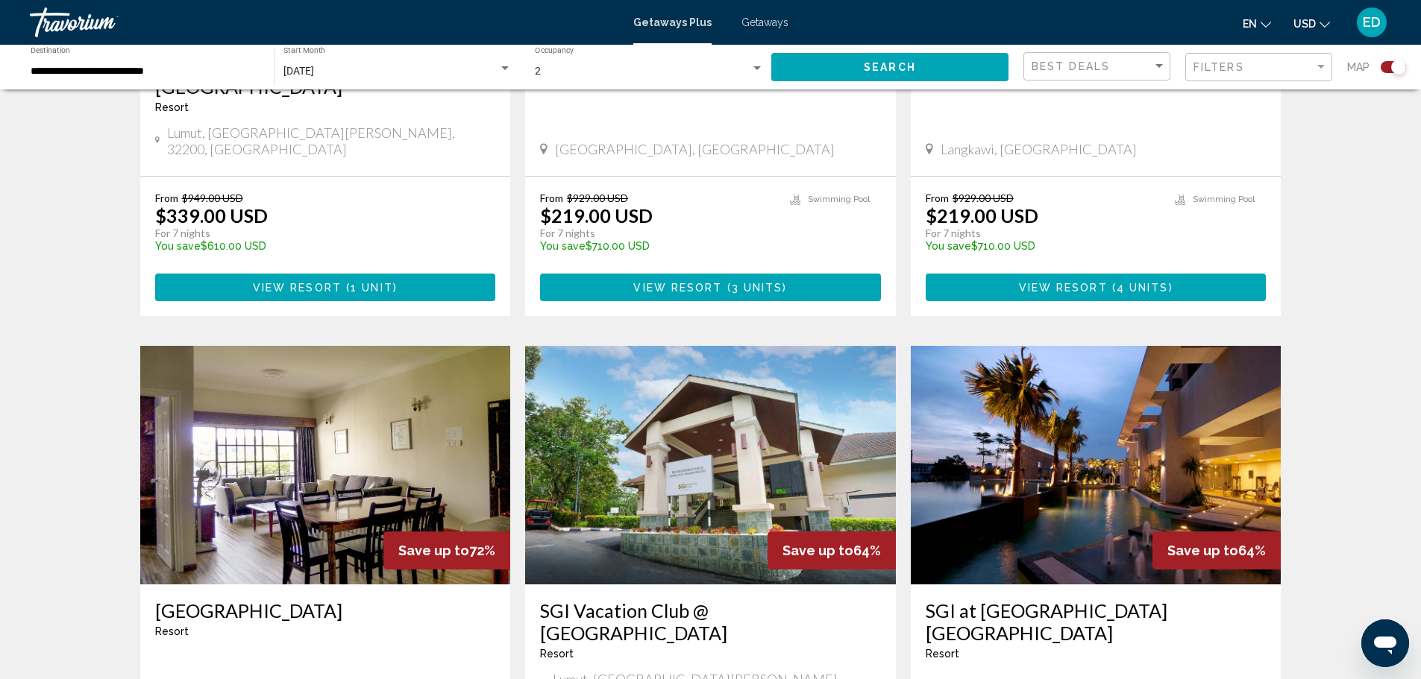
scroll to position [970, 0]
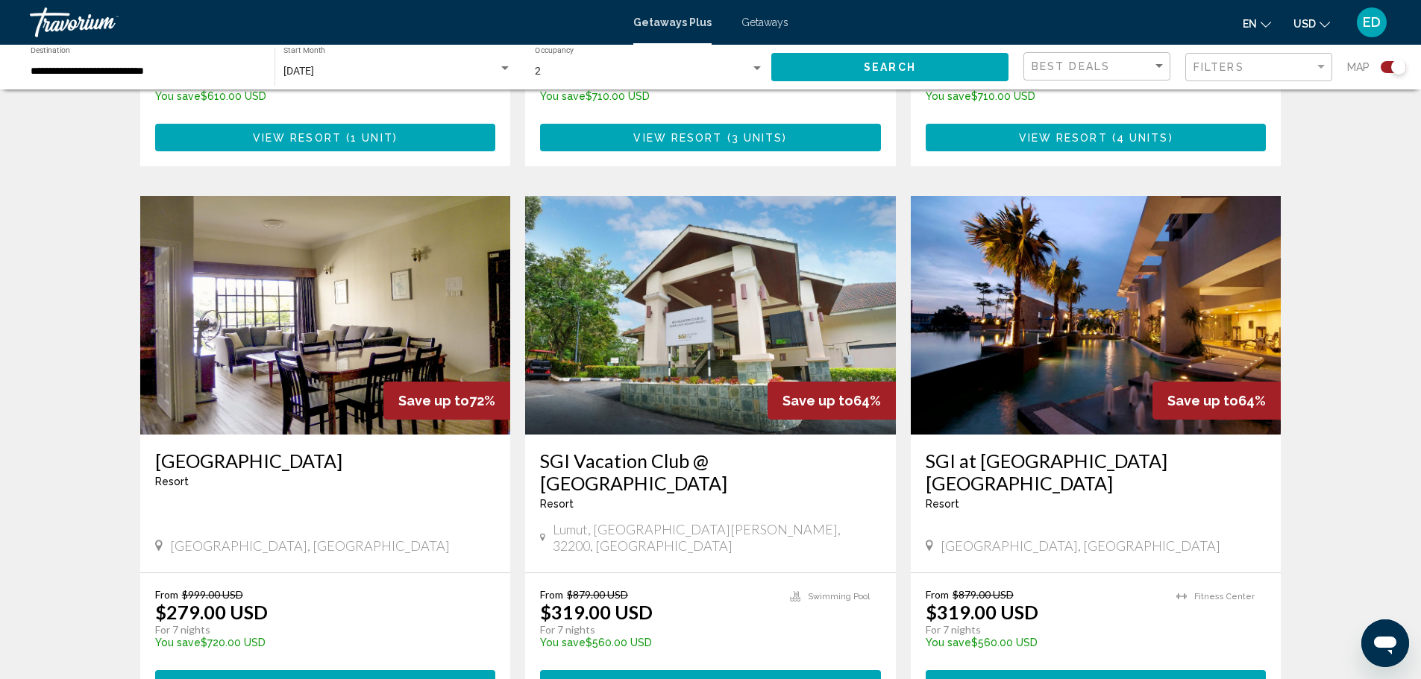
click at [1048, 380] on img "Main content" at bounding box center [1096, 315] width 371 height 239
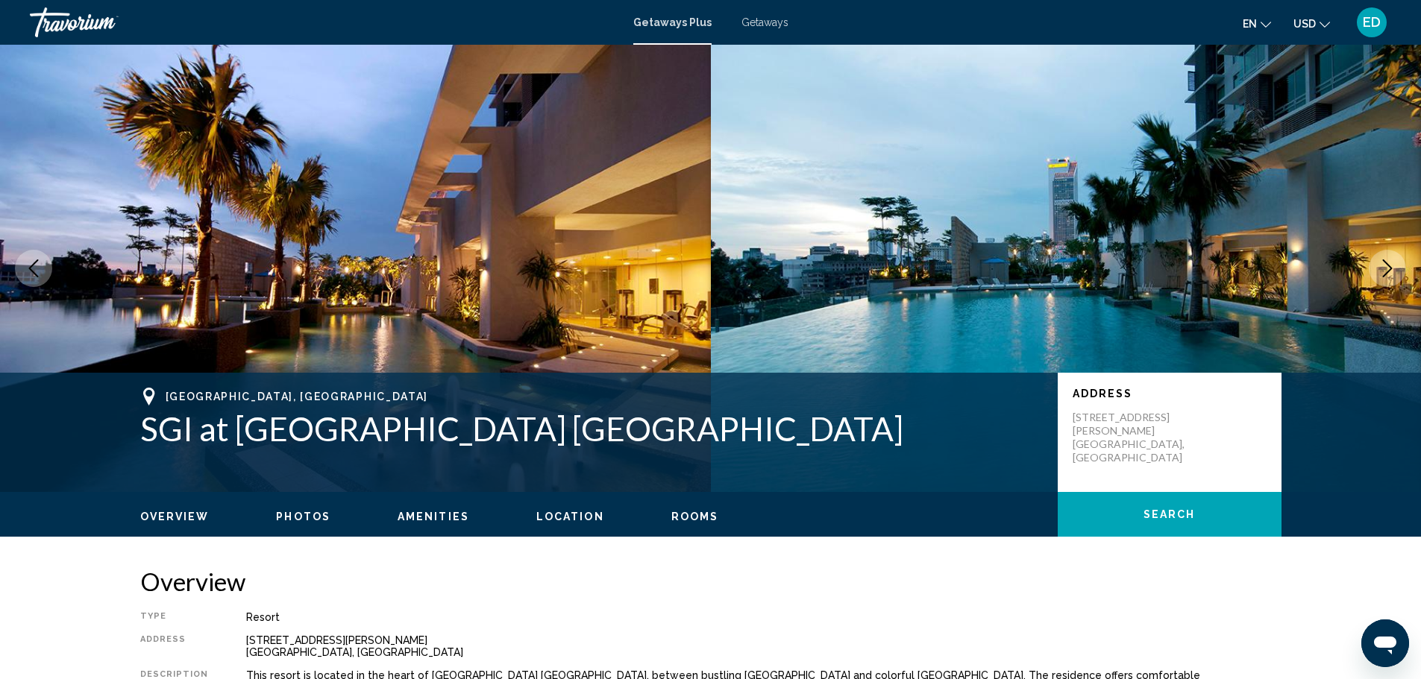
click at [1375, 268] on button "Next image" at bounding box center [1387, 268] width 37 height 37
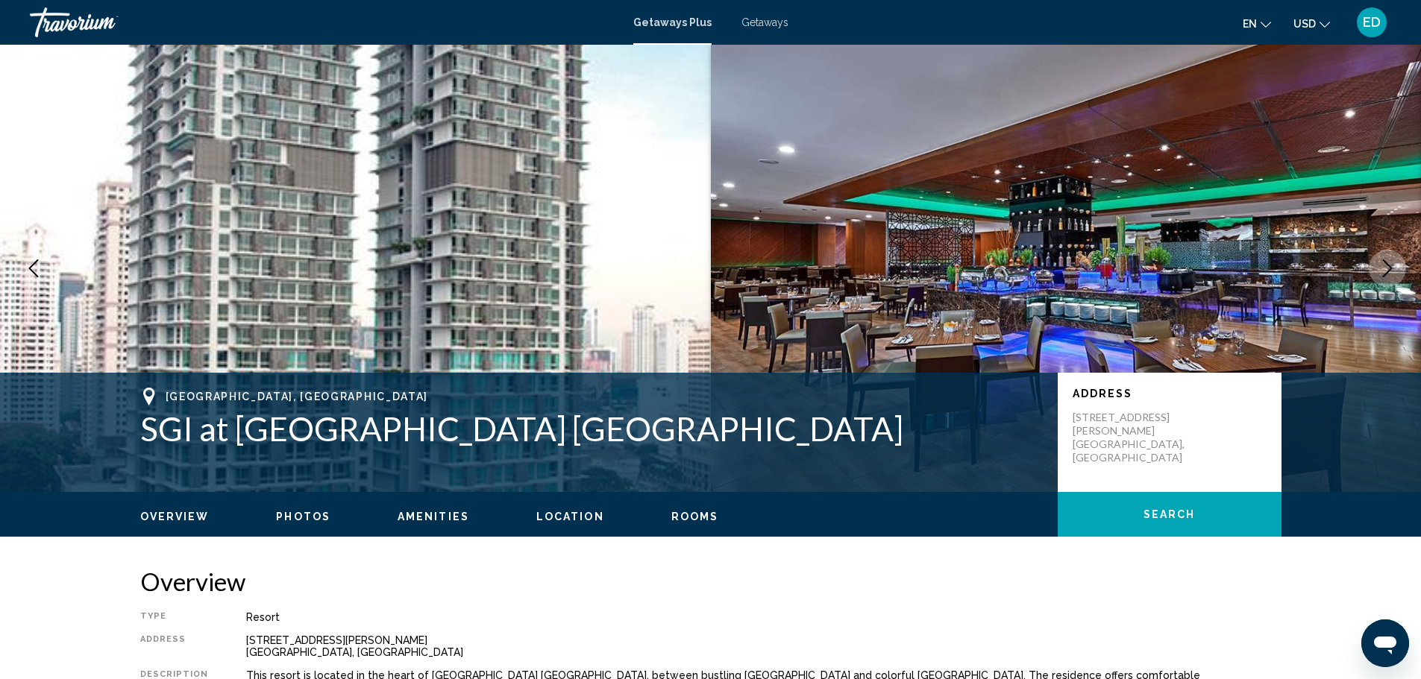
click at [1375, 268] on button "Next image" at bounding box center [1387, 268] width 37 height 37
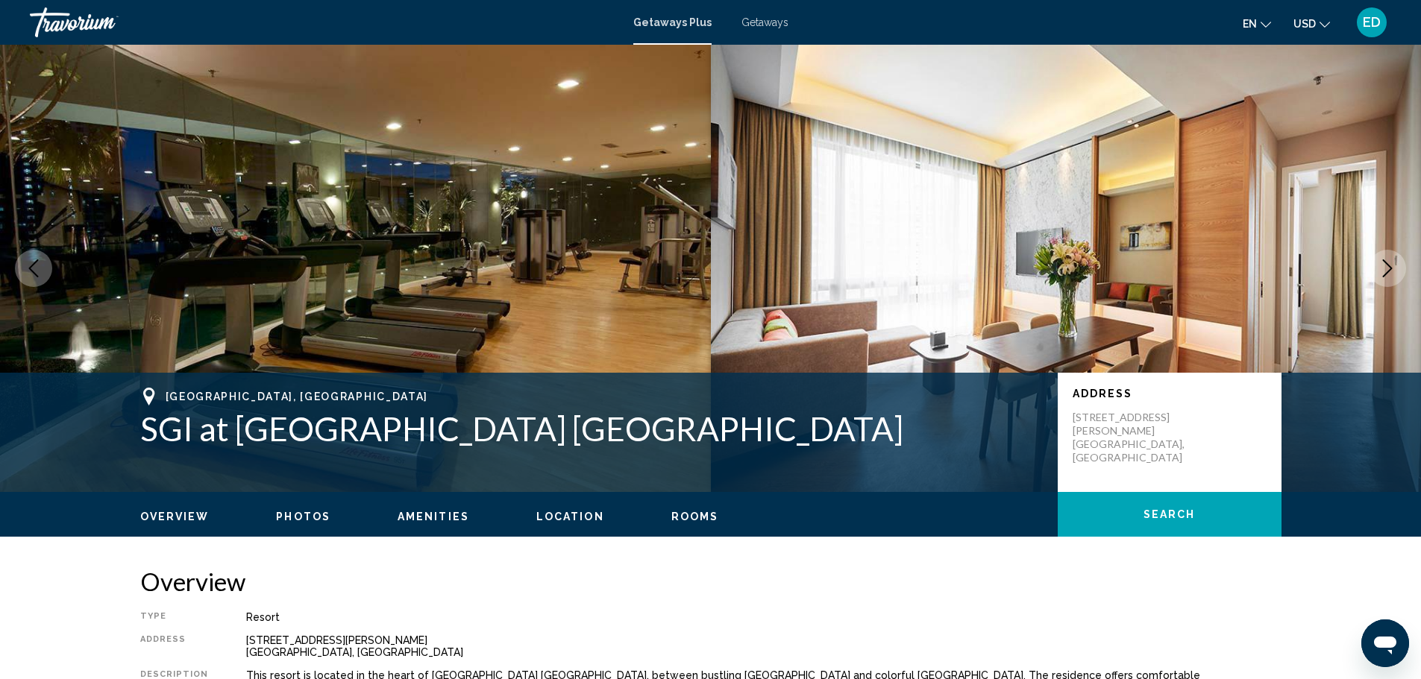
click at [1375, 267] on button "Next image" at bounding box center [1387, 268] width 37 height 37
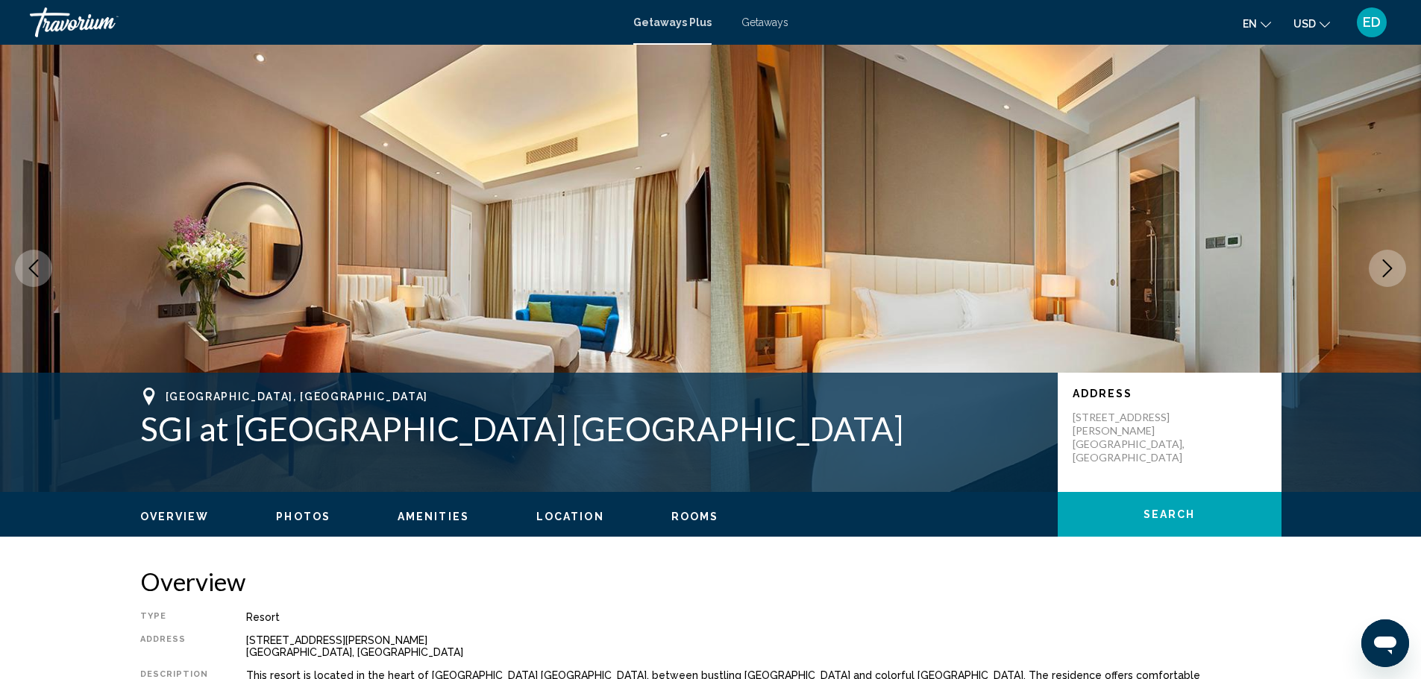
click at [1375, 267] on button "Next image" at bounding box center [1387, 268] width 37 height 37
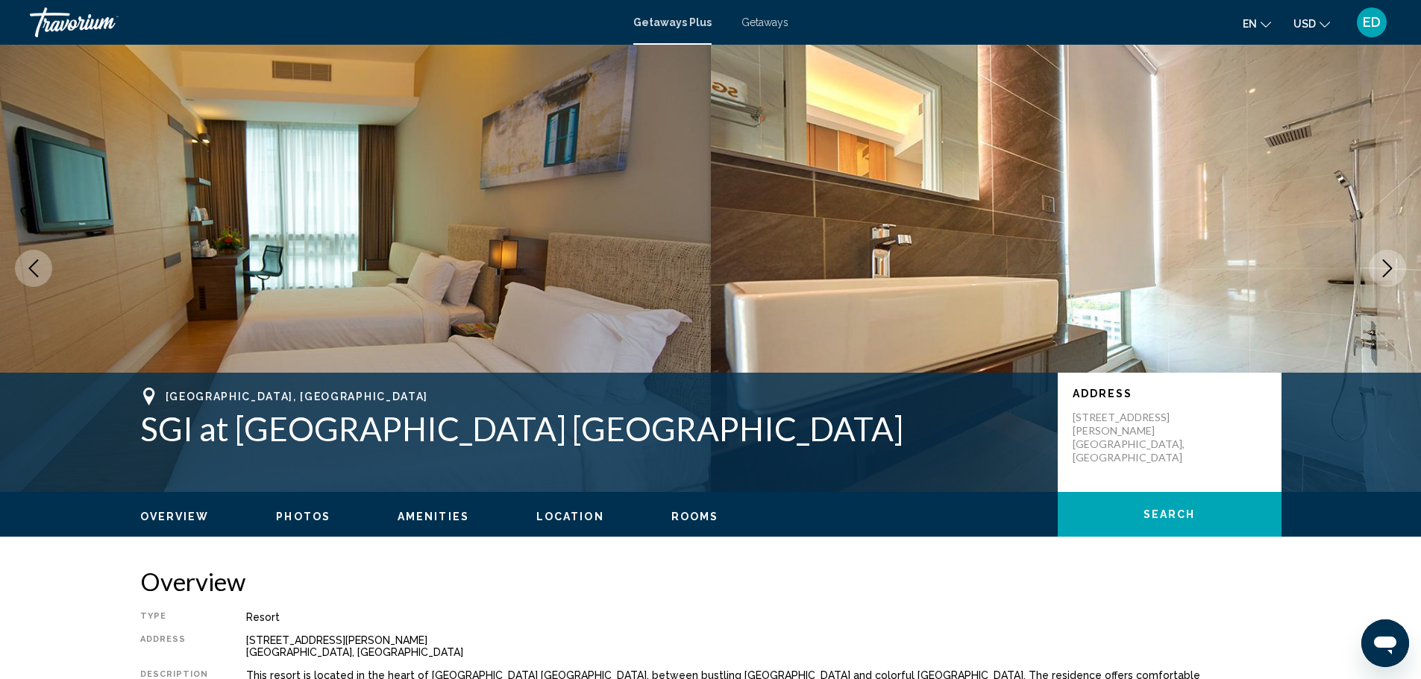
click at [1375, 267] on button "Next image" at bounding box center [1387, 268] width 37 height 37
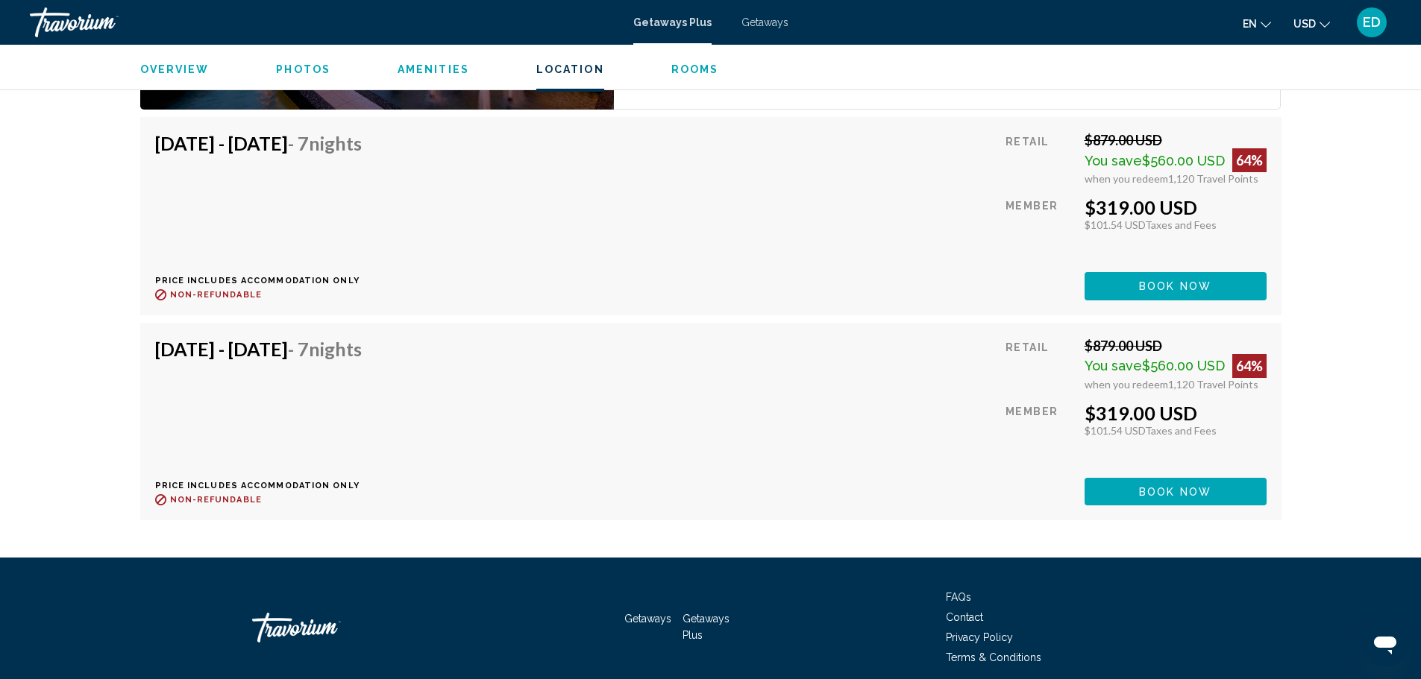
scroll to position [2594, 0]
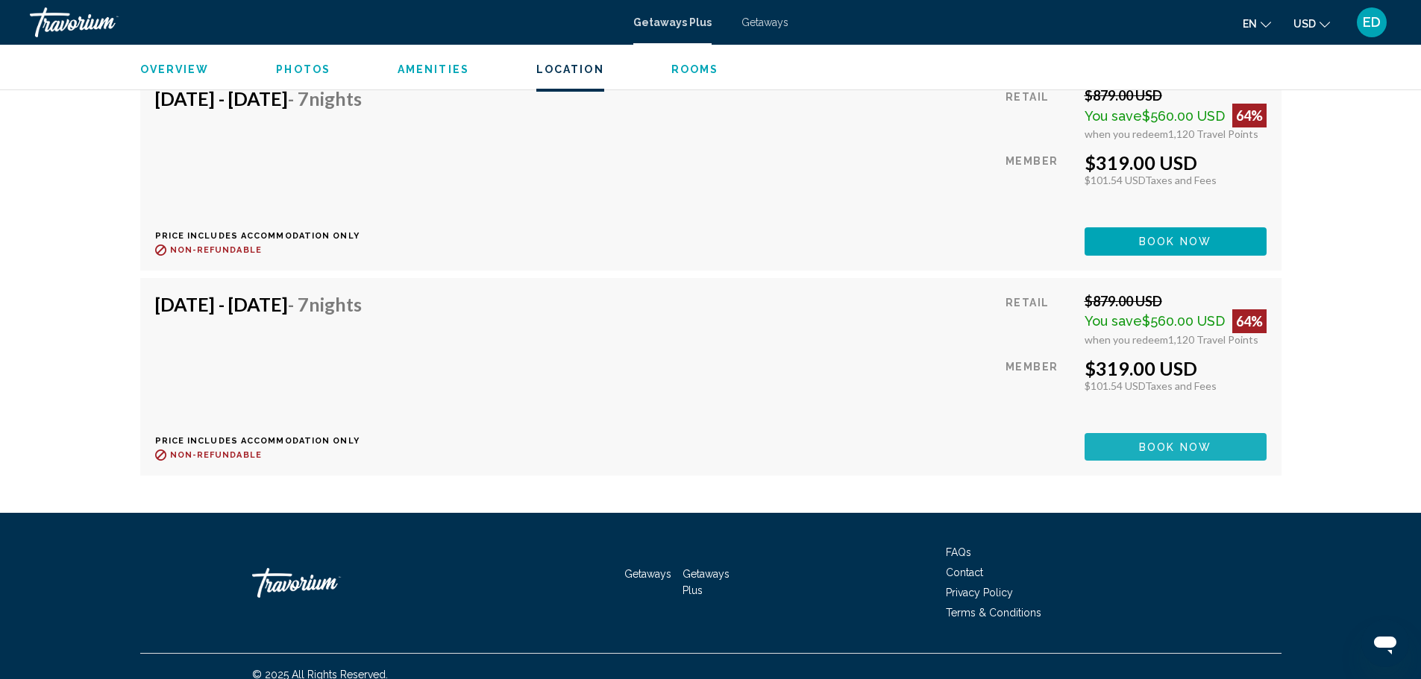
click at [1163, 433] on button "Book now" at bounding box center [1175, 447] width 182 height 28
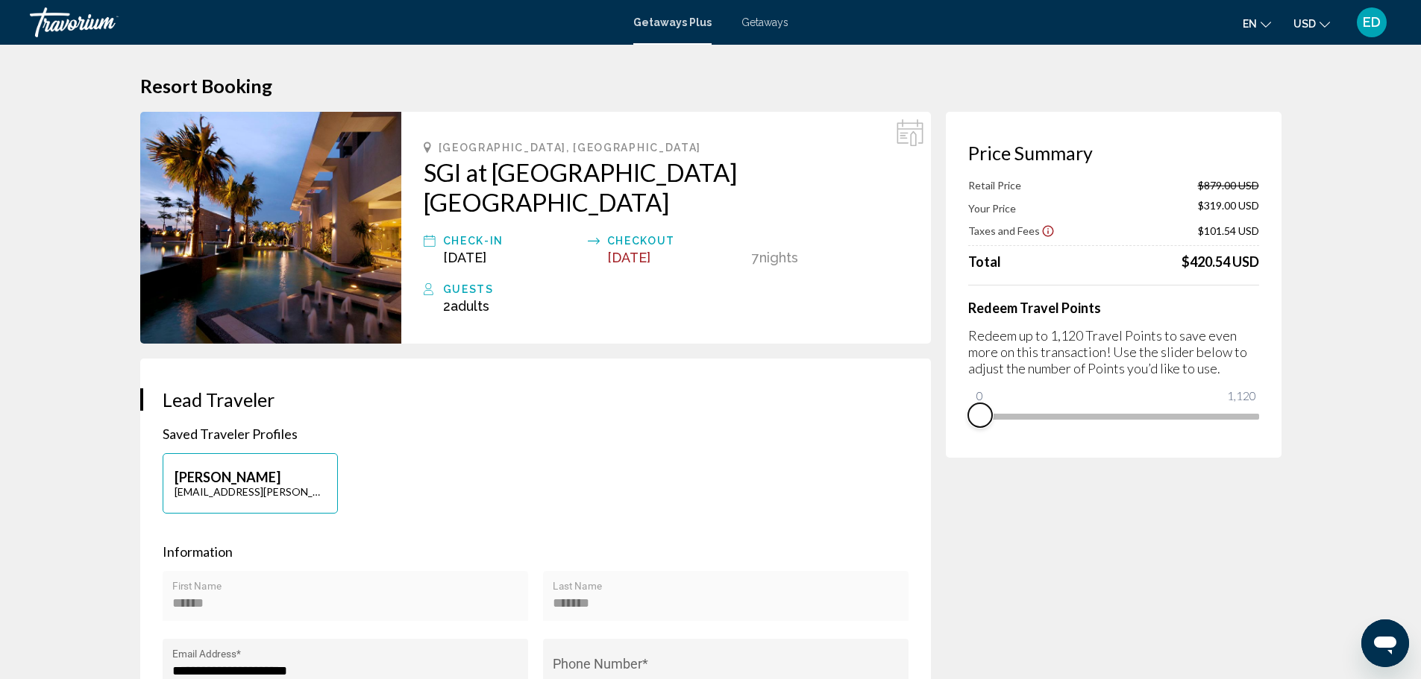
drag, startPoint x: 1246, startPoint y: 433, endPoint x: 946, endPoint y: 428, distance: 299.9
click at [946, 428] on div "Price Summary Retail Price $879.00 USD Your Price $319.00 USD Taxes and Fees $1…" at bounding box center [1114, 285] width 336 height 346
drag, startPoint x: 979, startPoint y: 394, endPoint x: 1269, endPoint y: 401, distance: 291.0
click at [1269, 401] on div "Price Summary Your Price $879.00 USD Taxes and Fees $146.34 USD Travel Points A…" at bounding box center [1114, 285] width 336 height 346
drag, startPoint x: 1241, startPoint y: 433, endPoint x: 926, endPoint y: 412, distance: 316.2
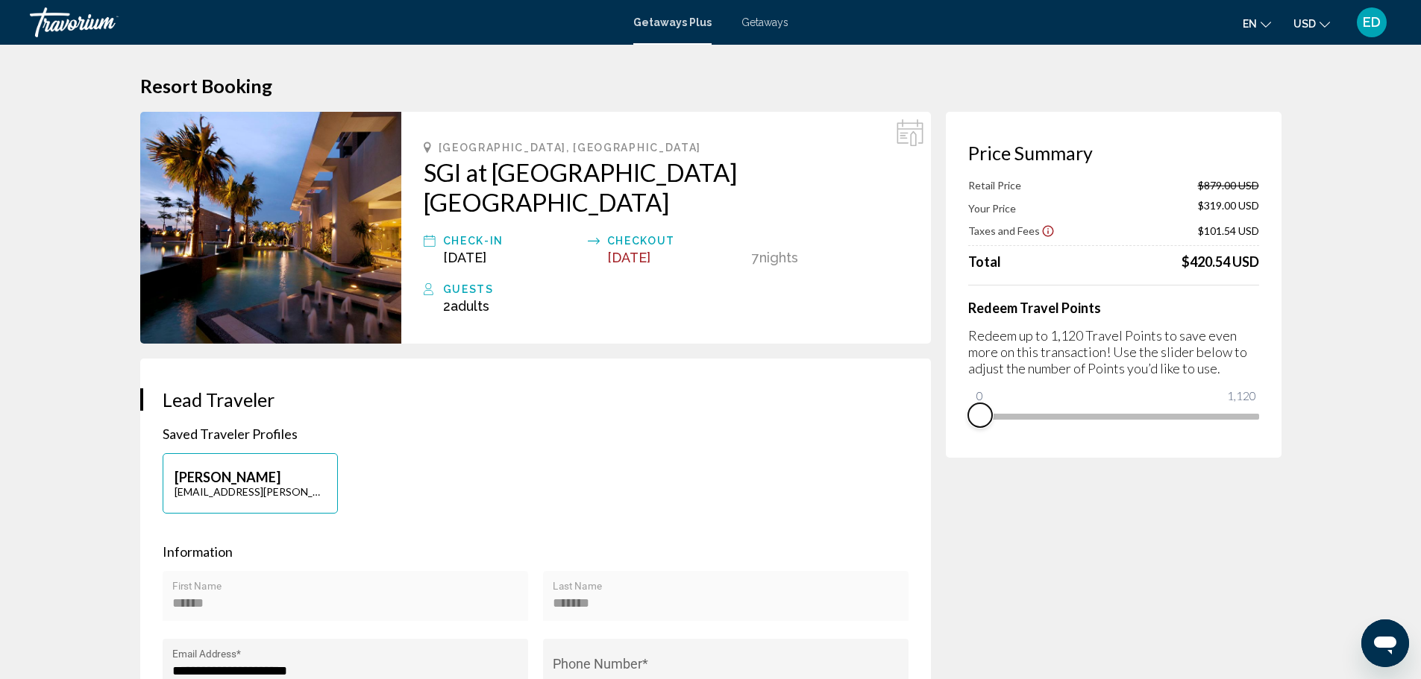
drag, startPoint x: 976, startPoint y: 394, endPoint x: 1276, endPoint y: 411, distance: 301.1
click at [1276, 411] on div "Price Summary Your Price $879.00 USD Taxes and Fees $146.34 USD Travel Points A…" at bounding box center [1114, 285] width 336 height 346
